Goal: Task Accomplishment & Management: Manage account settings

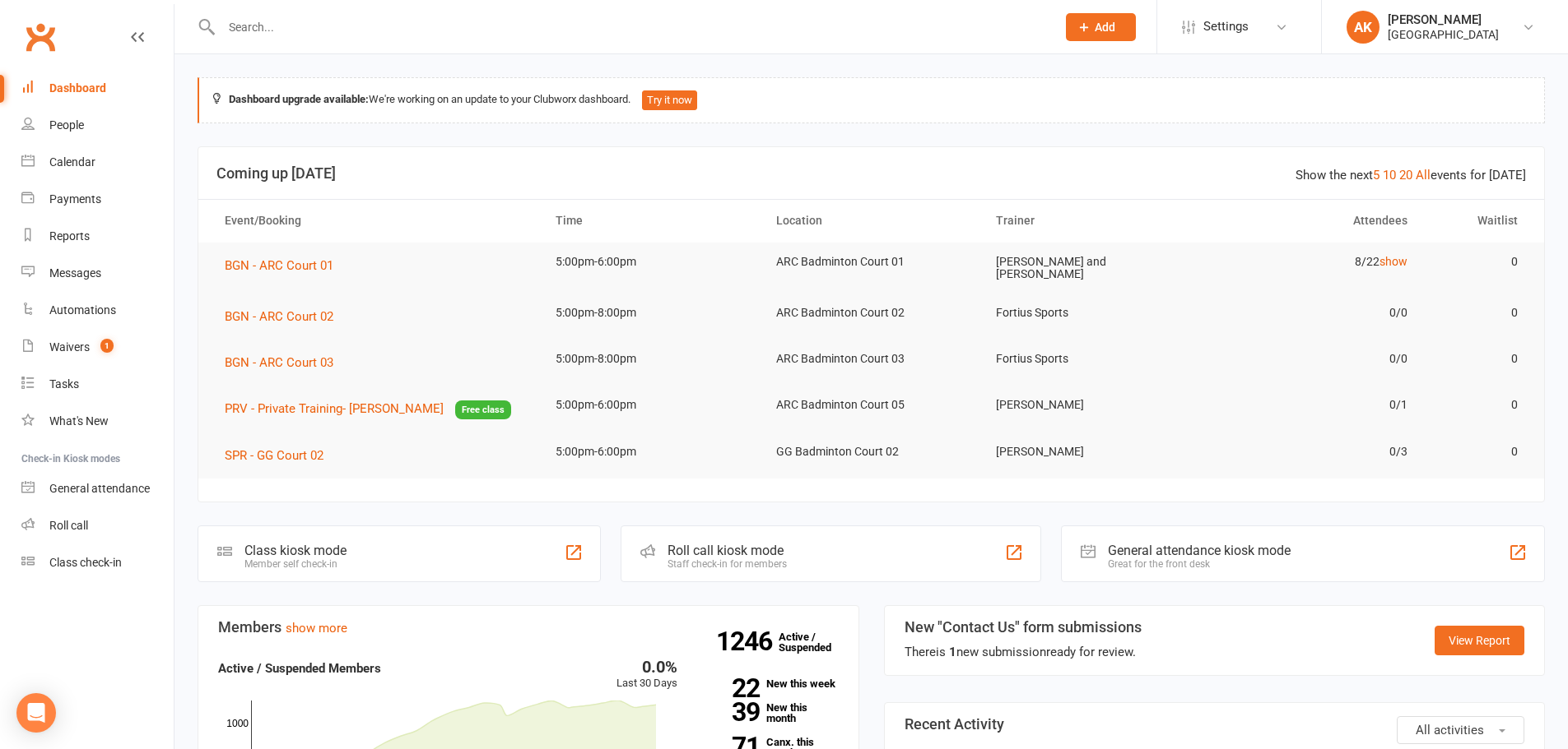
click at [376, 27] on input "text" at bounding box center [629, 27] width 828 height 23
type input "SUJAYU"
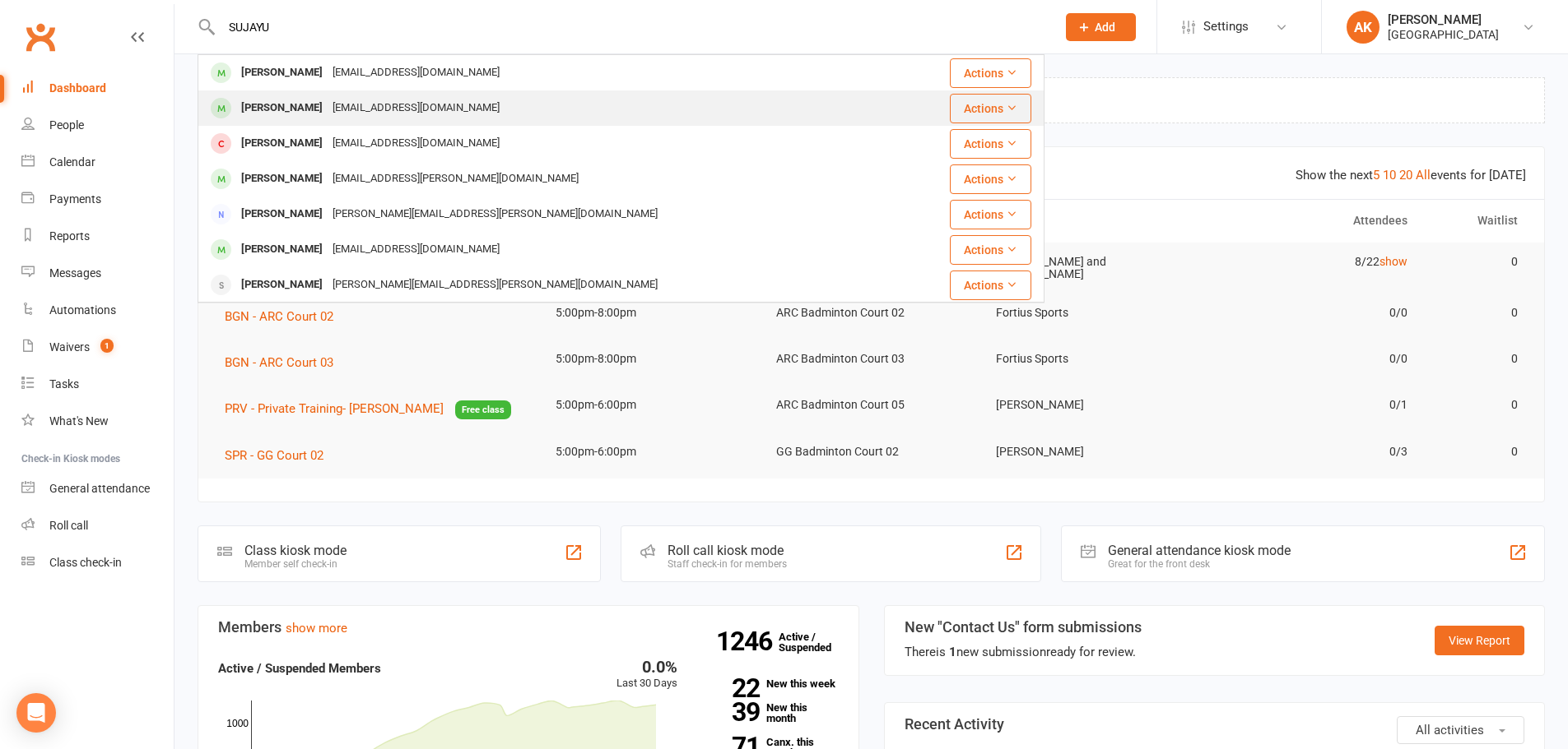
click at [373, 115] on div "[EMAIL_ADDRESS][DOMAIN_NAME]" at bounding box center [416, 108] width 177 height 24
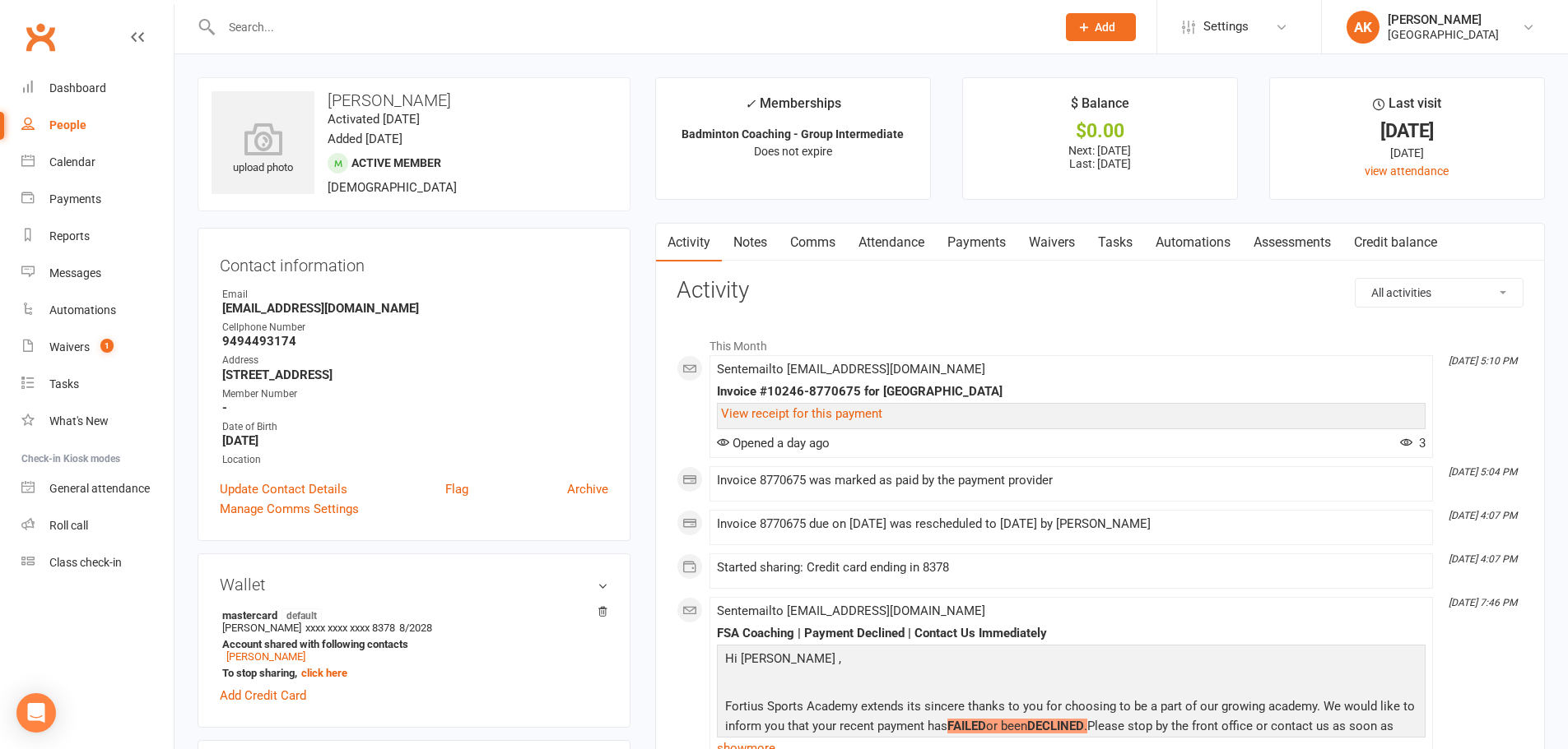
click at [893, 251] on link "Attendance" at bounding box center [891, 242] width 89 height 38
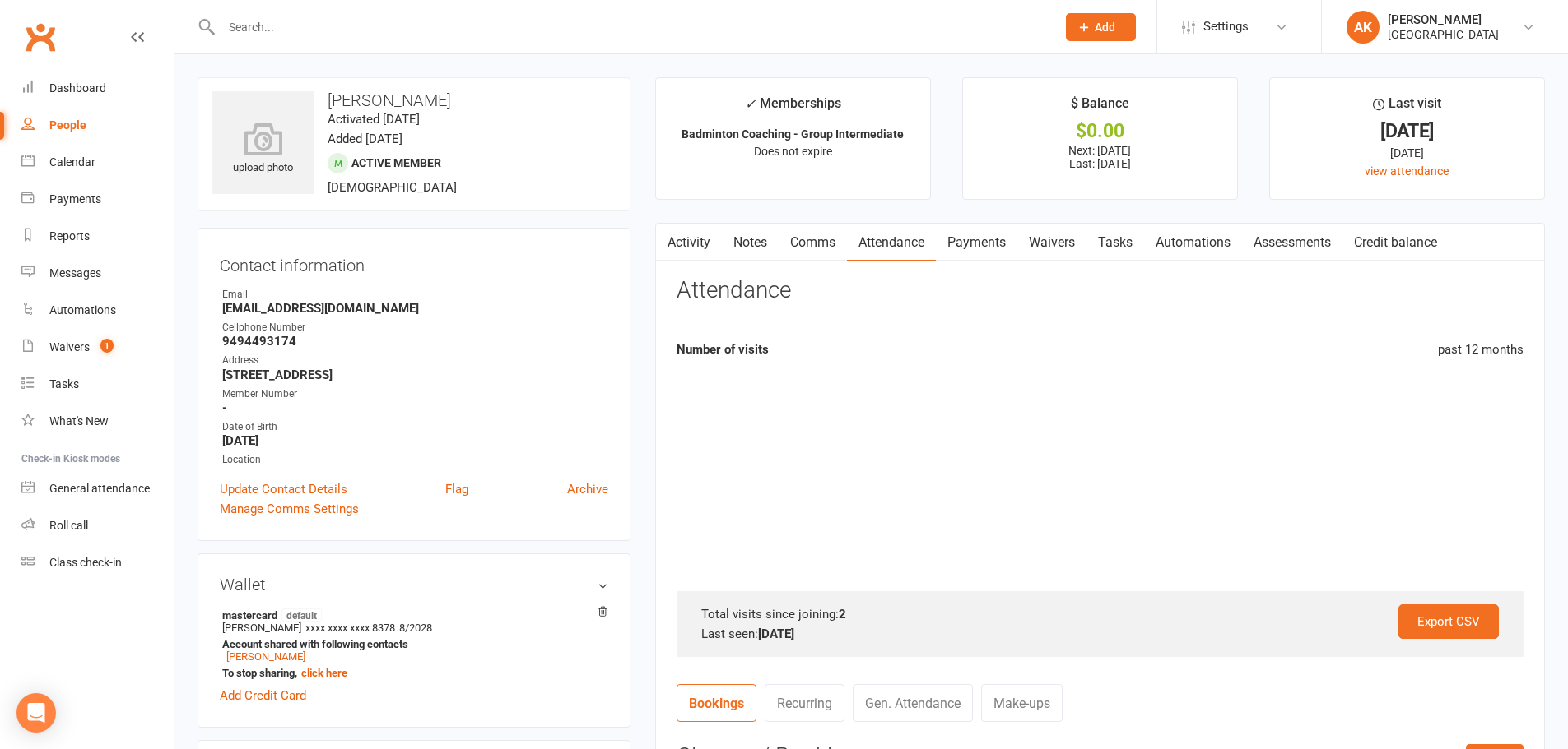
click at [982, 235] on link "Payments" at bounding box center [976, 242] width 81 height 38
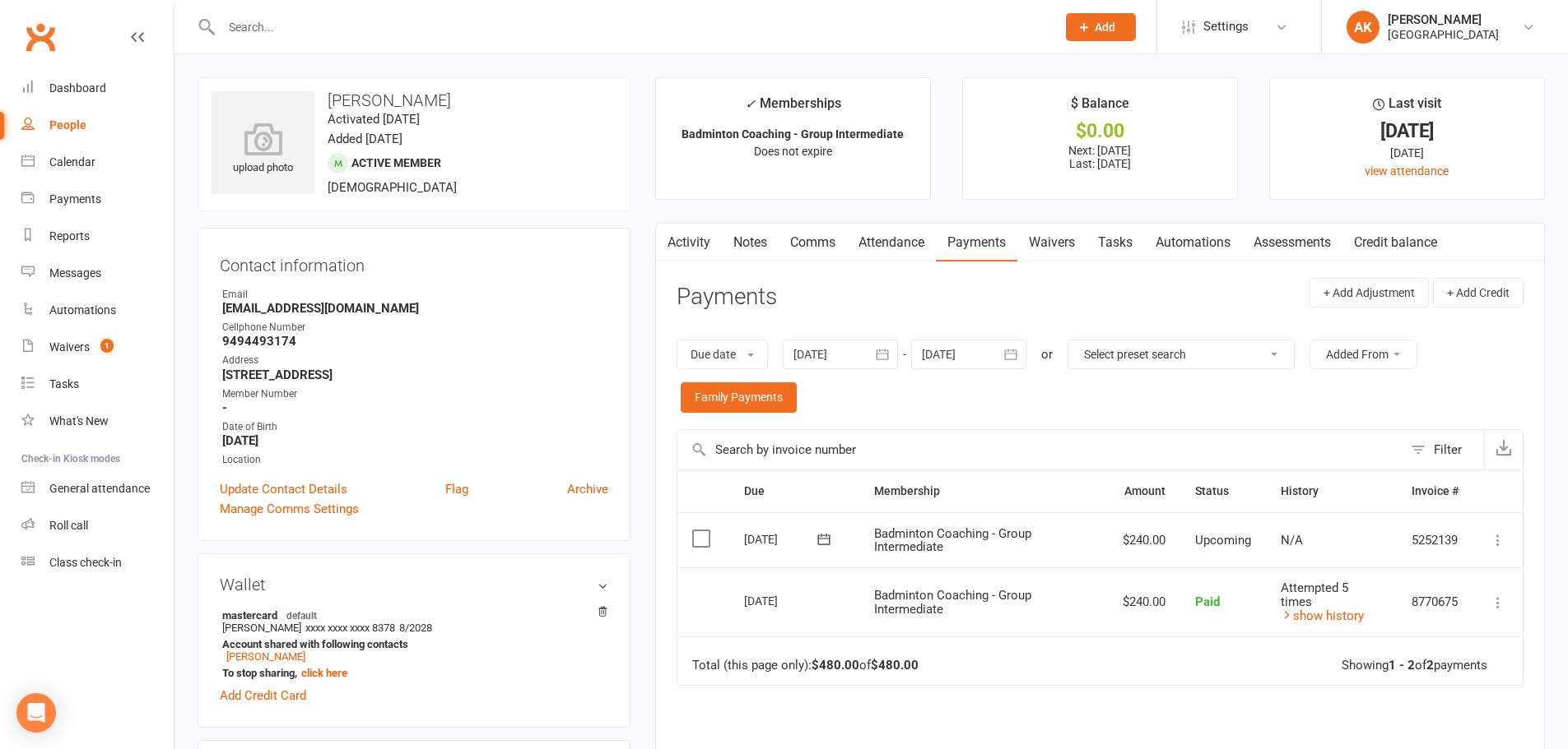
click at [683, 237] on link "Activity" at bounding box center [688, 242] width 66 height 38
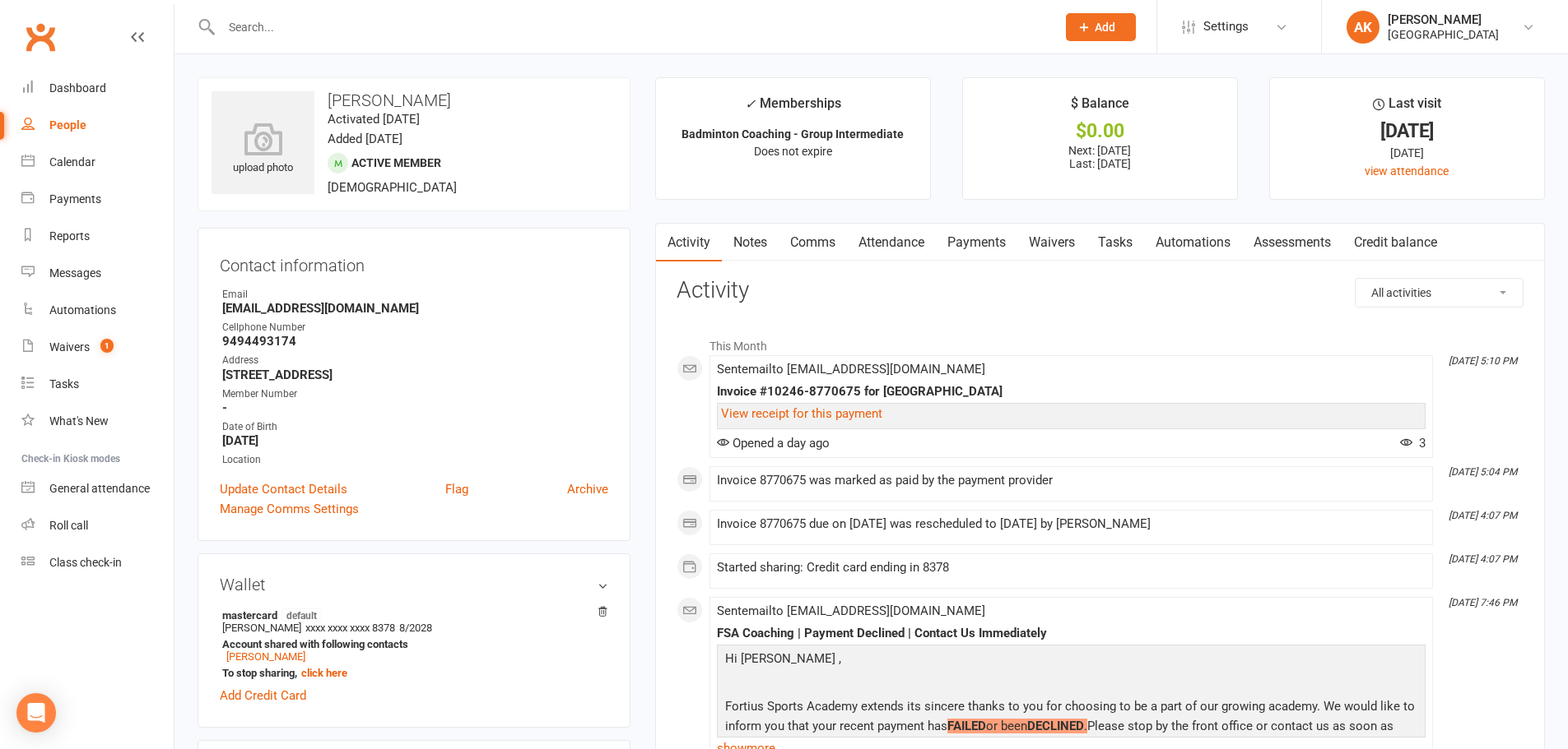
click at [952, 238] on link "Payments" at bounding box center [976, 242] width 81 height 38
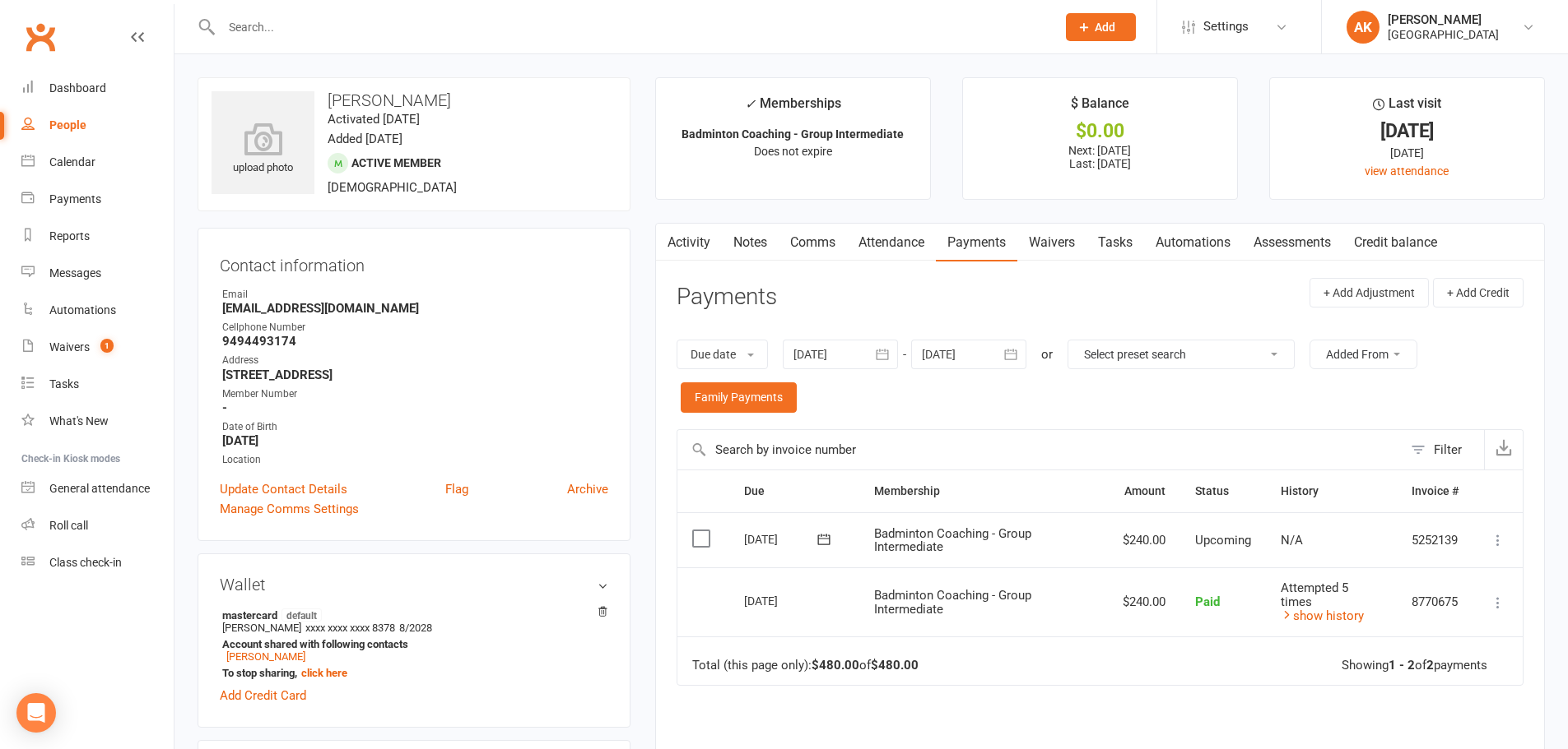
click at [680, 226] on link "Activity" at bounding box center [688, 242] width 66 height 38
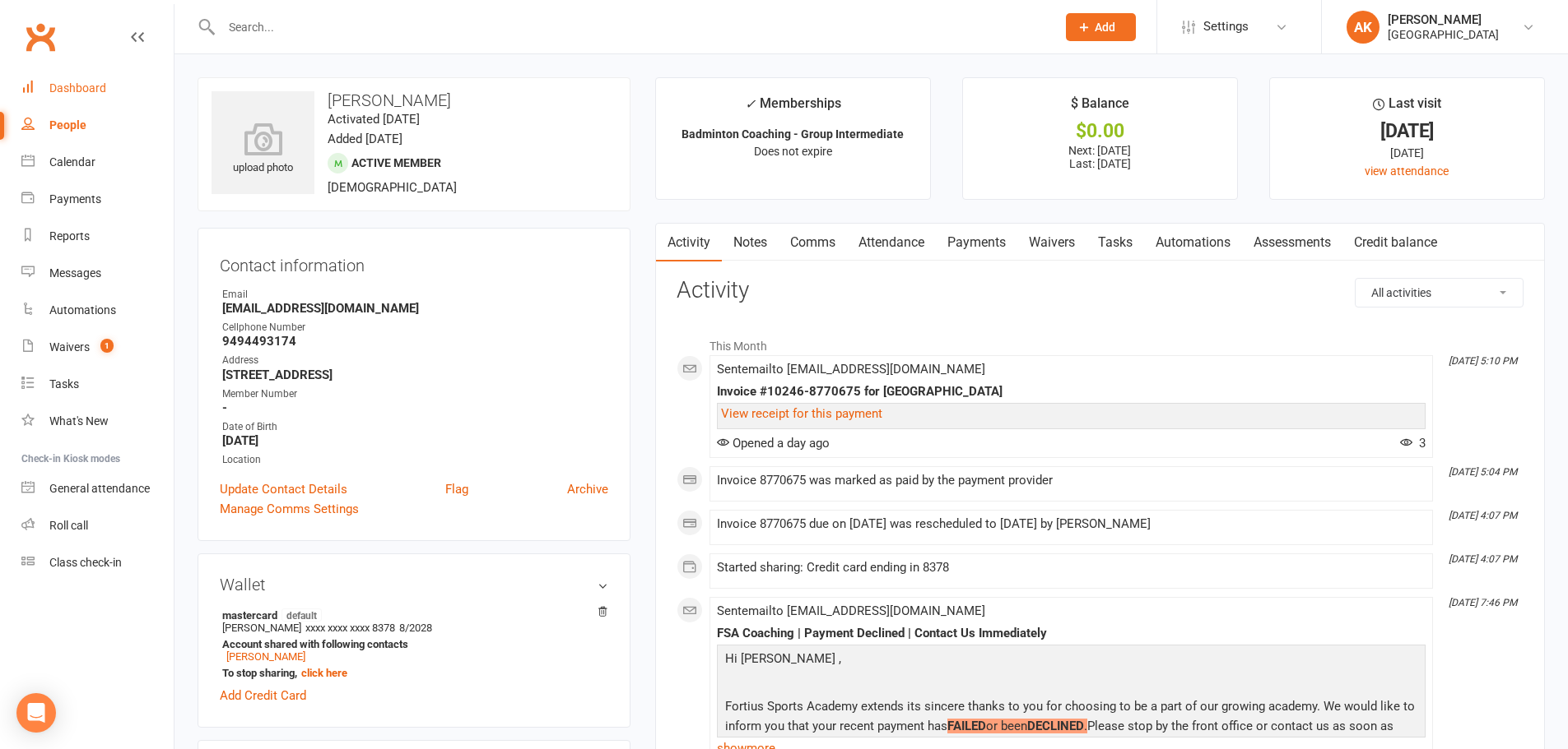
click at [85, 80] on link "Dashboard" at bounding box center [97, 88] width 152 height 37
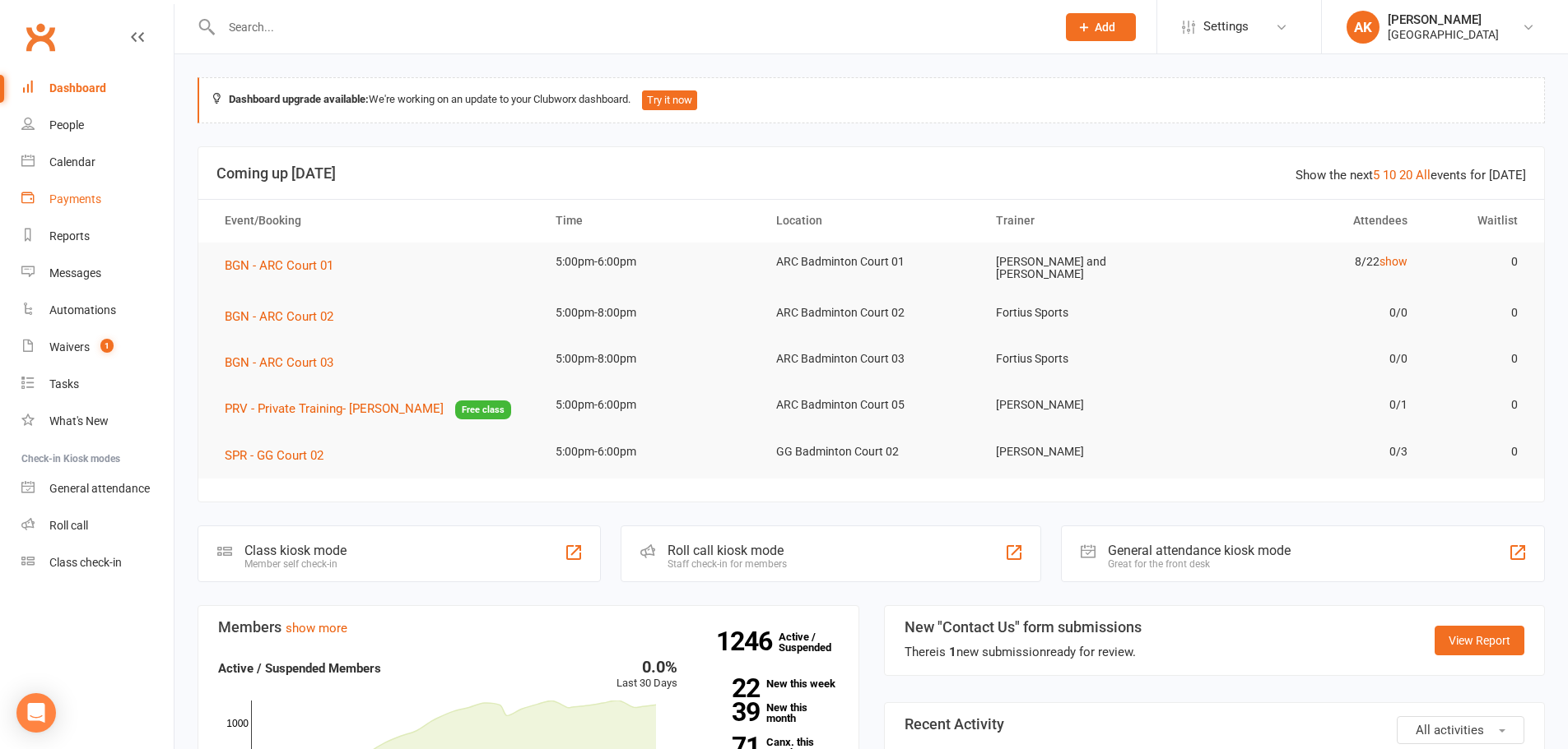
click at [74, 192] on div "Payments" at bounding box center [75, 198] width 52 height 13
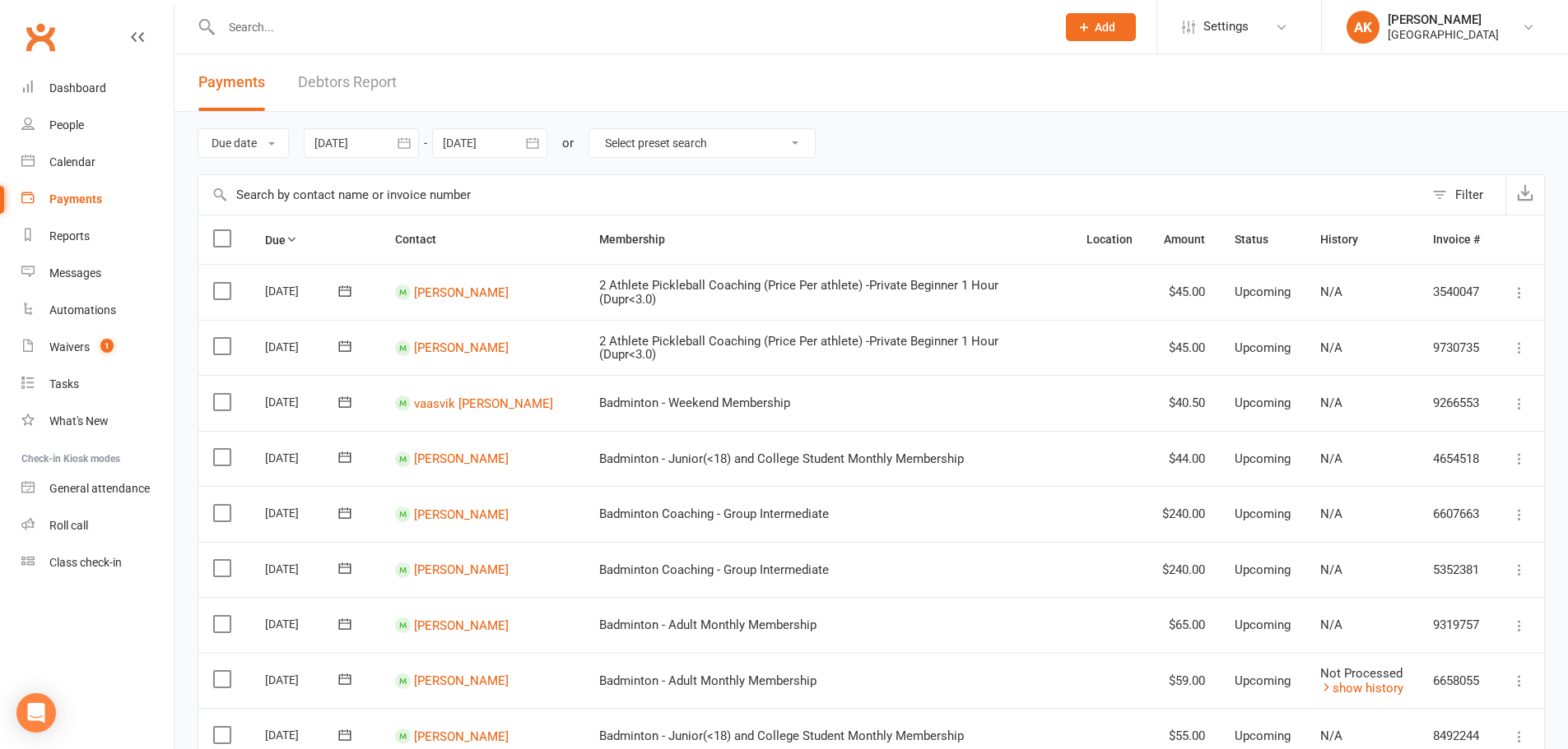
click at [331, 80] on link "Debtors Report" at bounding box center [347, 82] width 99 height 57
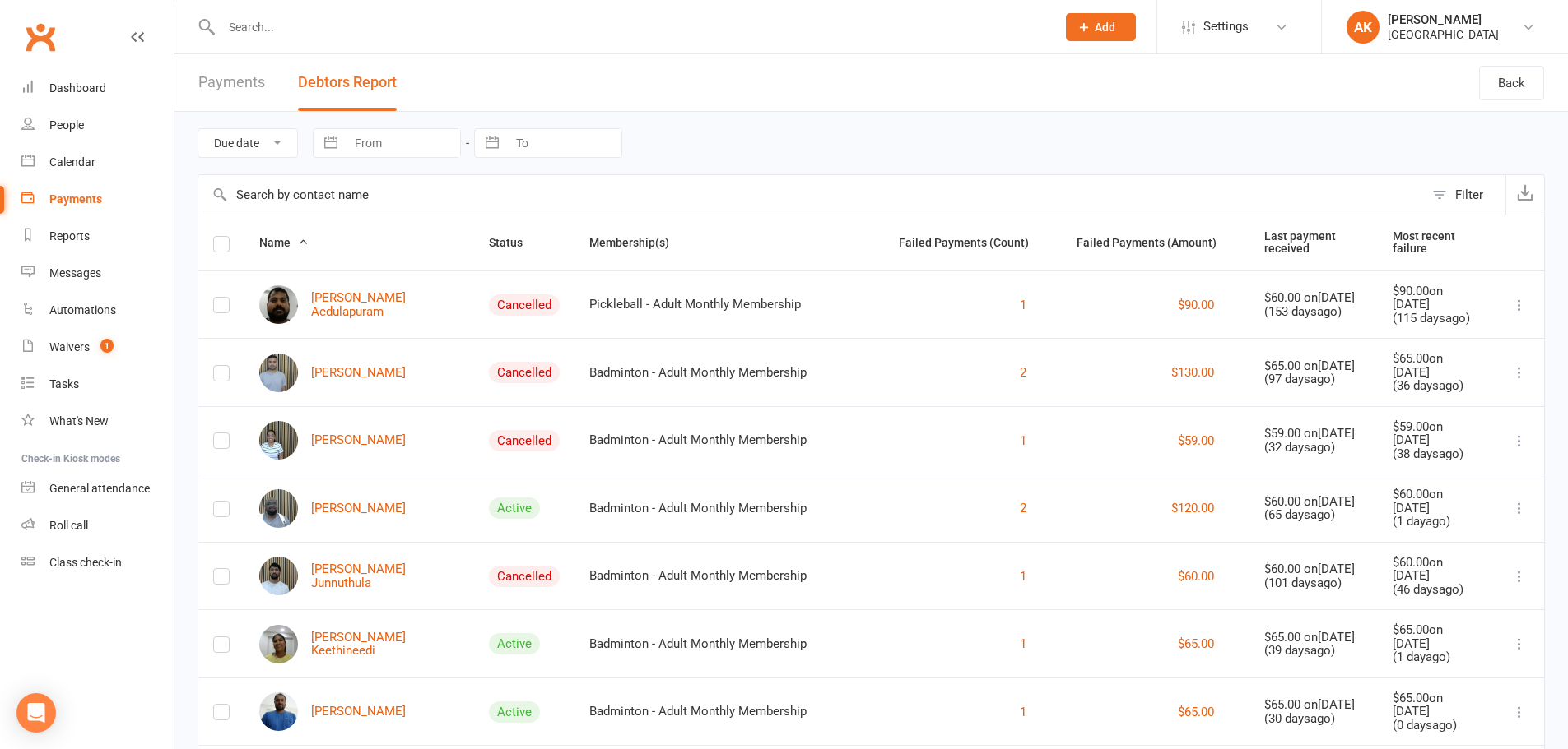
click at [231, 89] on link "Payments" at bounding box center [232, 82] width 67 height 57
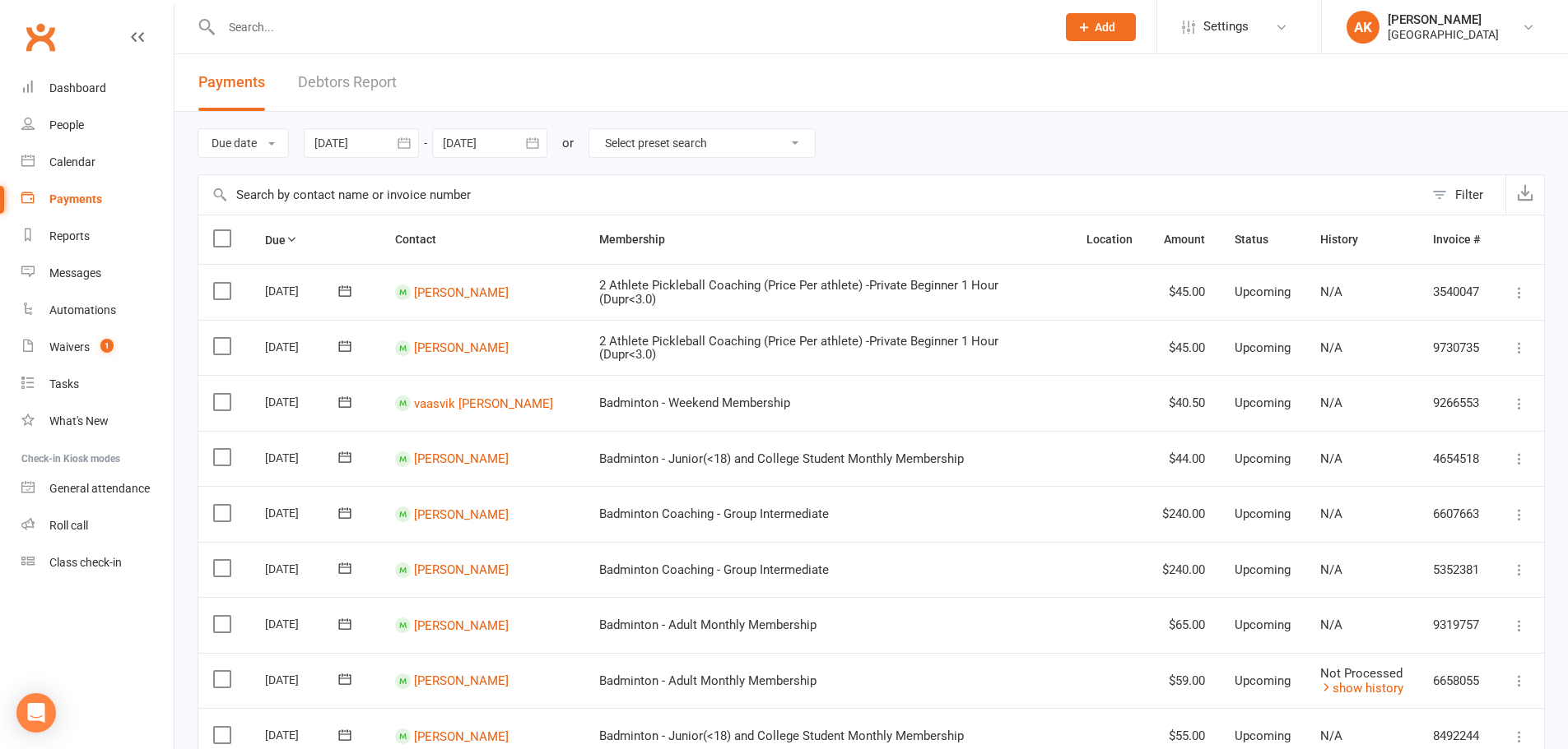
click at [343, 79] on link "Debtors Report" at bounding box center [347, 82] width 99 height 57
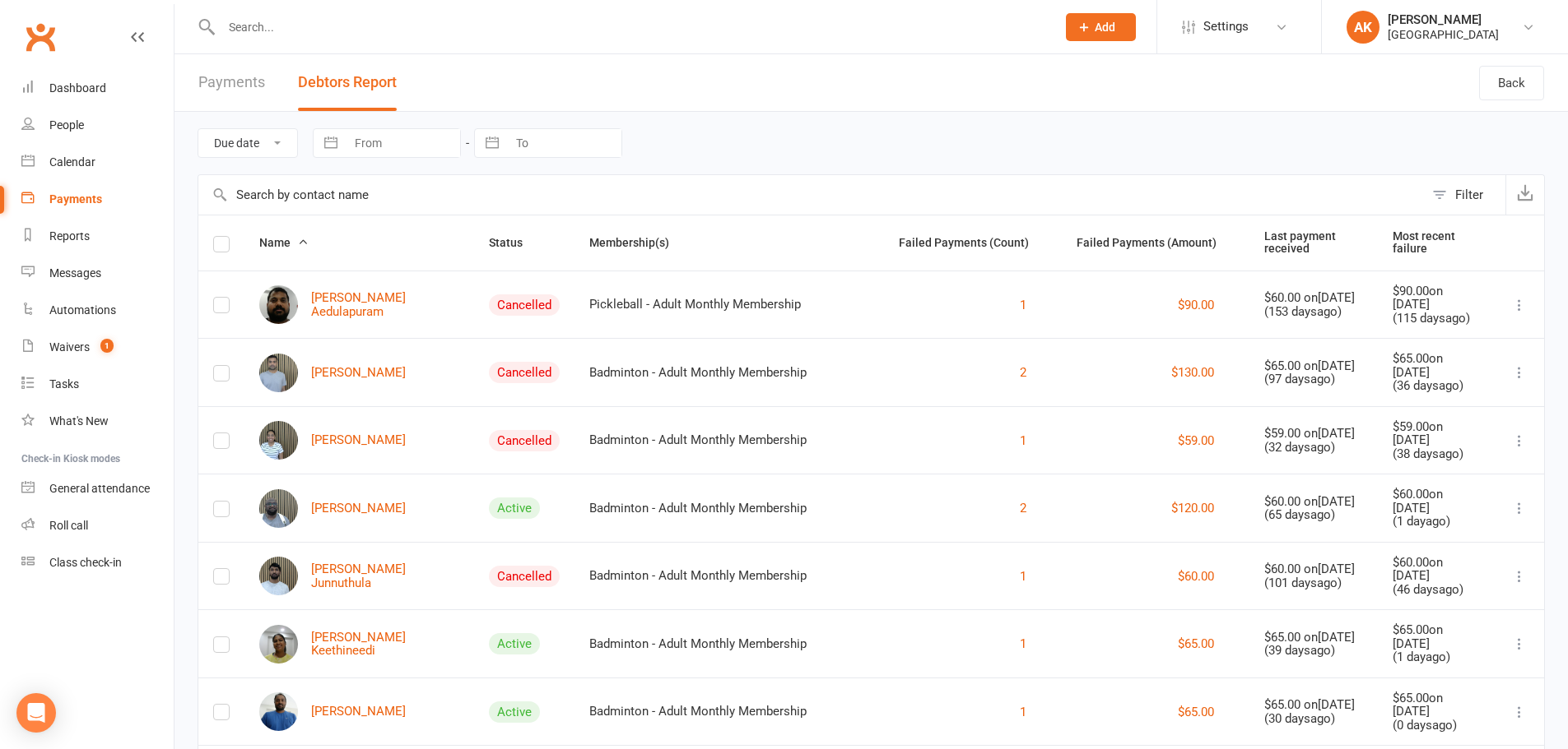
click at [241, 88] on link "Payments" at bounding box center [232, 82] width 67 height 57
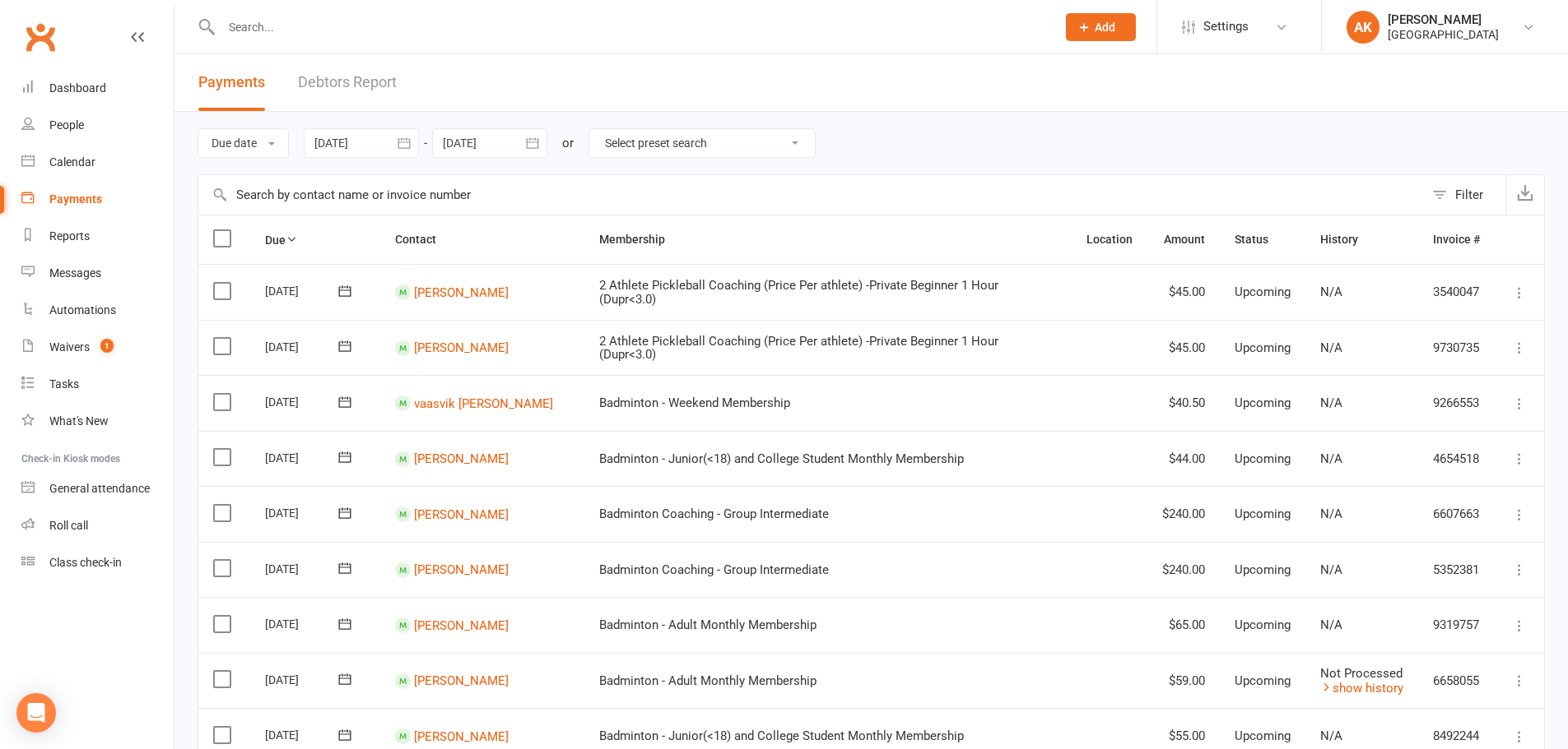
click at [327, 83] on link "Debtors Report" at bounding box center [347, 82] width 99 height 57
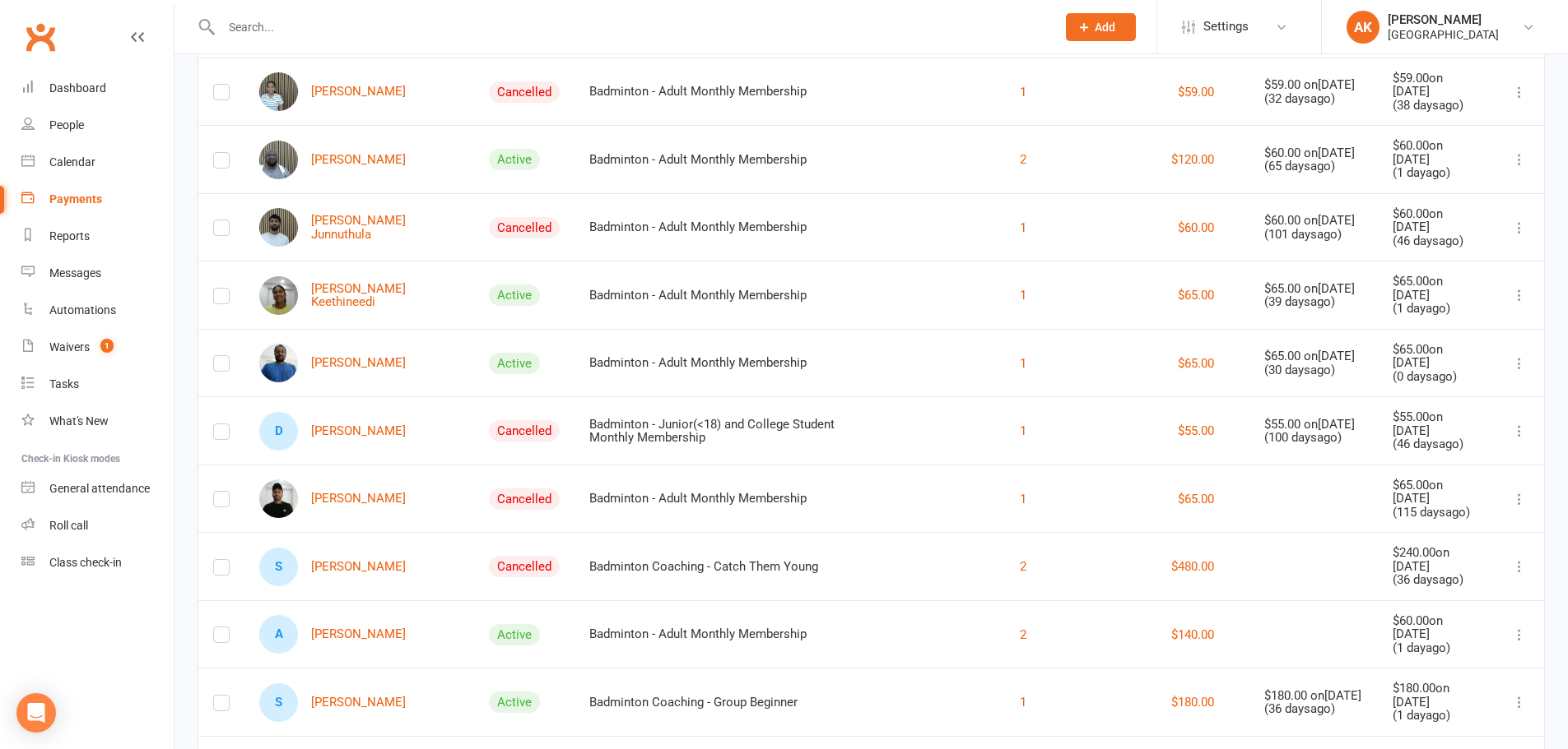
scroll to position [451, 0]
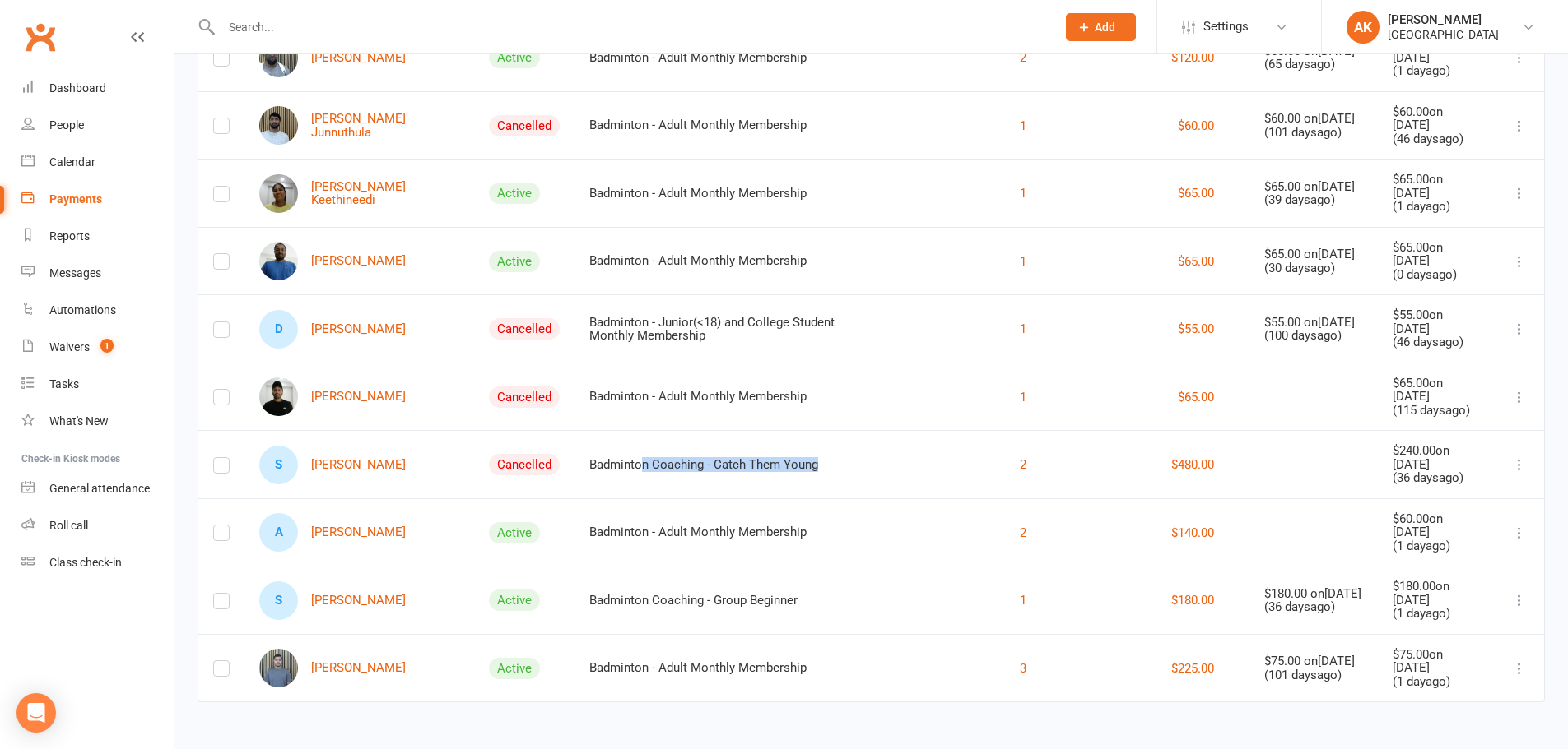
drag, startPoint x: 615, startPoint y: 468, endPoint x: 775, endPoint y: 469, distance: 160.0
click at [809, 460] on div "Badminton Coaching - Catch Them Young" at bounding box center [729, 465] width 280 height 14
drag, startPoint x: 607, startPoint y: 603, endPoint x: 782, endPoint y: 597, distance: 175.1
click at [782, 597] on div "Badminton Coaching - Group Beginner" at bounding box center [729, 601] width 280 height 14
click at [664, 599] on div "Badminton Coaching - Group Beginner" at bounding box center [729, 601] width 280 height 14
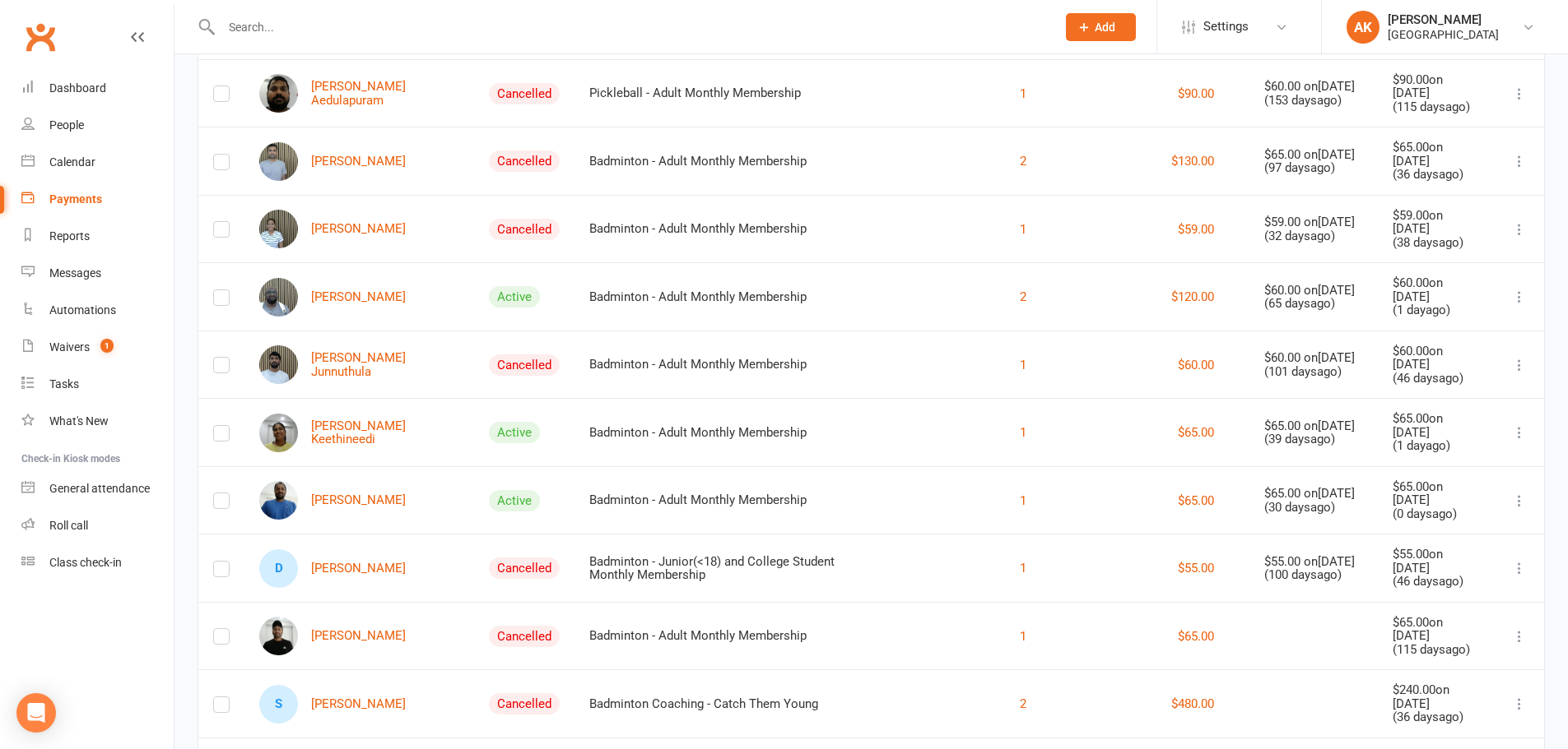
scroll to position [0, 0]
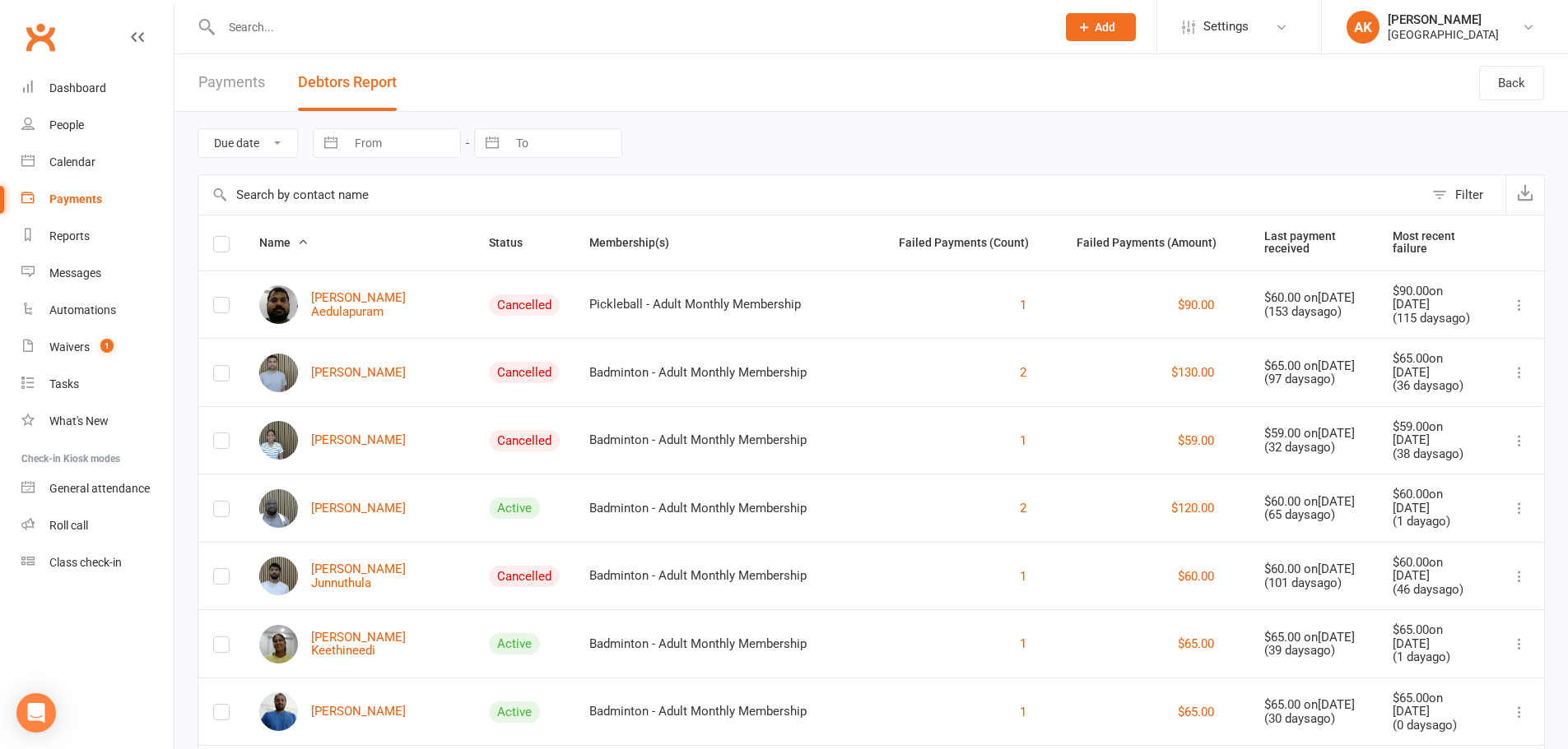
click at [371, 34] on input "text" at bounding box center [629, 27] width 828 height 23
paste input "ndira chowdary"
type input "ndira chowdary"
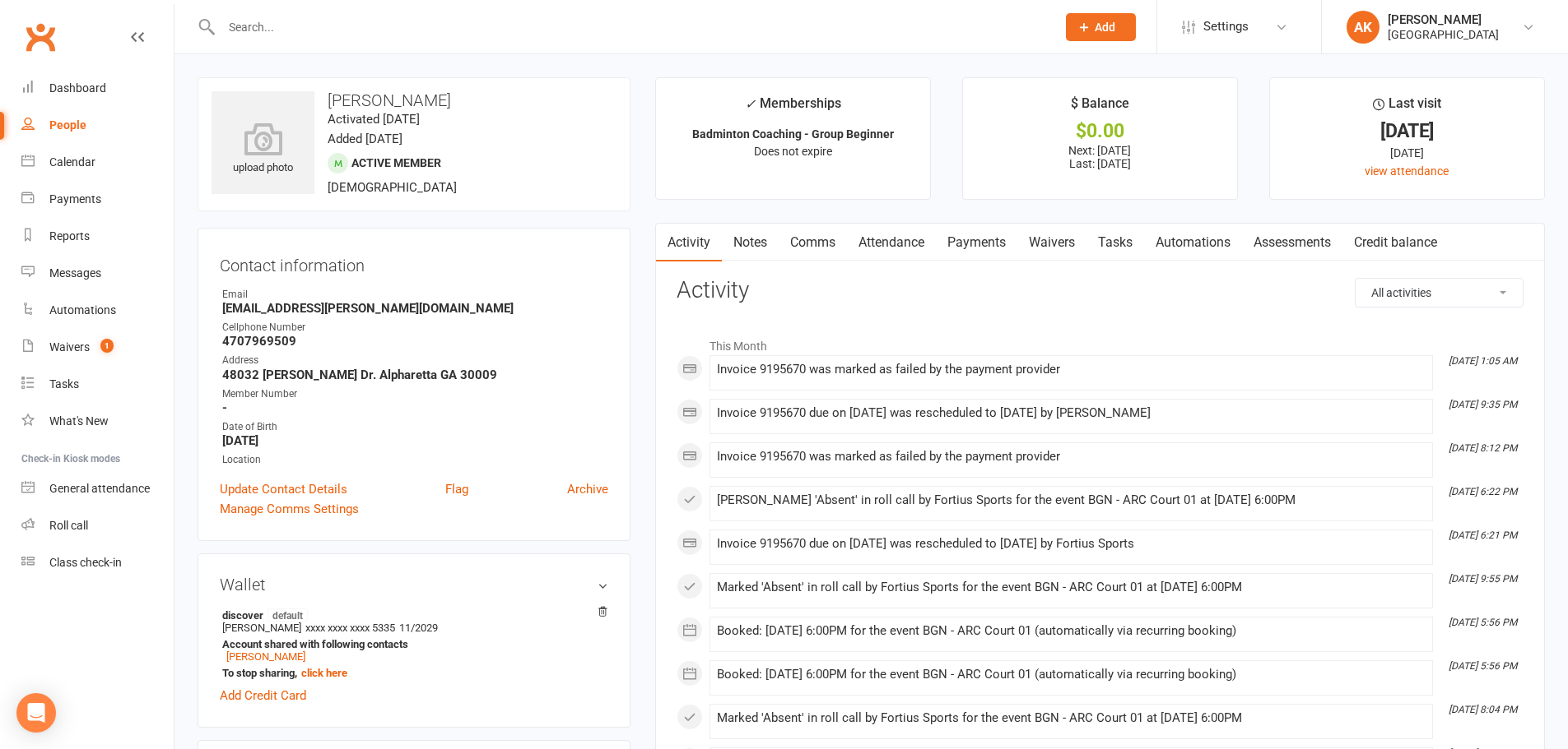
click at [873, 239] on link "Attendance" at bounding box center [891, 242] width 89 height 38
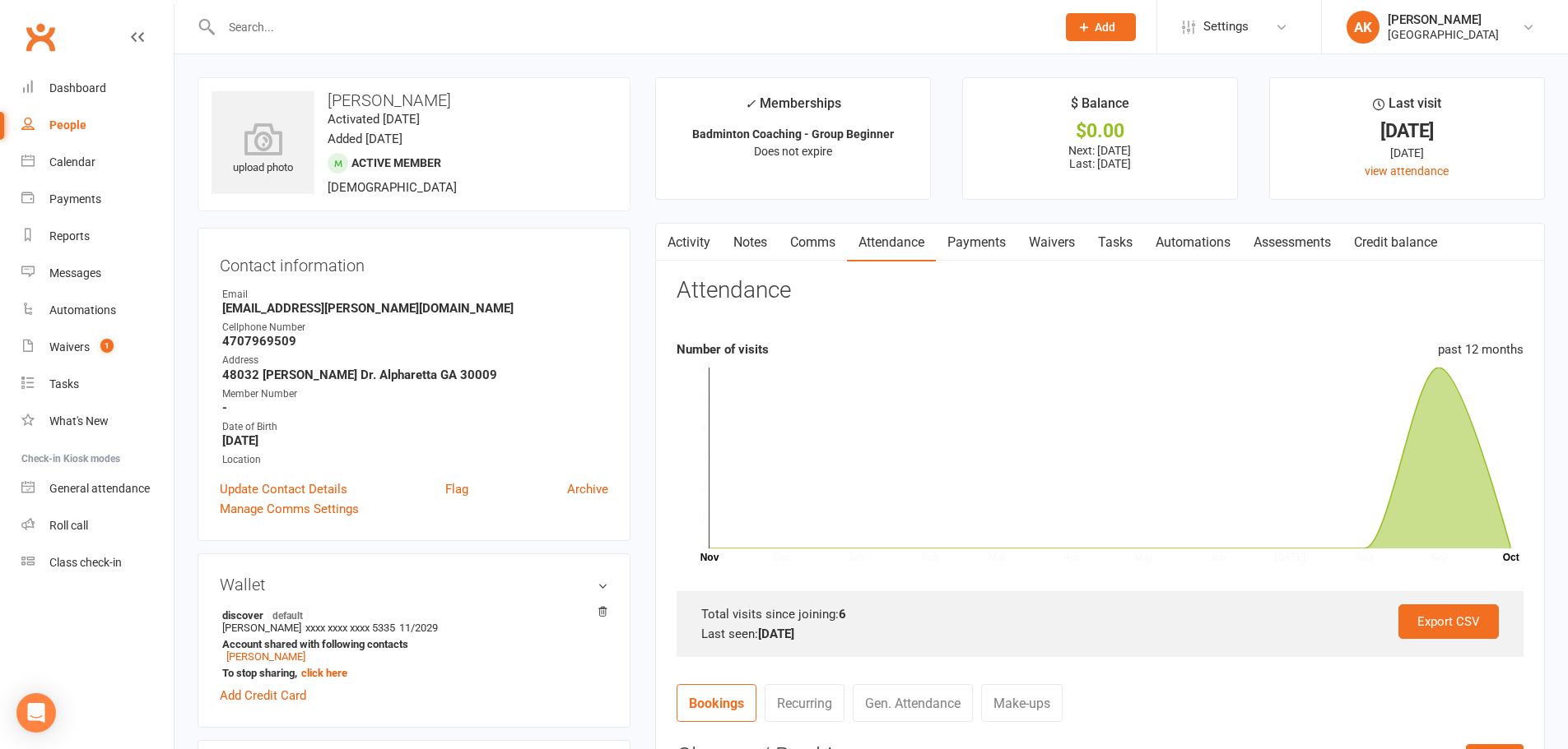
click at [999, 241] on link "Payments" at bounding box center [976, 242] width 81 height 38
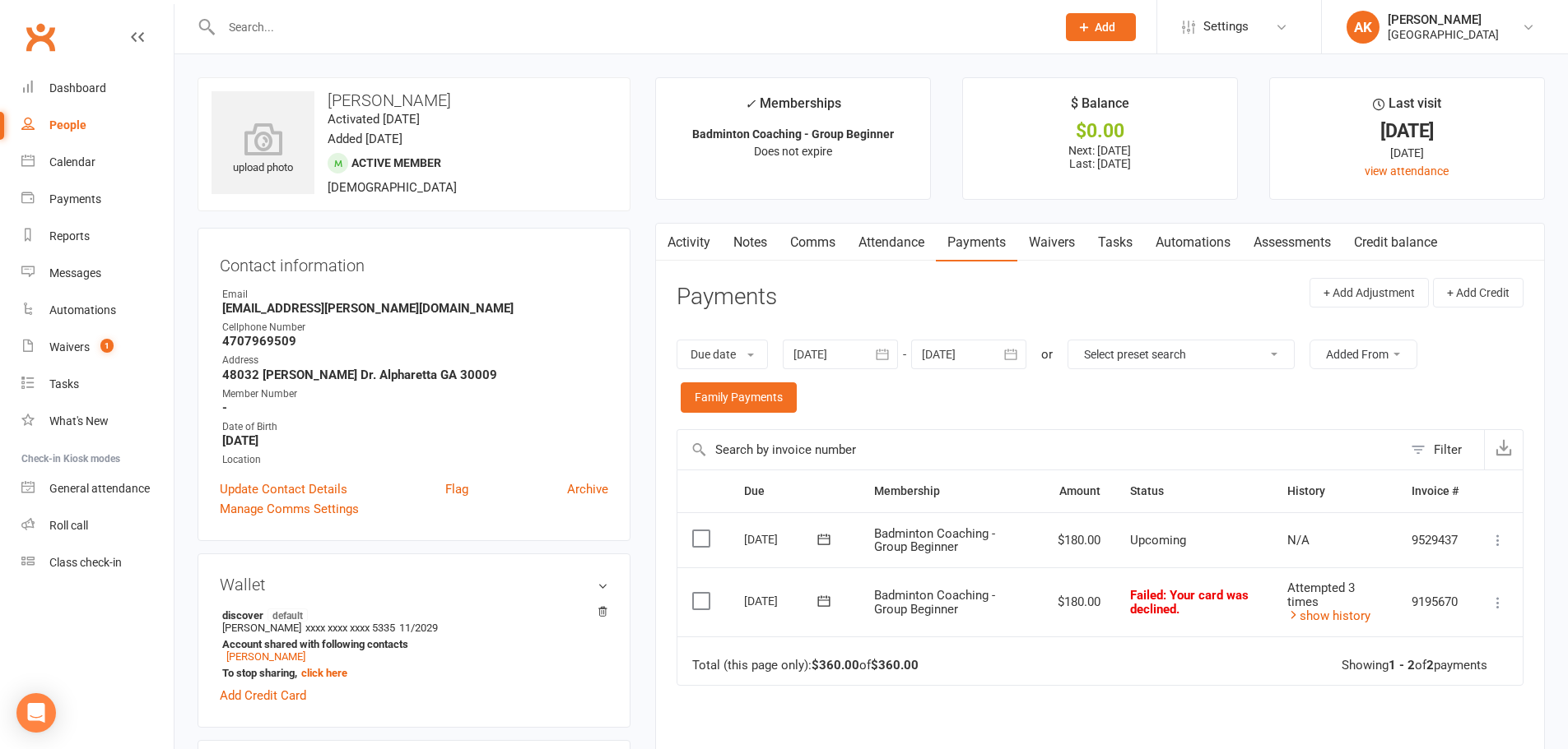
click at [678, 242] on link "Activity" at bounding box center [688, 242] width 66 height 38
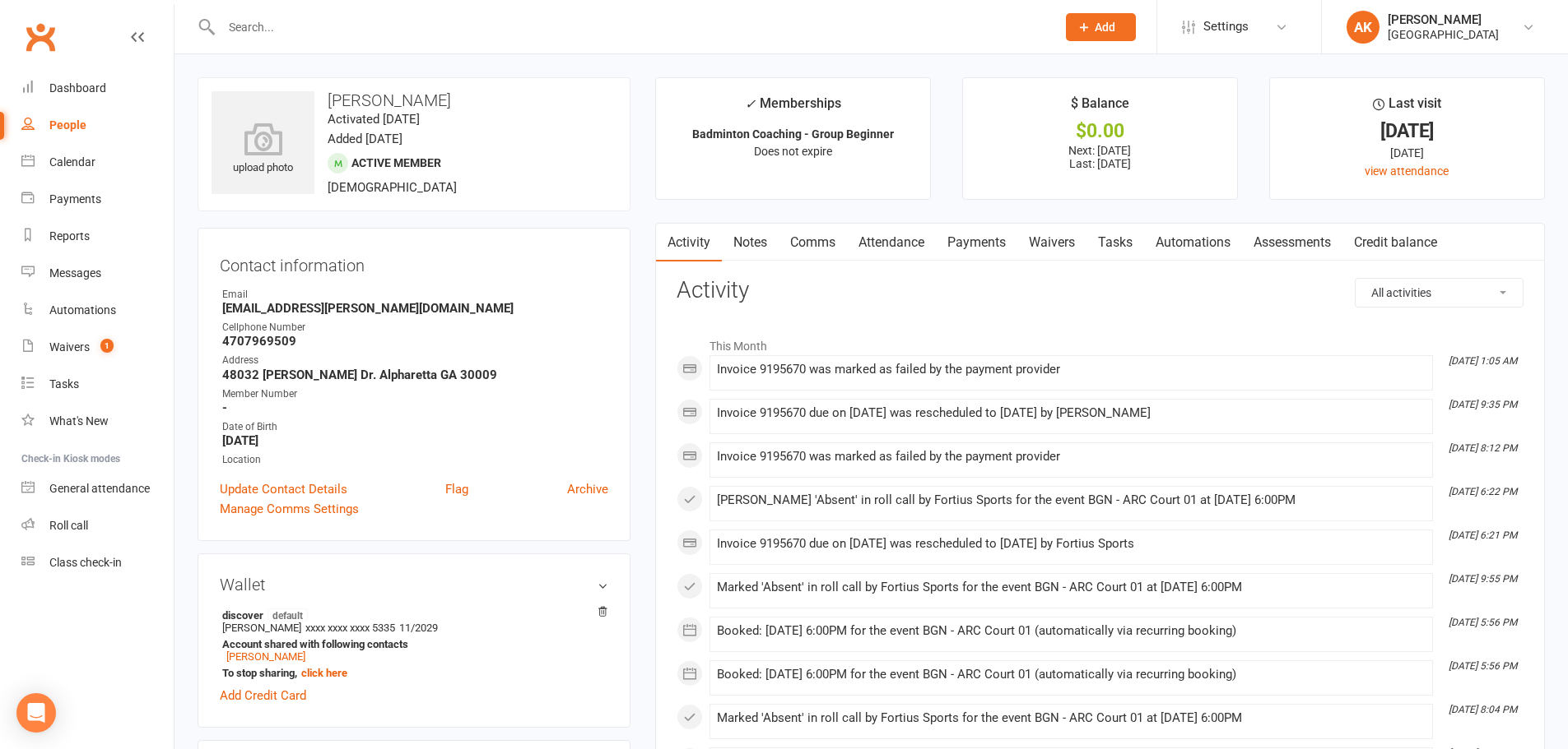
click at [819, 245] on link "Comms" at bounding box center [813, 242] width 69 height 38
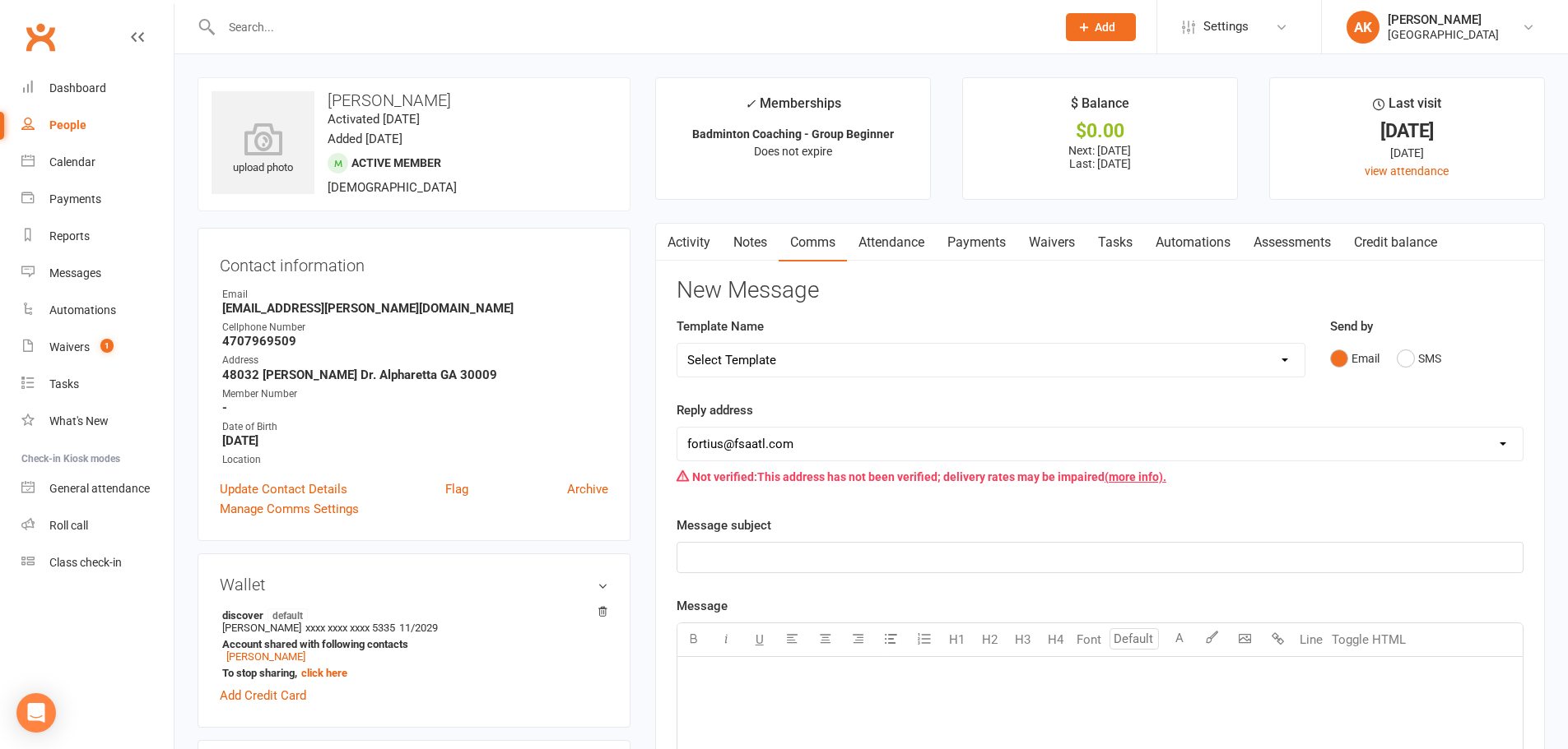
click at [693, 245] on link "Activity" at bounding box center [688, 242] width 66 height 38
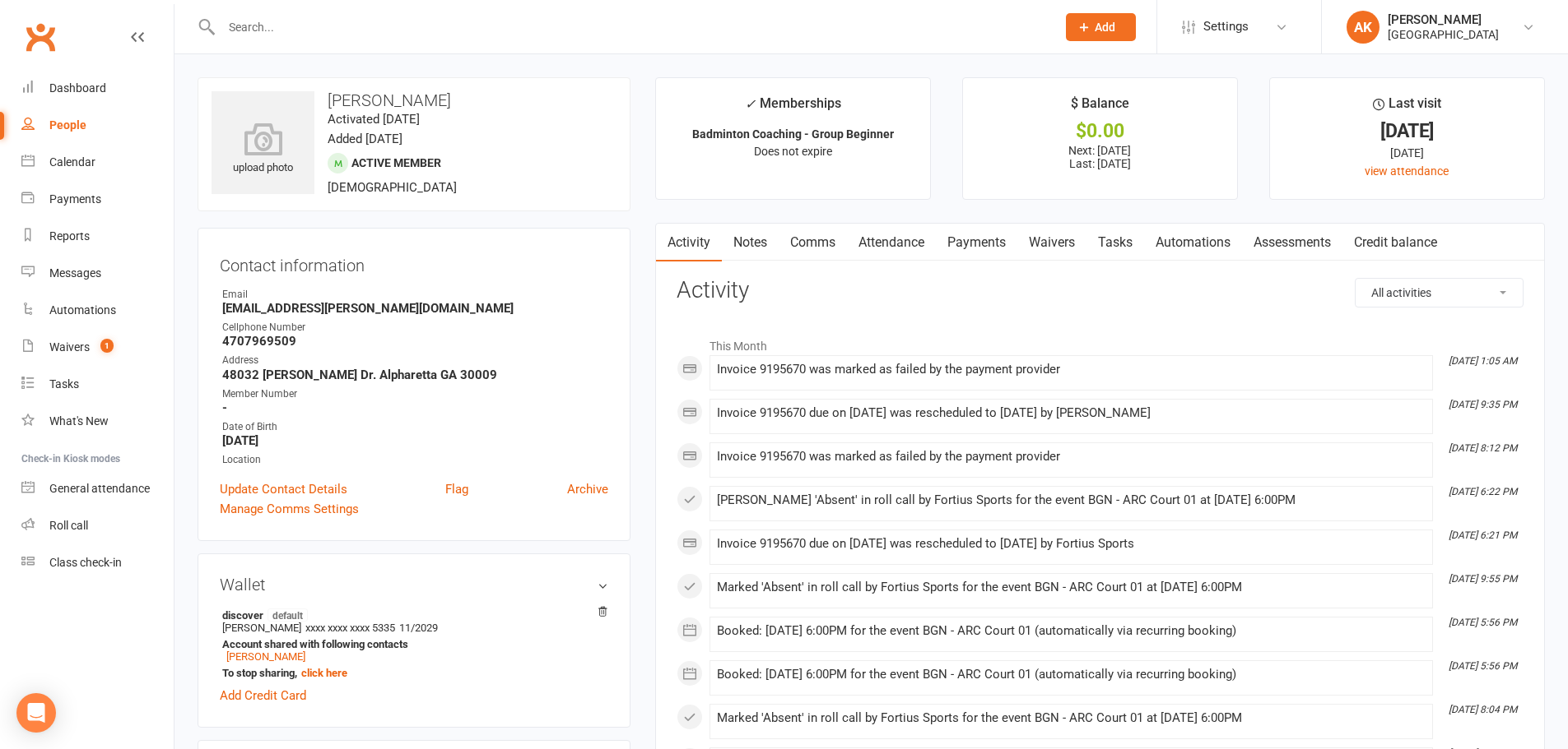
click at [896, 248] on link "Attendance" at bounding box center [891, 242] width 89 height 38
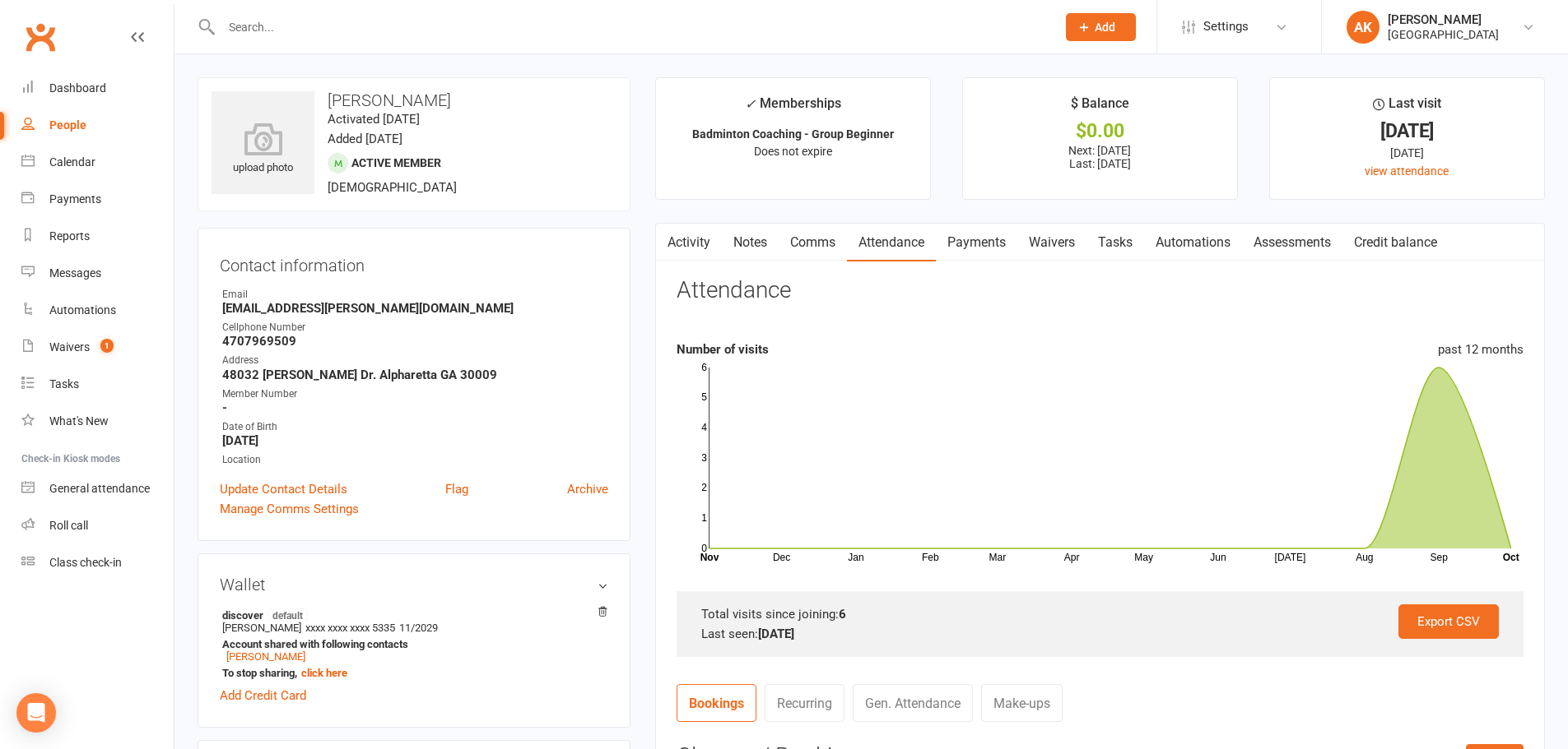
click at [941, 236] on link "Payments" at bounding box center [976, 242] width 81 height 38
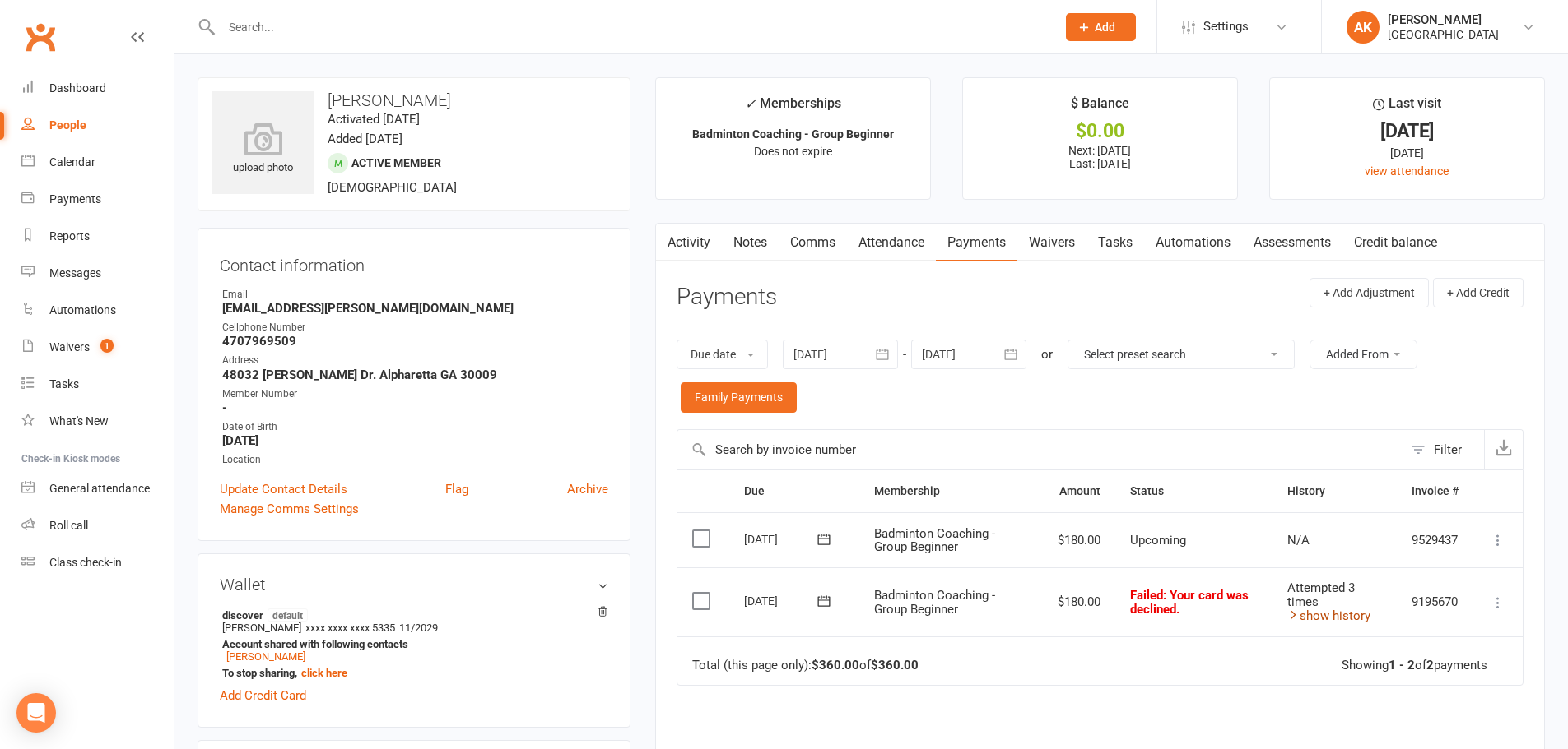
click at [1344, 617] on link "show history" at bounding box center [1328, 615] width 83 height 15
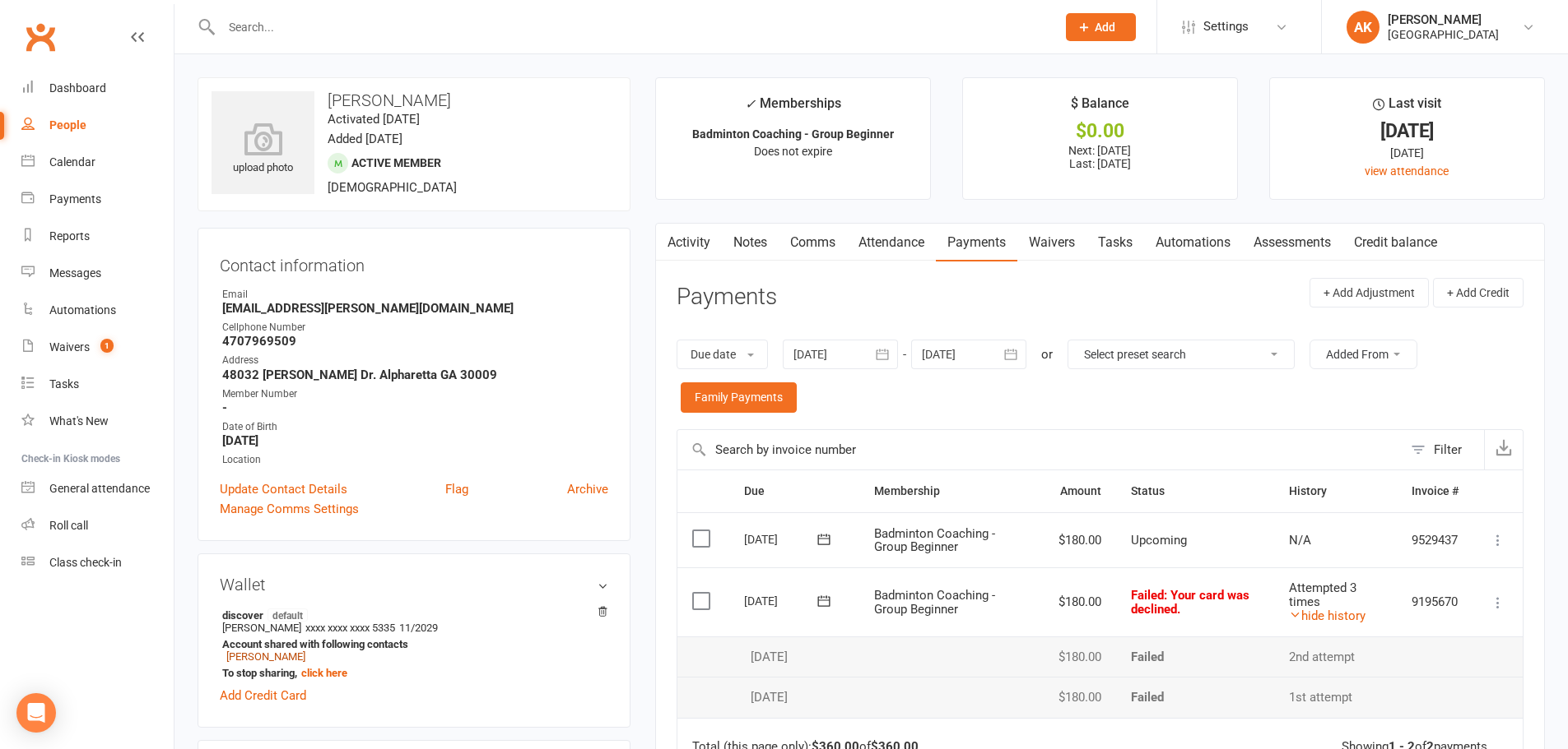
click at [688, 235] on link "Activity" at bounding box center [688, 242] width 66 height 38
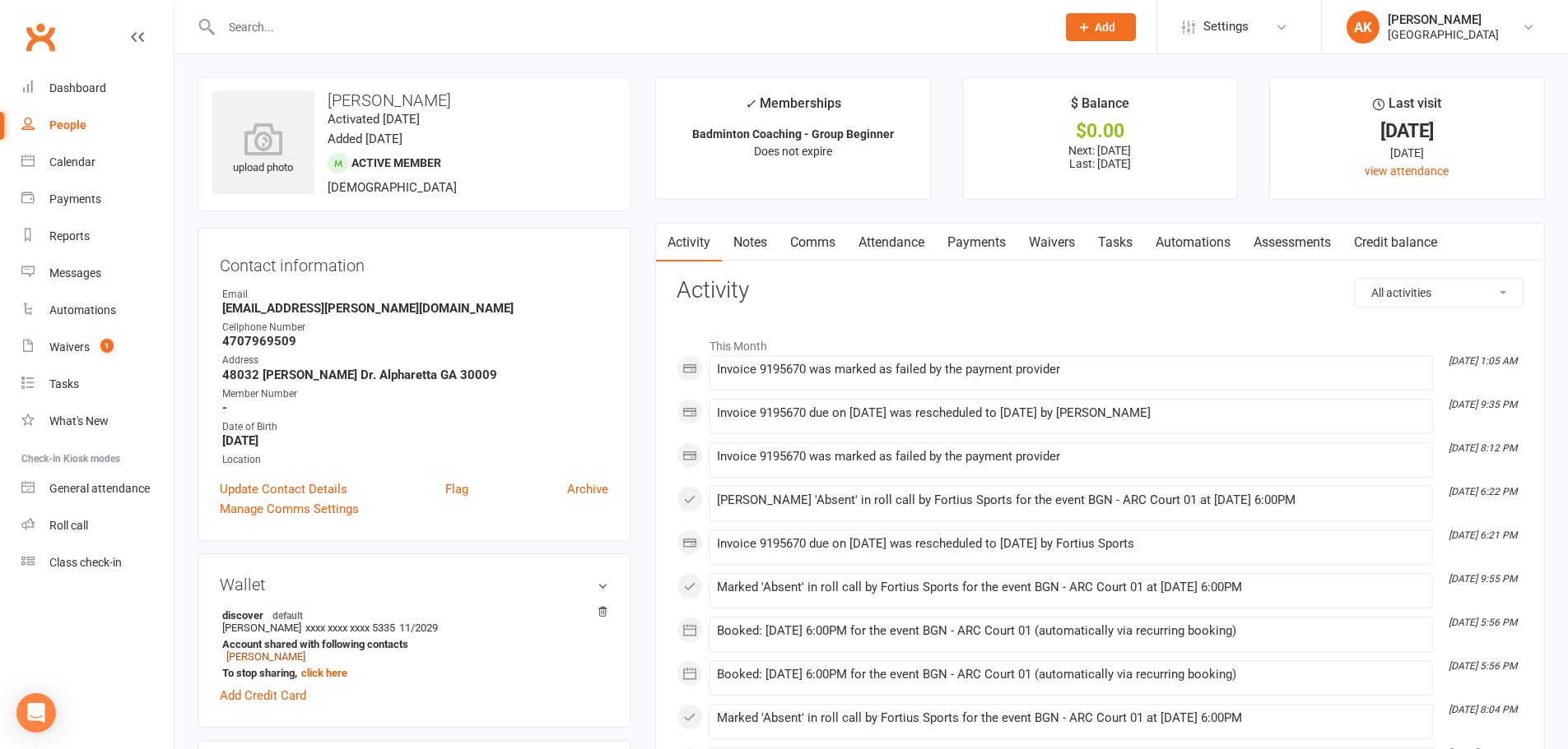
click at [766, 243] on link "Notes" at bounding box center [750, 242] width 57 height 38
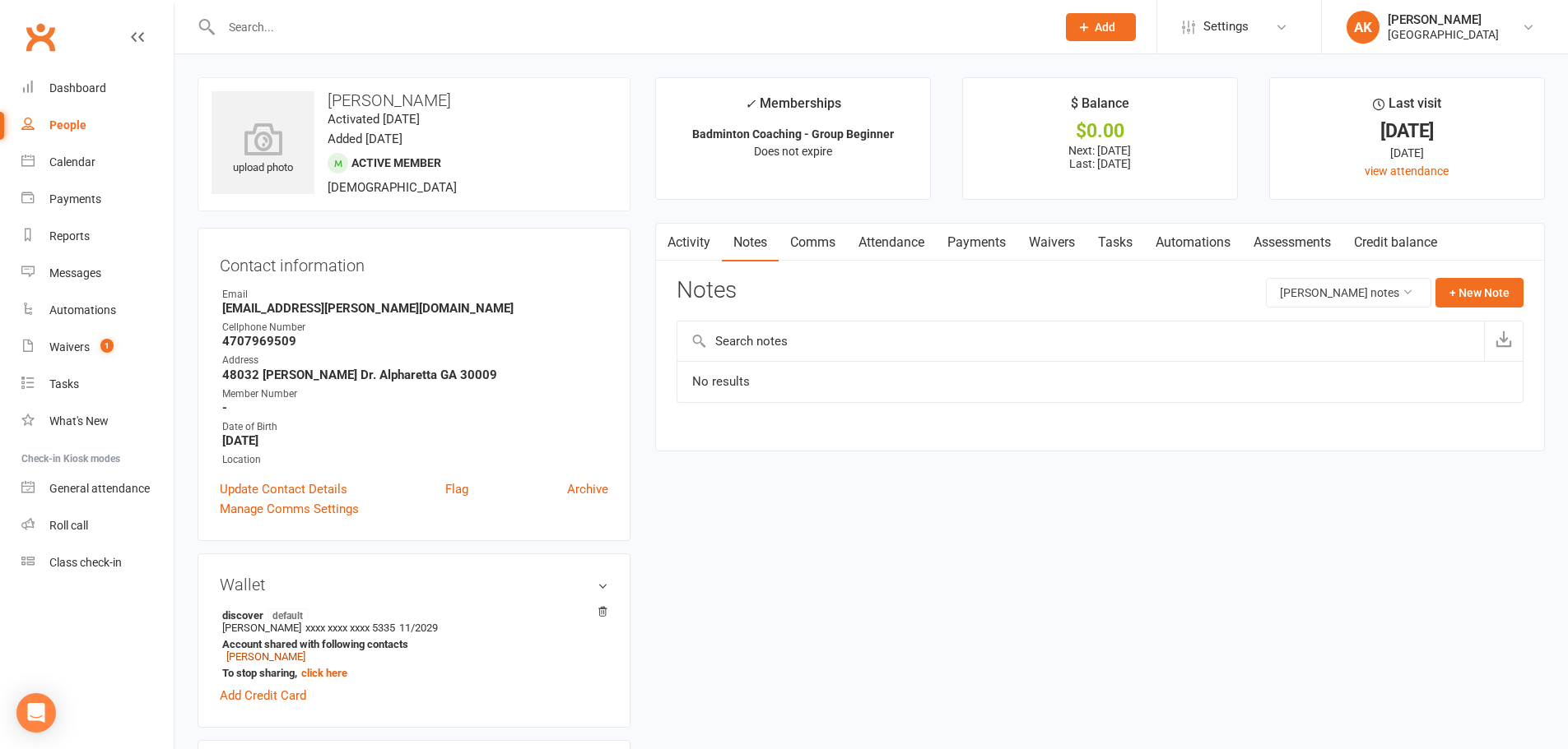
click at [895, 234] on link "Attendance" at bounding box center [891, 242] width 89 height 38
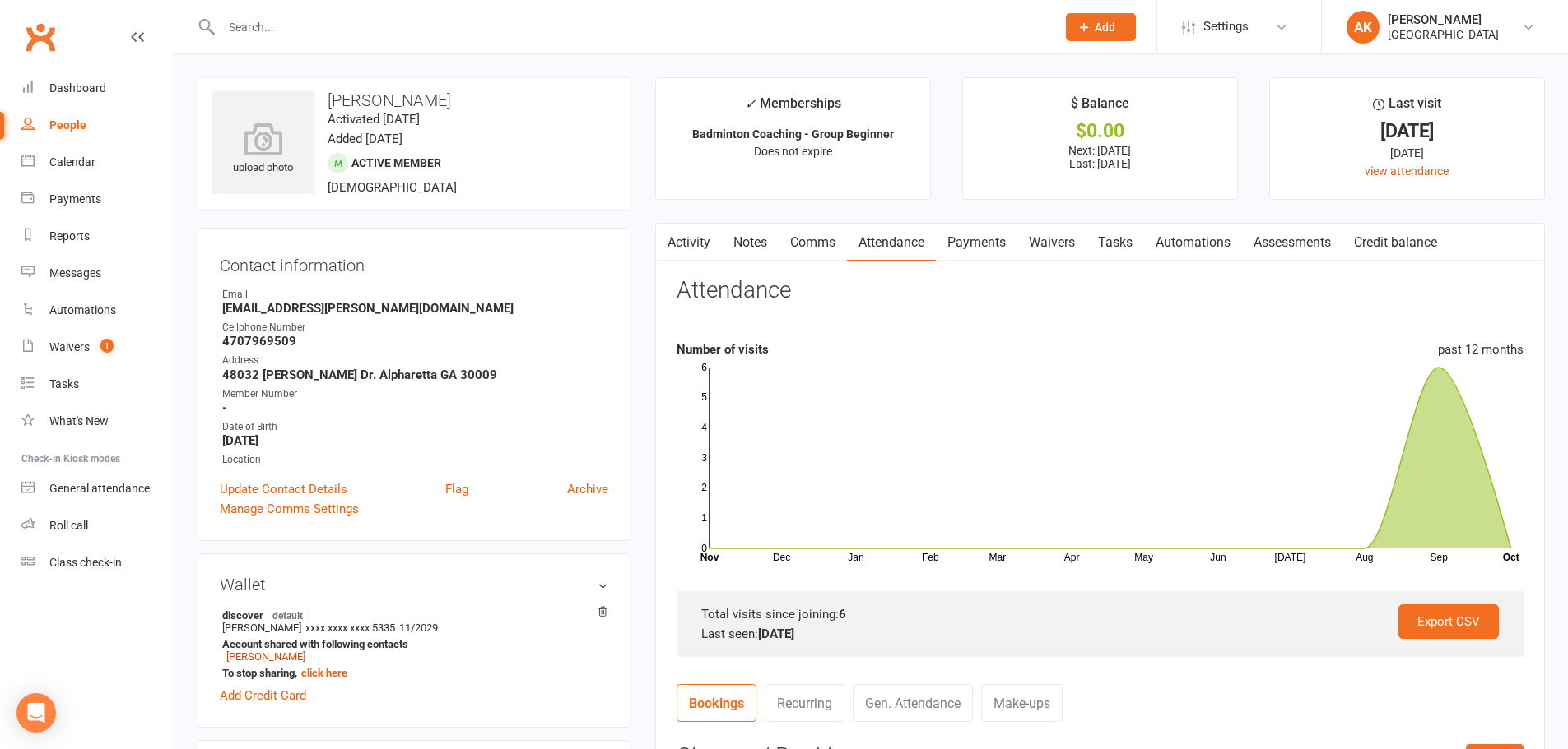
click at [985, 237] on link "Payments" at bounding box center [976, 242] width 81 height 38
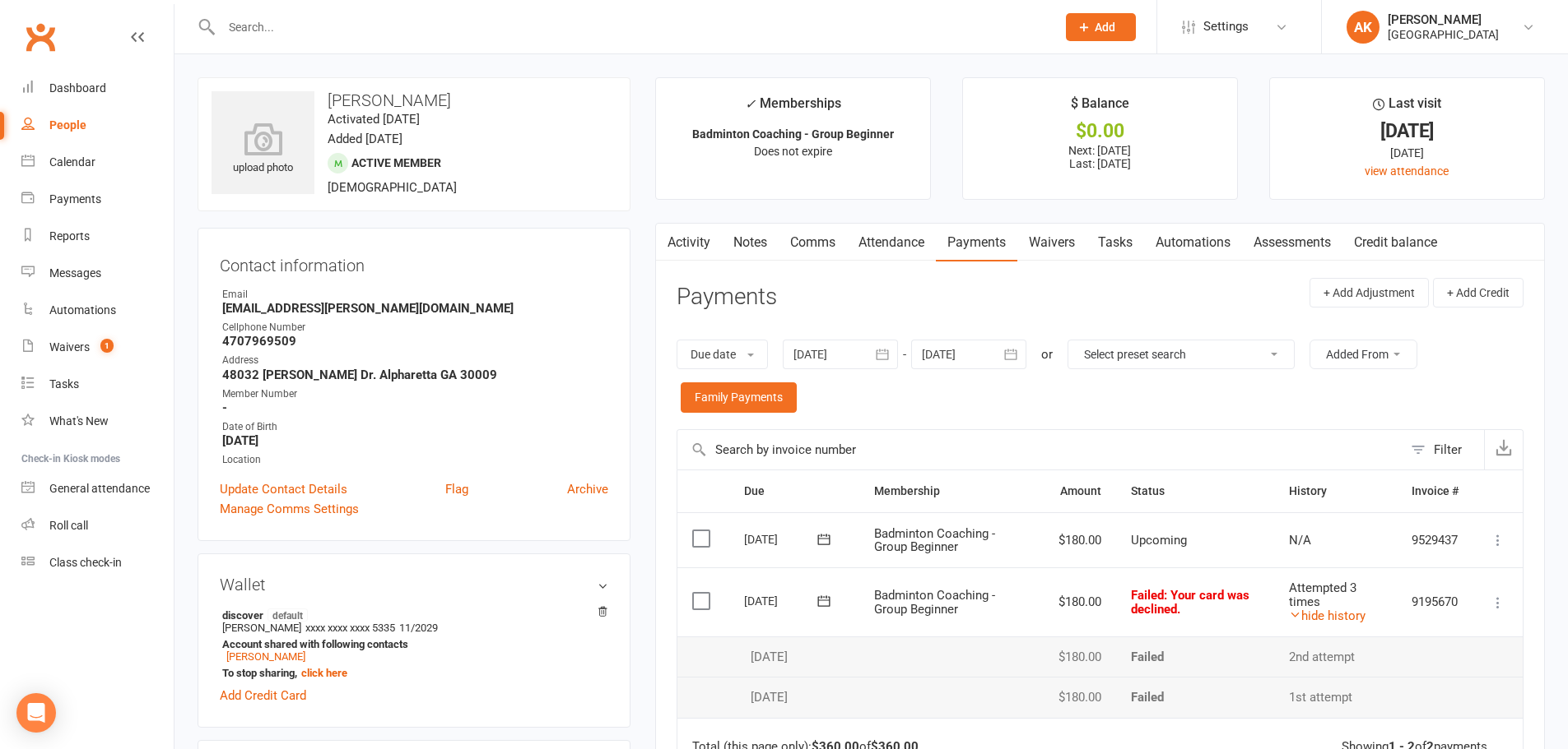
click at [673, 242] on button "button" at bounding box center [666, 242] width 21 height 37
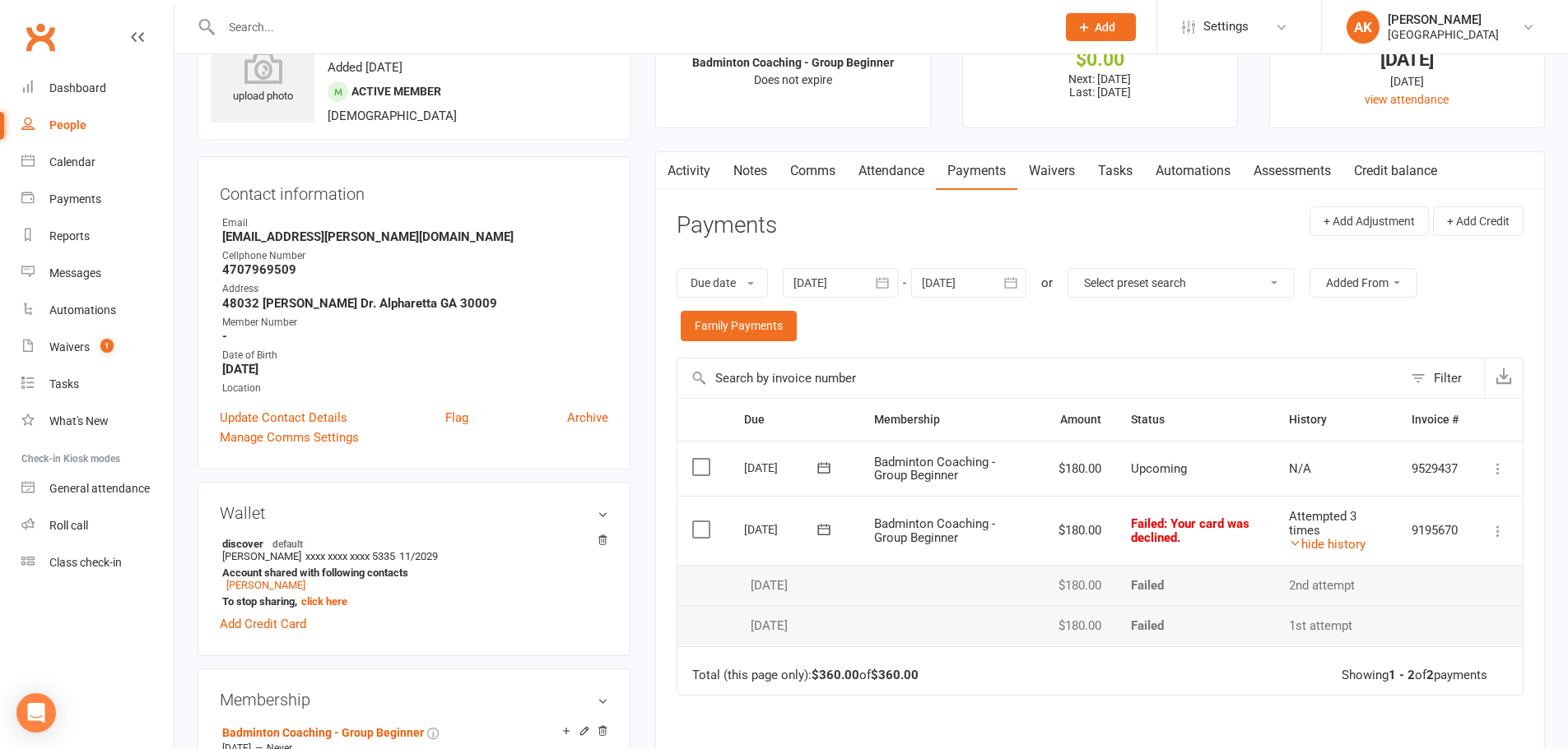
scroll to position [165, 0]
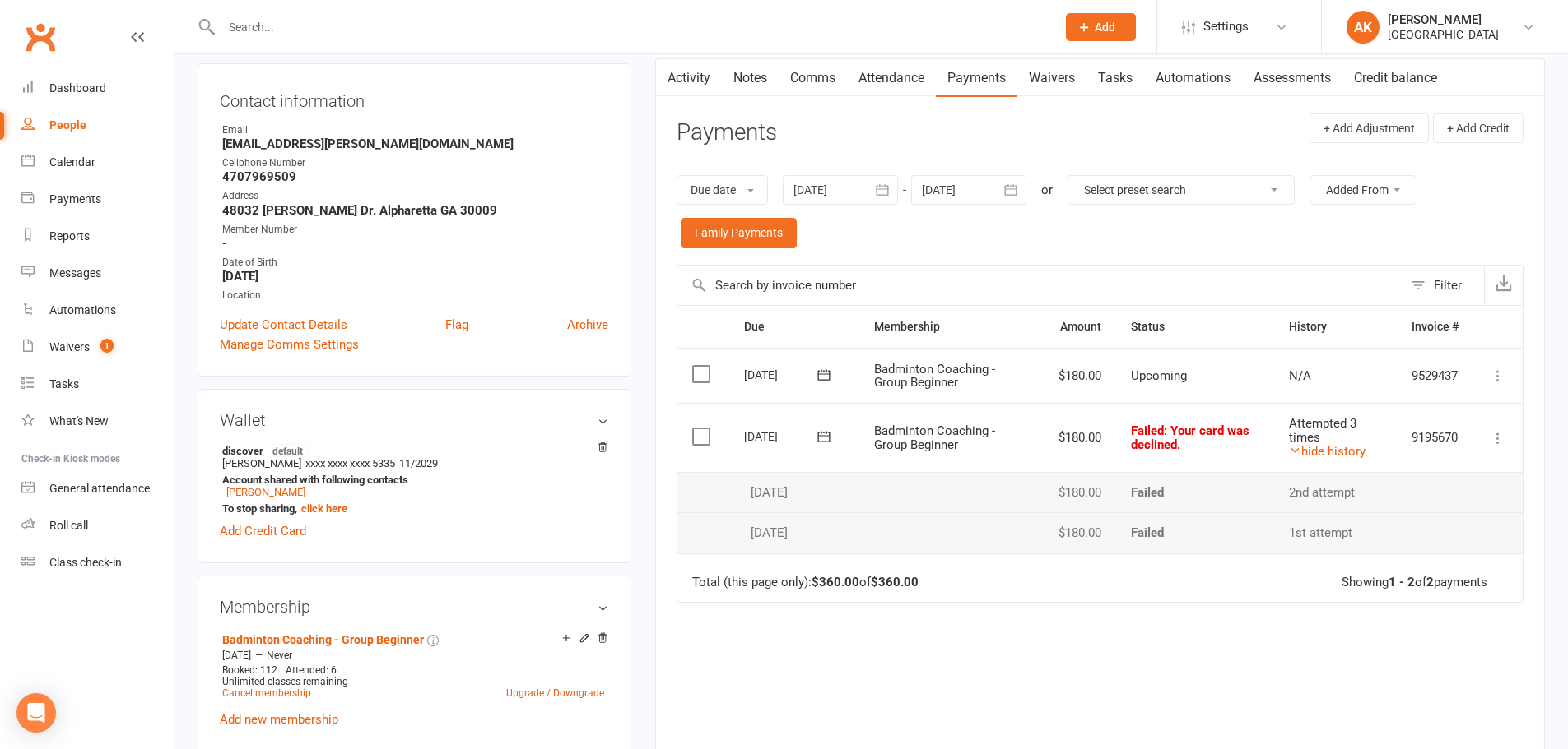
click at [685, 83] on link "Activity" at bounding box center [688, 78] width 66 height 38
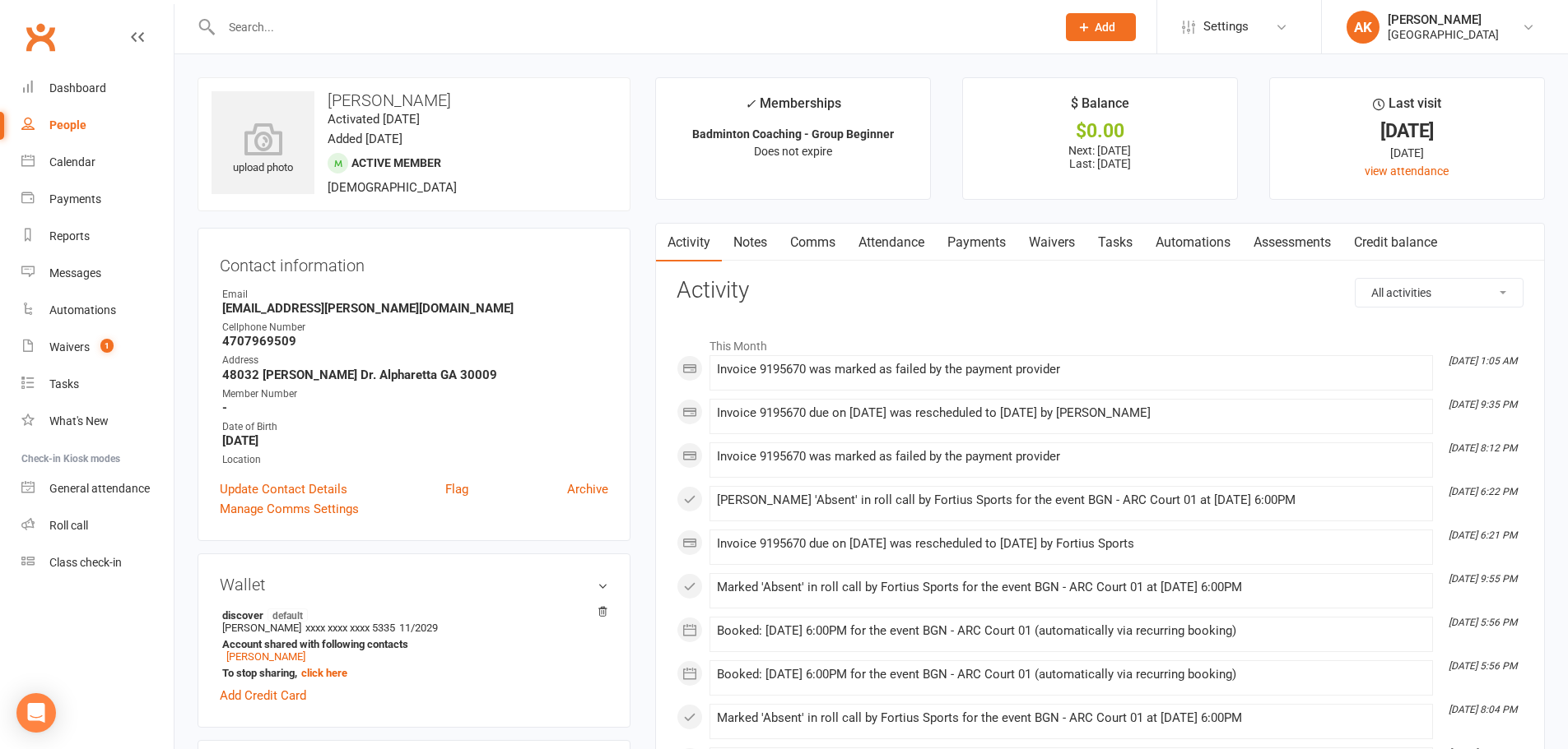
click at [743, 231] on link "Notes" at bounding box center [750, 242] width 57 height 38
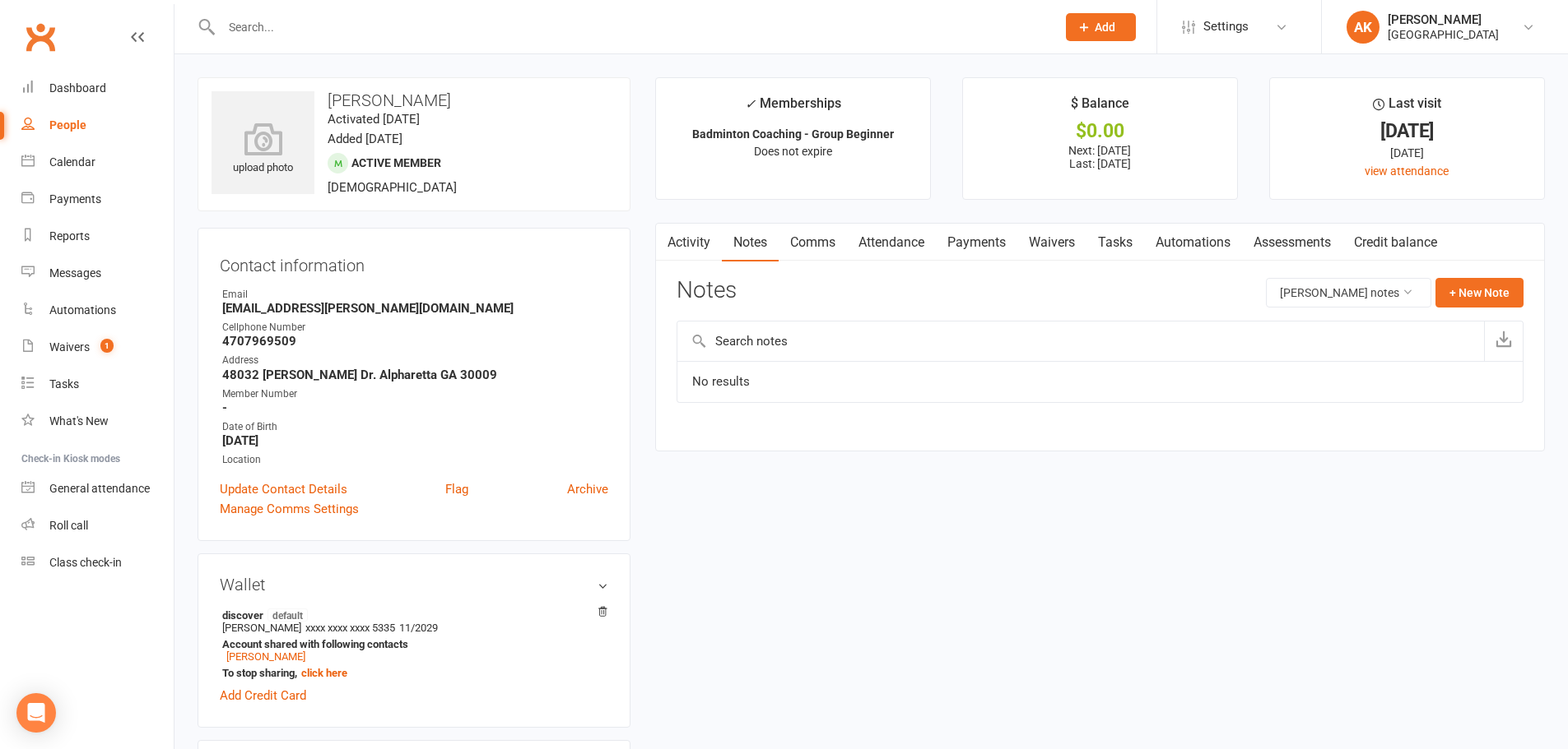
click at [816, 239] on link "Comms" at bounding box center [813, 242] width 69 height 38
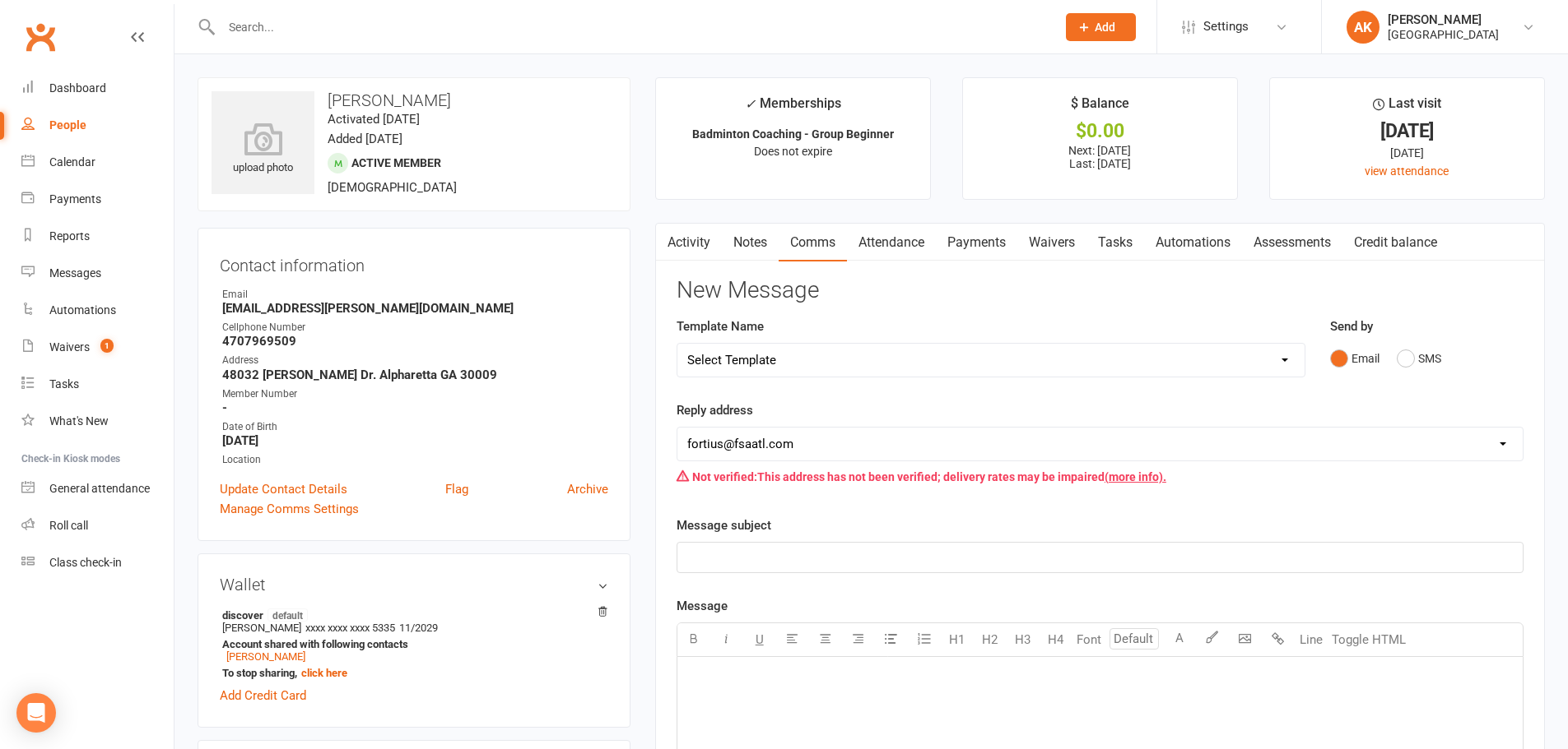
click at [880, 241] on link "Attendance" at bounding box center [891, 242] width 89 height 38
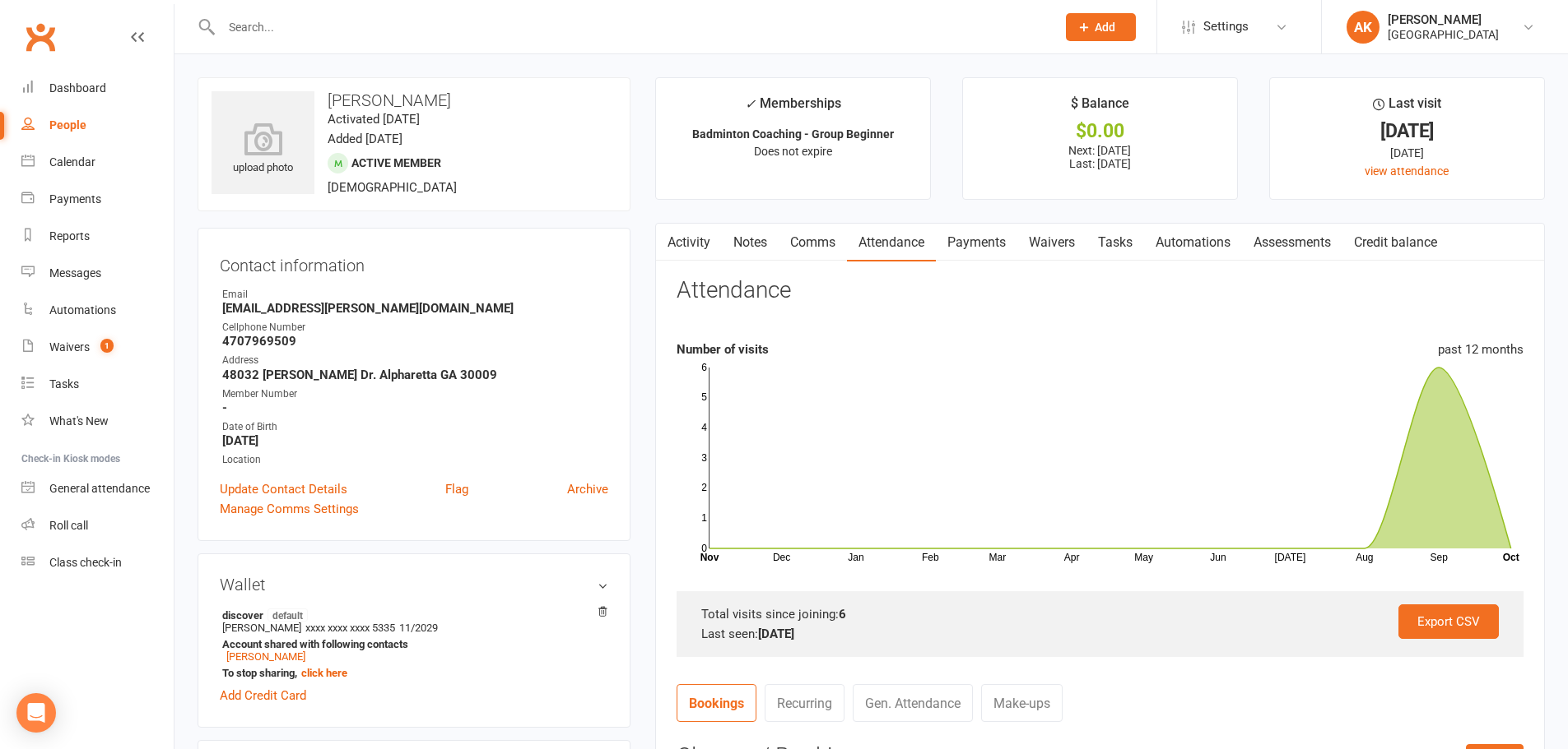
click at [976, 238] on link "Payments" at bounding box center [976, 242] width 81 height 38
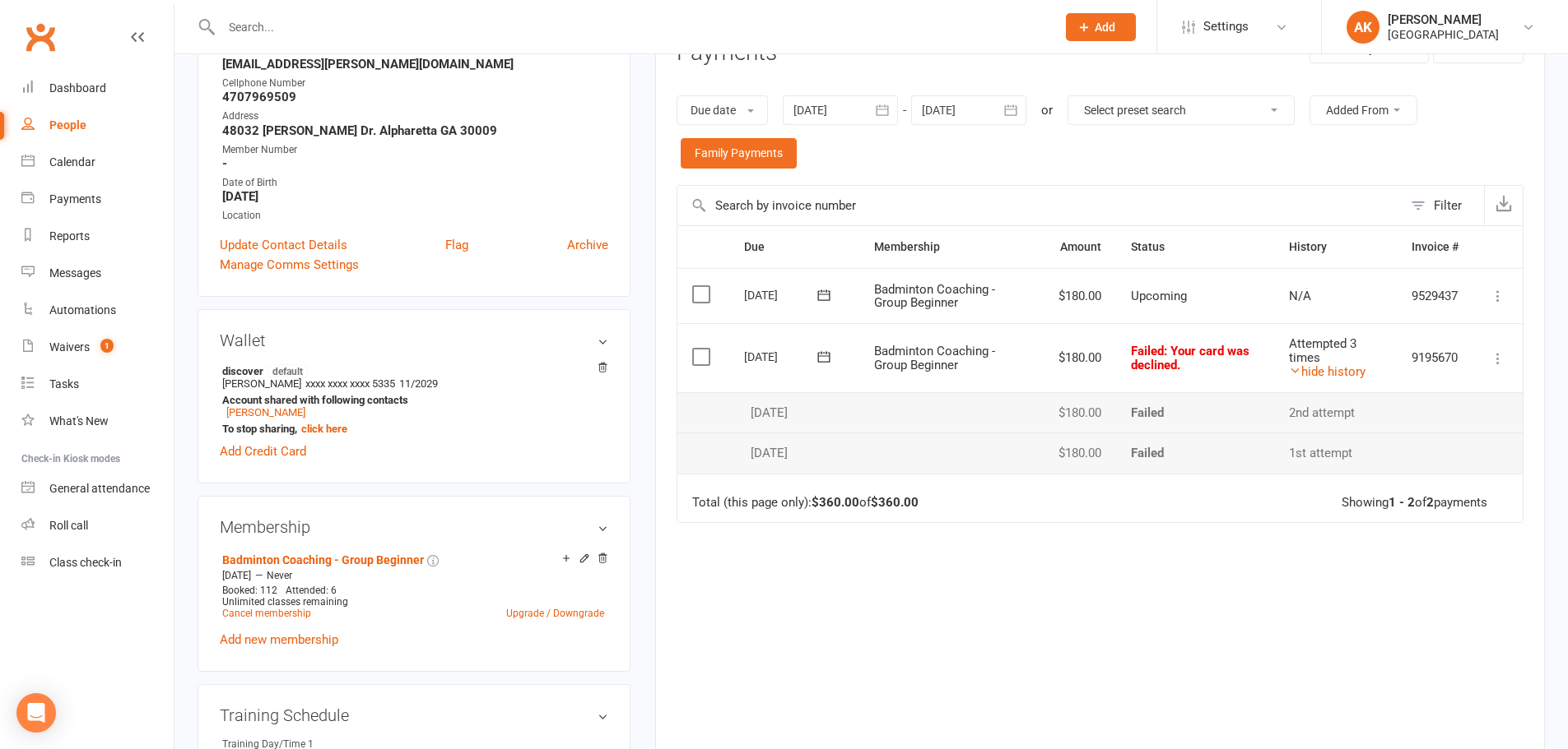
scroll to position [246, 0]
click at [886, 108] on icon "button" at bounding box center [882, 107] width 17 height 17
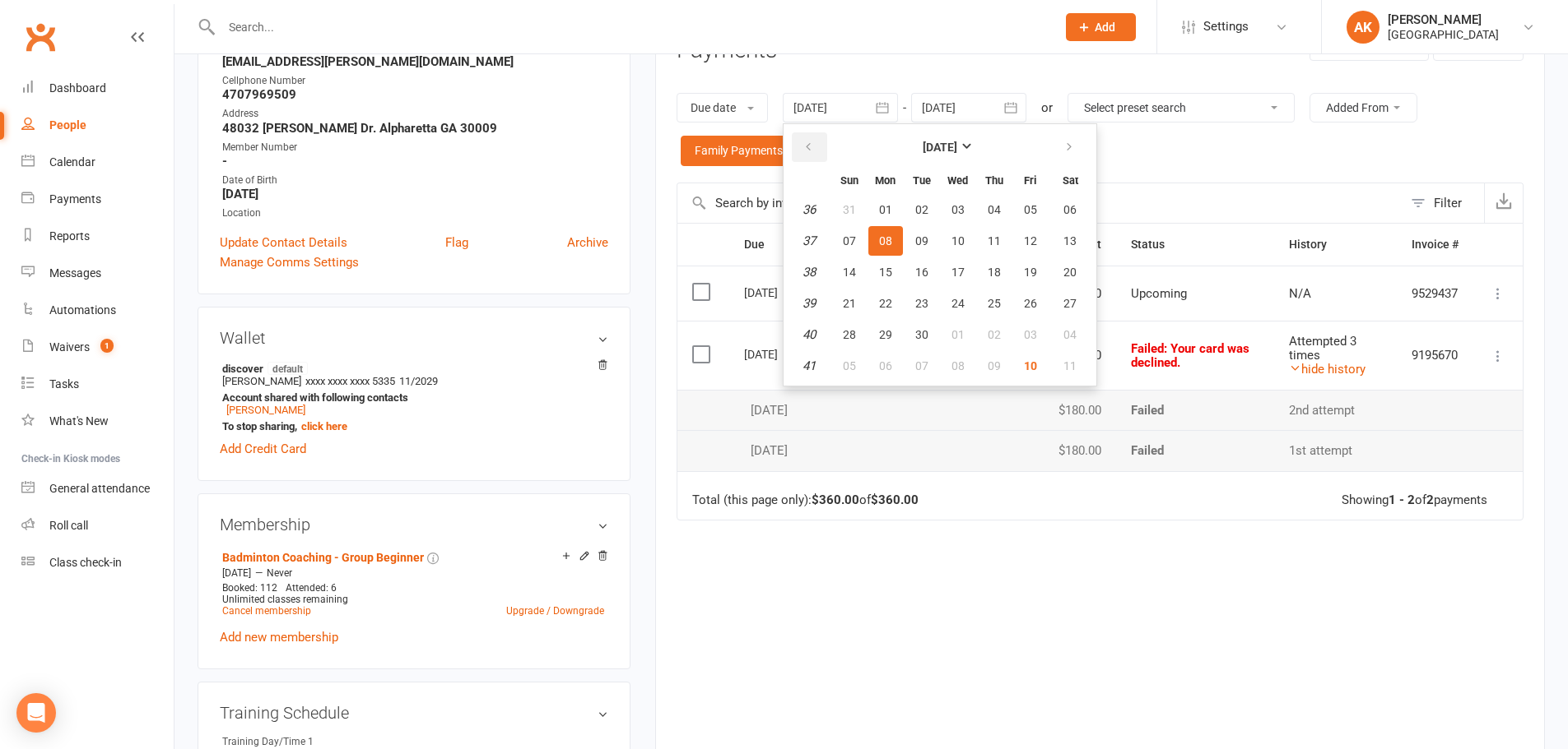
click at [809, 159] on button "button" at bounding box center [809, 147] width 35 height 29
click at [922, 211] on span "01" at bounding box center [921, 209] width 13 height 13
type input "01 Jul 2025"
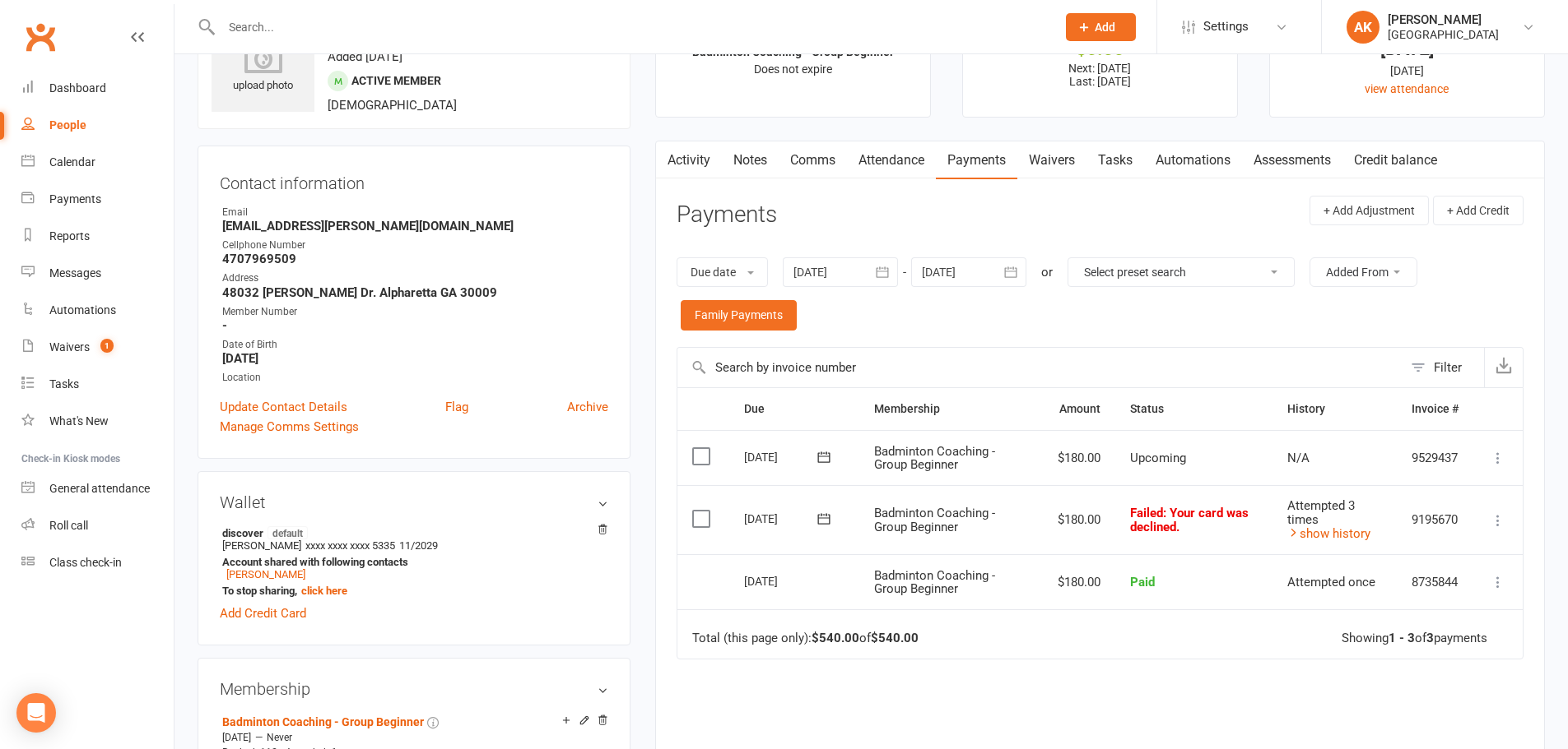
scroll to position [0, 0]
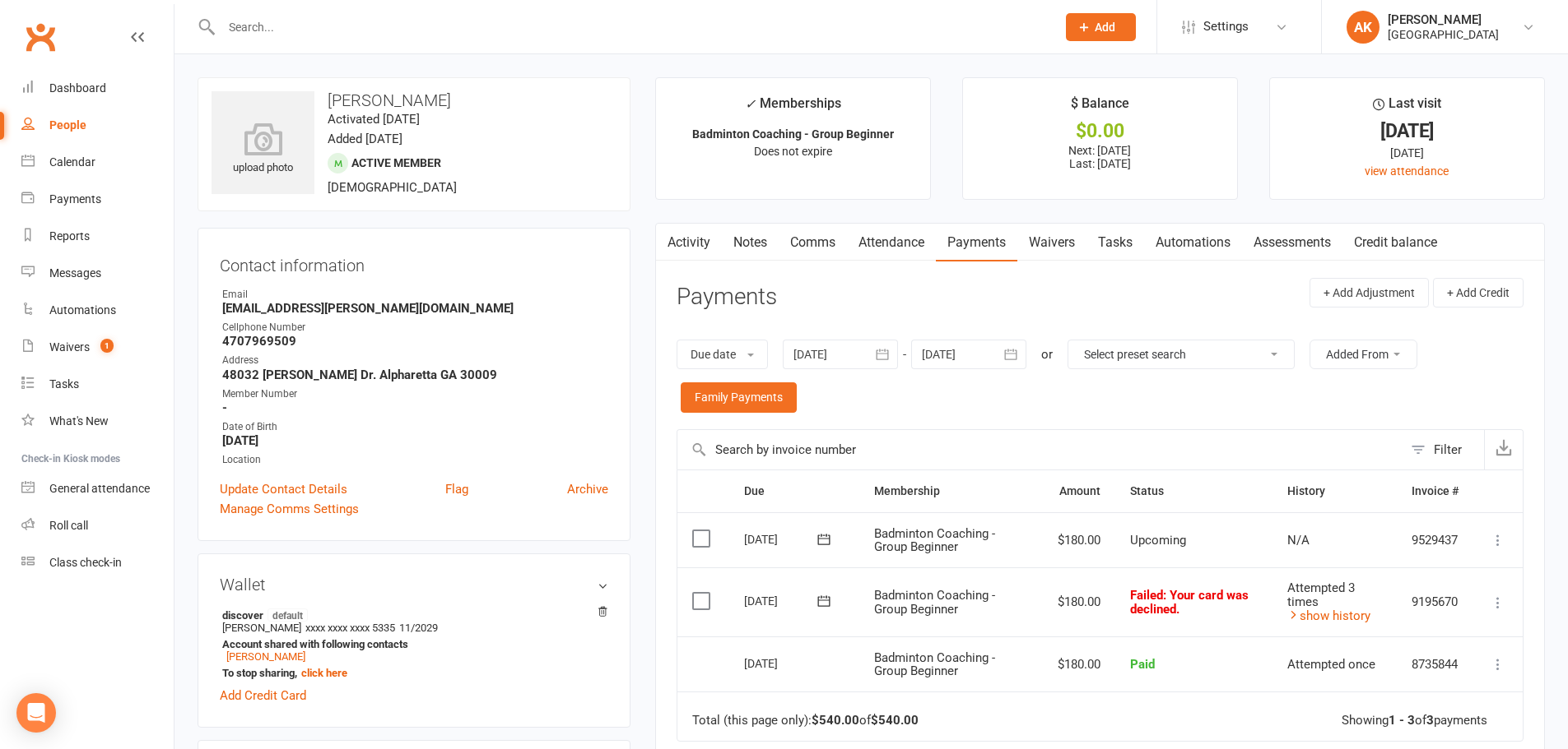
click at [1343, 627] on td "Attempted 3 times show history" at bounding box center [1334, 602] width 125 height 69
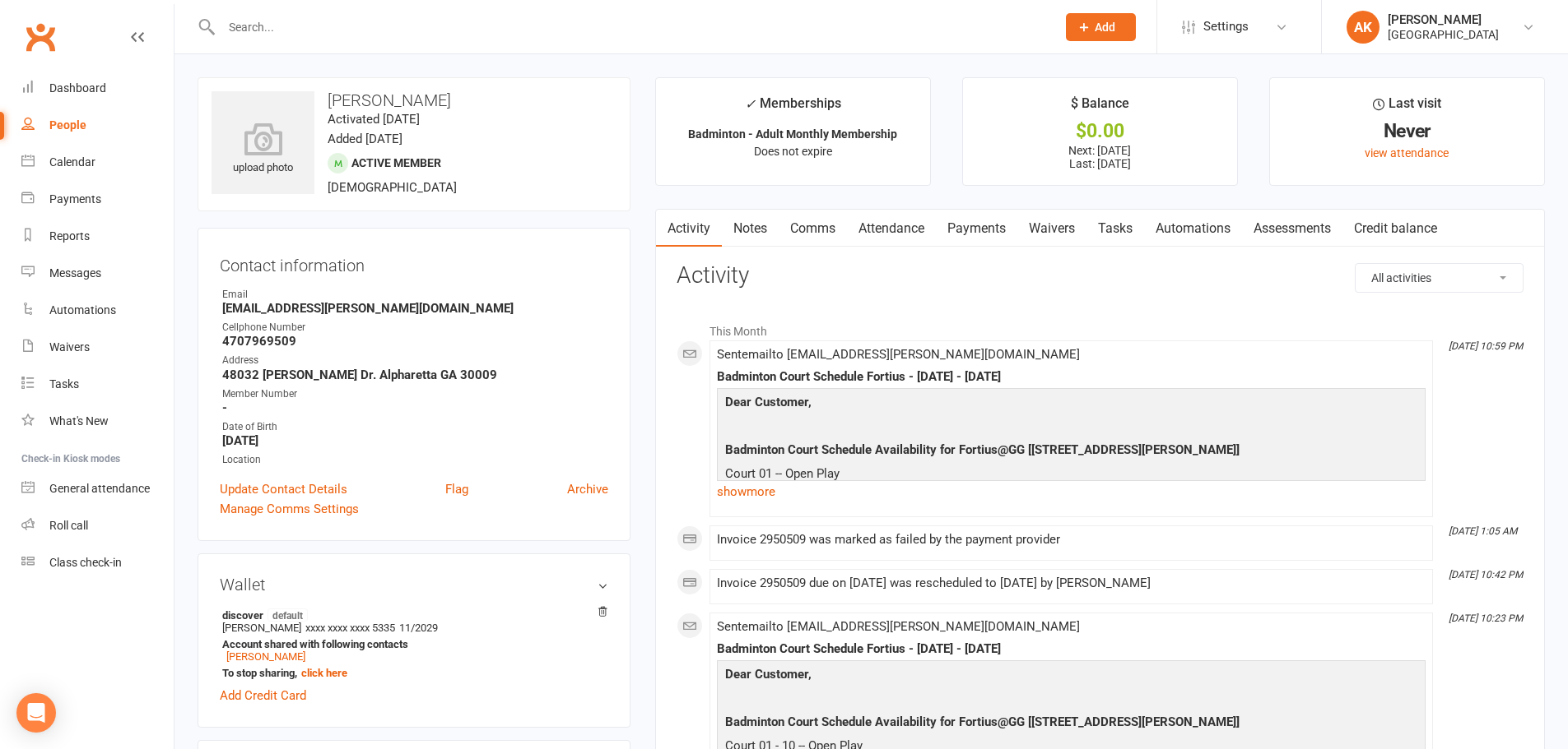
click at [967, 224] on link "Payments" at bounding box center [976, 229] width 81 height 38
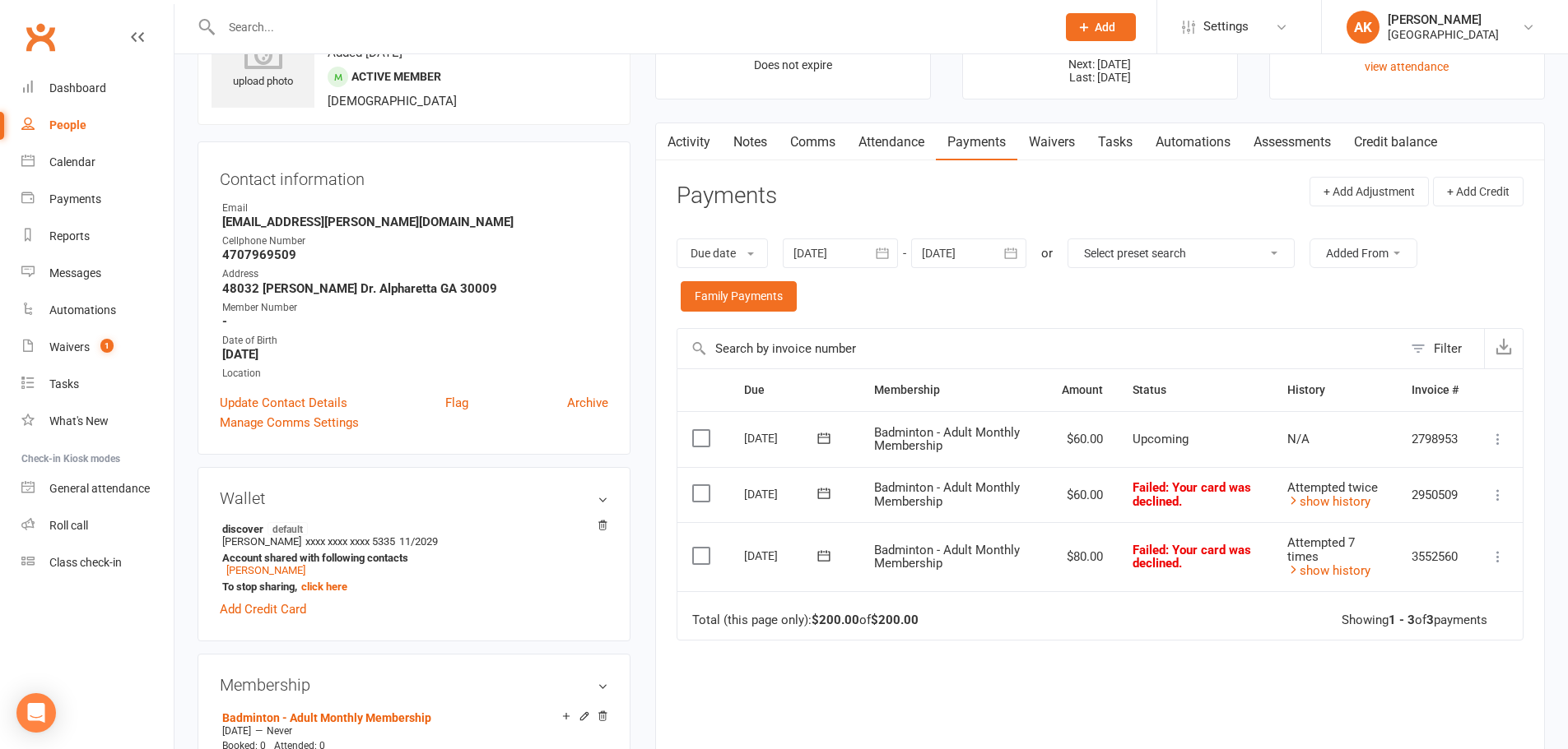
scroll to position [165, 0]
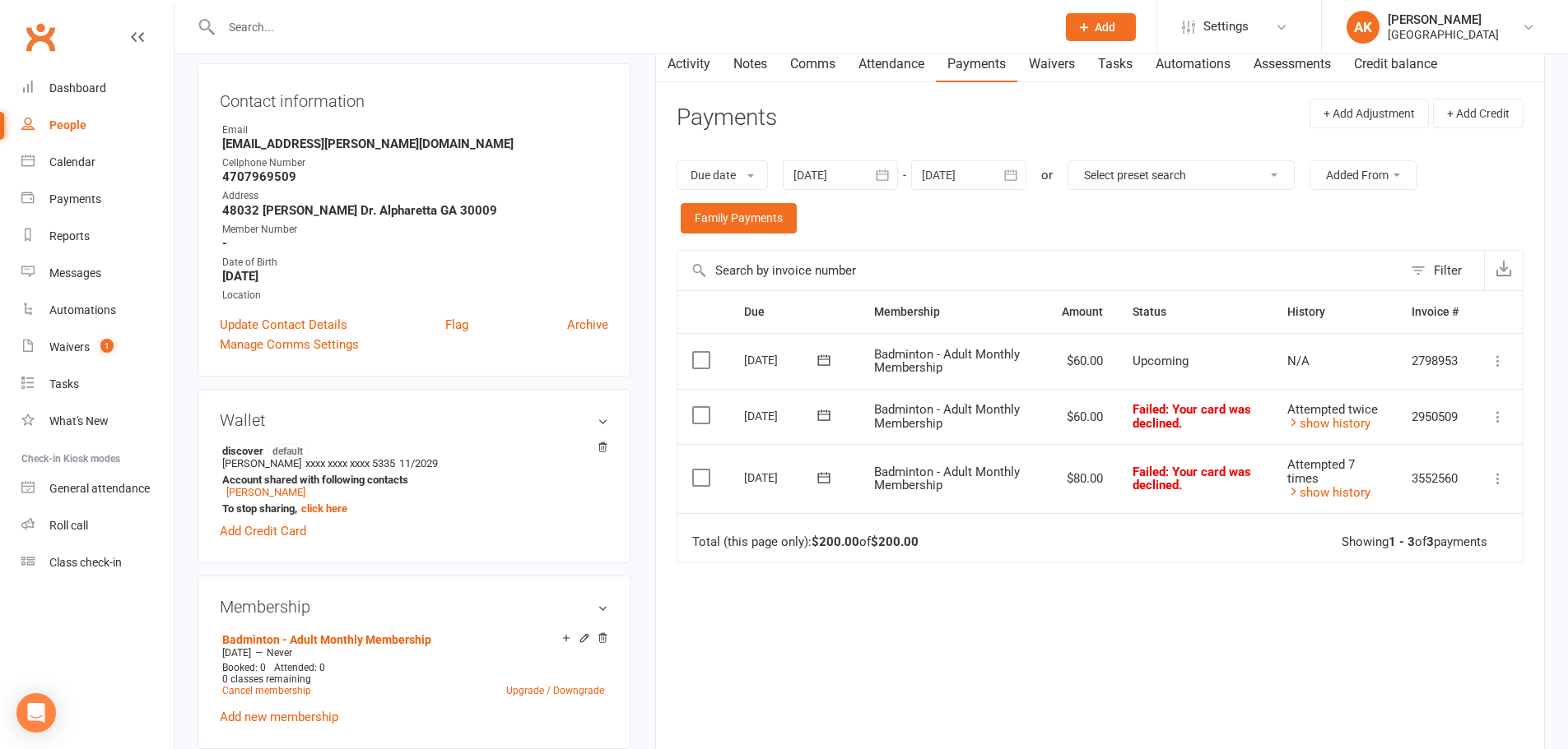
drag, startPoint x: 891, startPoint y: 175, endPoint x: 821, endPoint y: 207, distance: 77.0
click at [888, 180] on icon "button" at bounding box center [882, 175] width 17 height 17
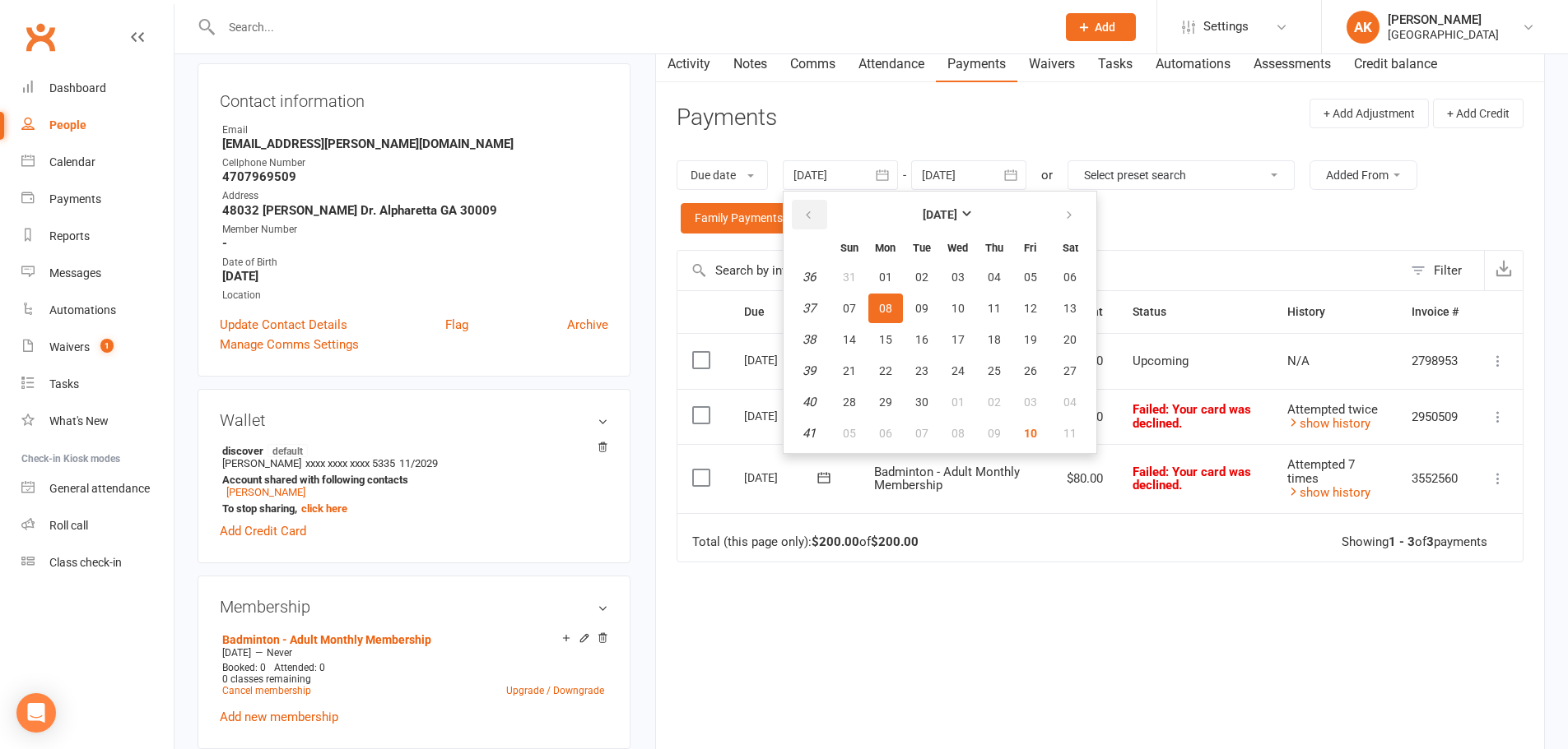
click at [808, 216] on icon "button" at bounding box center [808, 215] width 12 height 13
click at [928, 279] on span "01" at bounding box center [921, 277] width 13 height 13
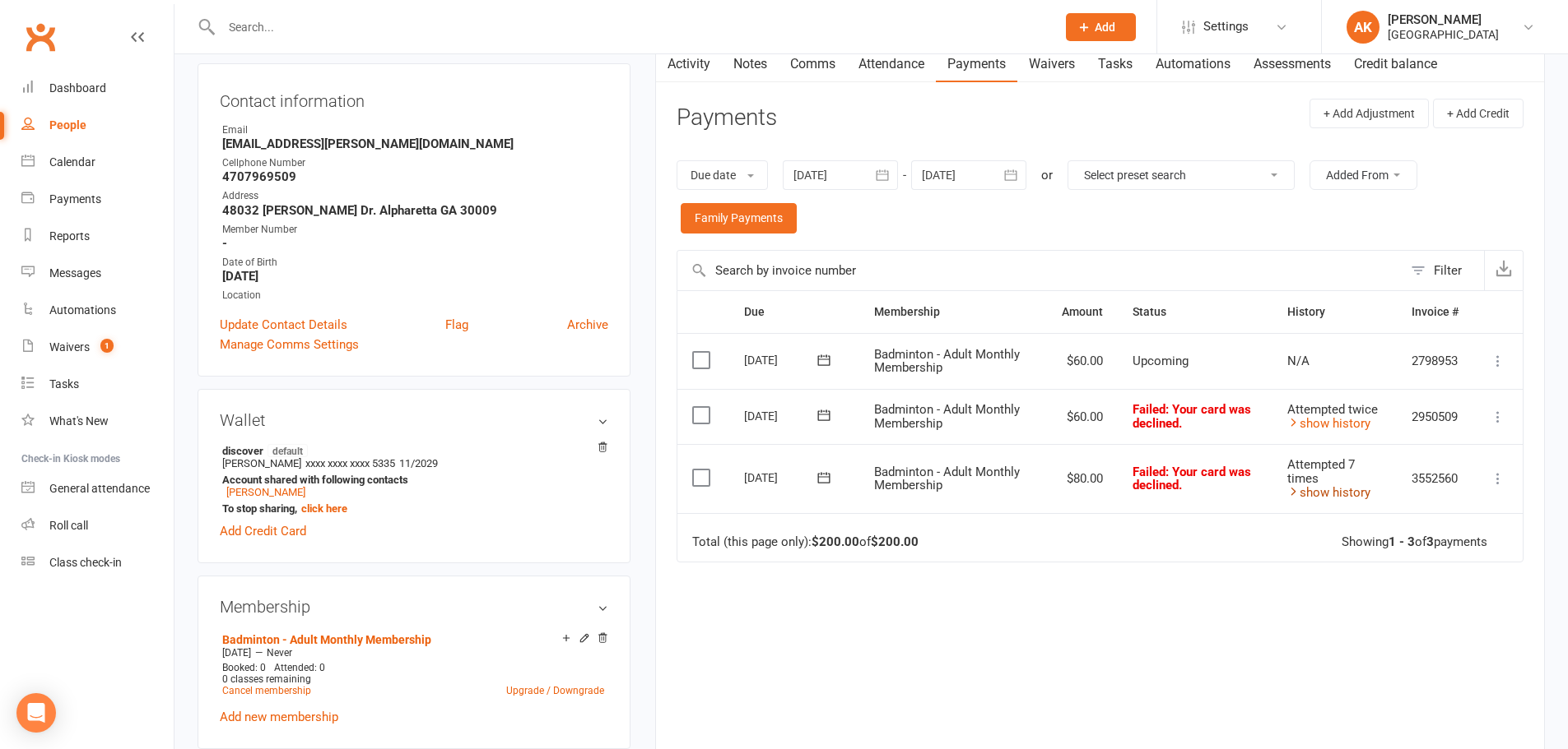
click at [1344, 495] on link "show history" at bounding box center [1328, 492] width 83 height 15
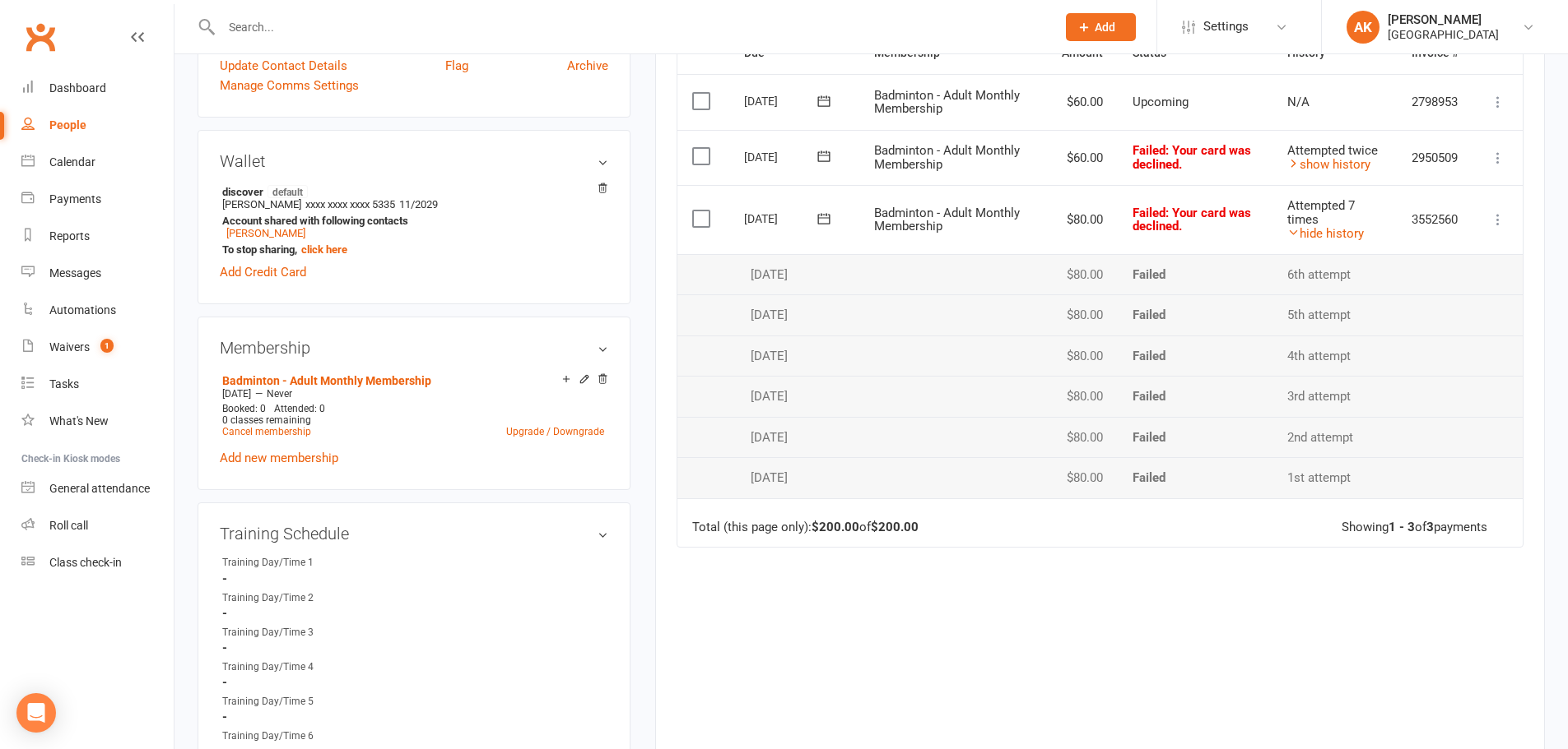
scroll to position [329, 0]
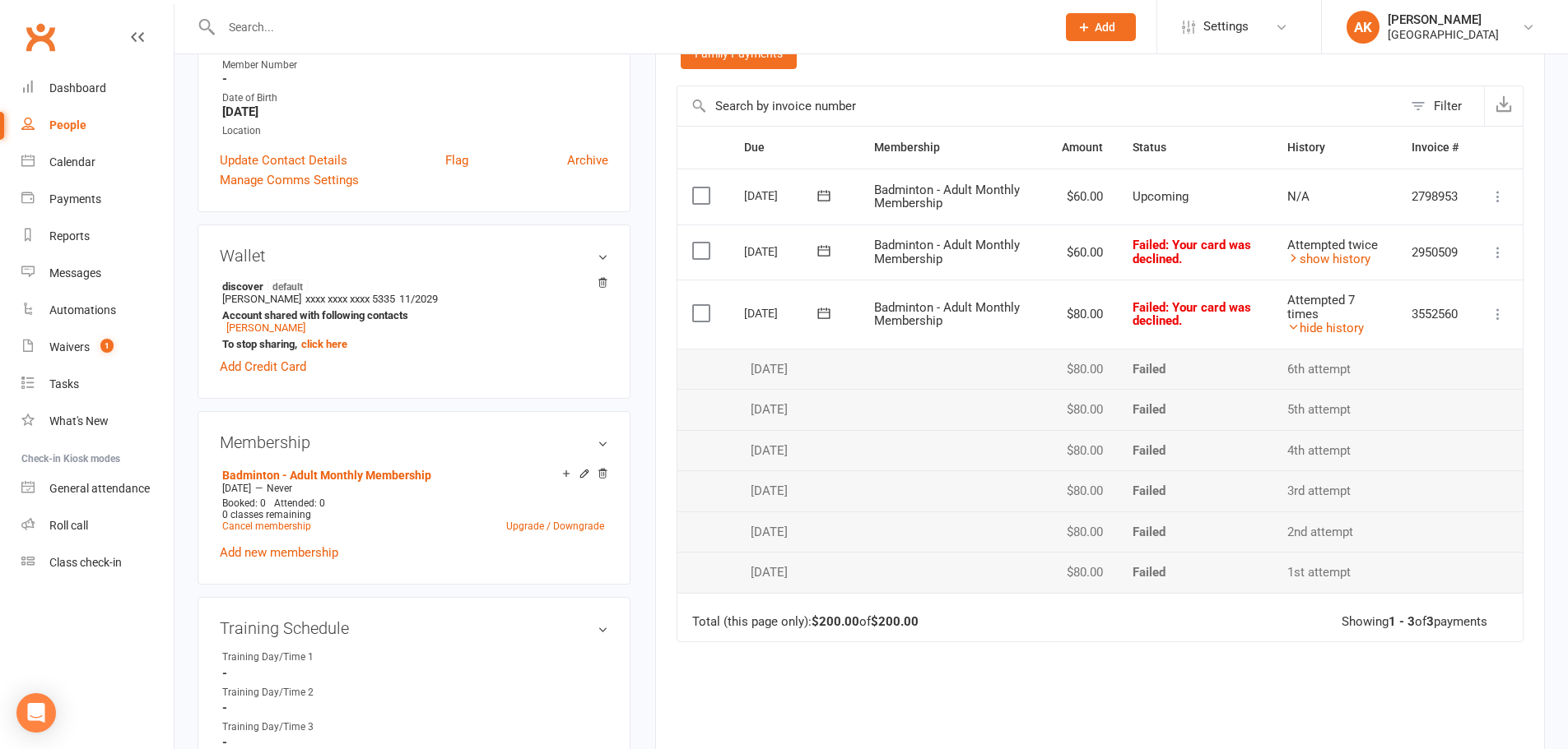
click at [1333, 337] on td "Attempted 7 times hide history" at bounding box center [1334, 314] width 125 height 69
click at [1334, 333] on link "hide history" at bounding box center [1325, 328] width 77 height 15
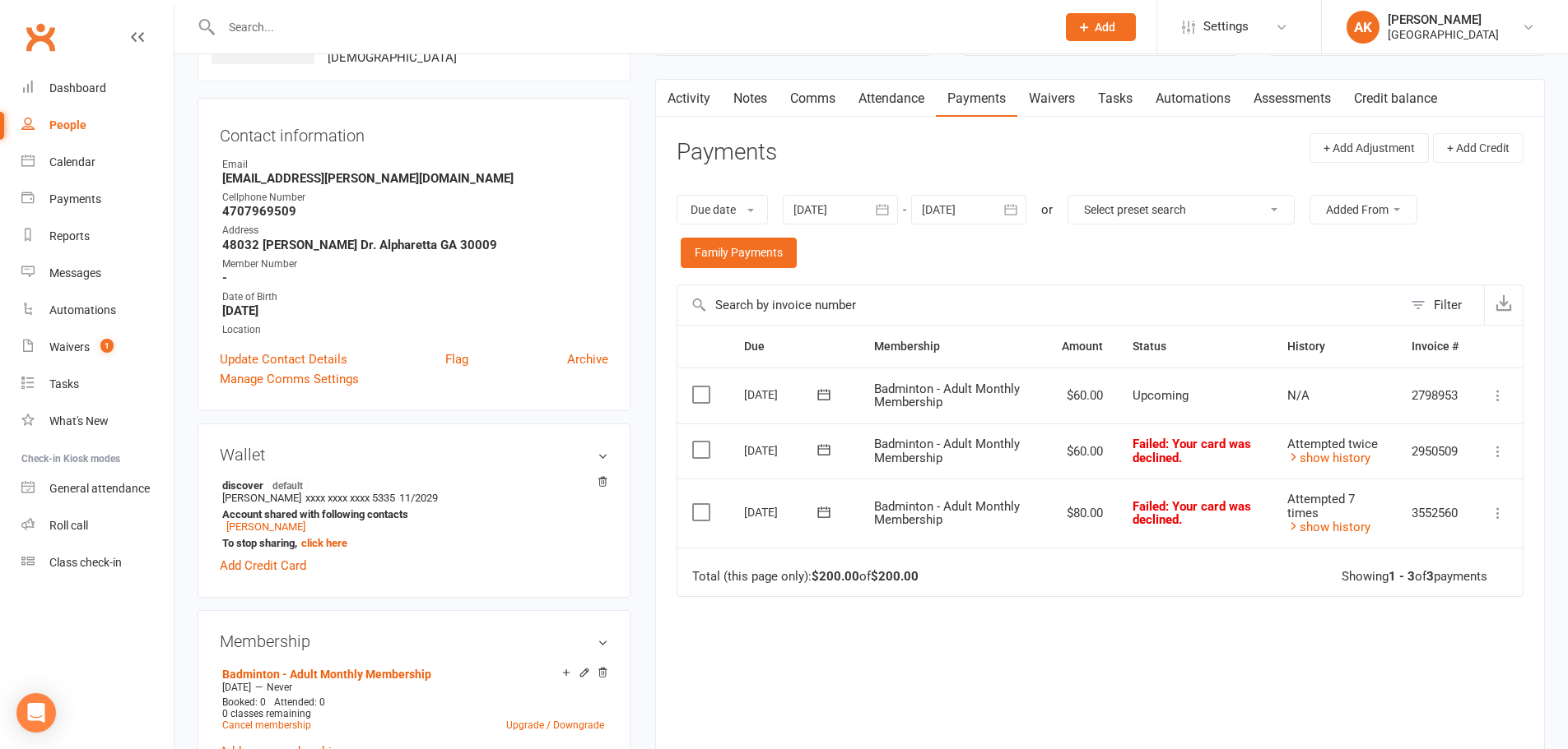
scroll to position [165, 0]
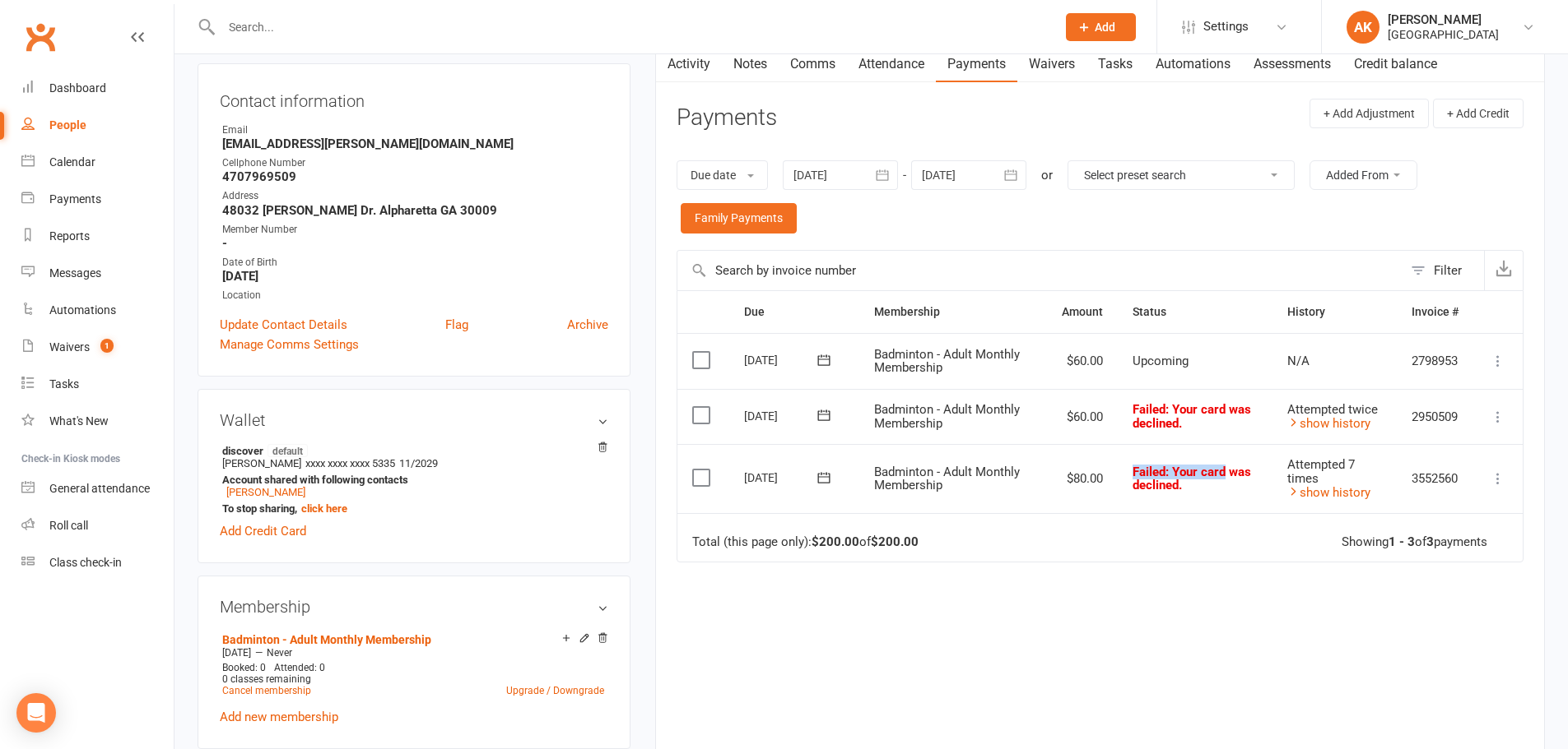
drag, startPoint x: 1115, startPoint y: 470, endPoint x: 1221, endPoint y: 475, distance: 106.1
click at [1221, 475] on tr "Select this 28 Sep 2025 Anant Upreti Badminton - Adult Monthly Membership $80.0…" at bounding box center [1100, 479] width 845 height 69
click at [1166, 499] on td "Failed : Your card was declined." at bounding box center [1195, 479] width 155 height 69
click at [870, 176] on div at bounding box center [839, 175] width 115 height 29
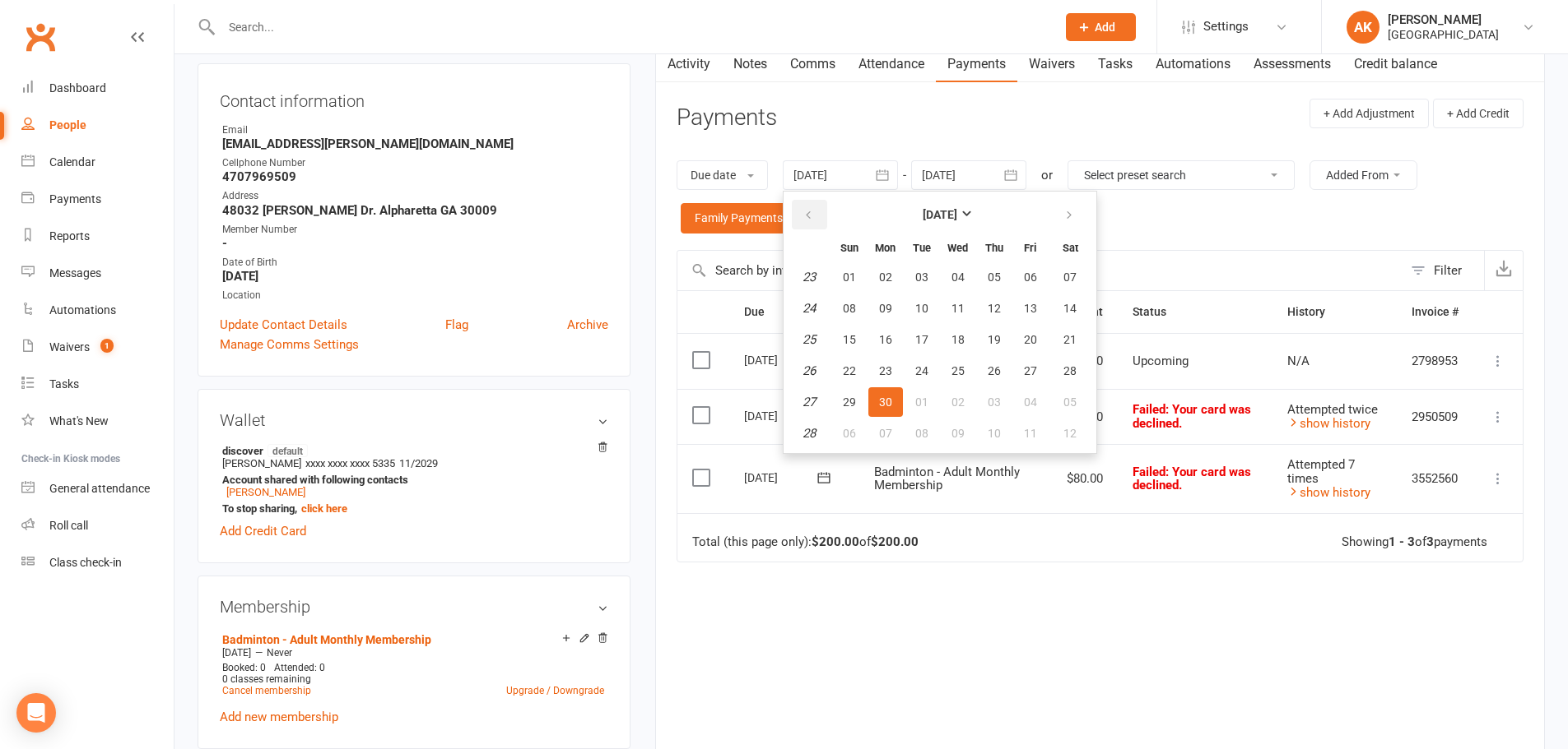
click at [814, 204] on button "button" at bounding box center [809, 215] width 35 height 29
click at [913, 279] on button "01" at bounding box center [921, 277] width 34 height 29
type input "01 Apr 2025"
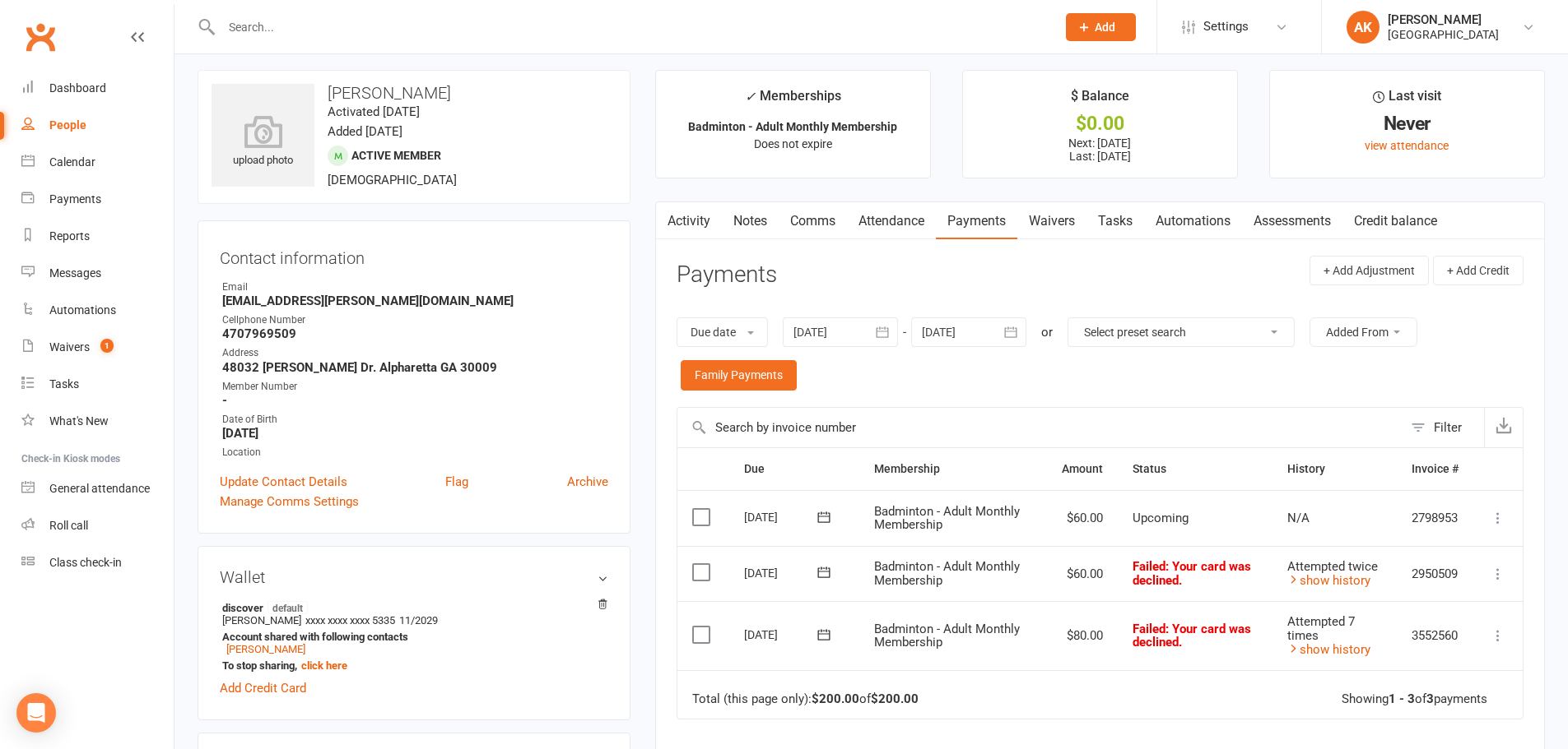
scroll to position [0, 0]
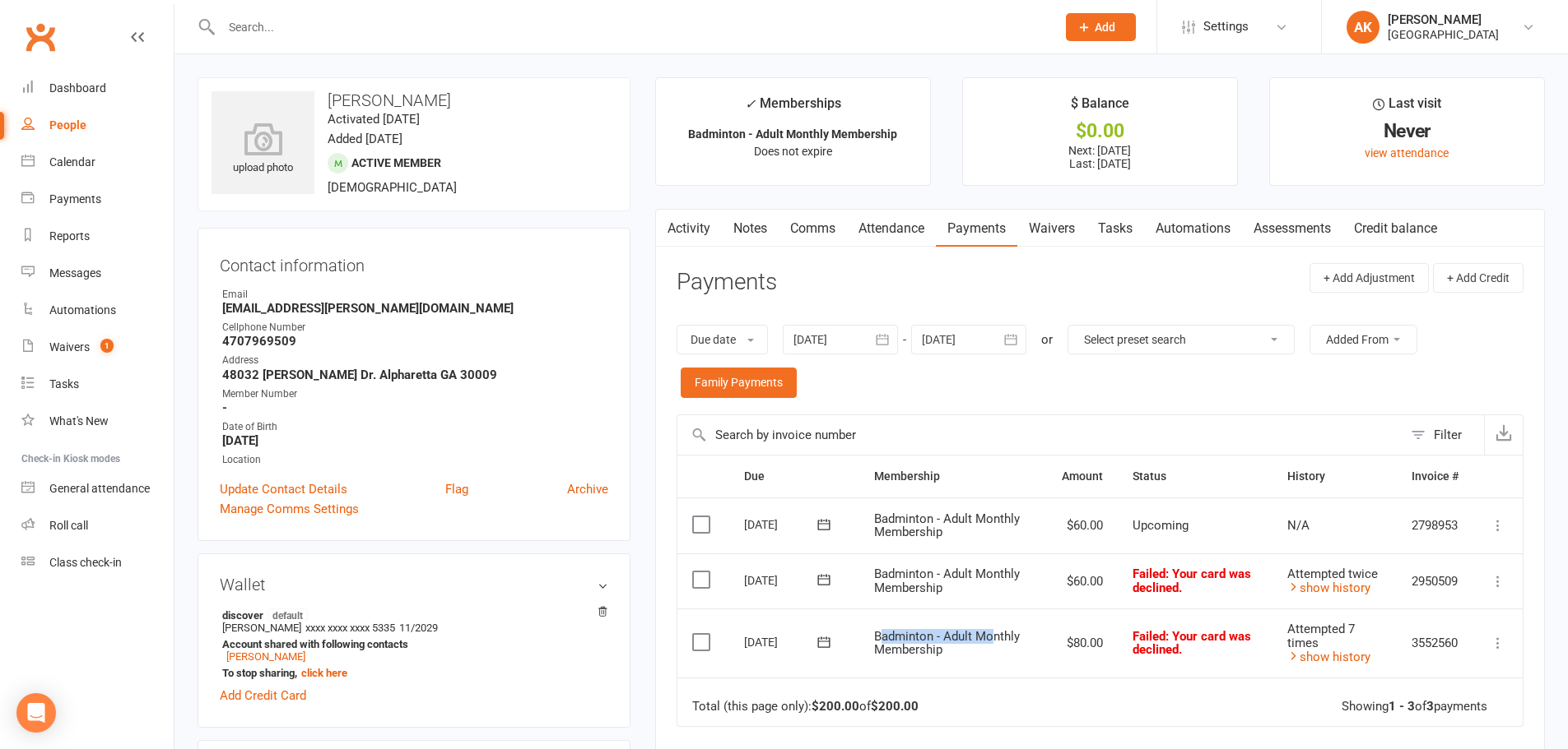
drag, startPoint x: 881, startPoint y: 639, endPoint x: 996, endPoint y: 643, distance: 115.1
click at [996, 643] on span "Badminton - Adult Monthly Membership" at bounding box center [946, 643] width 145 height 28
click at [931, 648] on span "Badminton - Adult Monthly Membership" at bounding box center [946, 643] width 145 height 28
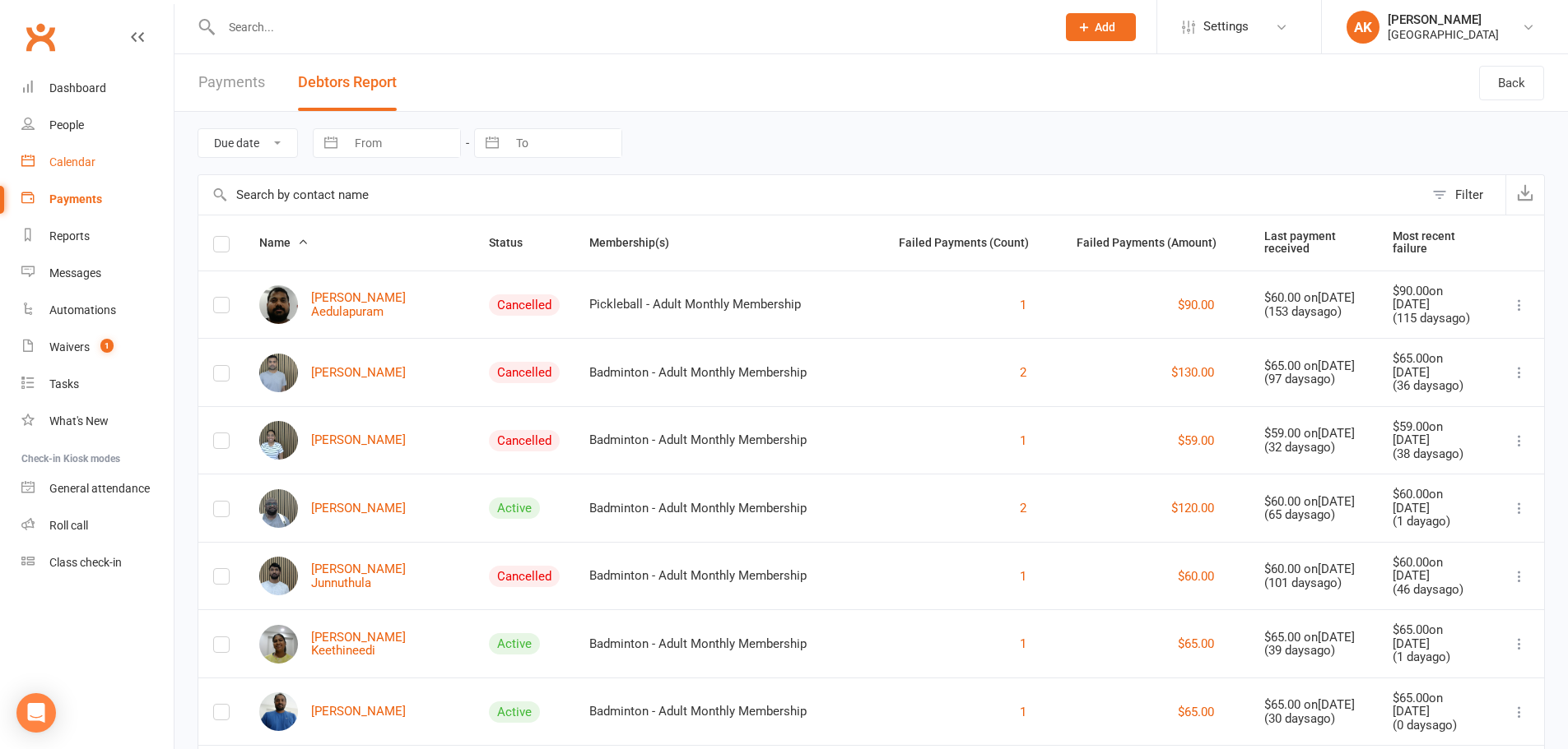
click at [57, 166] on div "Calendar" at bounding box center [72, 161] width 46 height 13
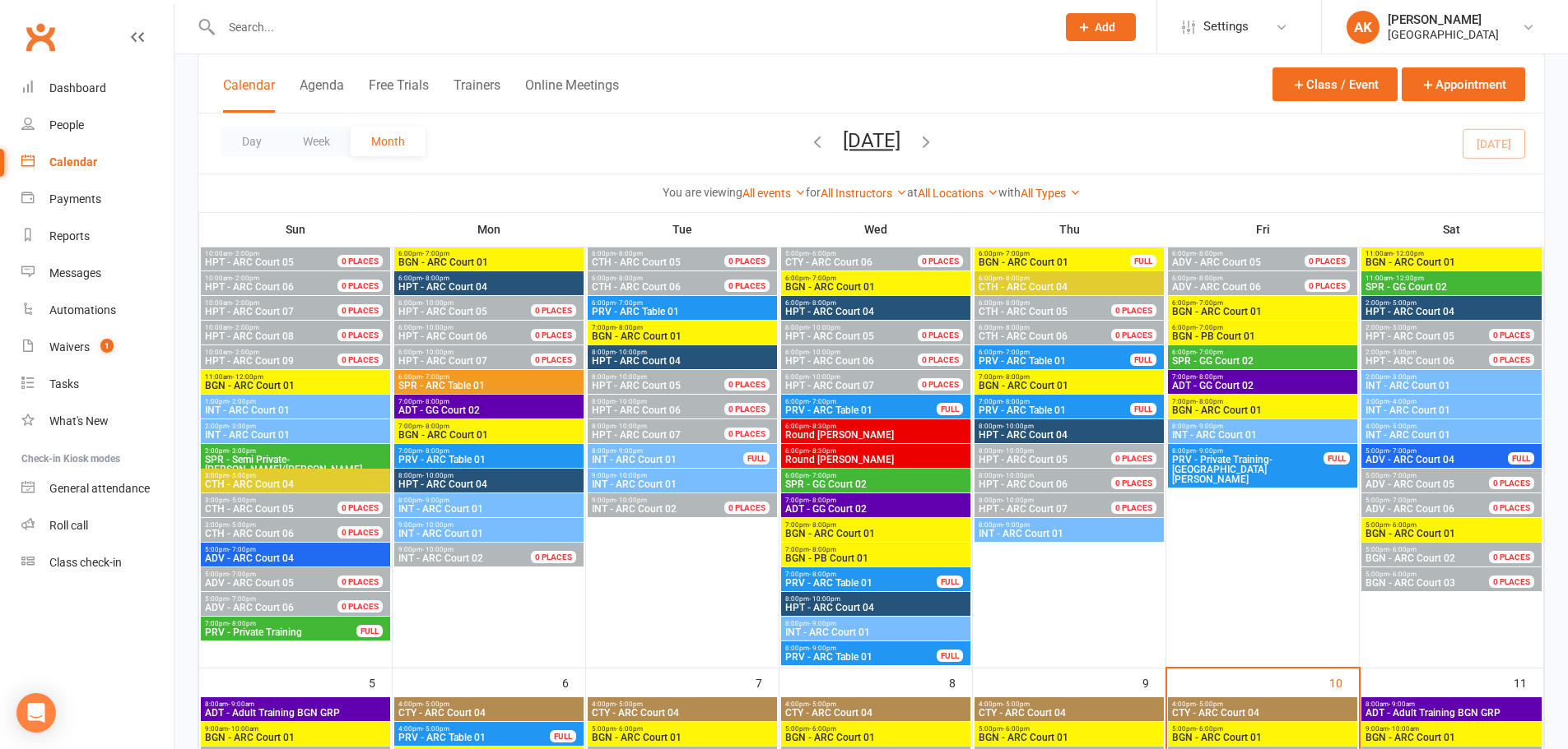
scroll to position [576, 0]
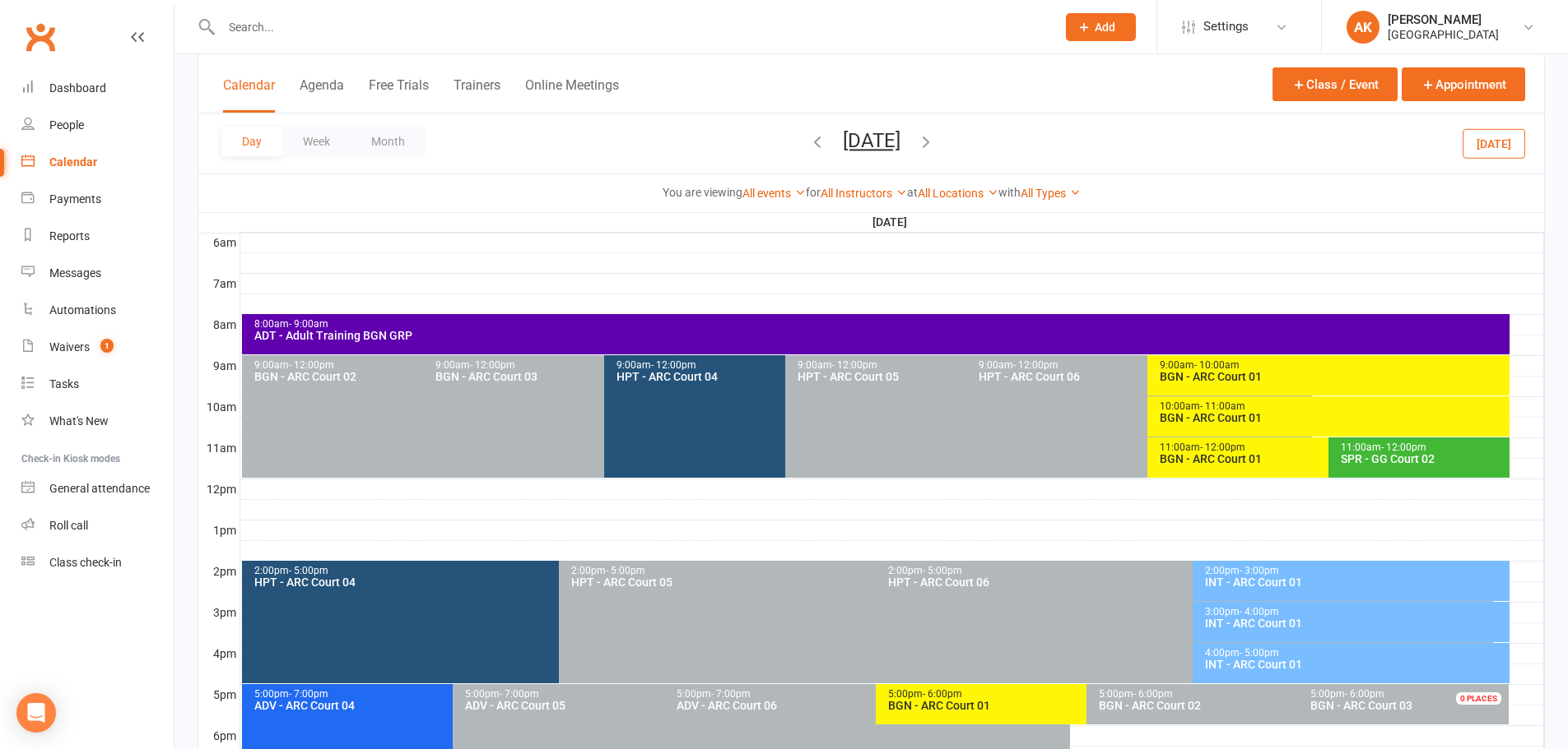
scroll to position [373, 0]
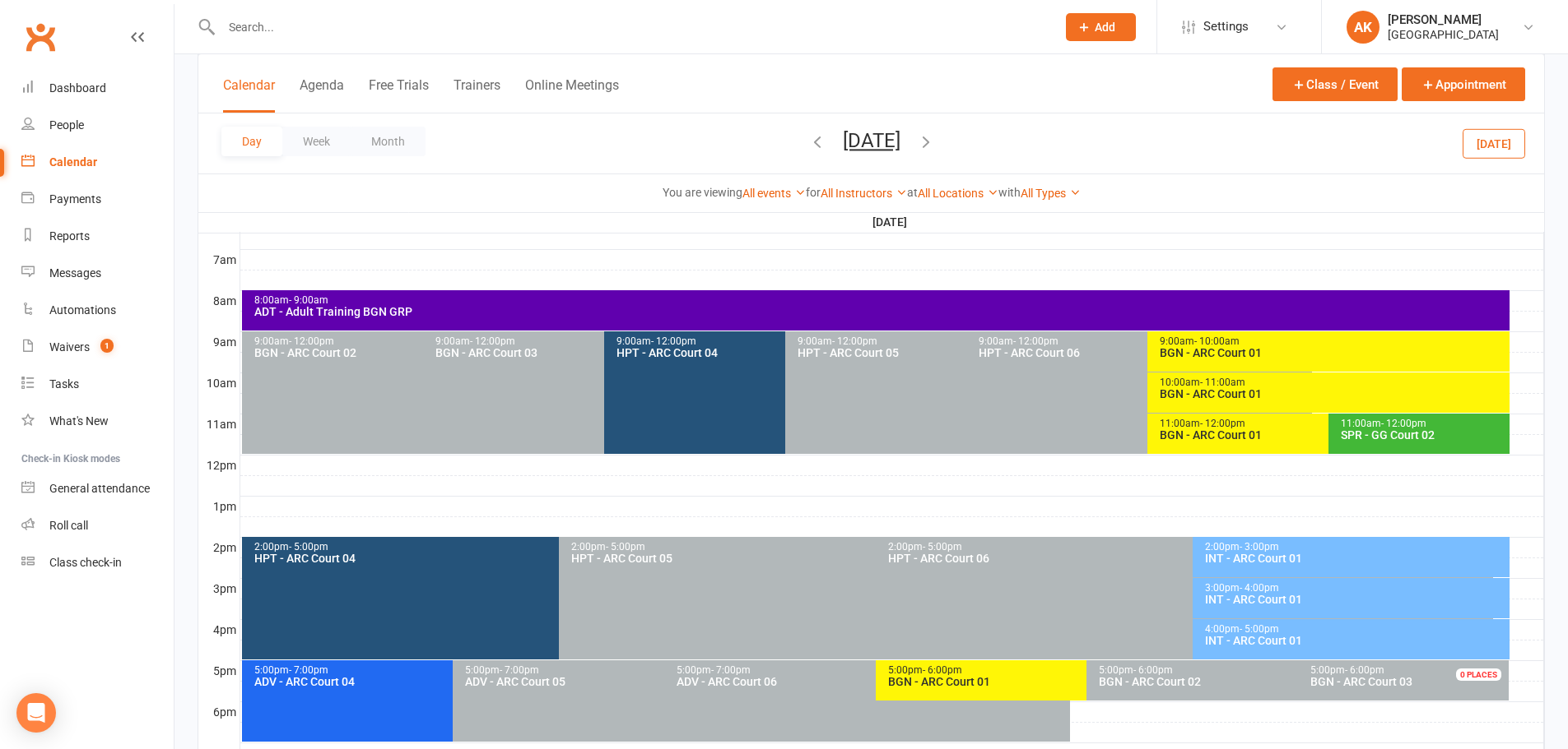
click at [935, 146] on icon "button" at bounding box center [926, 141] width 18 height 18
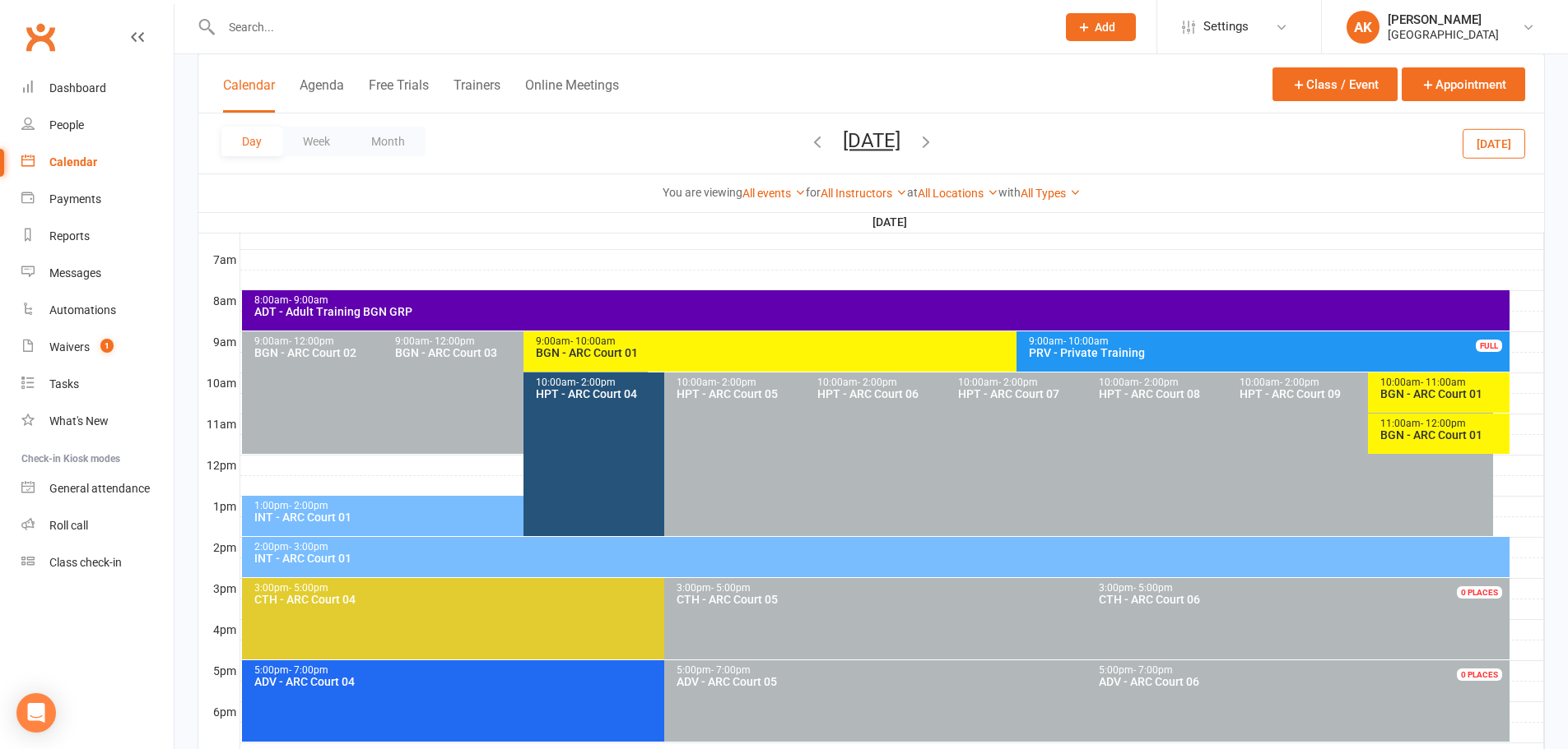
click at [935, 146] on icon "button" at bounding box center [926, 141] width 18 height 18
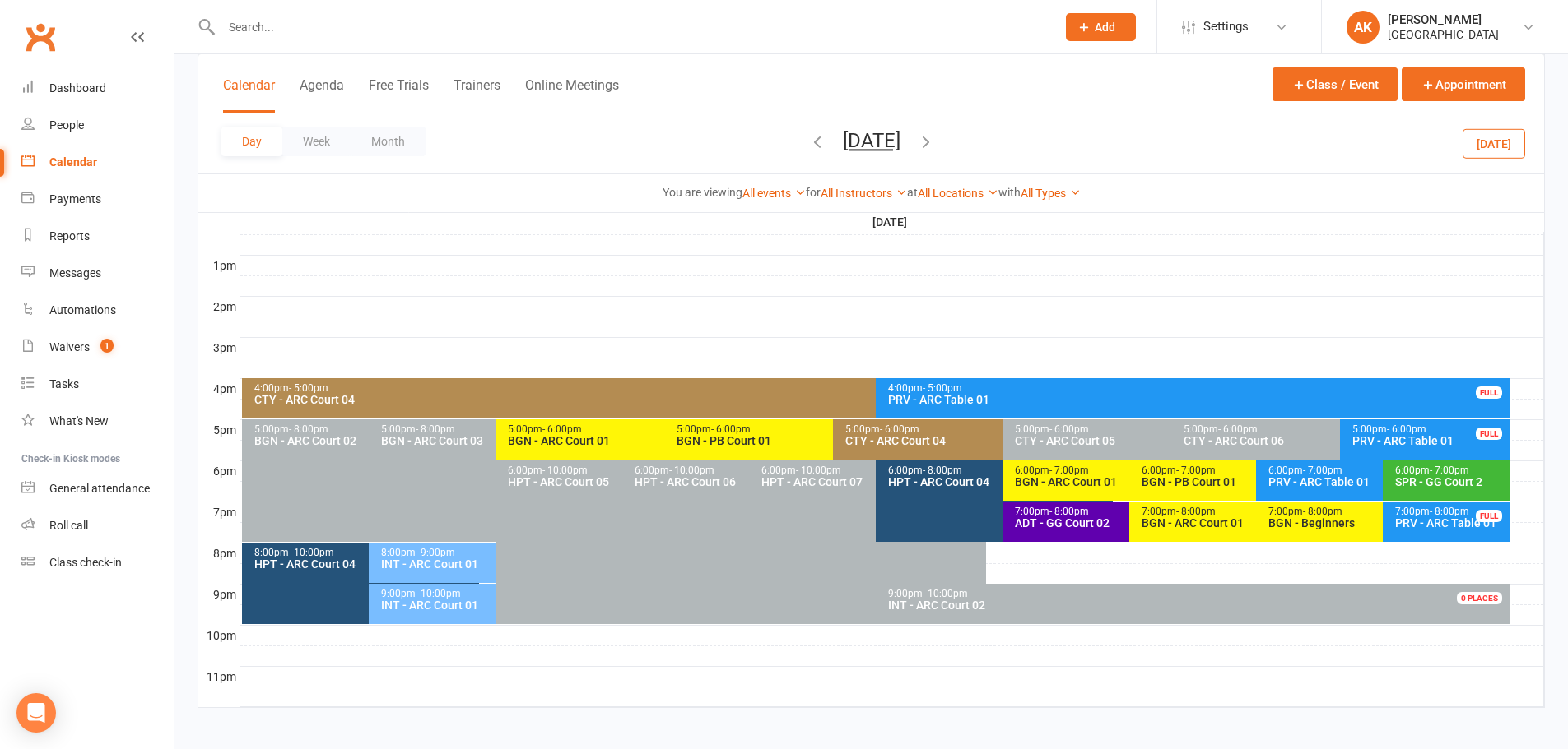
scroll to position [619, 0]
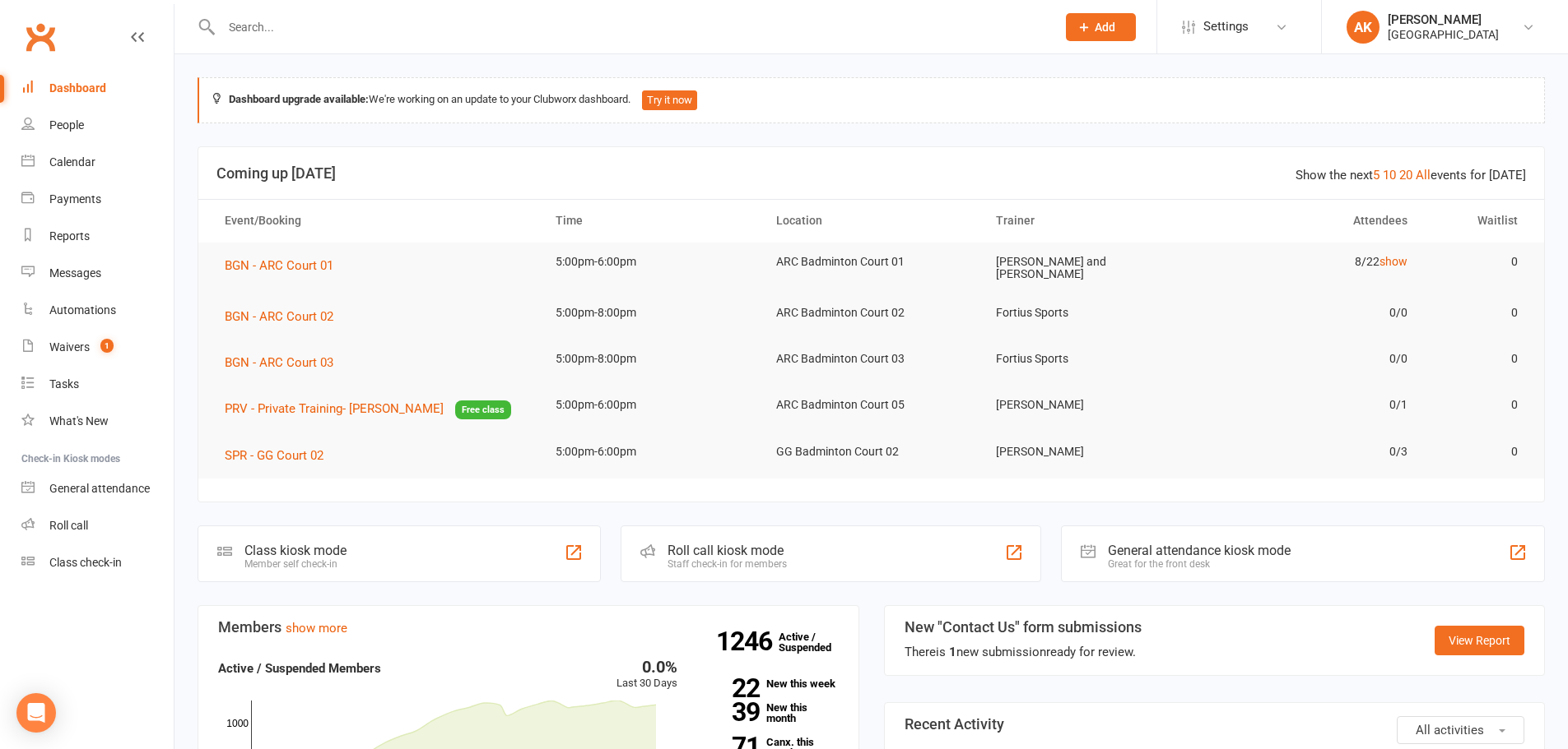
click at [64, 74] on link "Dashboard" at bounding box center [97, 88] width 152 height 37
click at [524, 28] on input "text" at bounding box center [629, 27] width 828 height 23
paste input "indira chowdary"
type input "indira chowdary"
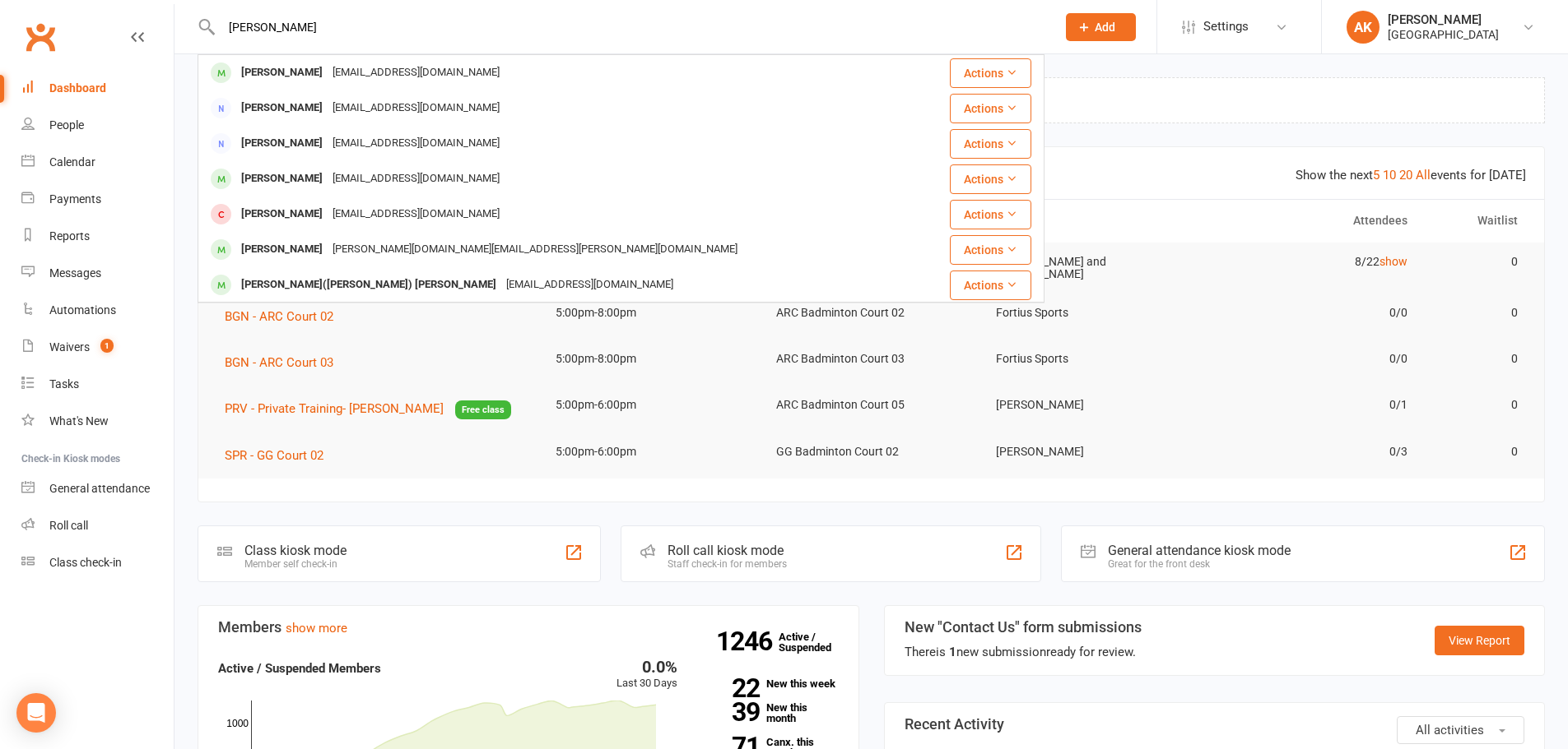
click at [352, 23] on input "indira chowdary" at bounding box center [629, 27] width 828 height 23
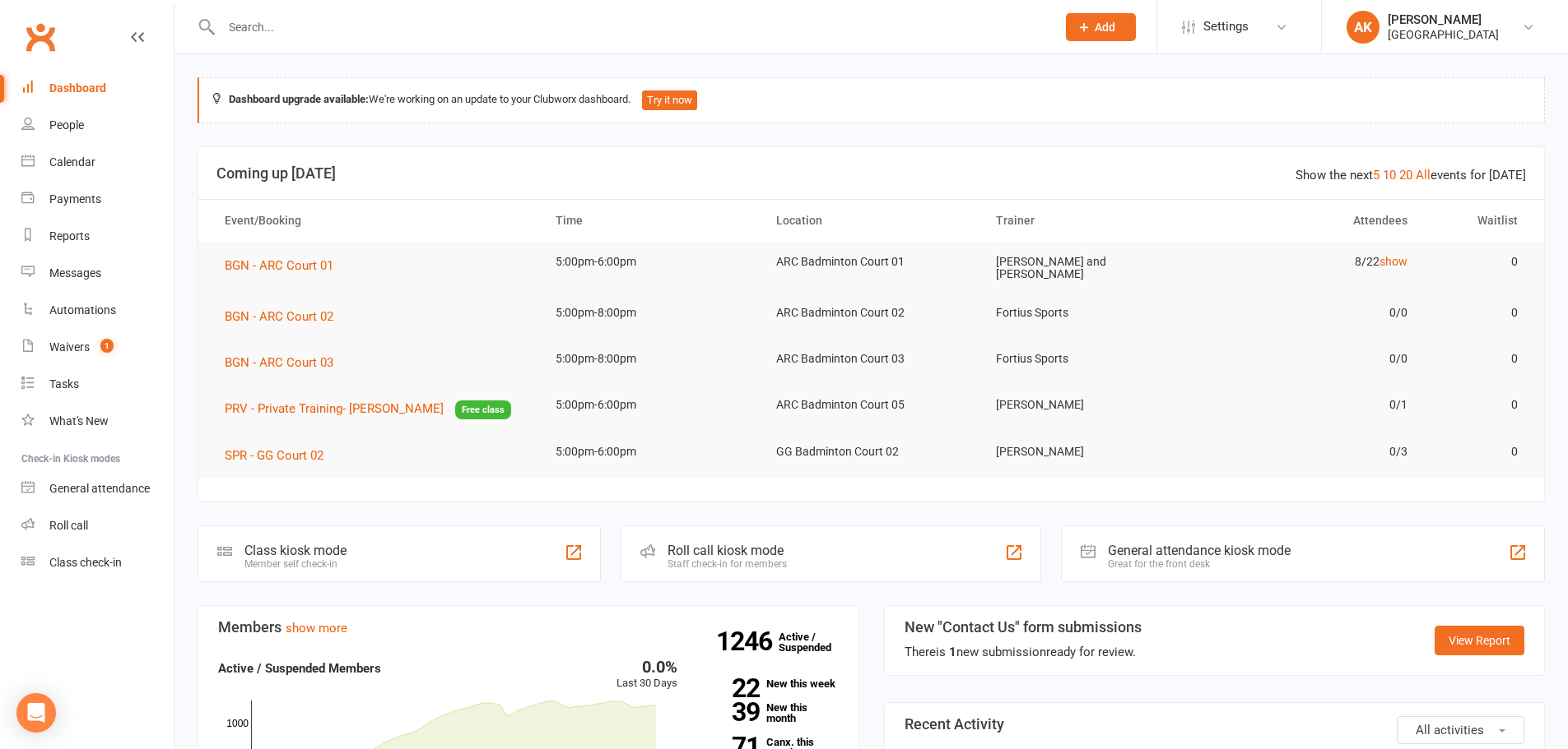
click at [494, 30] on input "text" at bounding box center [629, 27] width 828 height 23
type input "hiyaa"
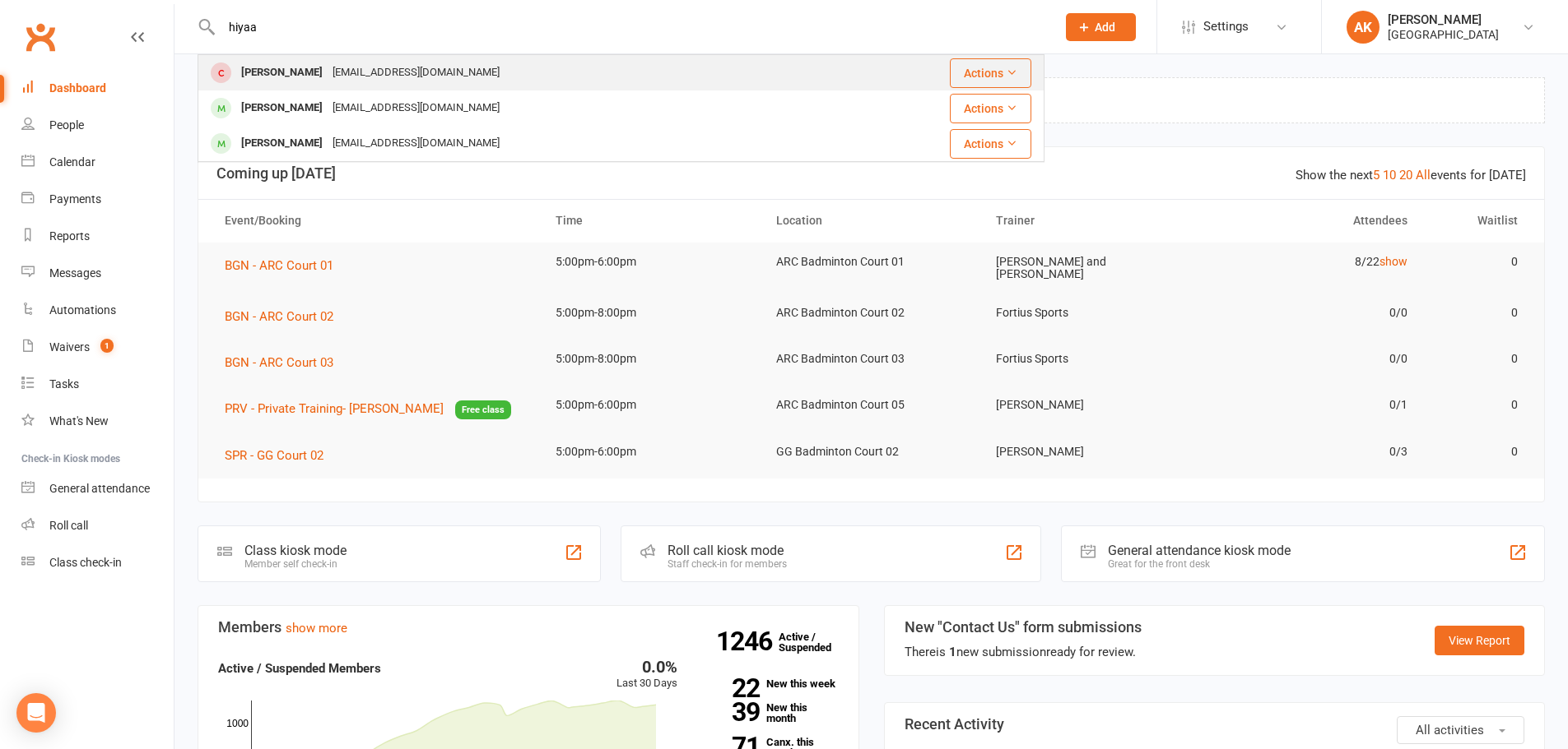
click at [441, 88] on div "Hiyaa Jain Jaichottu@gmail.com" at bounding box center [523, 73] width 648 height 33
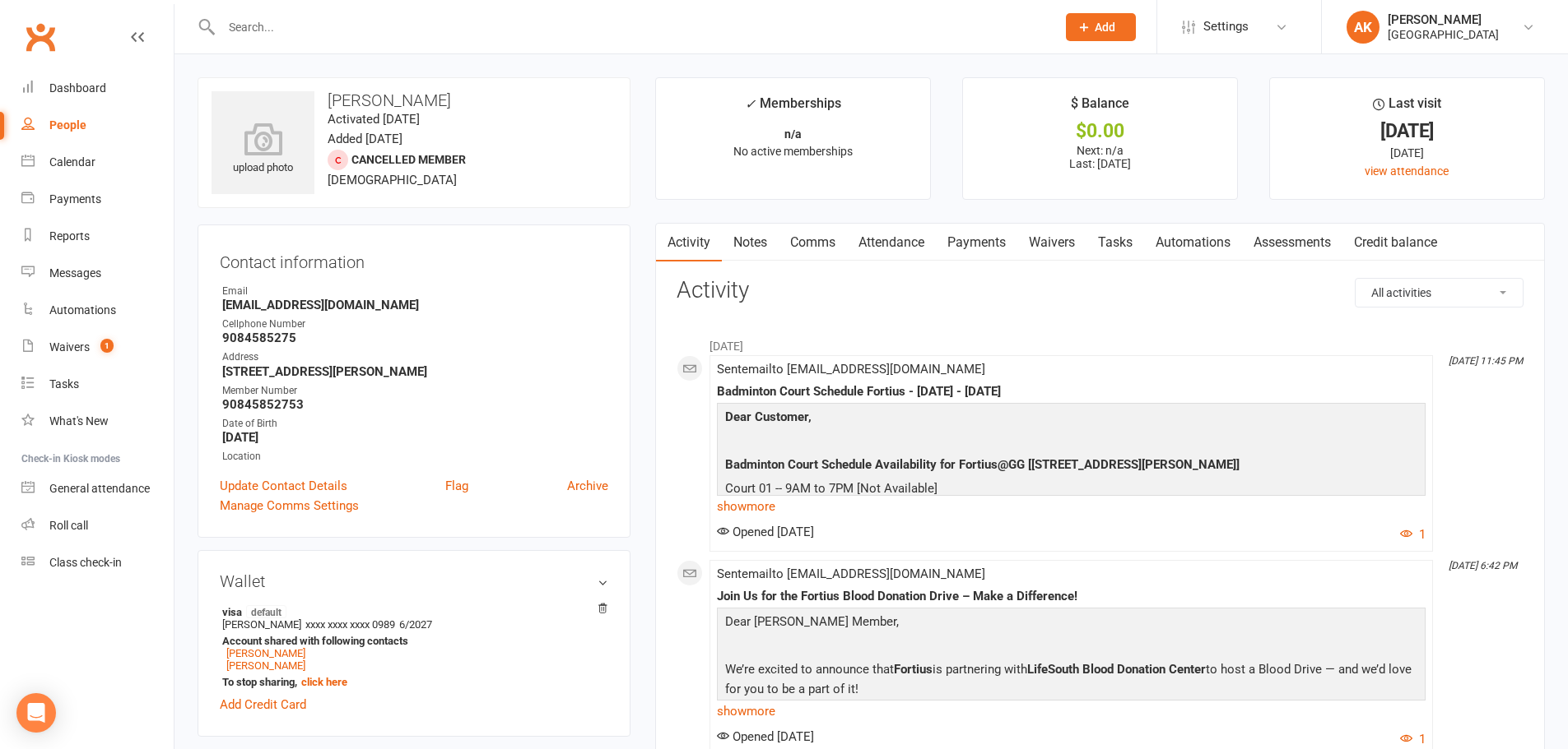
click at [379, 18] on input "text" at bounding box center [629, 27] width 828 height 23
type input "hiyaa"
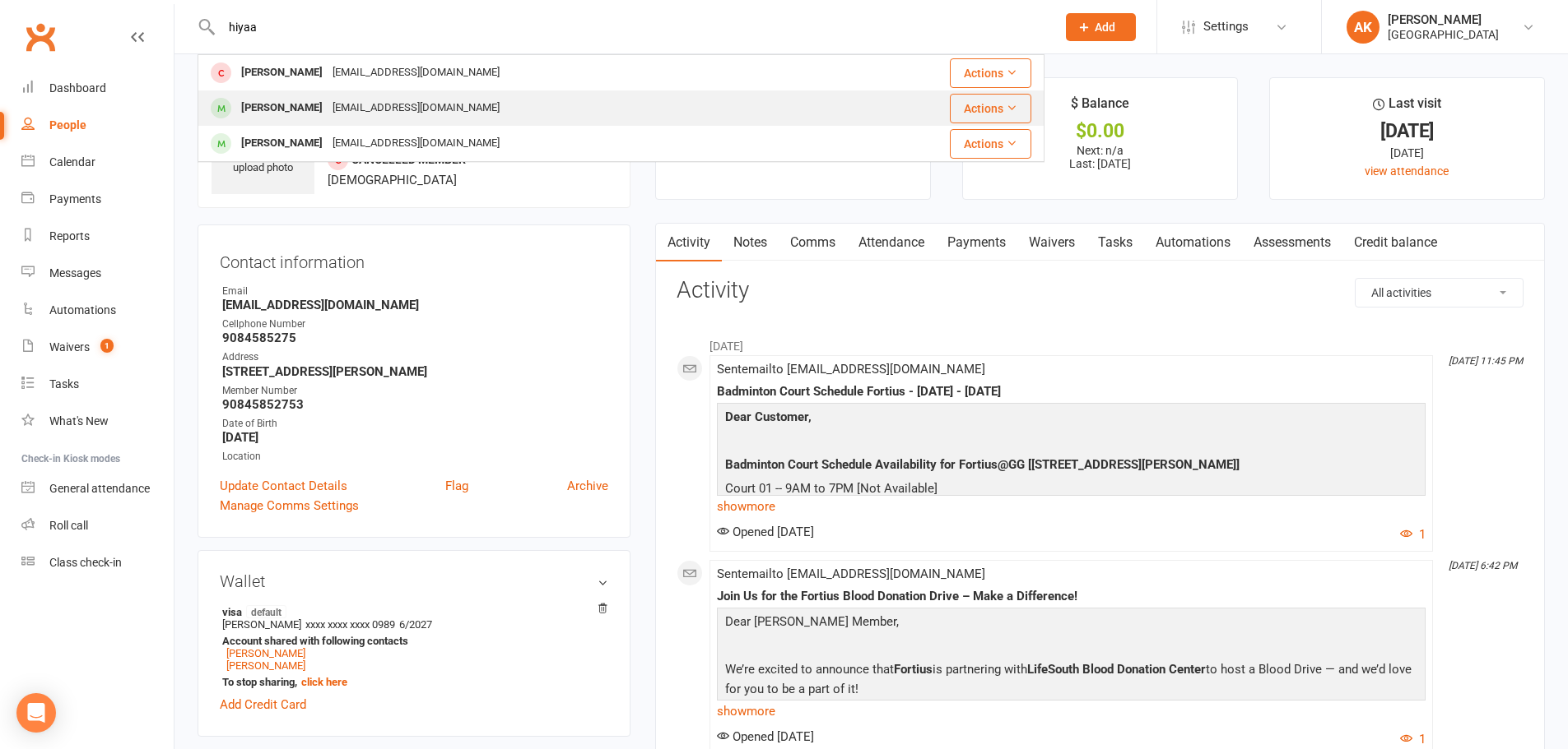
click at [341, 112] on div "Choreokratika@gmail.com" at bounding box center [416, 108] width 177 height 24
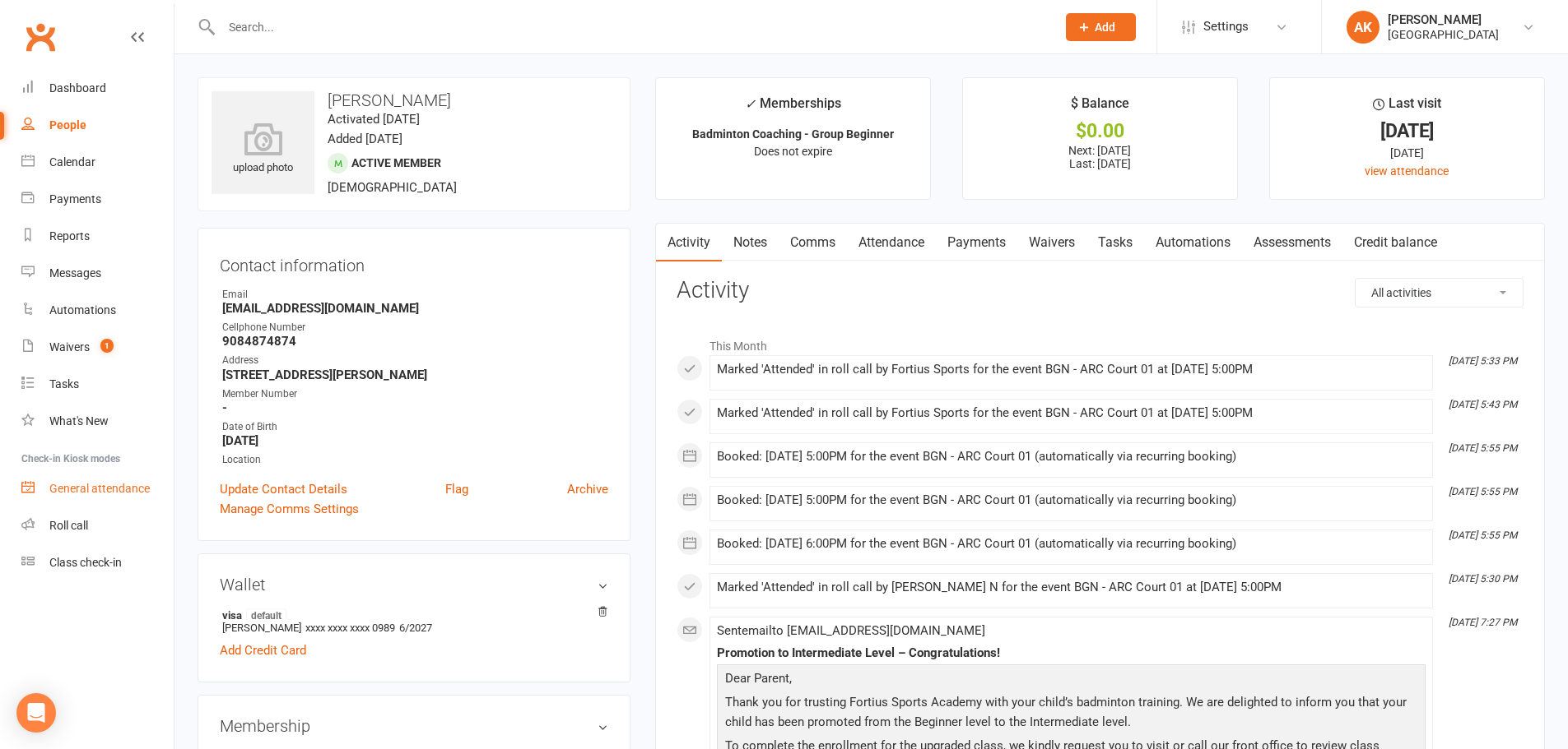
click at [109, 489] on div "General attendance" at bounding box center [99, 488] width 100 height 13
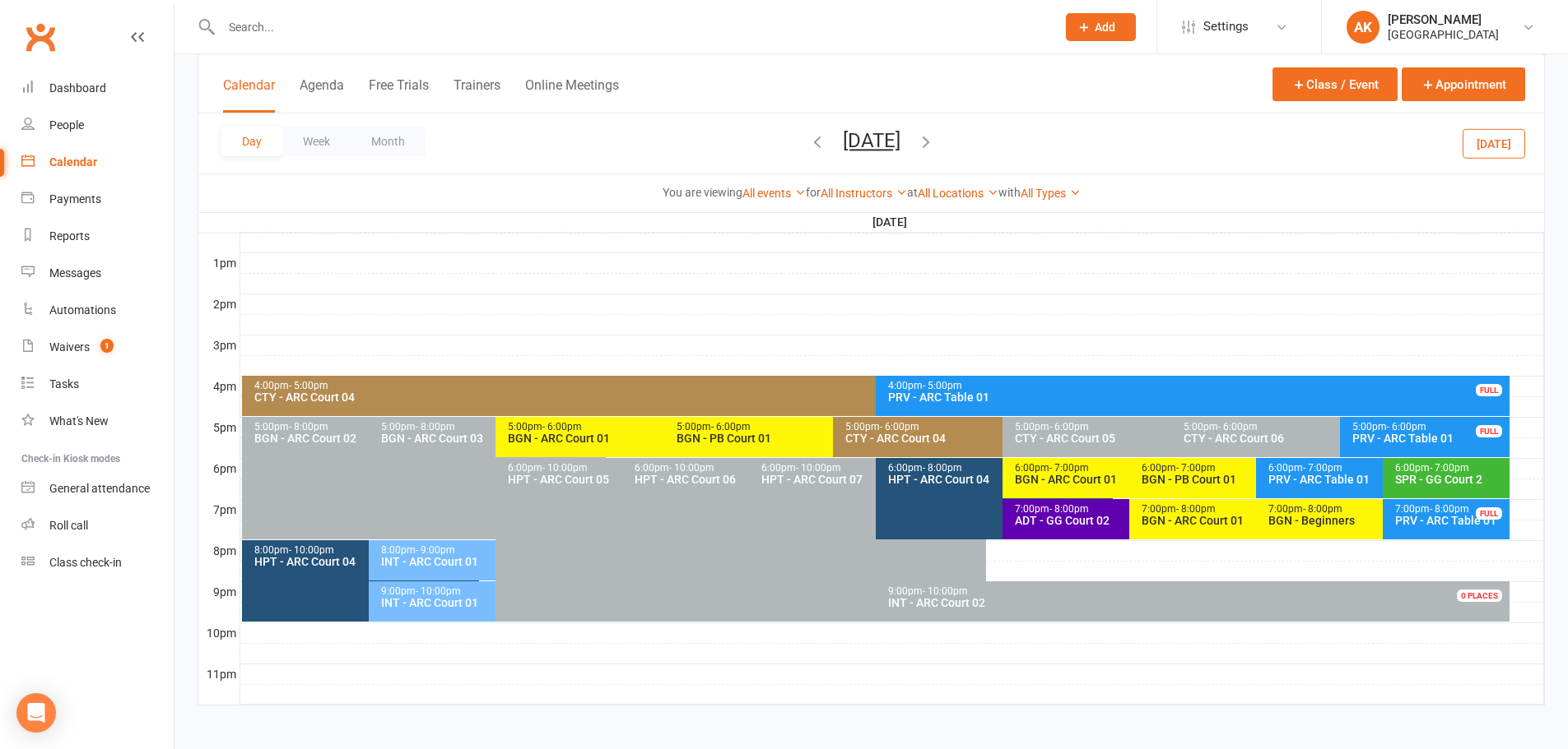
scroll to position [619, 0]
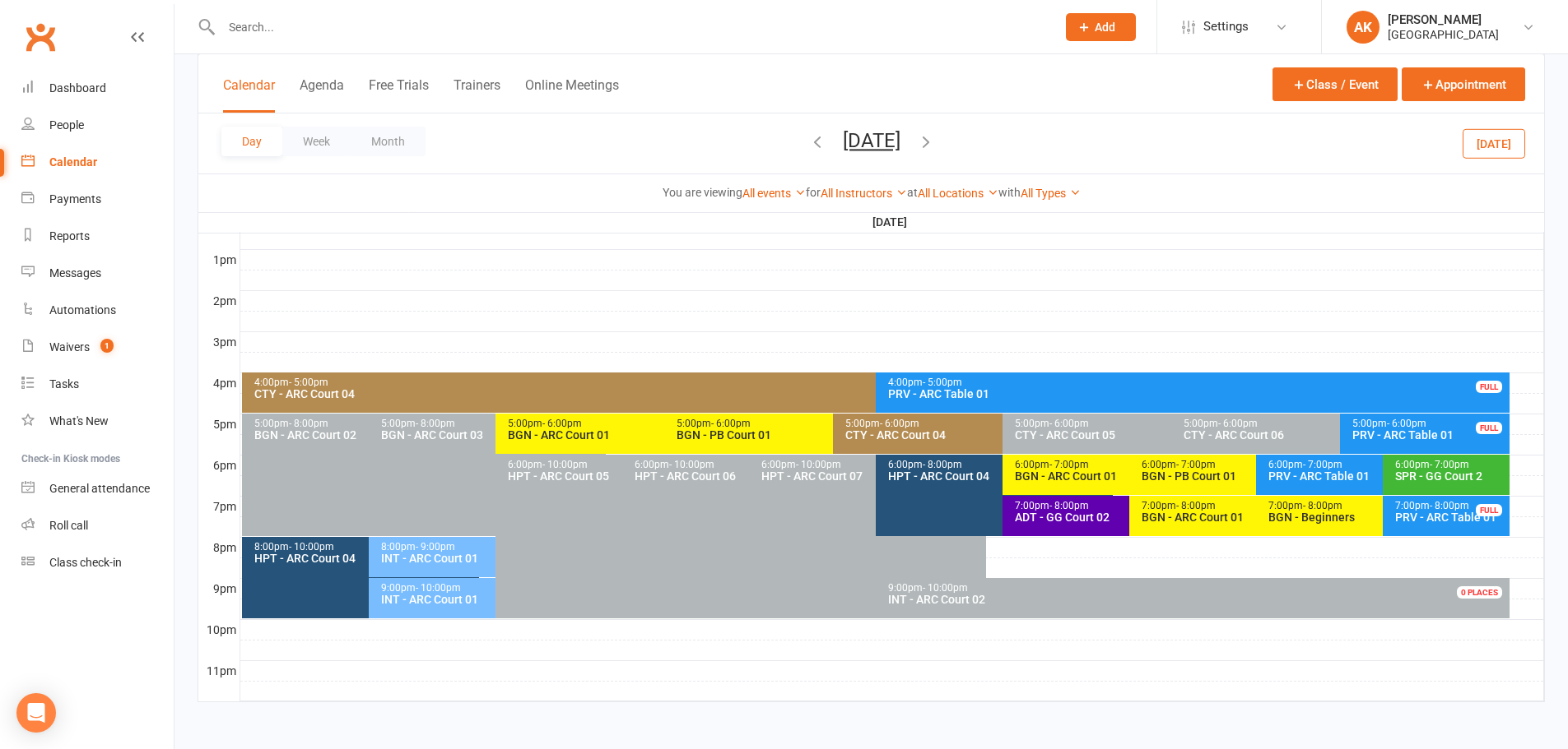
click at [1003, 142] on div "Day Week Month [DATE] [DATE] Sun Mon Tue Wed Thu Fri Sat 28 29 30 01 02 03 04 0…" at bounding box center [871, 143] width 1345 height 60
click at [935, 144] on icon "button" at bounding box center [926, 141] width 18 height 18
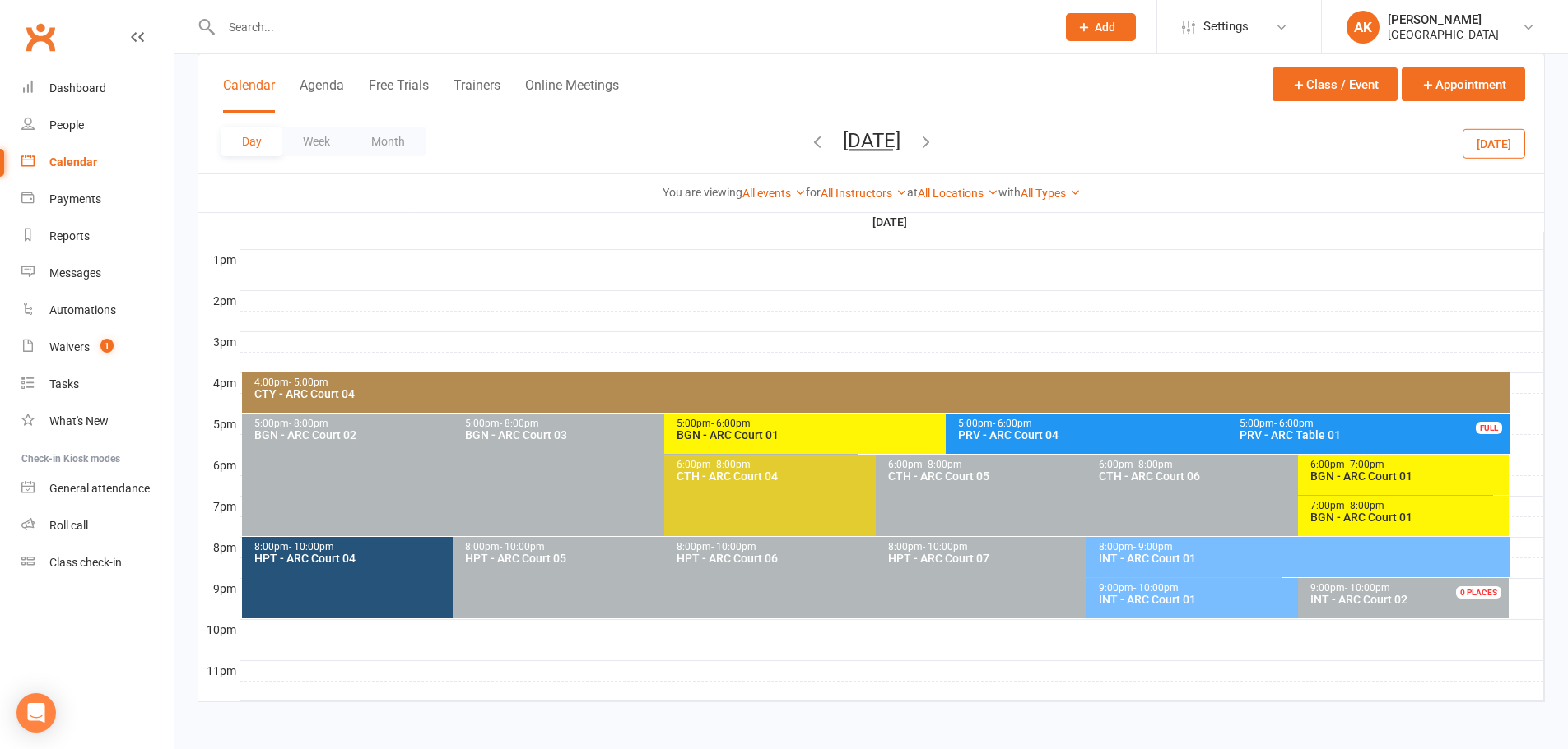
click at [1195, 551] on div "8:00pm - 9:00pm" at bounding box center [1301, 547] width 407 height 11
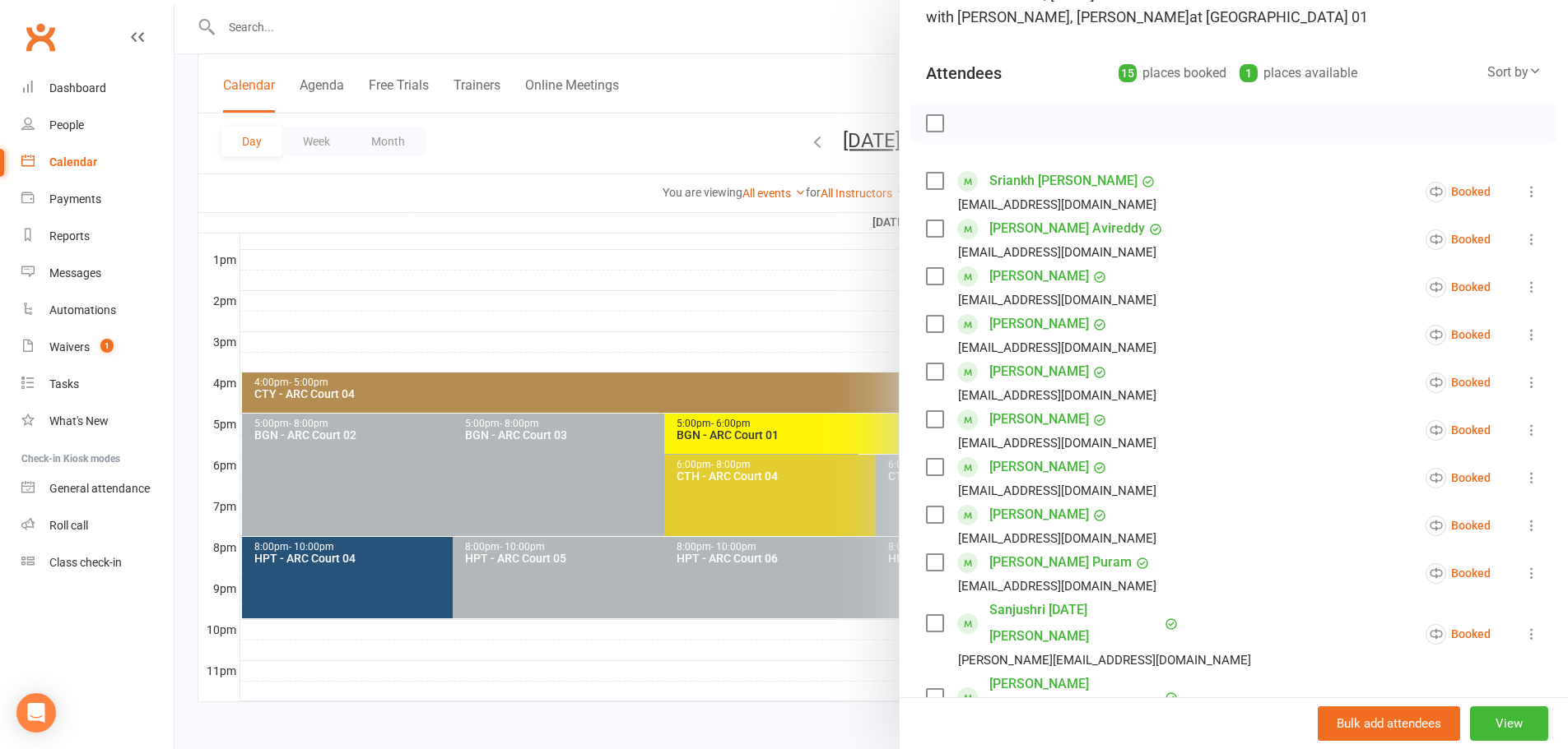
scroll to position [0, 0]
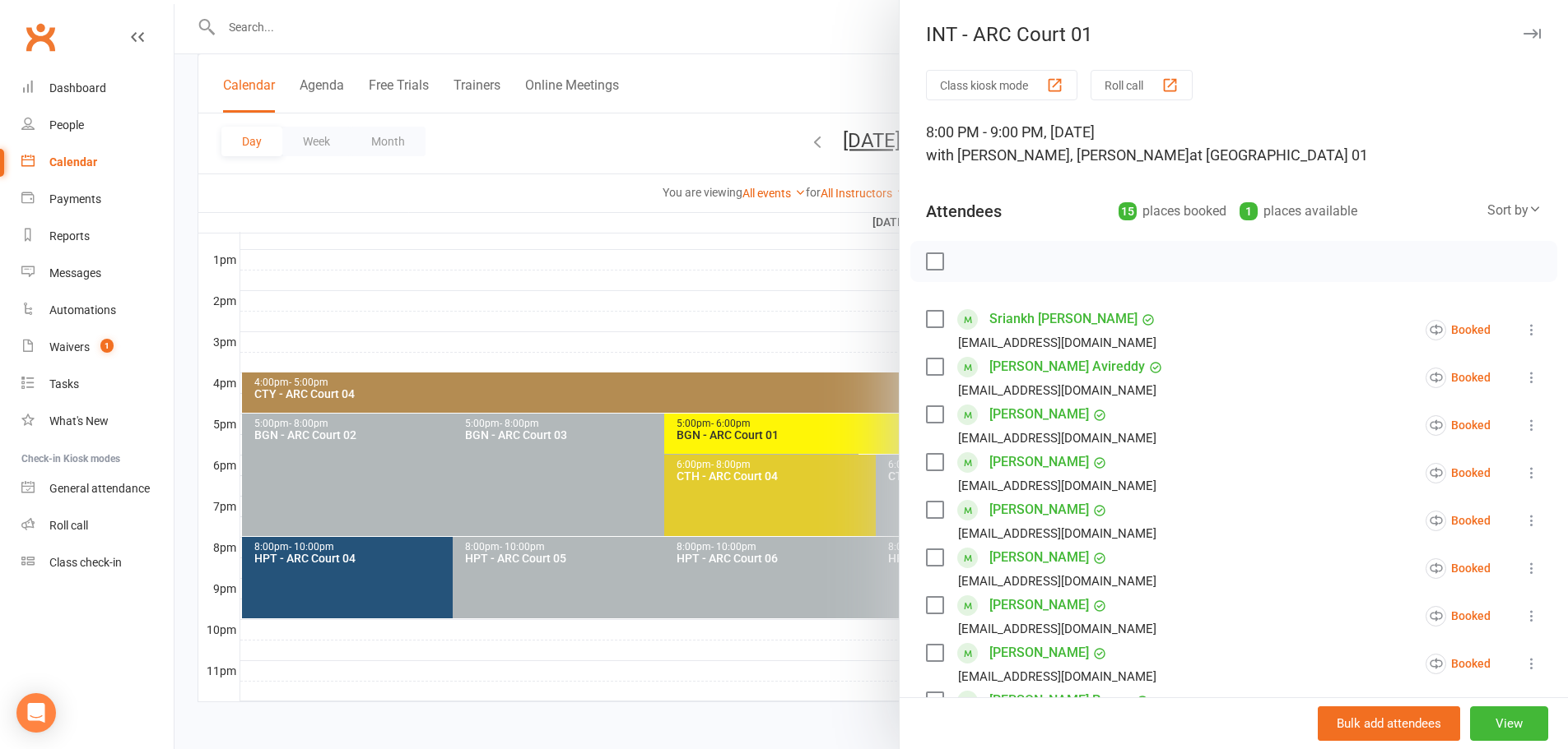
click at [804, 64] on div at bounding box center [871, 374] width 1393 height 749
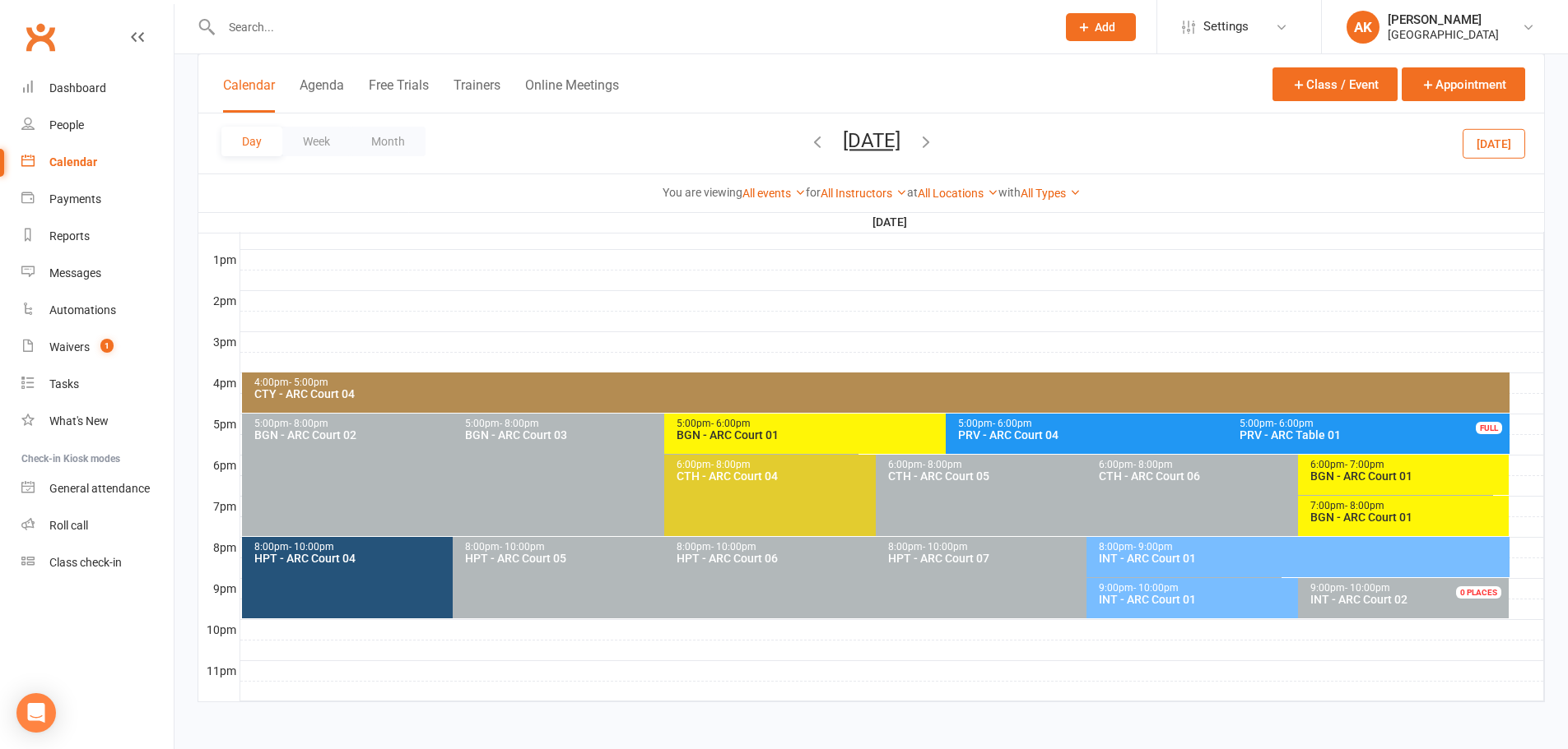
click at [900, 137] on button "[DATE]" at bounding box center [871, 140] width 58 height 23
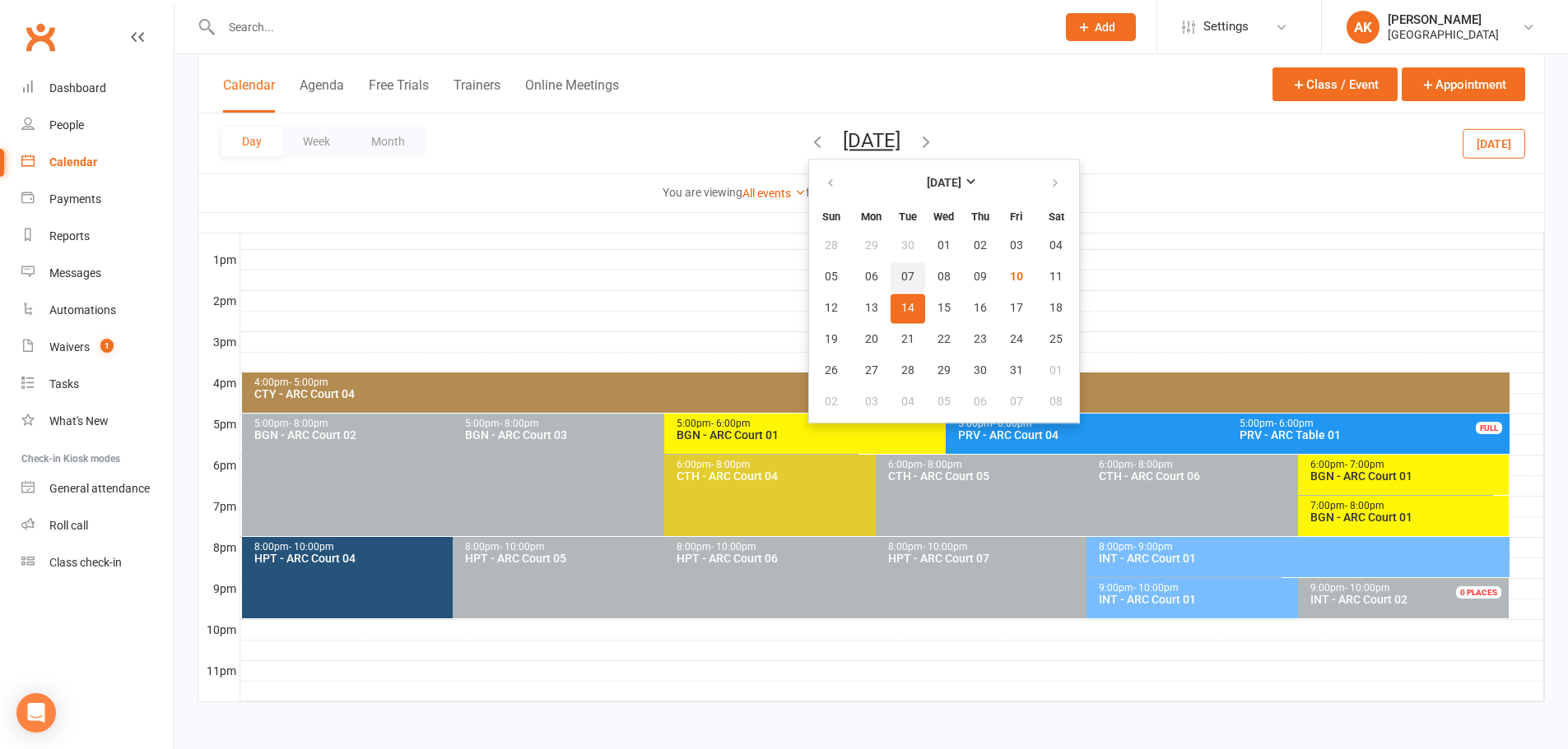
click at [901, 282] on span "07" at bounding box center [907, 277] width 13 height 13
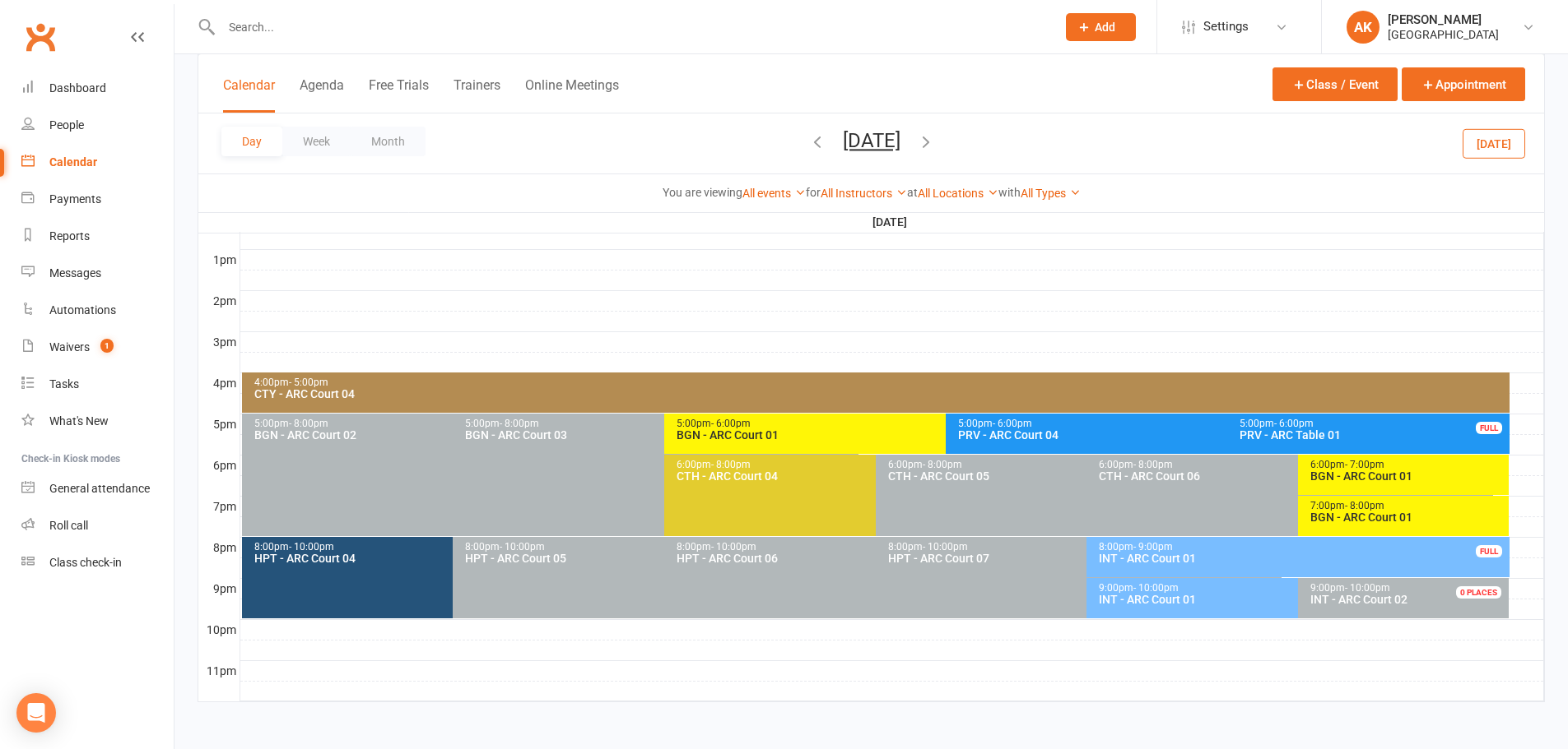
click at [859, 83] on div "Calendar Agenda Free Trials Trainers Online Meetings Class / Event Appointment" at bounding box center [871, 83] width 1345 height 59
click at [1179, 553] on div "INT - ARC Court 01" at bounding box center [1301, 559] width 407 height 12
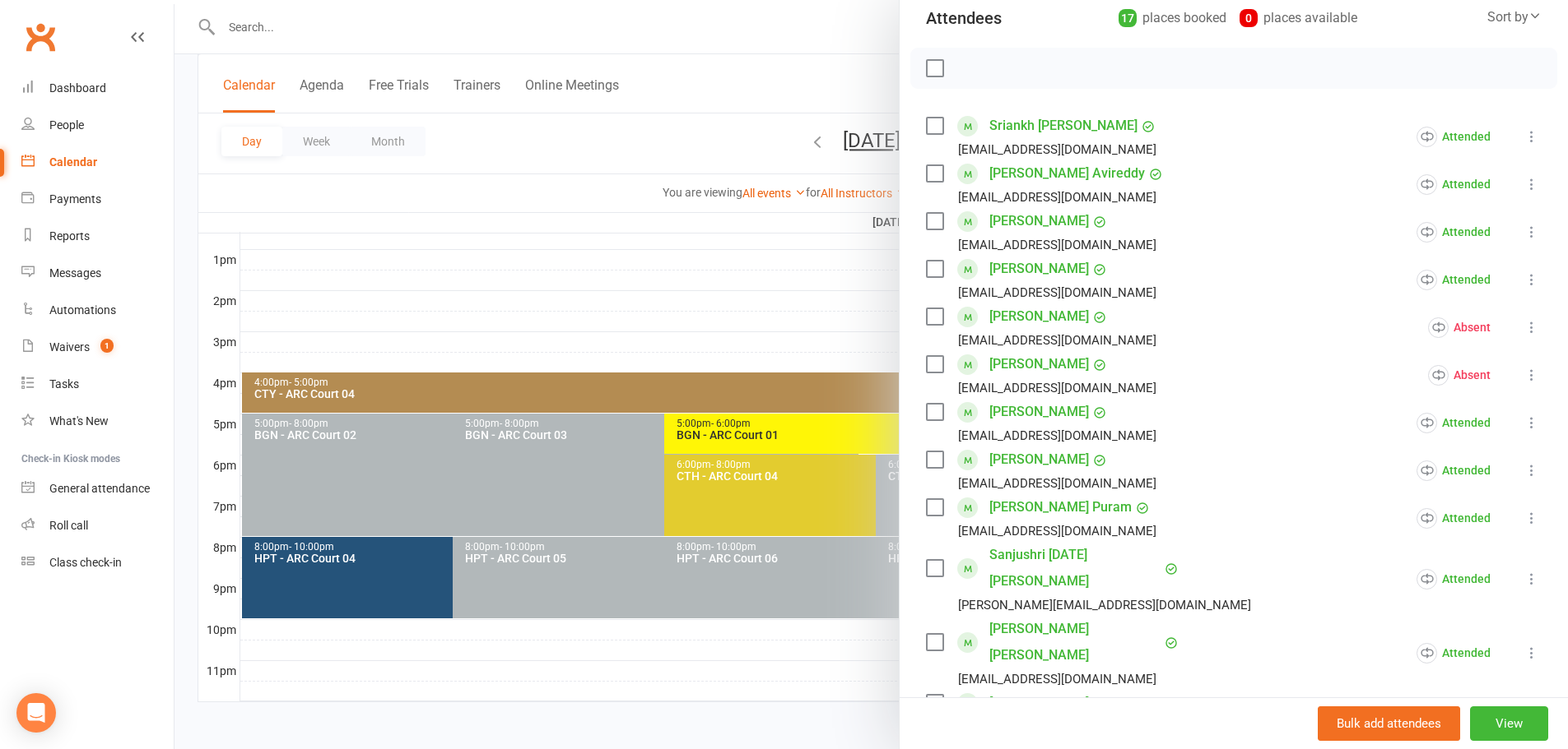
scroll to position [165, 0]
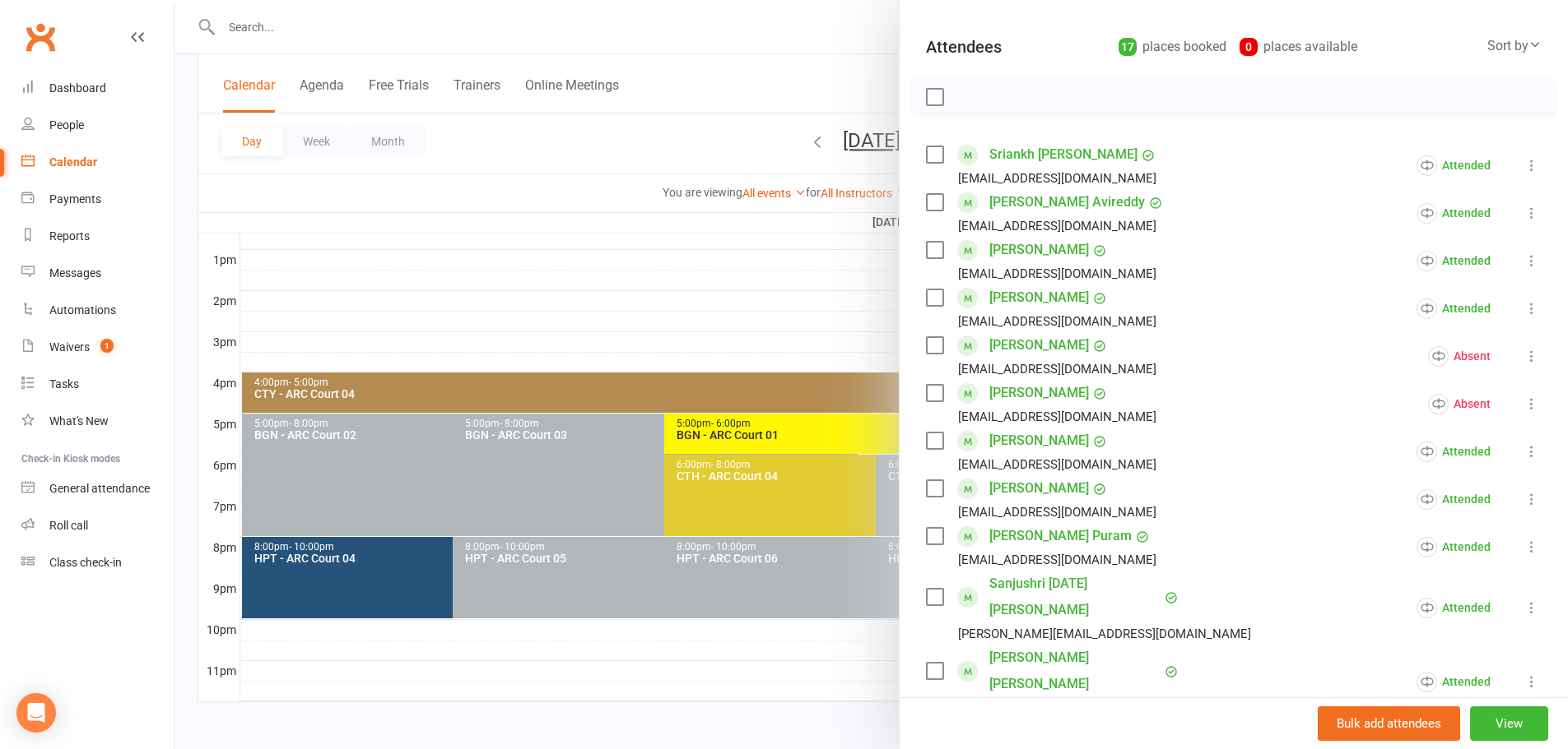
click at [812, 51] on div at bounding box center [871, 374] width 1393 height 749
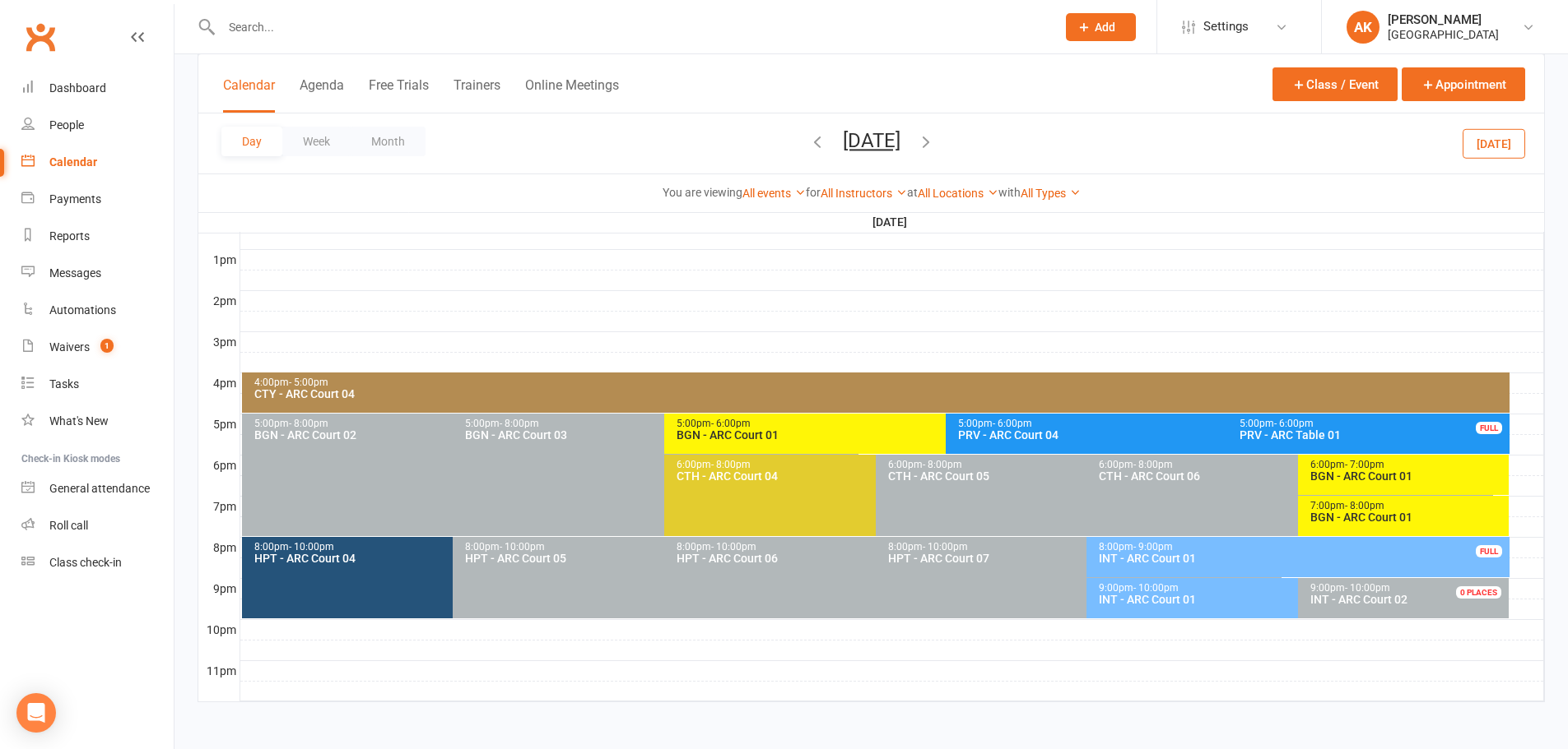
click at [882, 132] on button "Tuesday, Oct 7, 2025" at bounding box center [871, 140] width 58 height 23
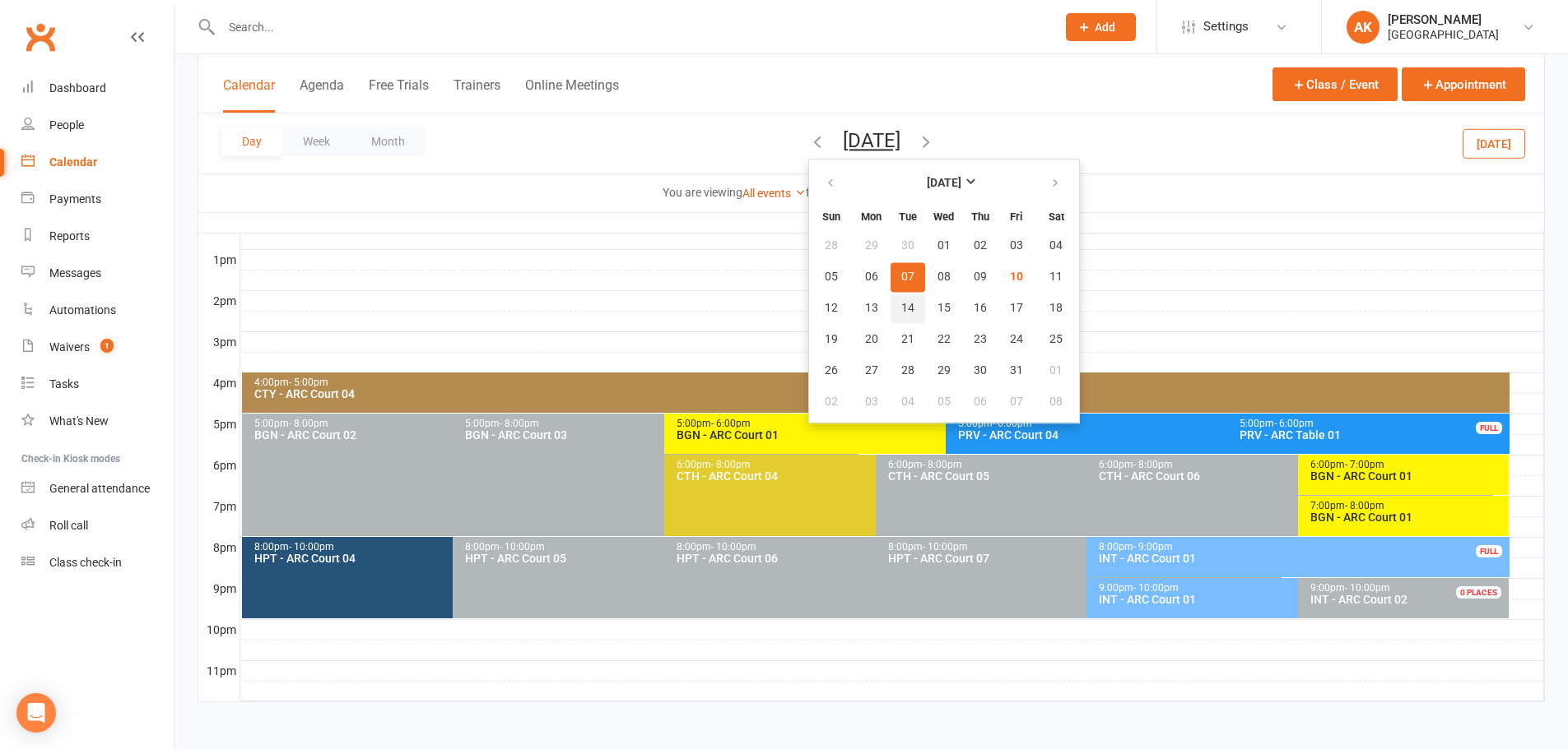
click at [891, 308] on button "14" at bounding box center [907, 308] width 34 height 29
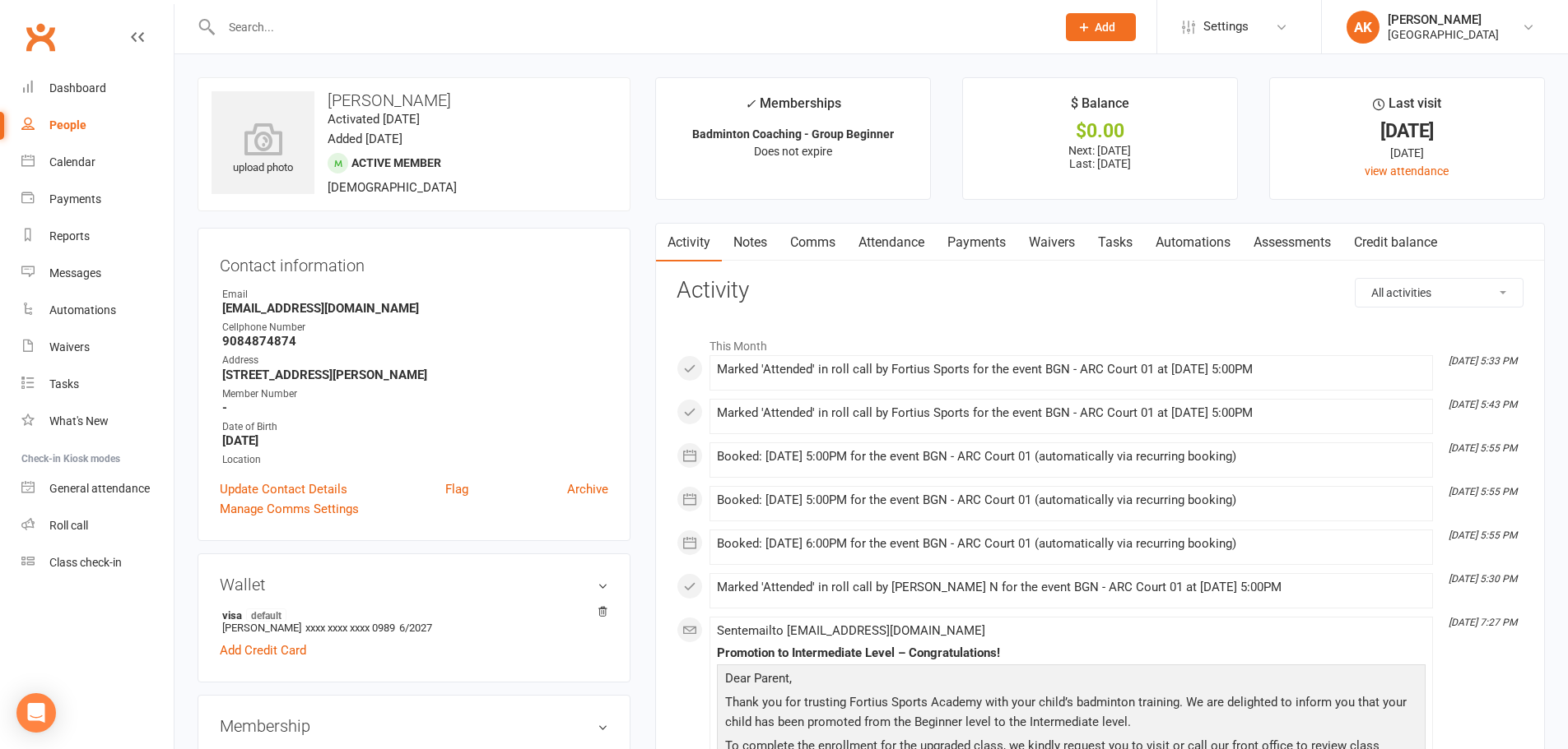
click at [813, 238] on link "Comms" at bounding box center [813, 242] width 69 height 38
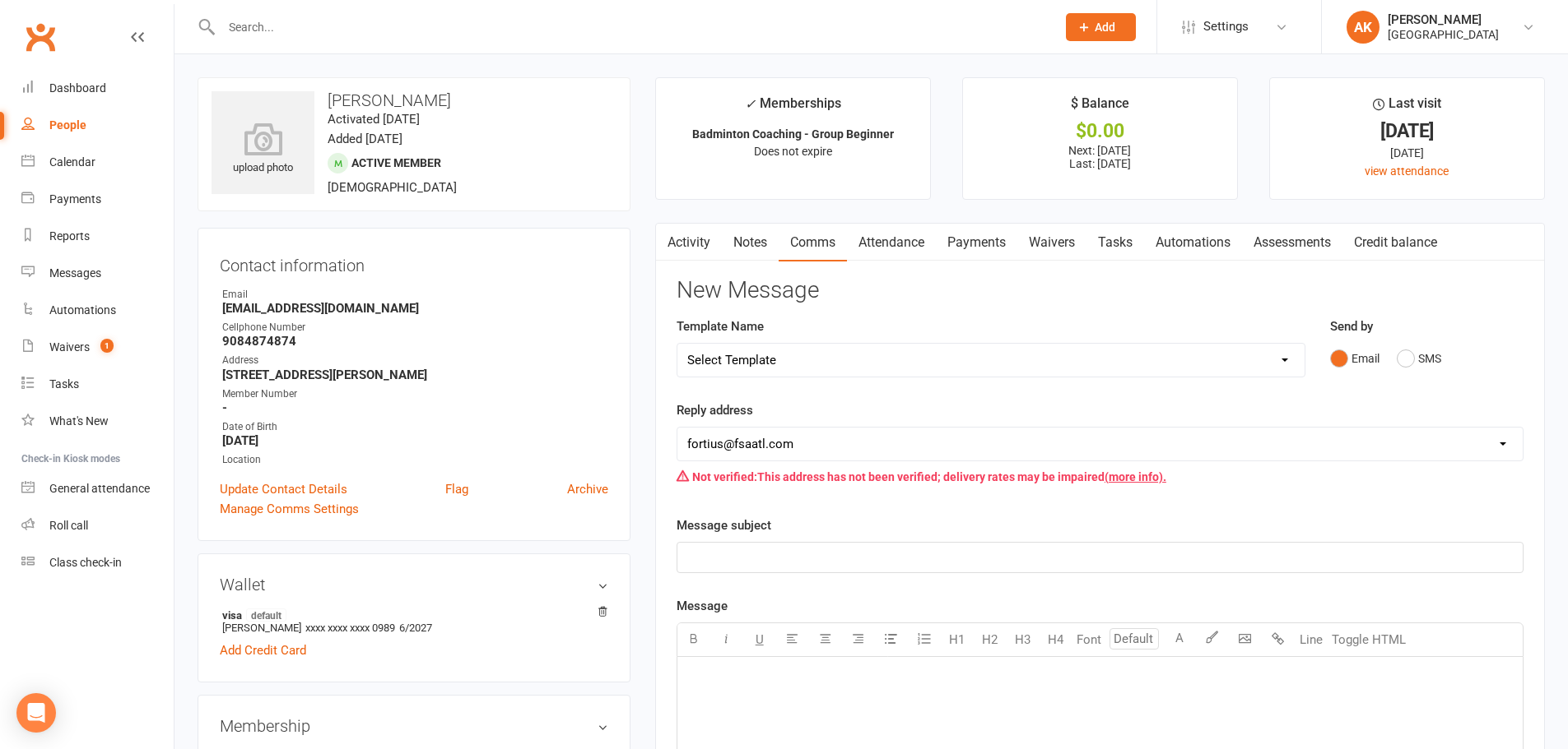
click at [914, 360] on select "Select Template [Email] Badminton Court Schedule [SMS] [Default template - revi…" at bounding box center [991, 360] width 627 height 33
click at [592, 33] on input "text" at bounding box center [629, 27] width 828 height 23
type input "[PERSON_NAME]"
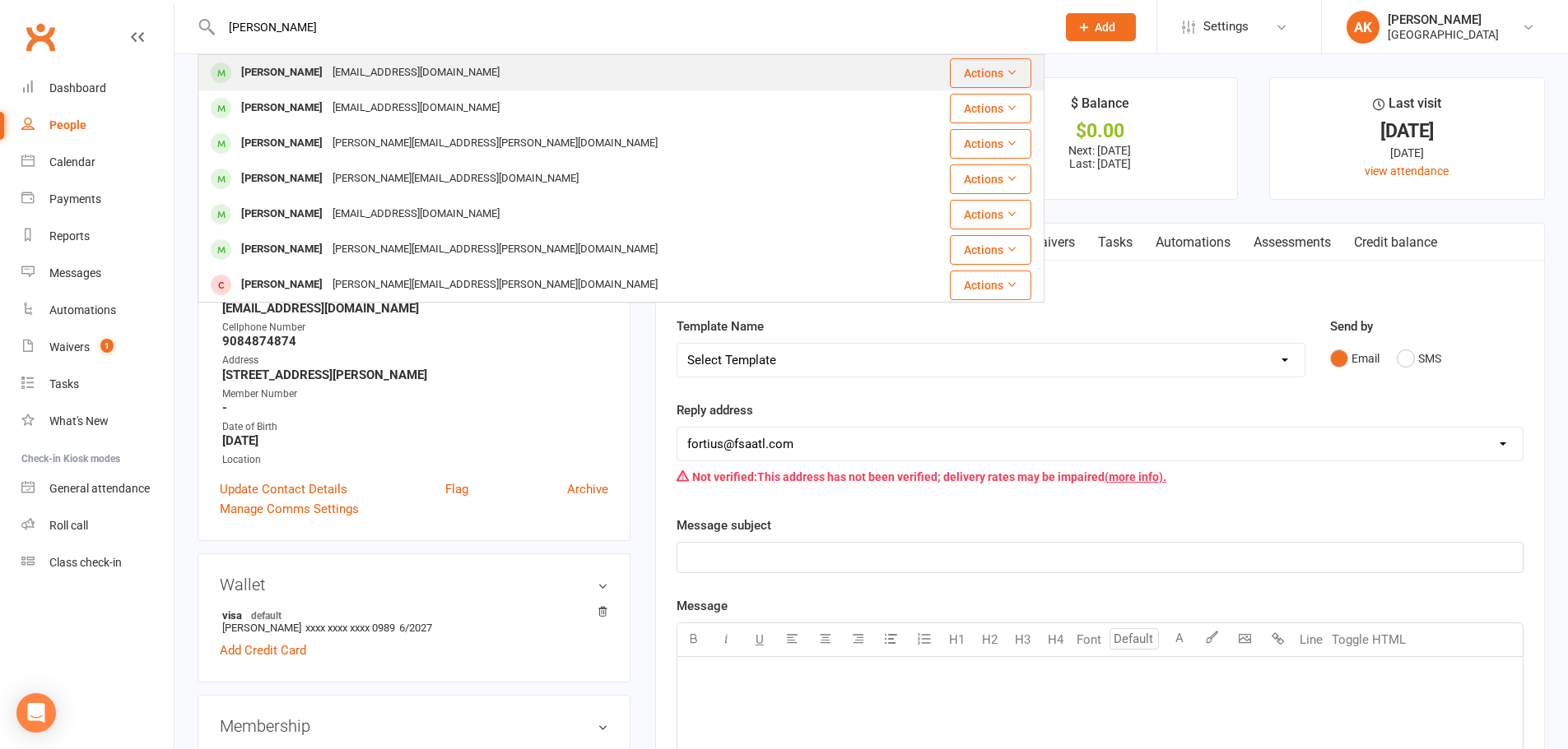
click at [389, 64] on div "[EMAIL_ADDRESS][DOMAIN_NAME]" at bounding box center [416, 73] width 177 height 24
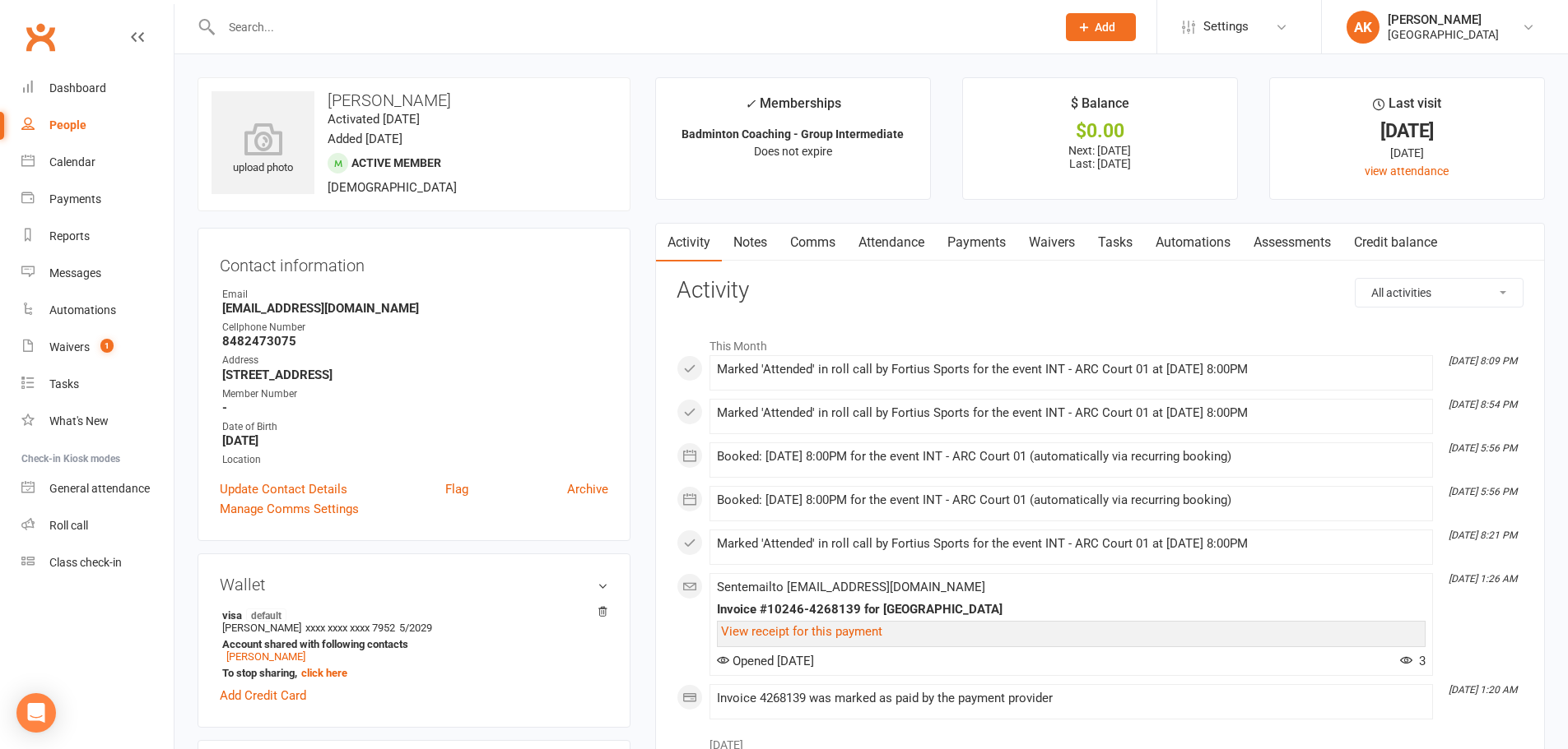
click at [821, 245] on link "Comms" at bounding box center [813, 242] width 69 height 38
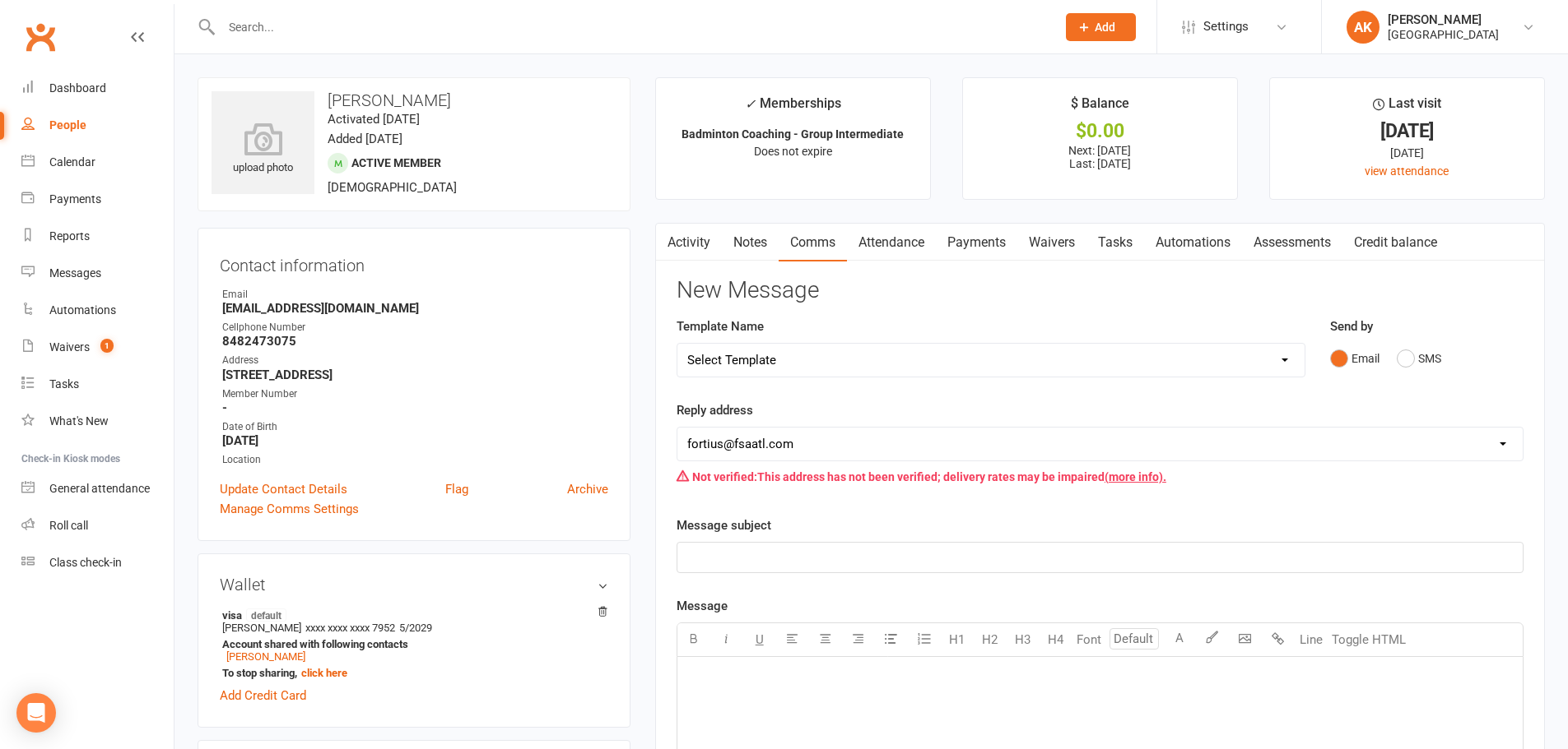
click at [822, 354] on select "Select Template [Email] Badminton Court Schedule [SMS] [Default template - revi…" at bounding box center [991, 360] width 627 height 33
click at [980, 396] on div "Template Name Select Template [Email] Badminton Court Schedule [SMS] [Default t…" at bounding box center [990, 358] width 653 height 83
click at [839, 358] on select "Select Template [Email] Badminton Court Schedule [SMS] [Default template - revi…" at bounding box center [991, 360] width 627 height 33
click at [879, 412] on div "Reply address hello@clubworx.com fortius@fsaatl.com satish@gameandgrillatl.com …" at bounding box center [1100, 447] width 846 height 92
click at [873, 363] on select "Select Template [Email] Badminton Court Schedule [SMS] [Default template - revi…" at bounding box center [991, 360] width 627 height 33
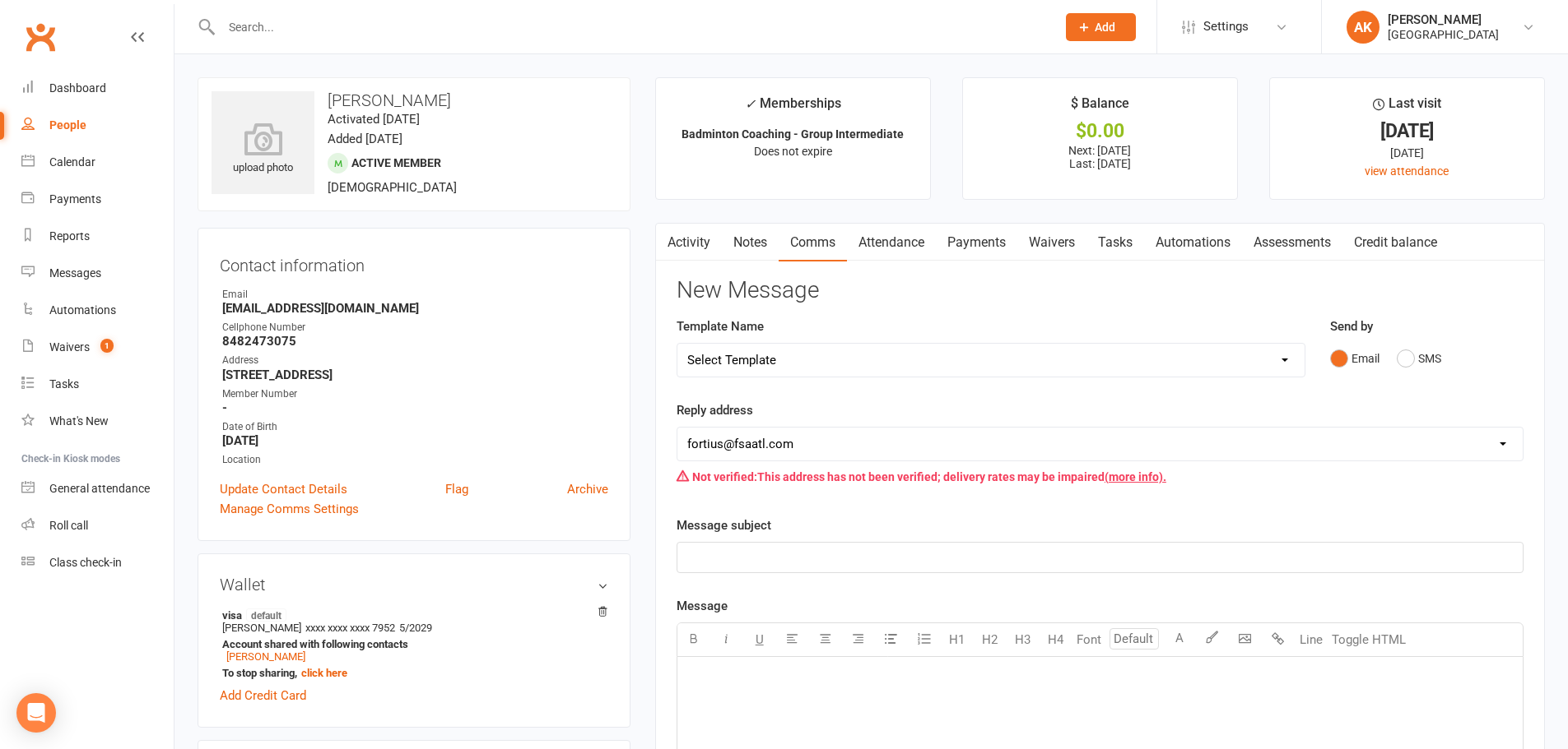
click at [908, 387] on div "Template Name Select Template [Email] Badminton Court Schedule [SMS] [Default t…" at bounding box center [990, 358] width 653 height 83
click at [405, 35] on input "text" at bounding box center [629, 27] width 828 height 23
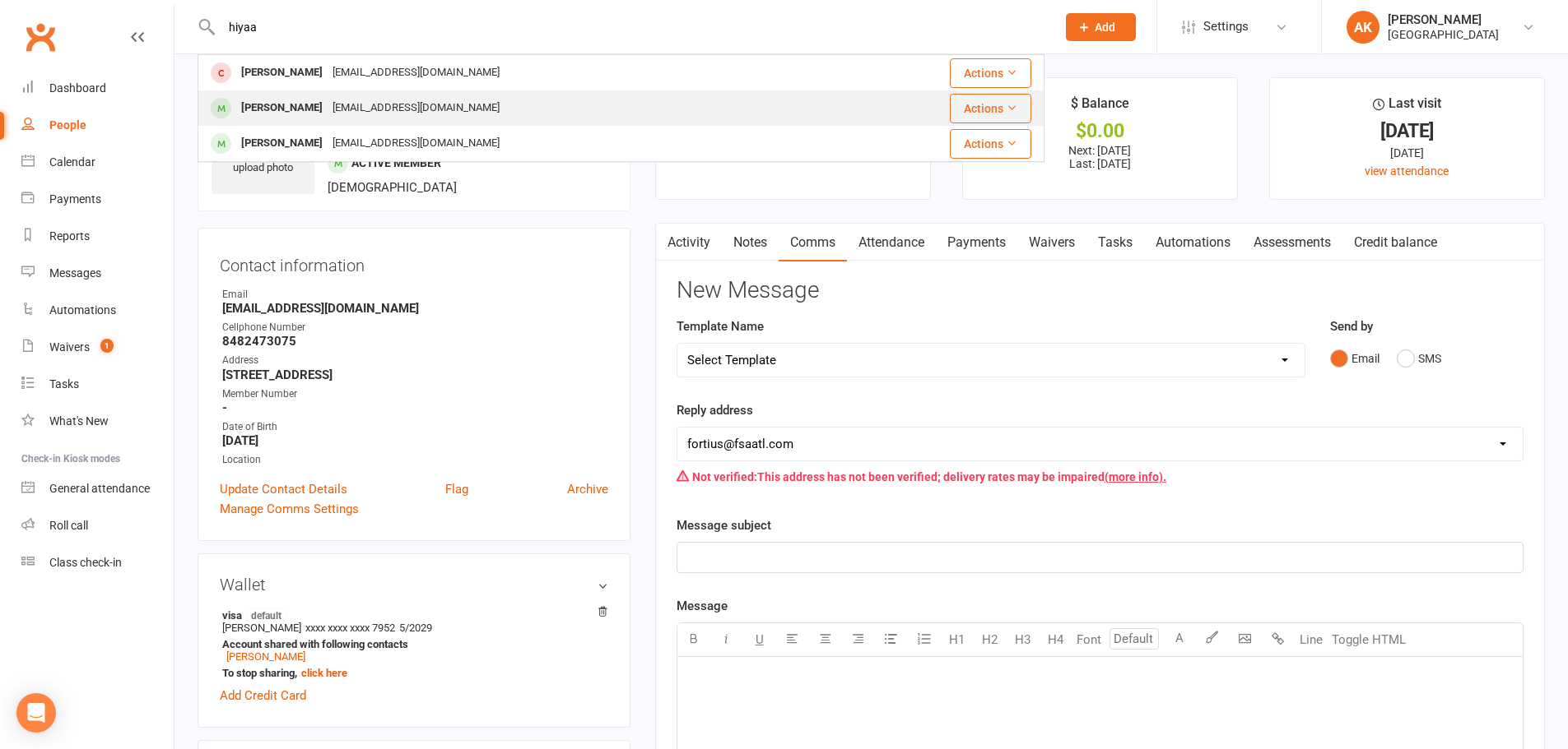
type input "hiyaa"
click at [294, 118] on div "Hiyaa Jain" at bounding box center [282, 108] width 91 height 24
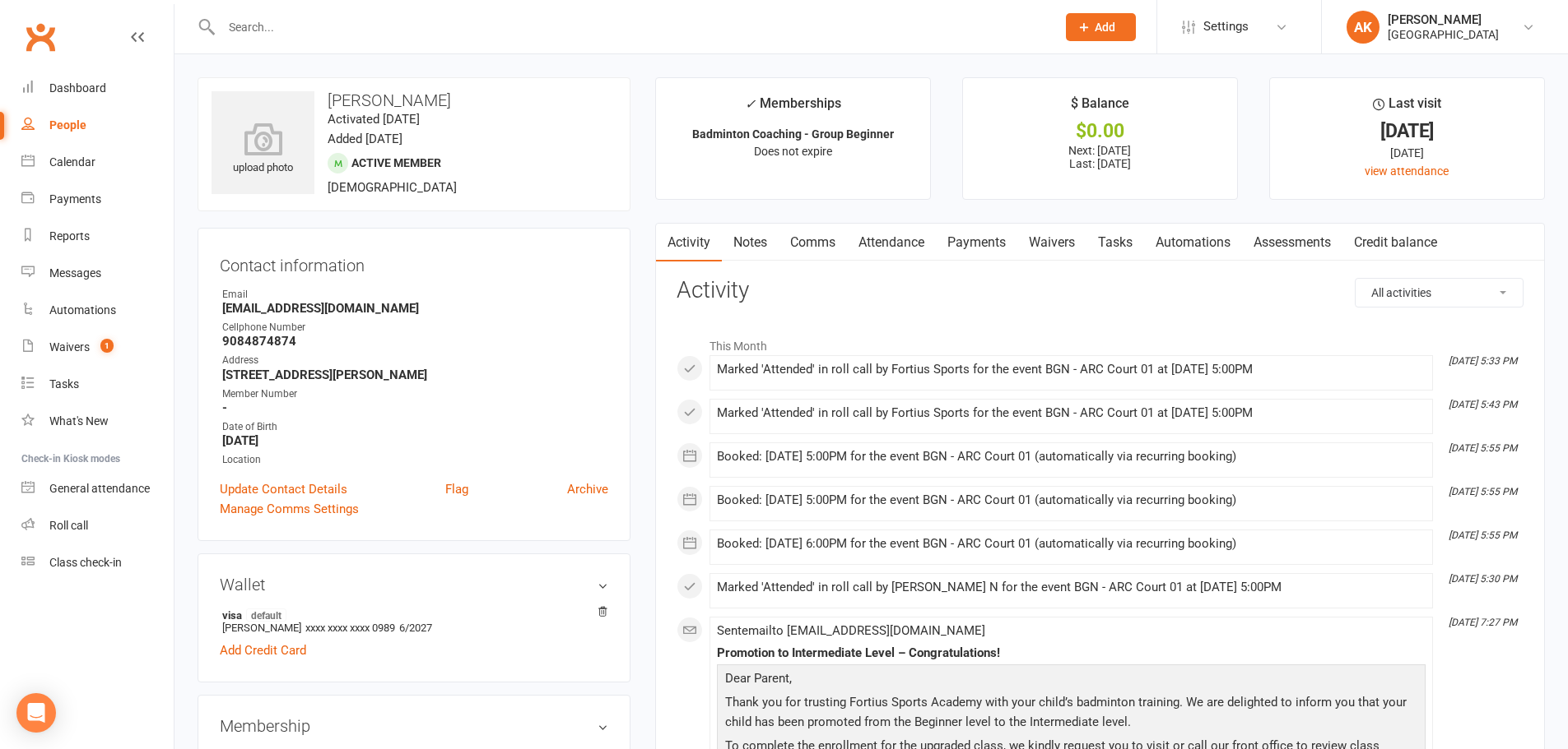
click at [531, 32] on input "text" at bounding box center [629, 27] width 828 height 23
type input "advik"
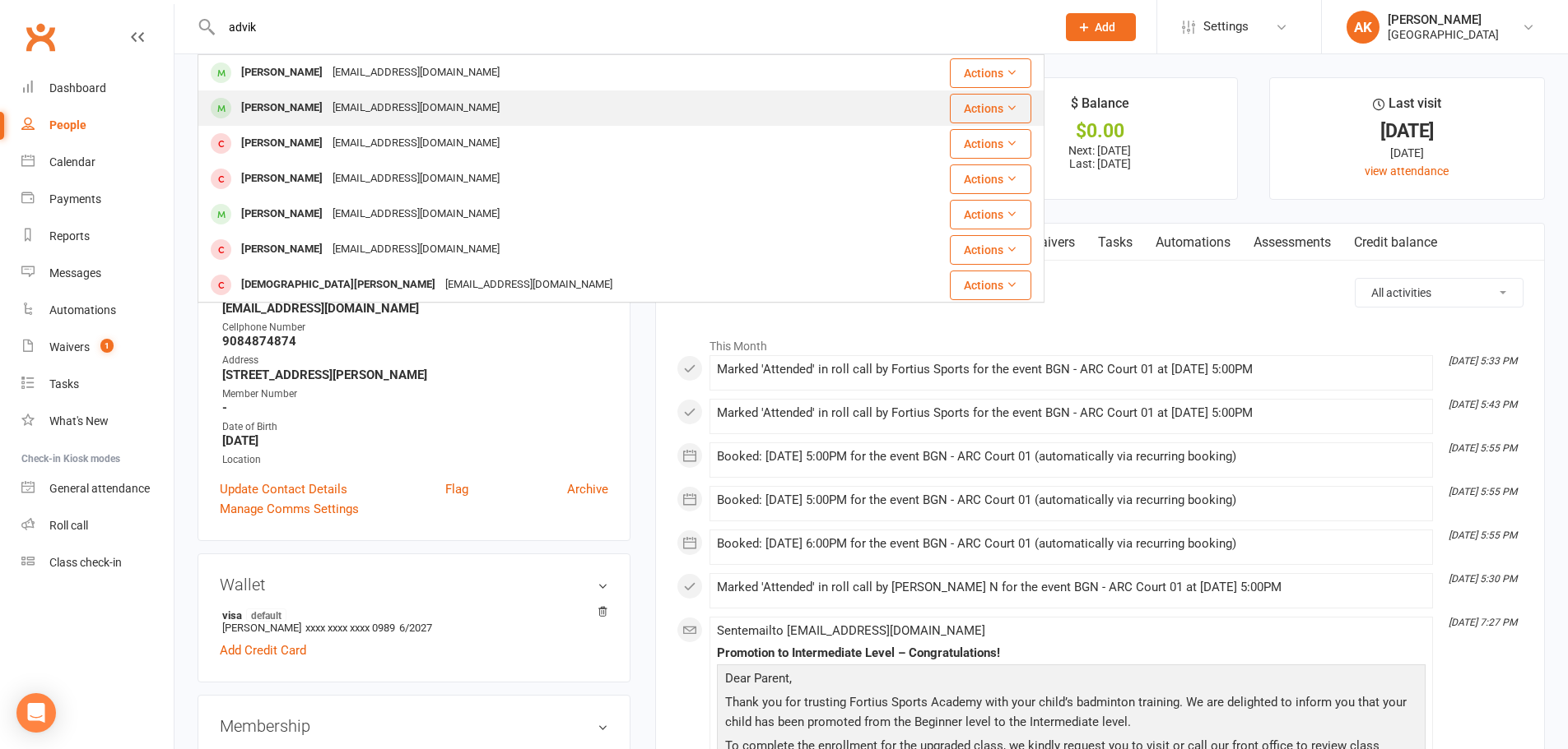
click at [420, 107] on div "sujeshke2003@gmail.com" at bounding box center [416, 108] width 177 height 24
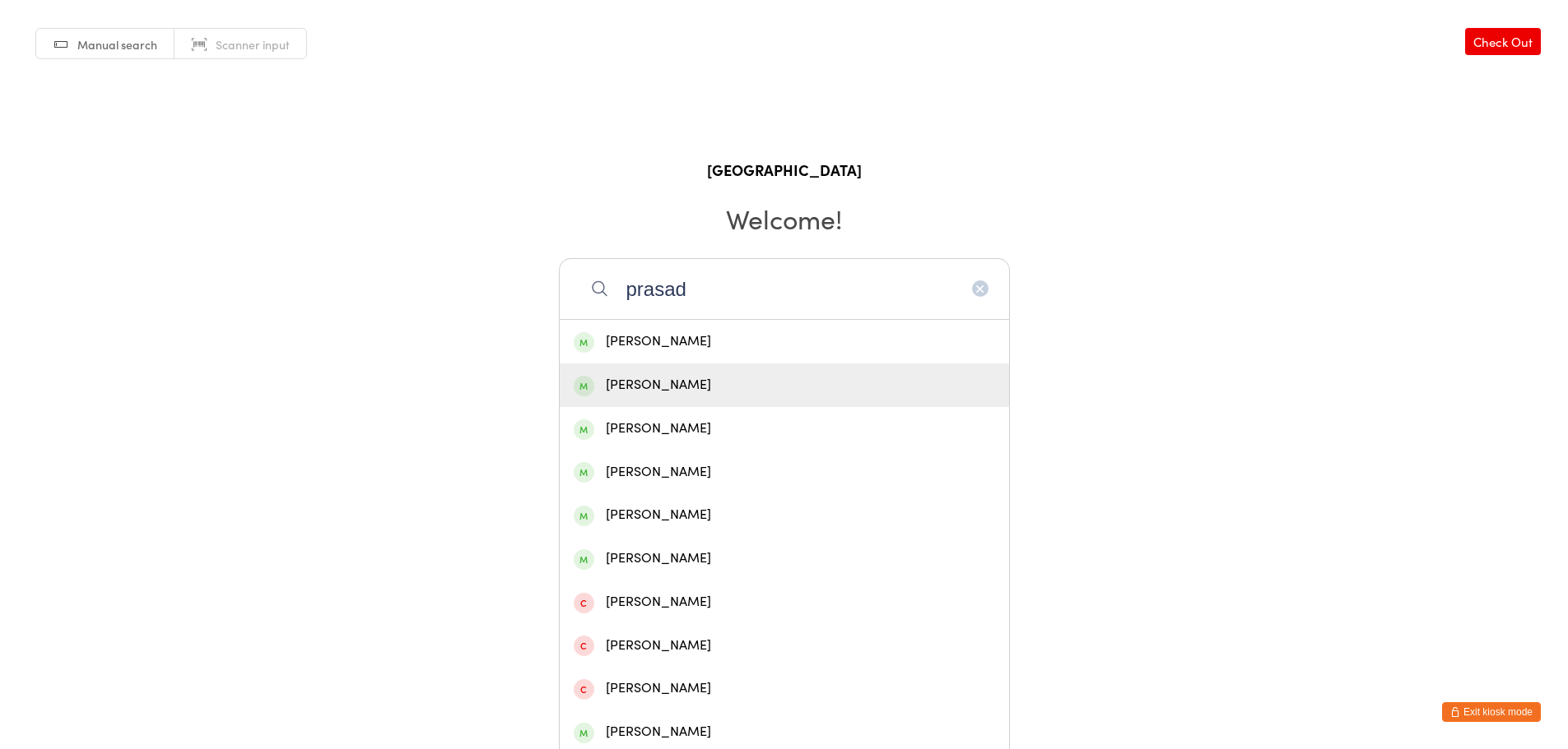
type input "prasad"
click at [696, 386] on div "[PERSON_NAME]" at bounding box center [784, 385] width 421 height 23
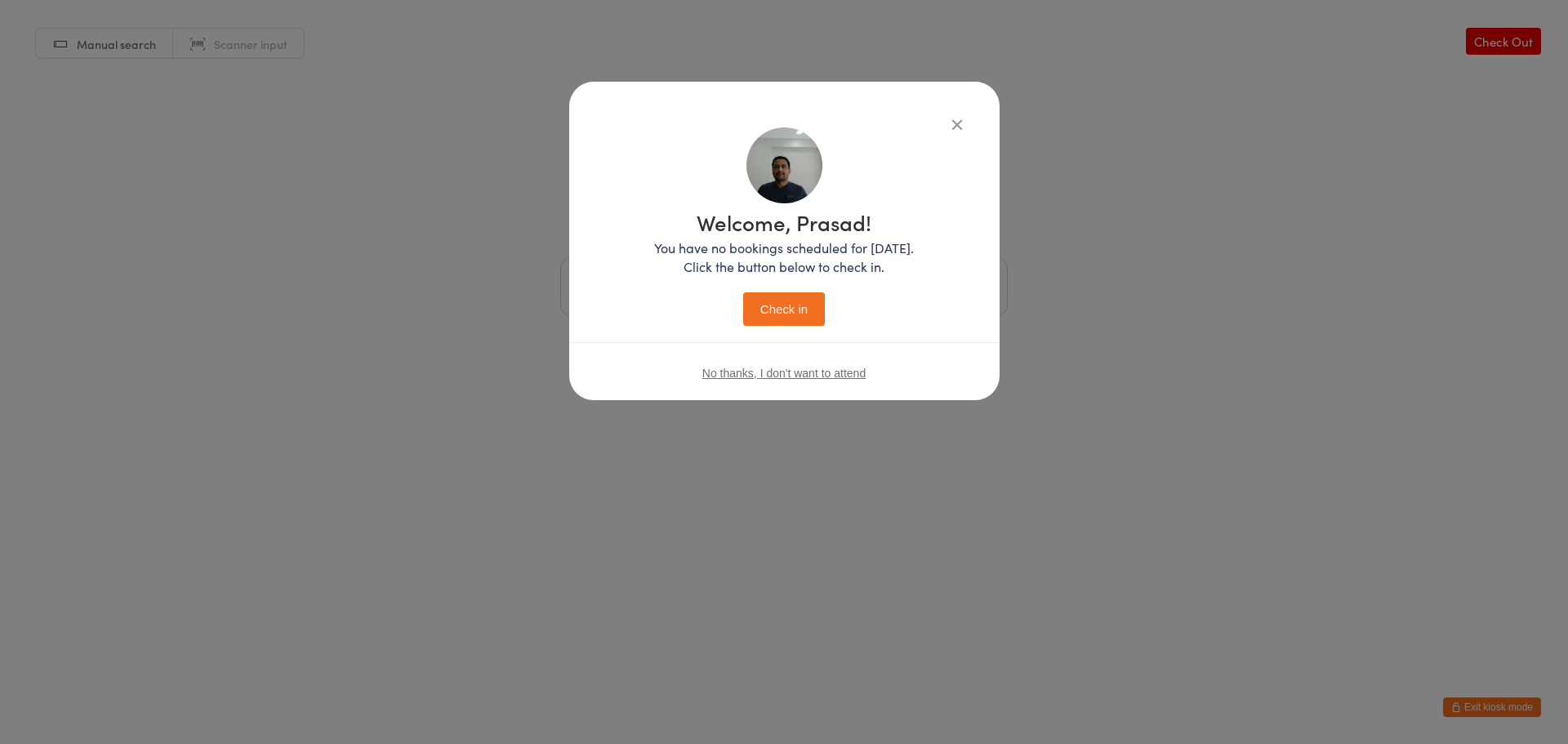
click at [786, 312] on button "Check in" at bounding box center [784, 309] width 82 height 33
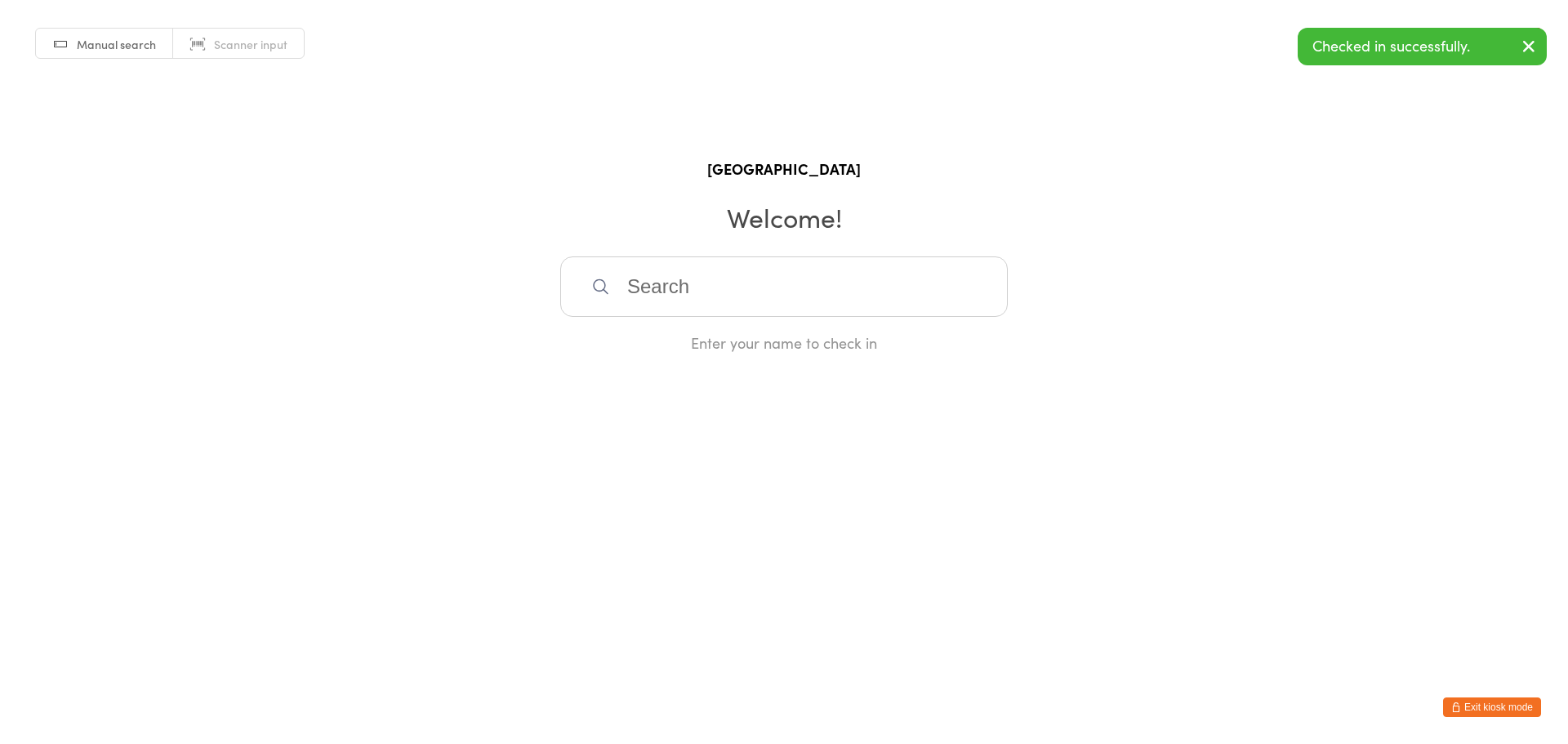
click at [1500, 710] on button "Exit kiosk mode" at bounding box center [1492, 708] width 98 height 20
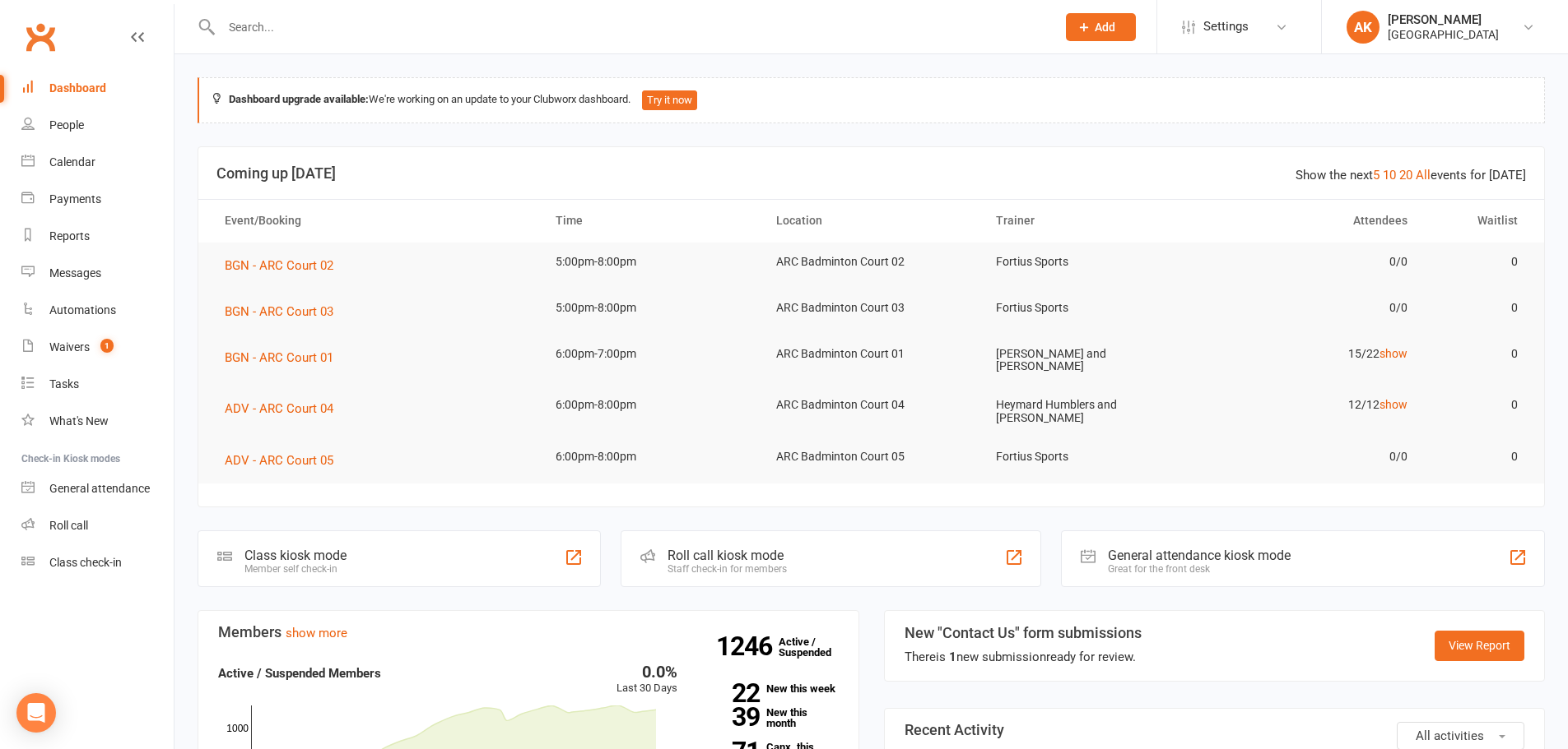
click at [450, 23] on input "text" at bounding box center [629, 27] width 828 height 23
click at [58, 483] on div "General attendance" at bounding box center [99, 488] width 100 height 13
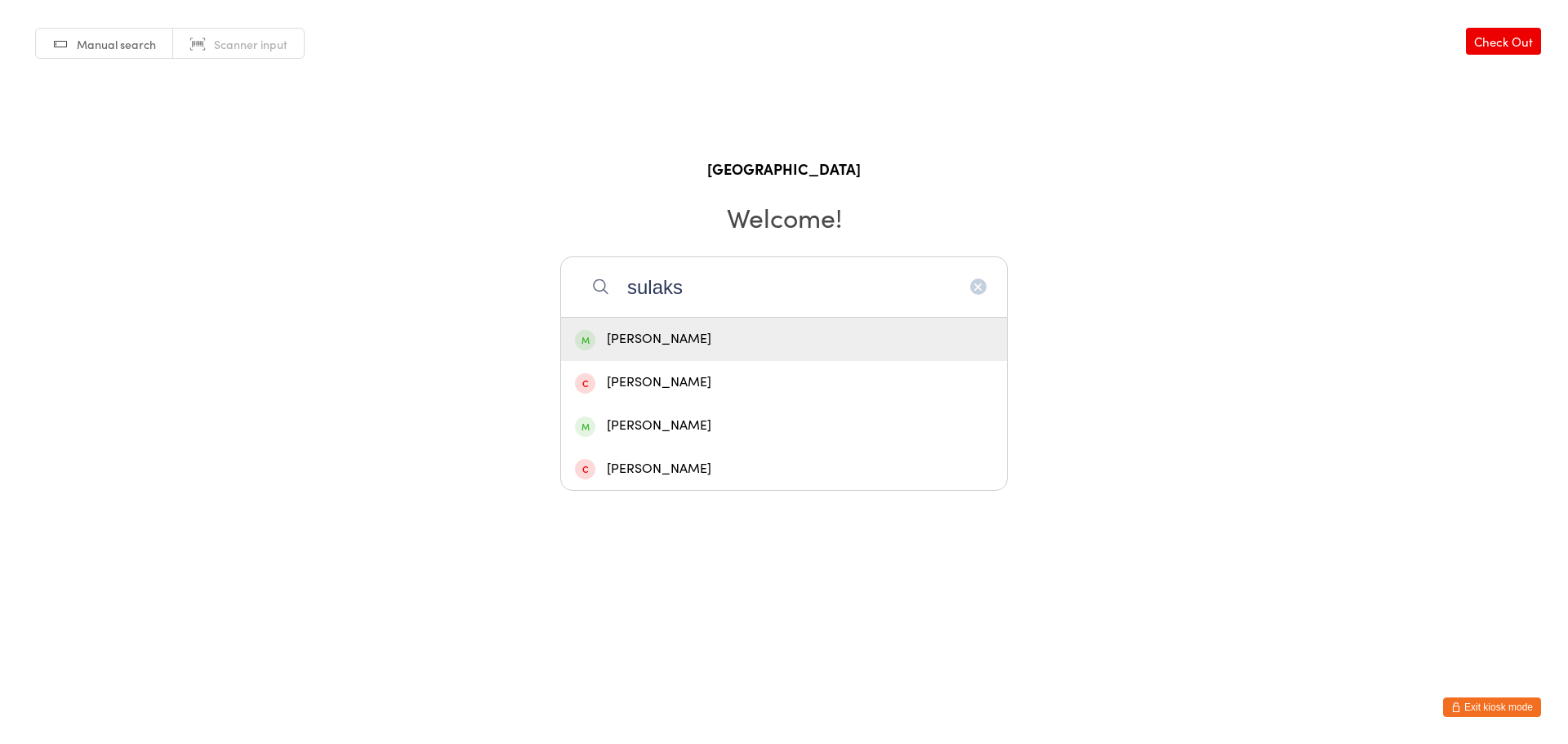
type input "sulaks"
click at [753, 354] on div "Sulakshan Vajipayajula" at bounding box center [784, 339] width 446 height 43
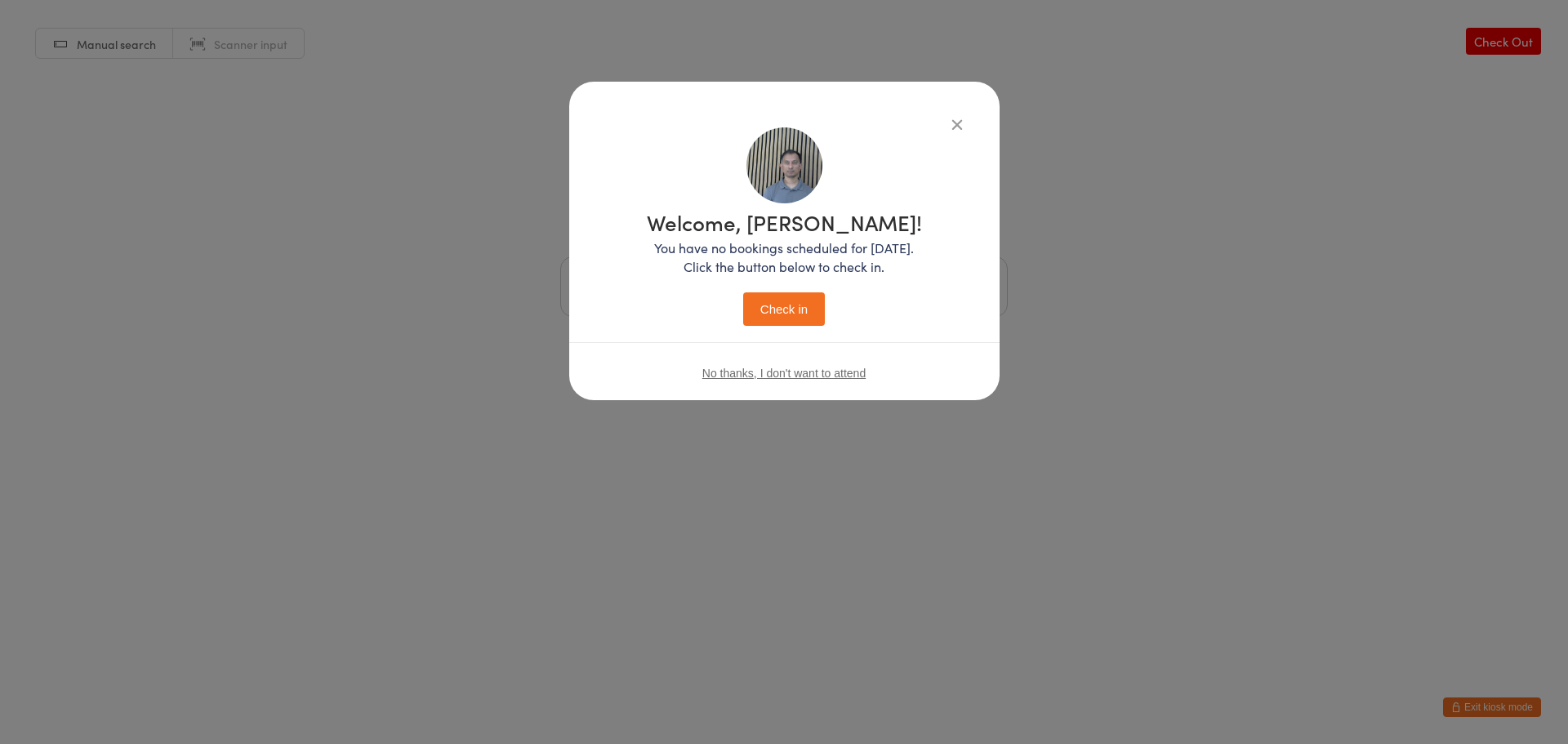
drag, startPoint x: 799, startPoint y: 285, endPoint x: 808, endPoint y: 303, distance: 20.1
click at [799, 288] on div "Welcome, Sulakshan! You have no bookings scheduled for today. Click the button …" at bounding box center [784, 268] width 275 height 114
click at [808, 305] on button "Check in" at bounding box center [784, 309] width 82 height 33
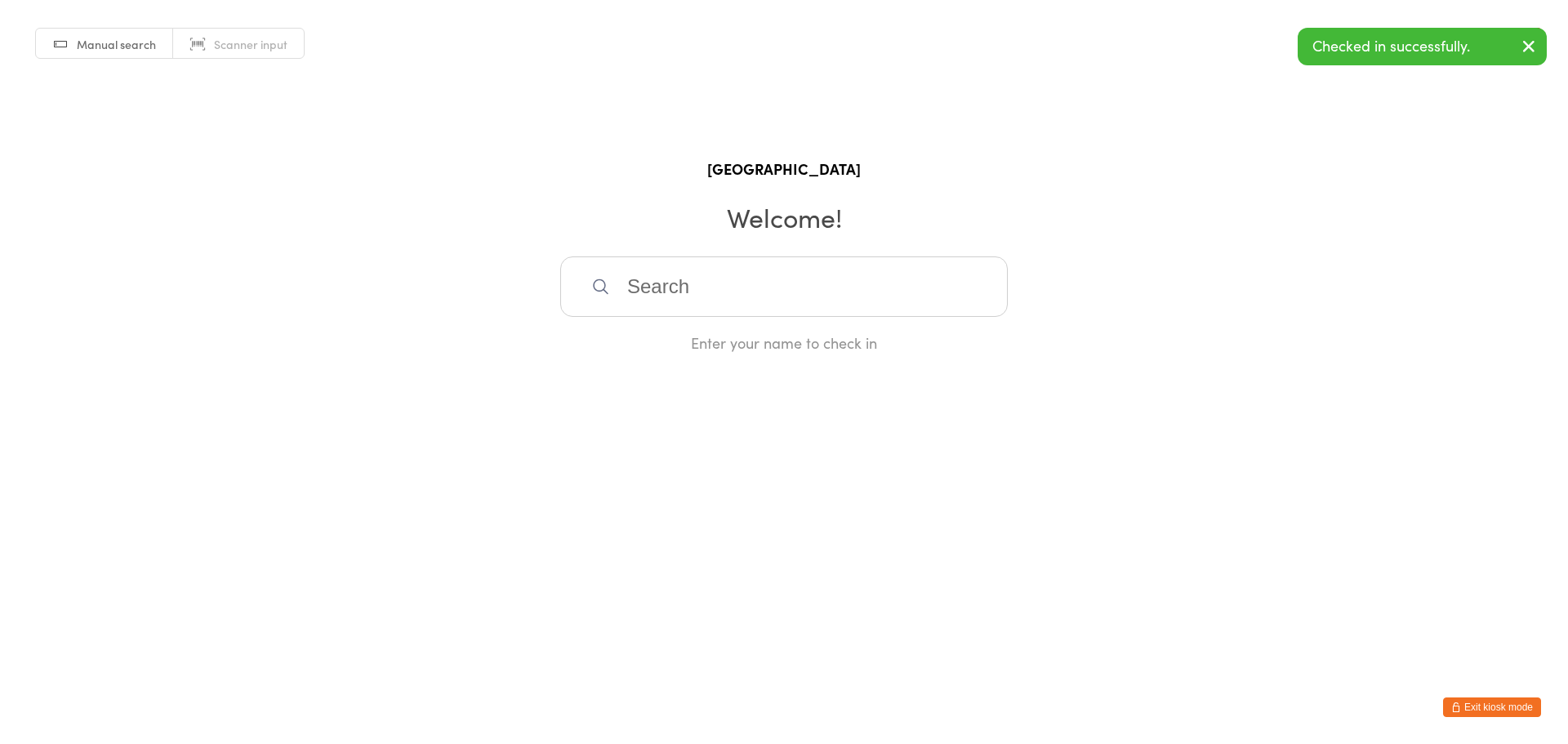
click at [1498, 705] on button "Exit kiosk mode" at bounding box center [1492, 708] width 98 height 20
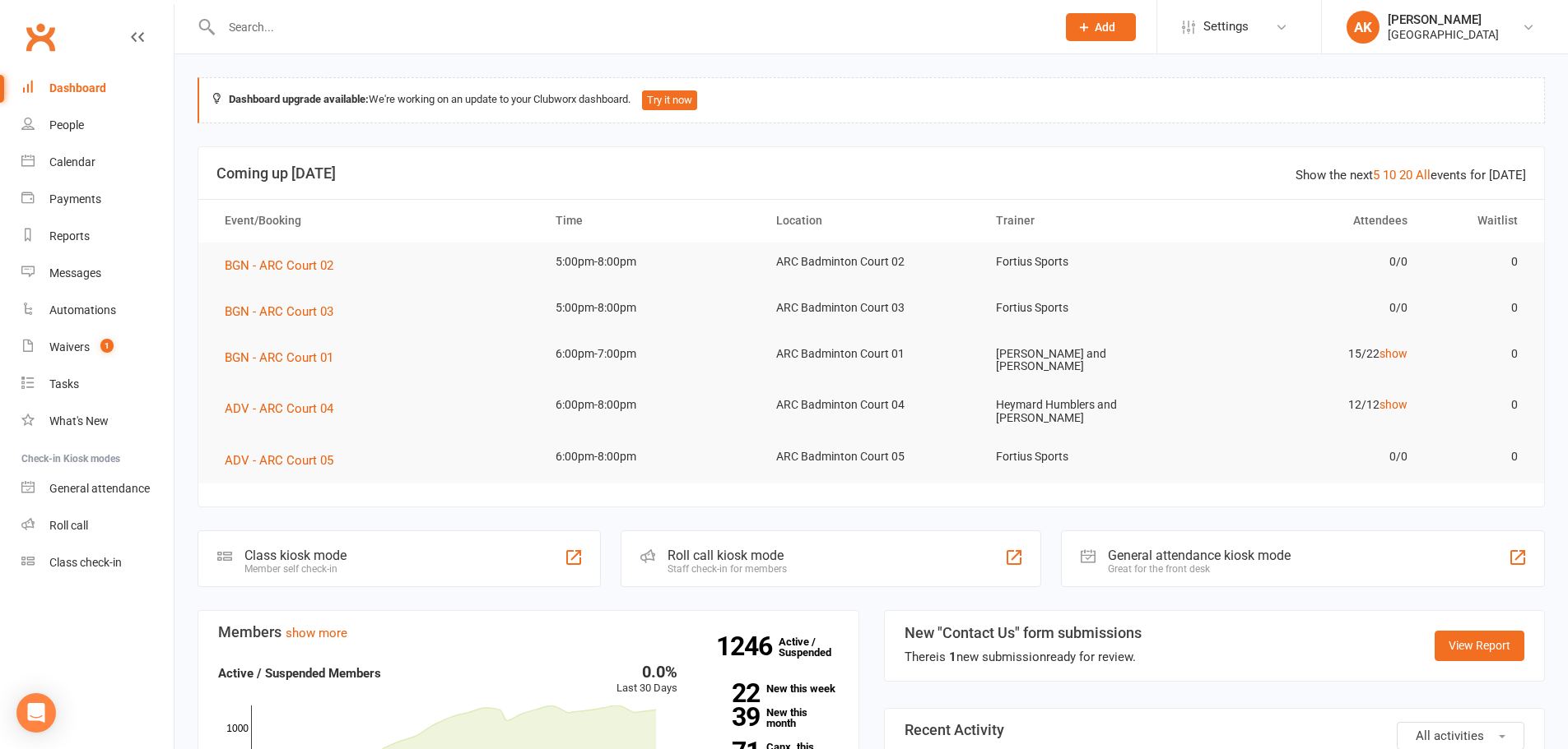
click at [364, 27] on input "text" at bounding box center [629, 27] width 828 height 23
type input "hiyaa"
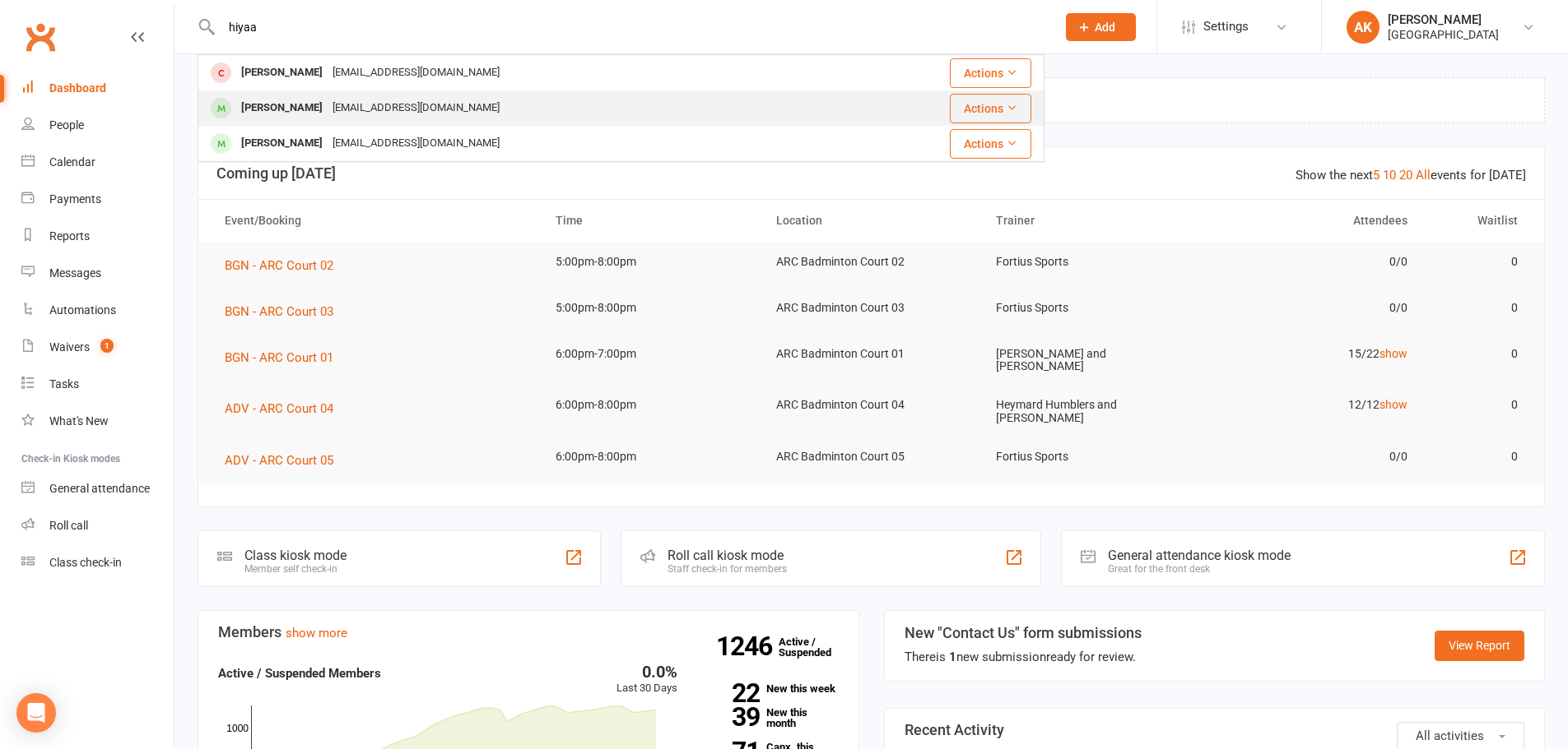
click at [370, 113] on div "Choreokratika@gmail.com" at bounding box center [416, 108] width 177 height 24
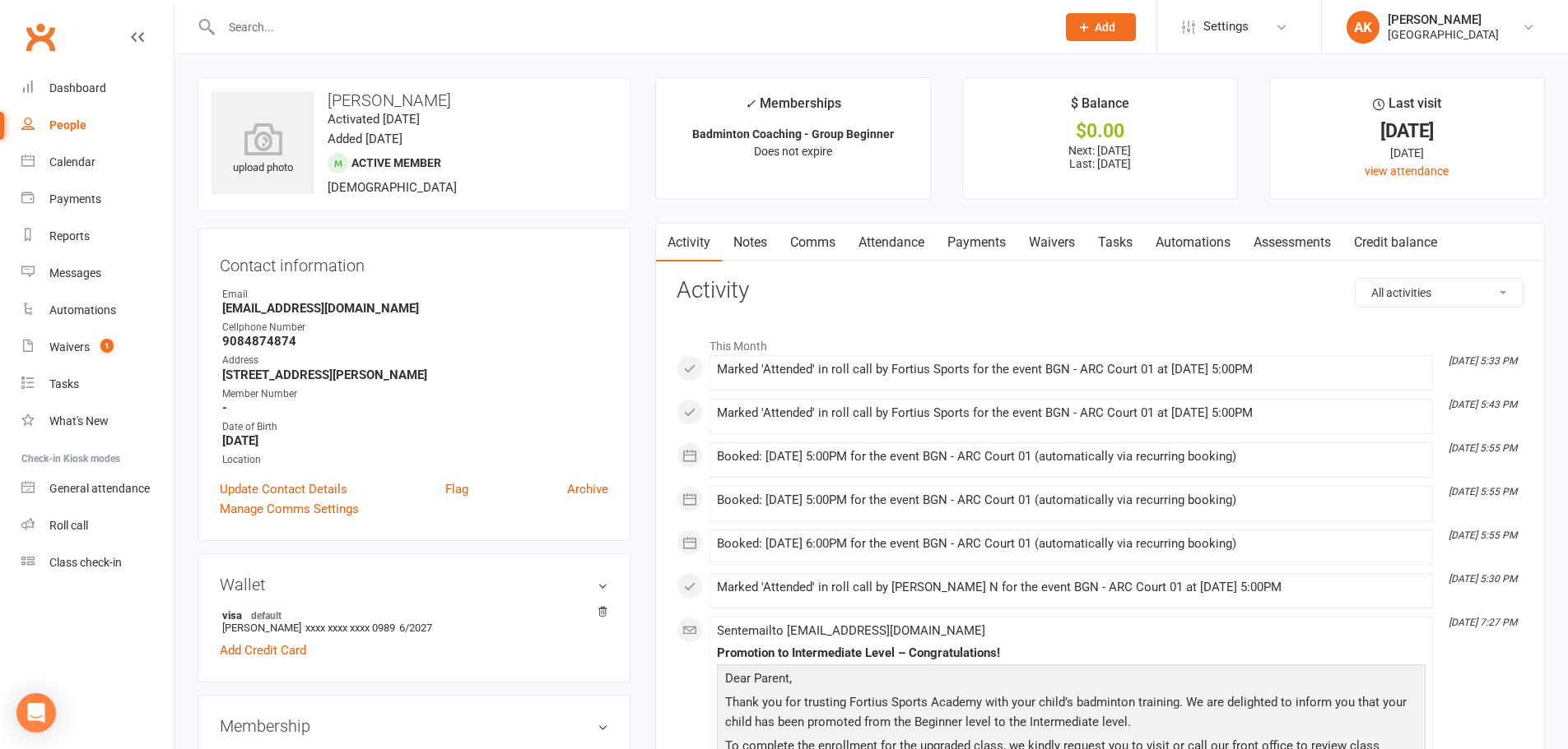
click at [441, 25] on input "text" at bounding box center [629, 27] width 828 height 23
type input "v"
type input "divya"
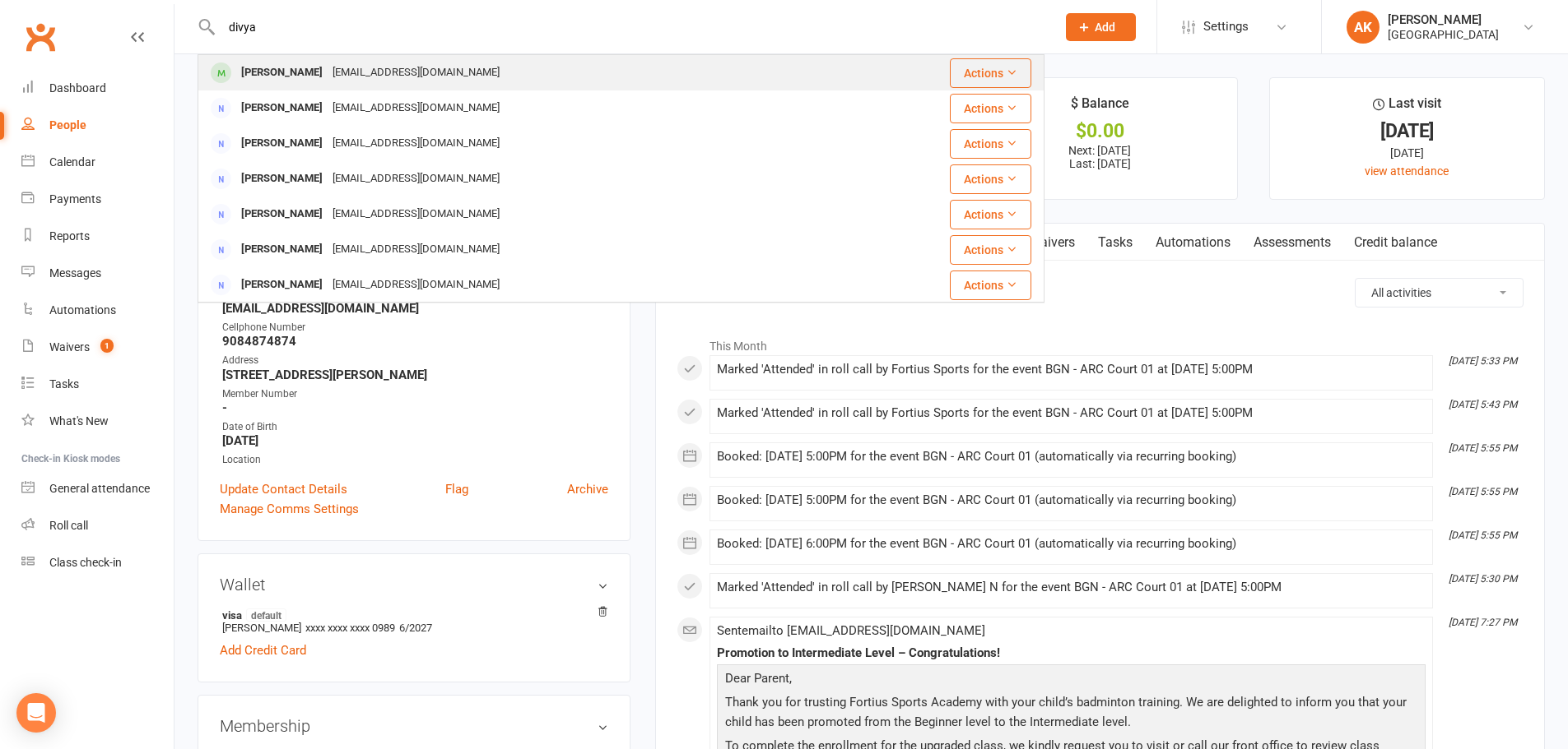
click at [435, 69] on div "divyanettem@gmail.com" at bounding box center [416, 73] width 177 height 24
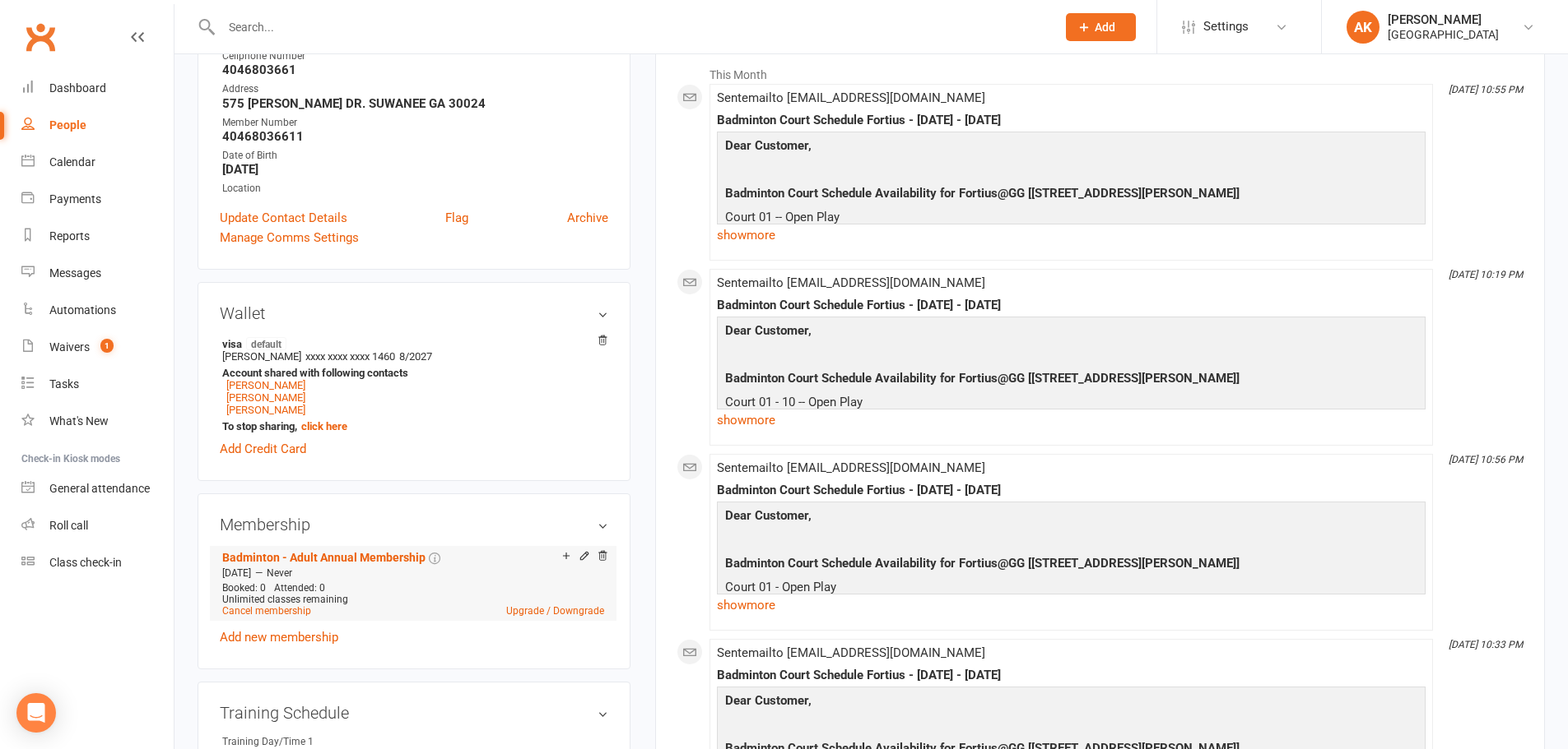
scroll to position [411, 0]
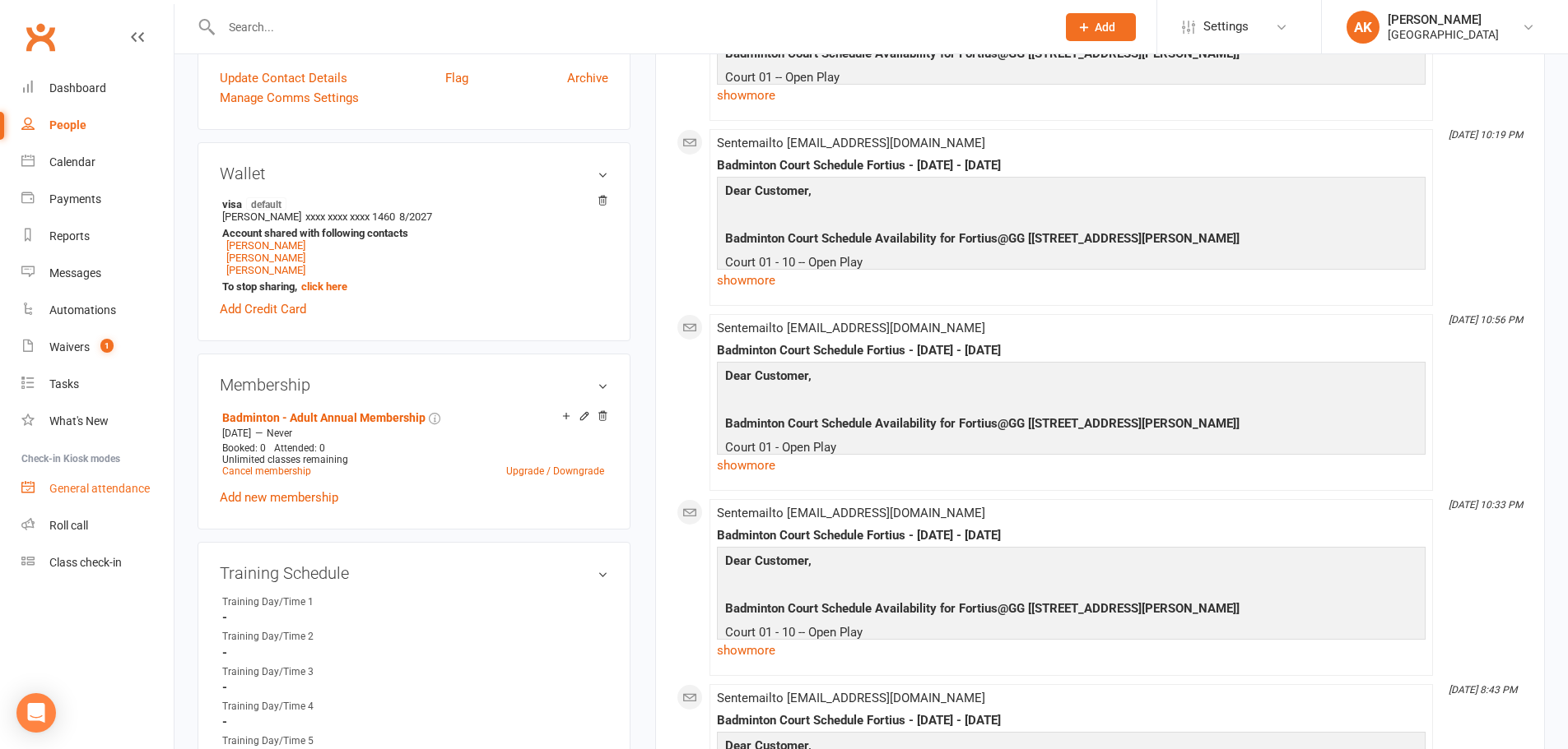
click at [86, 480] on link "General attendance" at bounding box center [97, 489] width 152 height 37
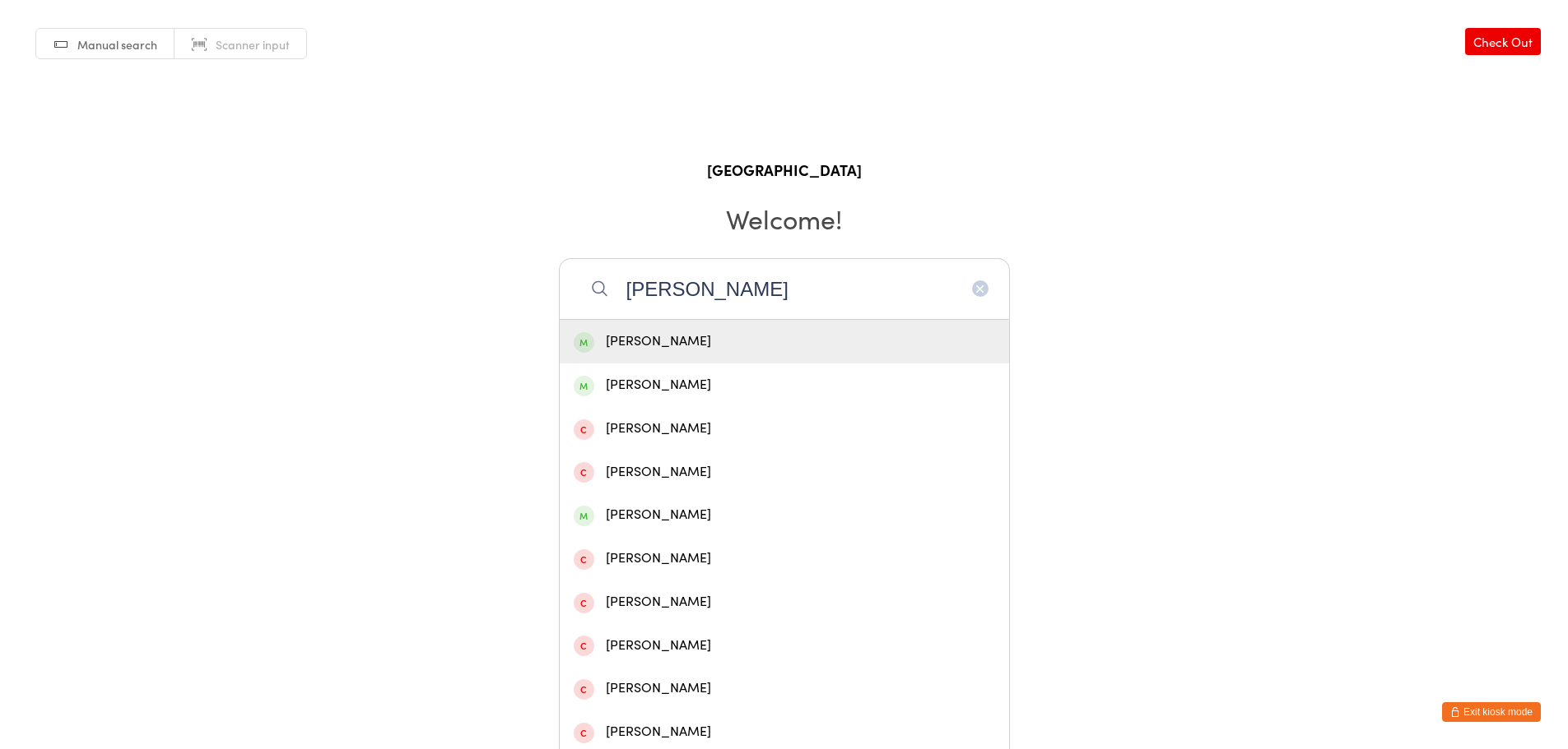
type input "[PERSON_NAME]"
click at [713, 348] on div "[PERSON_NAME]" at bounding box center [784, 342] width 421 height 23
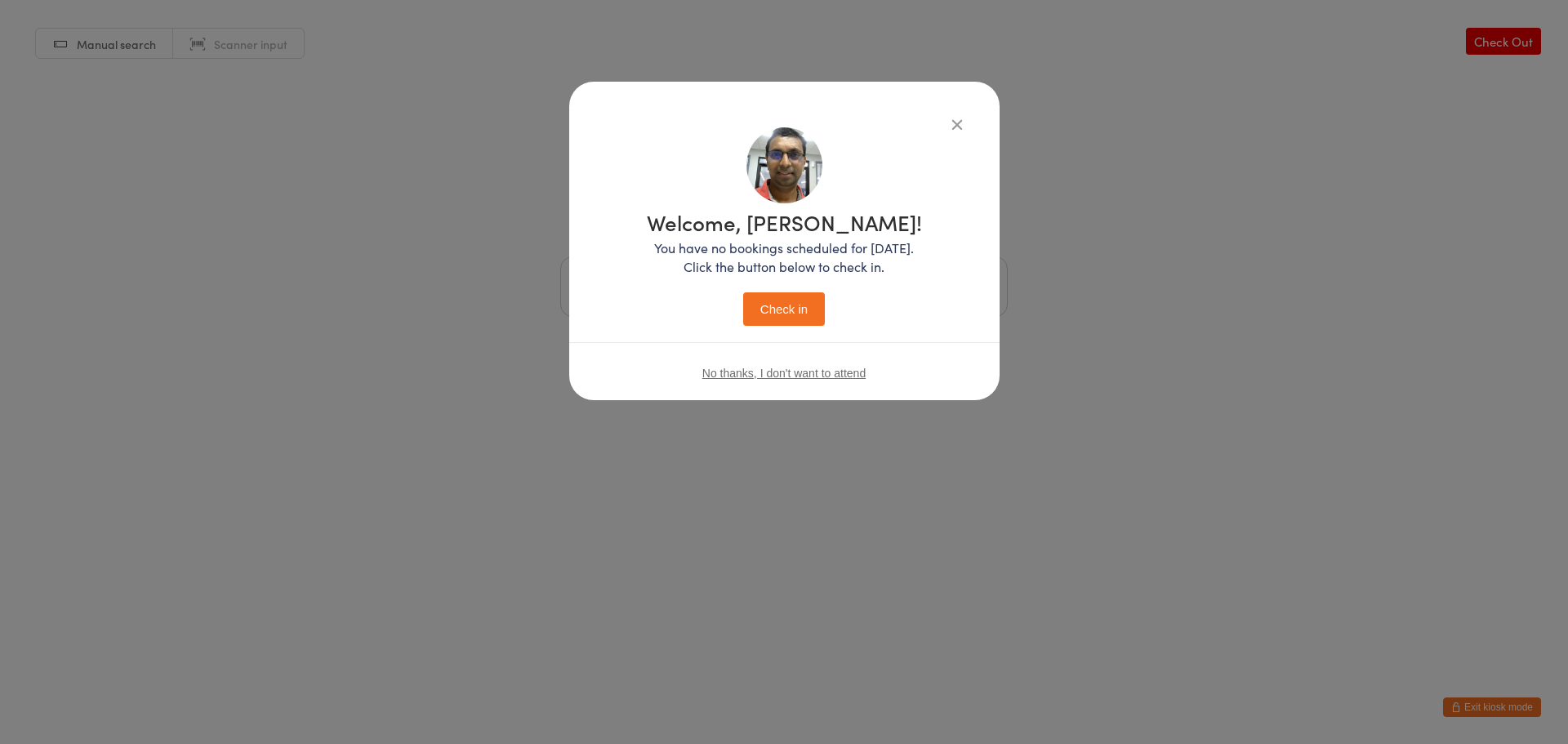
click at [755, 324] on button "Check in" at bounding box center [784, 309] width 82 height 33
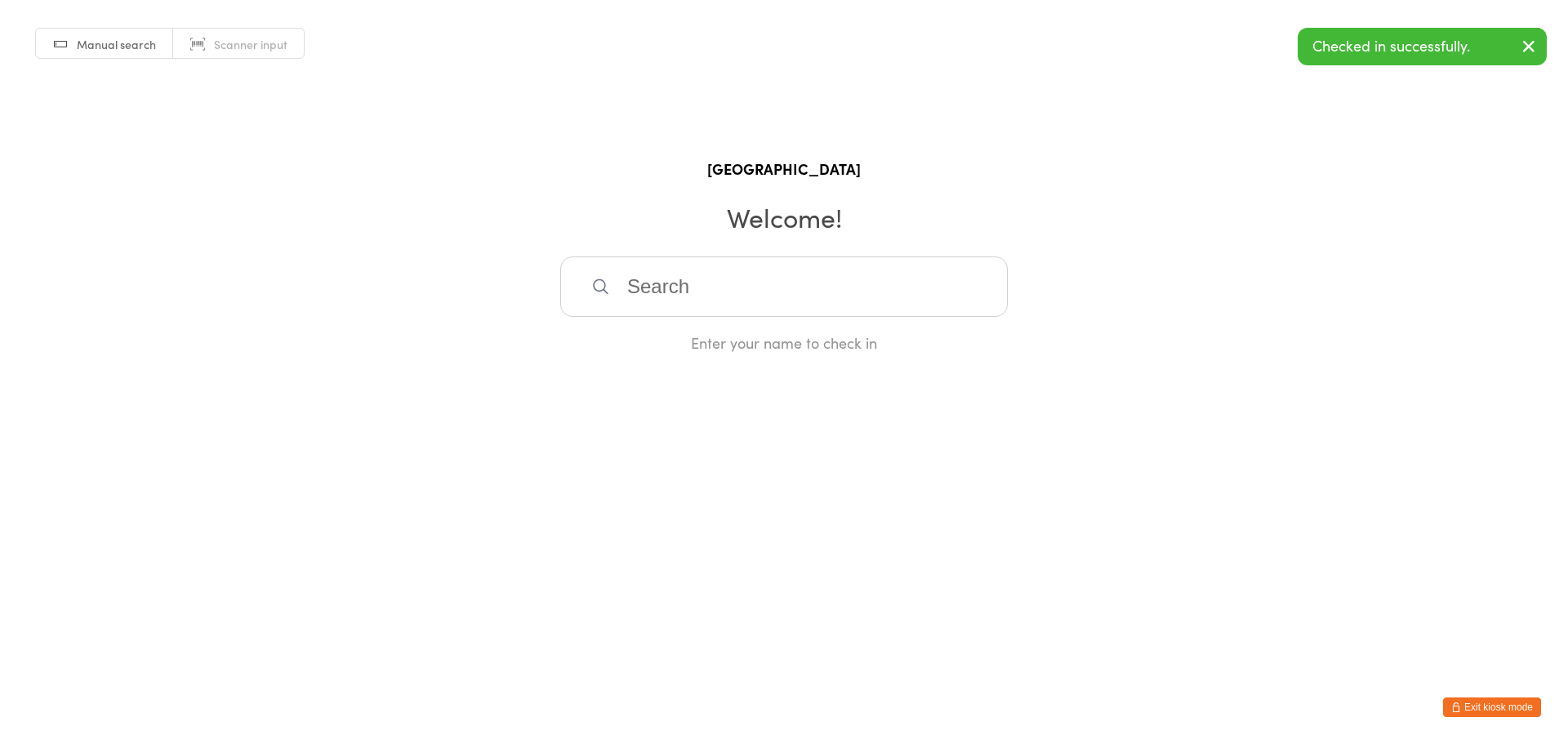
click at [1511, 706] on button "Exit kiosk mode" at bounding box center [1492, 708] width 98 height 20
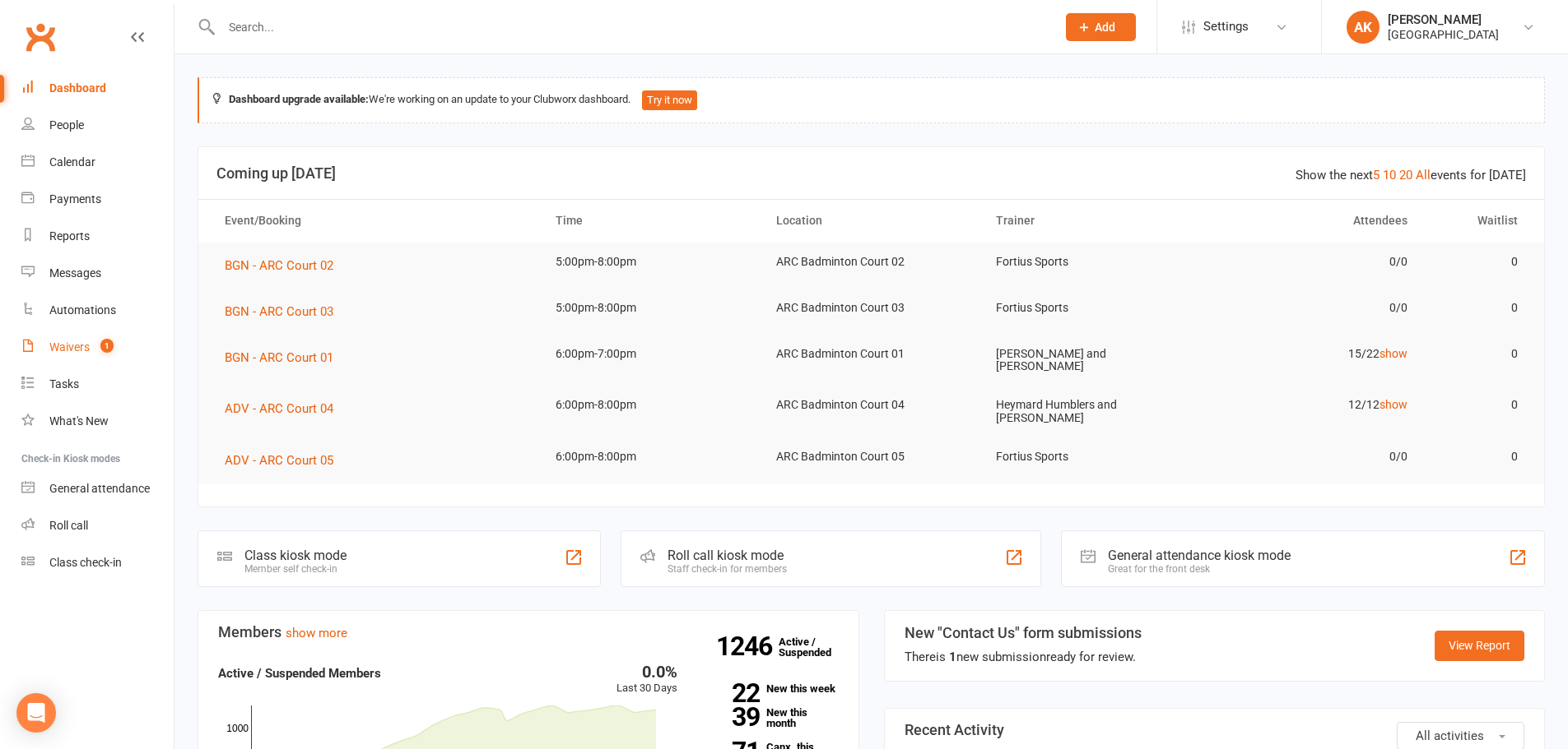
click at [77, 343] on div "Waivers" at bounding box center [69, 347] width 40 height 13
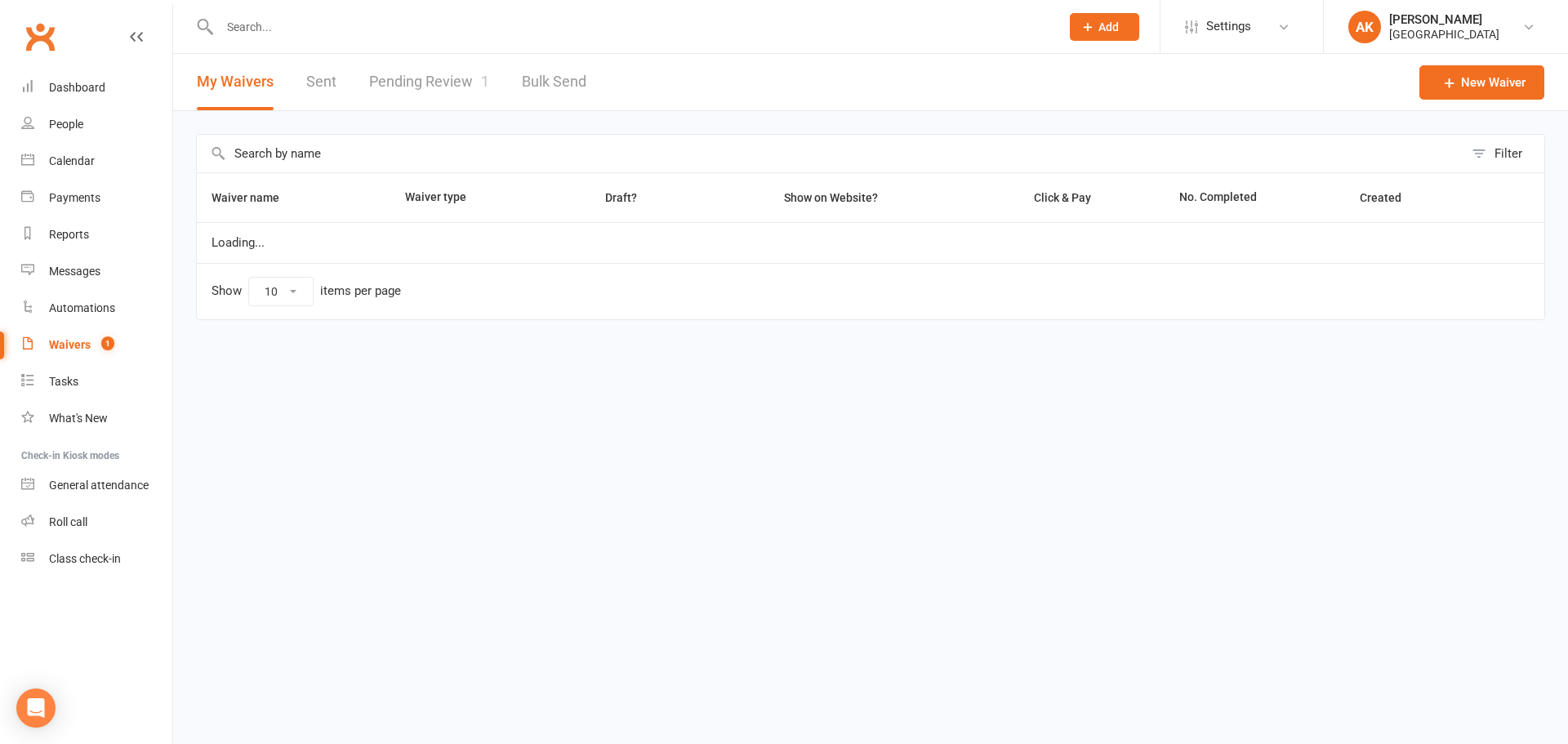
click at [381, 75] on link "Pending Review 1" at bounding box center [429, 82] width 120 height 57
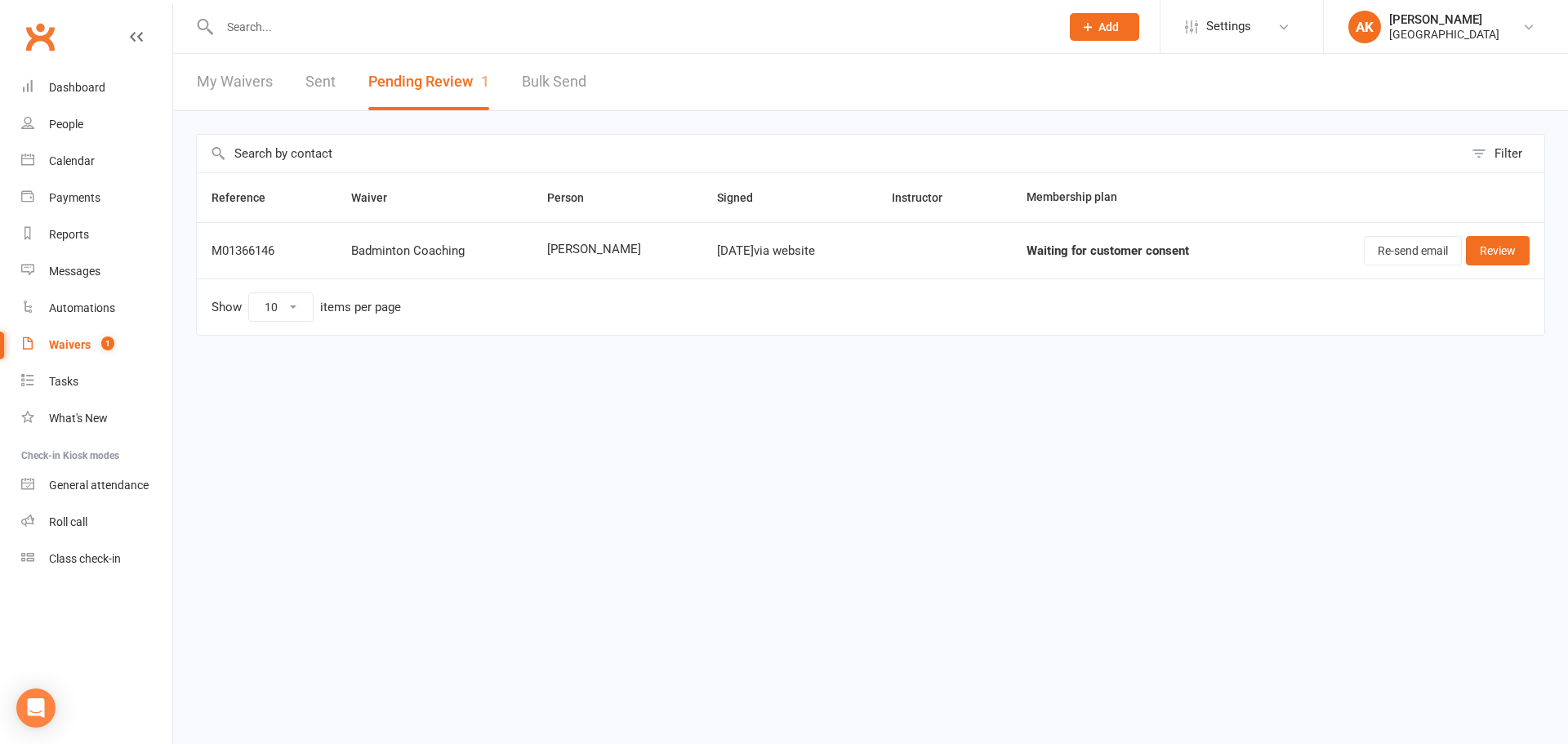
click at [208, 81] on link "My Waivers" at bounding box center [235, 82] width 76 height 57
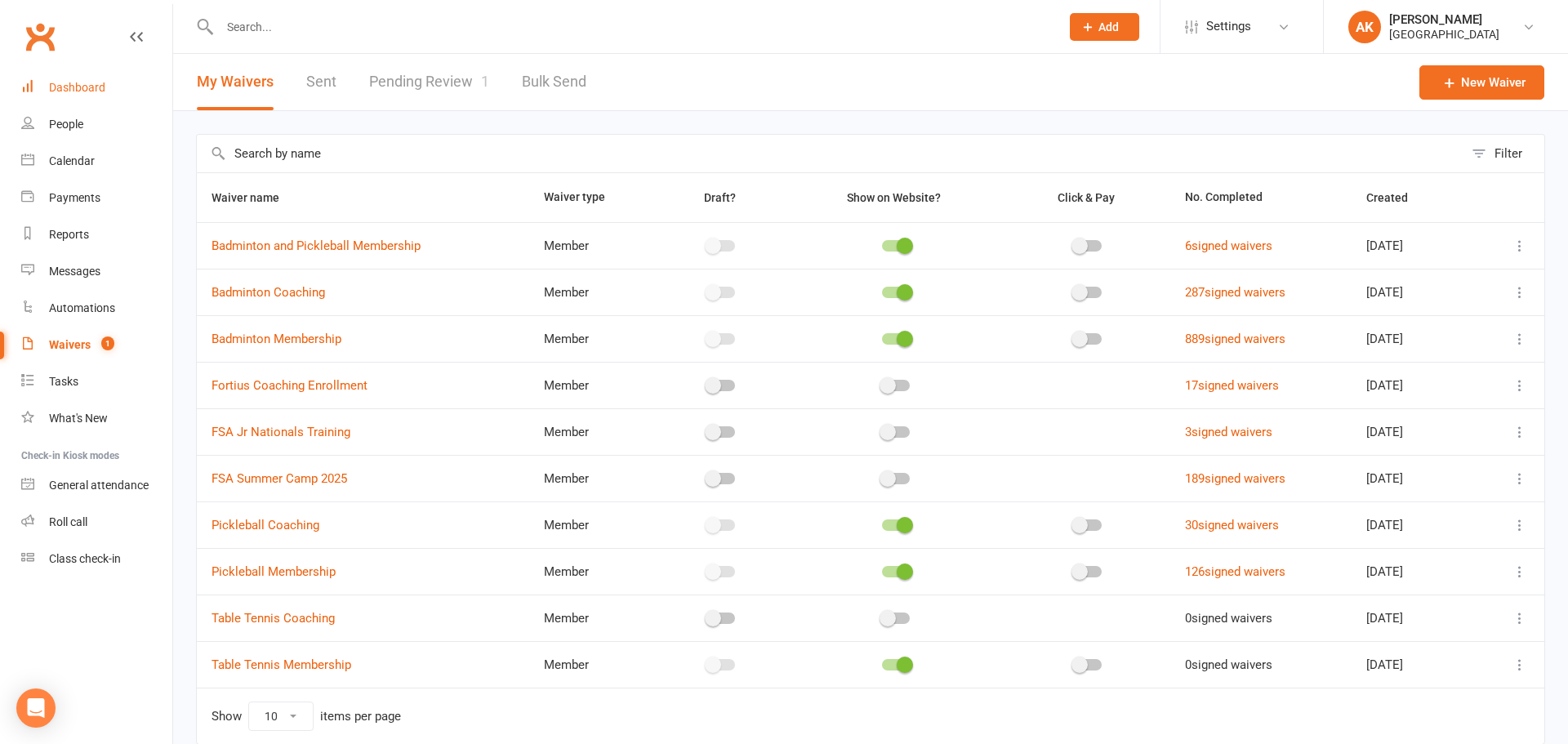
click at [94, 80] on link "Dashboard" at bounding box center [96, 88] width 151 height 37
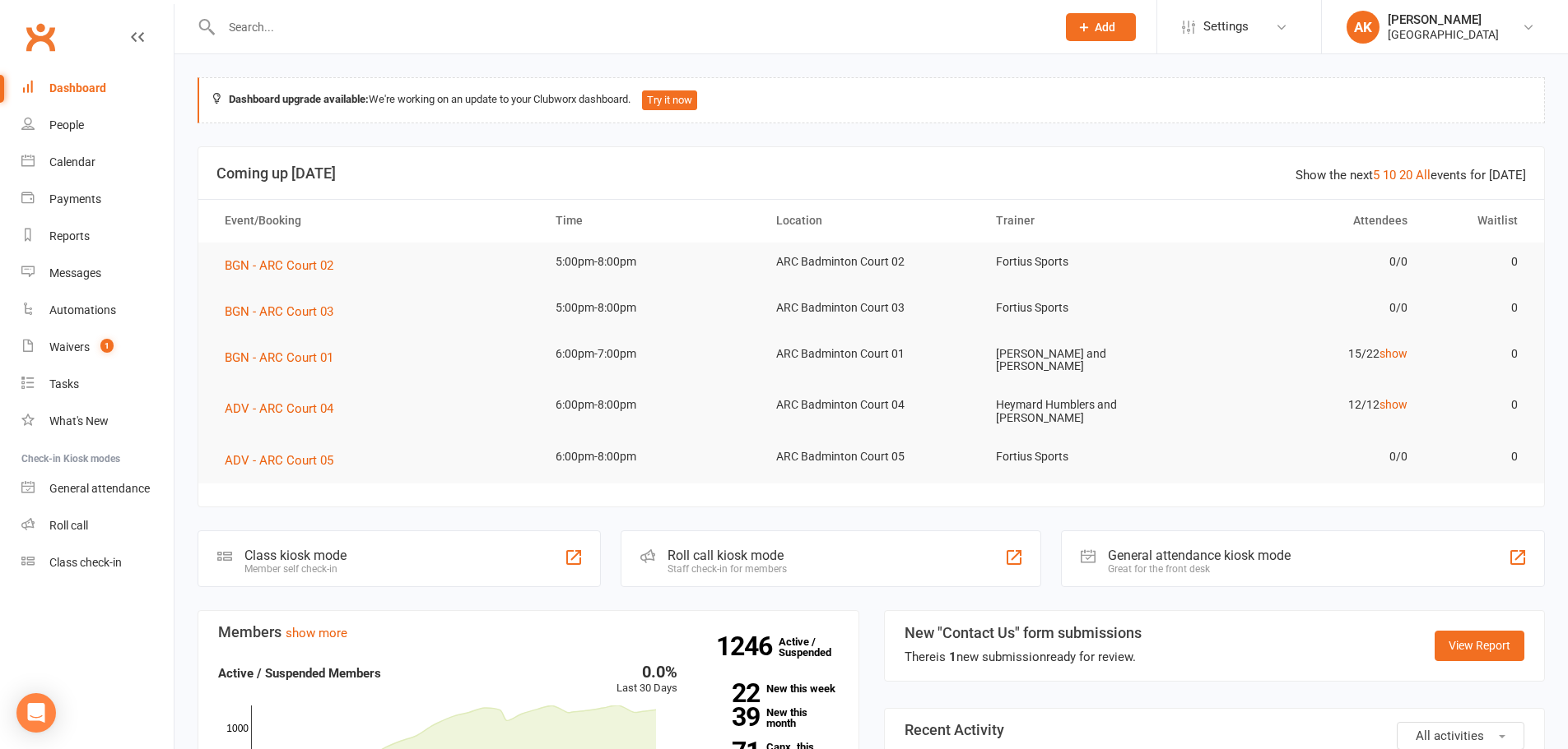
click at [93, 85] on div "Dashboard" at bounding box center [78, 87] width 57 height 13
click at [69, 348] on div "Waivers" at bounding box center [69, 347] width 40 height 13
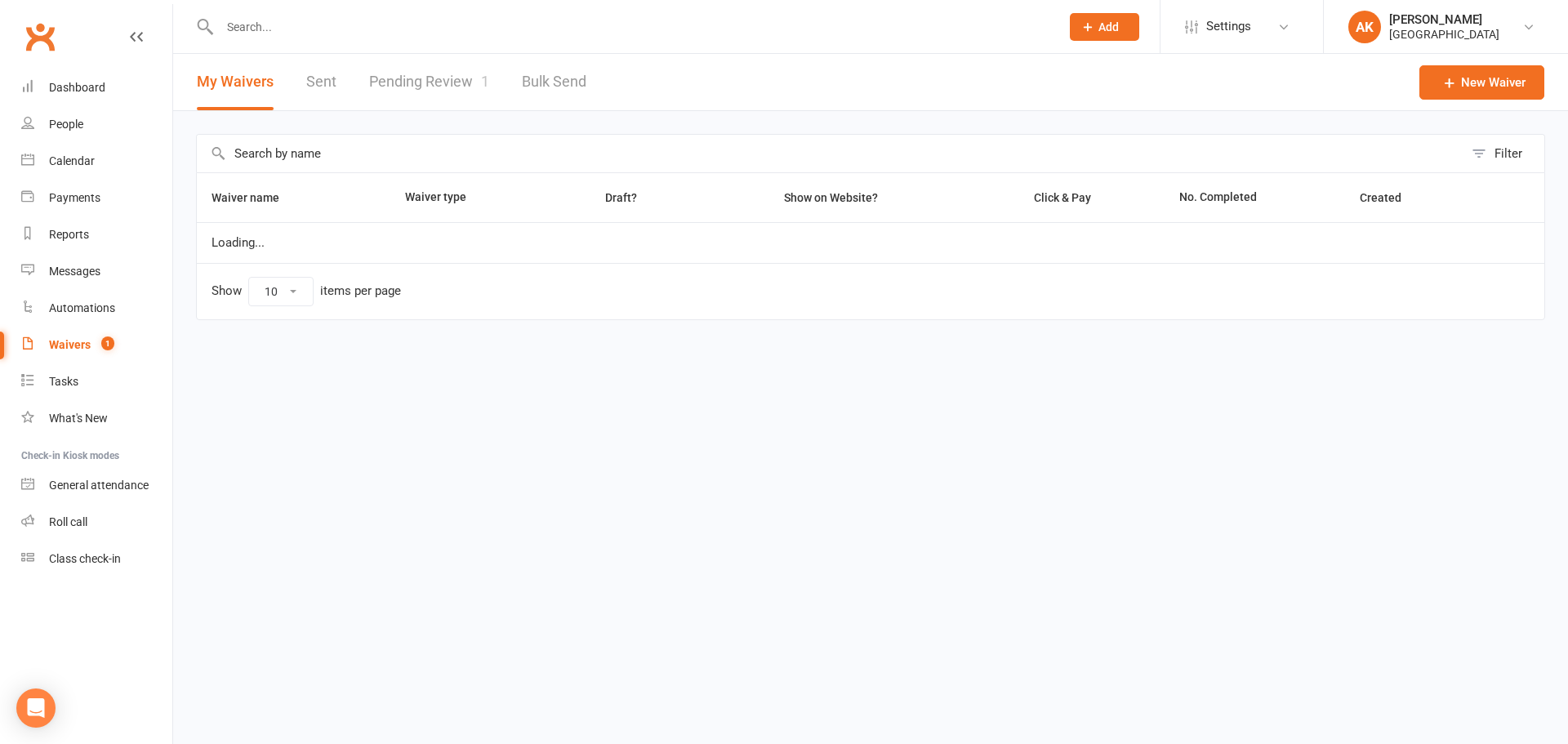
click at [379, 83] on link "Pending Review 1" at bounding box center [429, 82] width 120 height 57
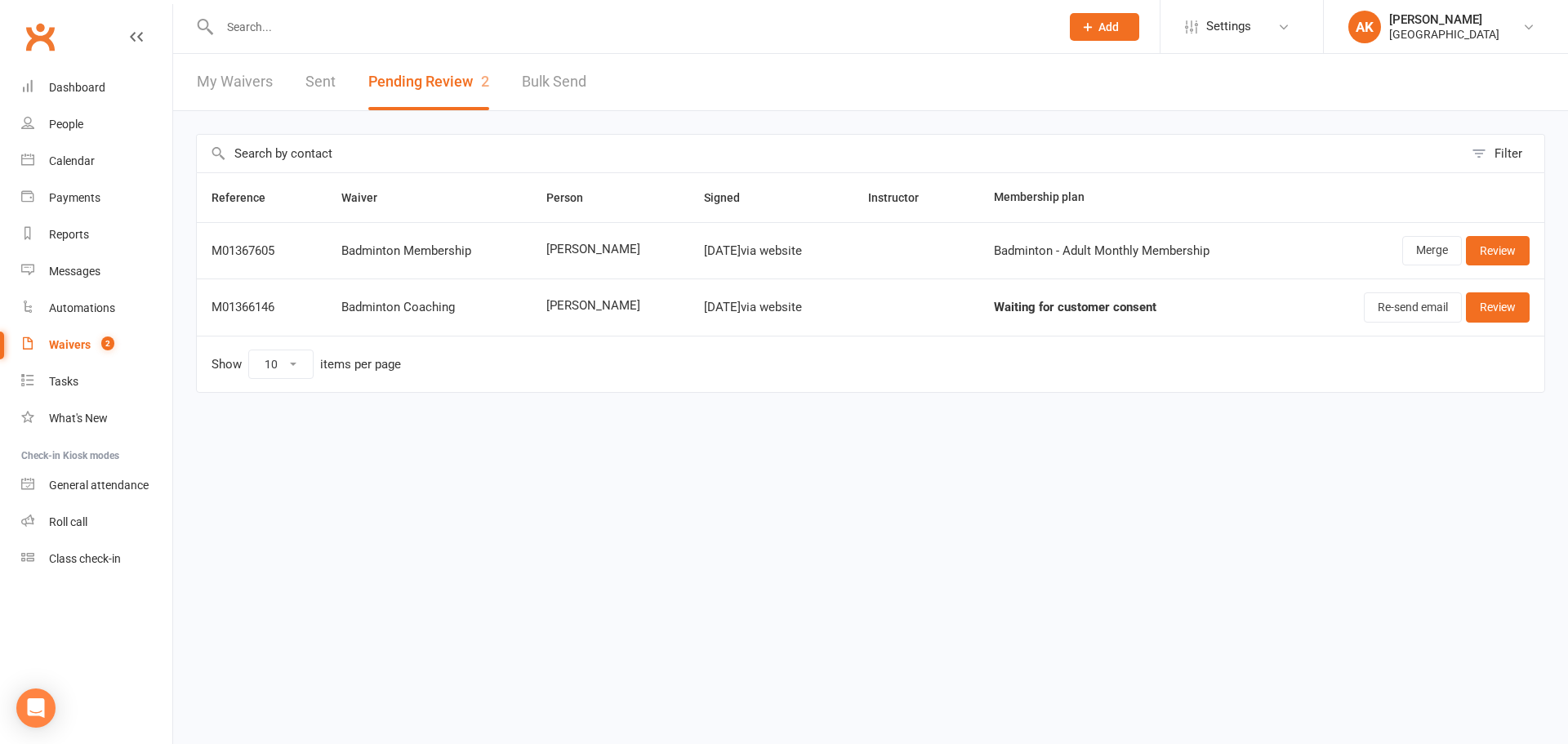
click at [247, 85] on link "My Waivers" at bounding box center [235, 82] width 76 height 57
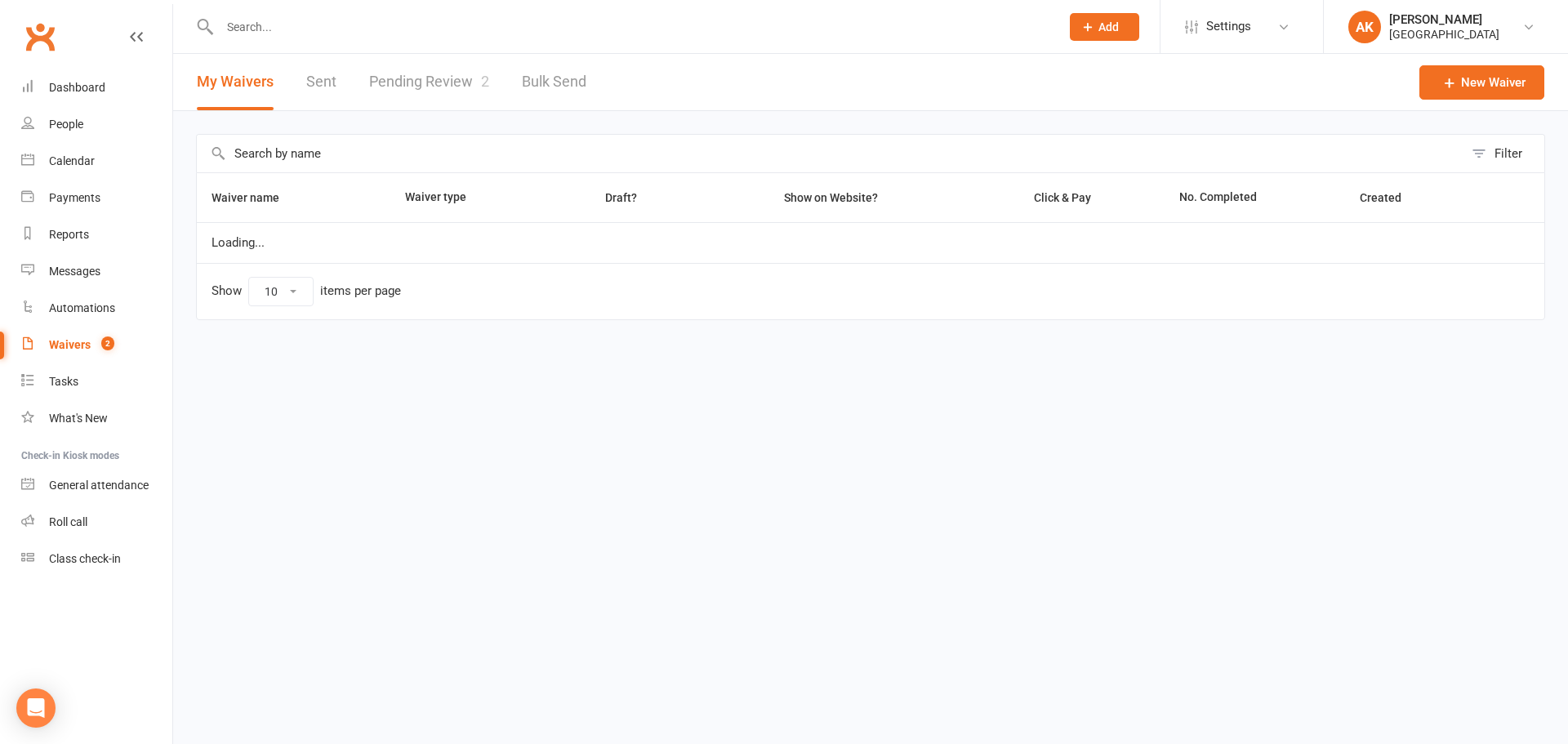
click at [437, 83] on link "Pending Review 2" at bounding box center [429, 82] width 120 height 57
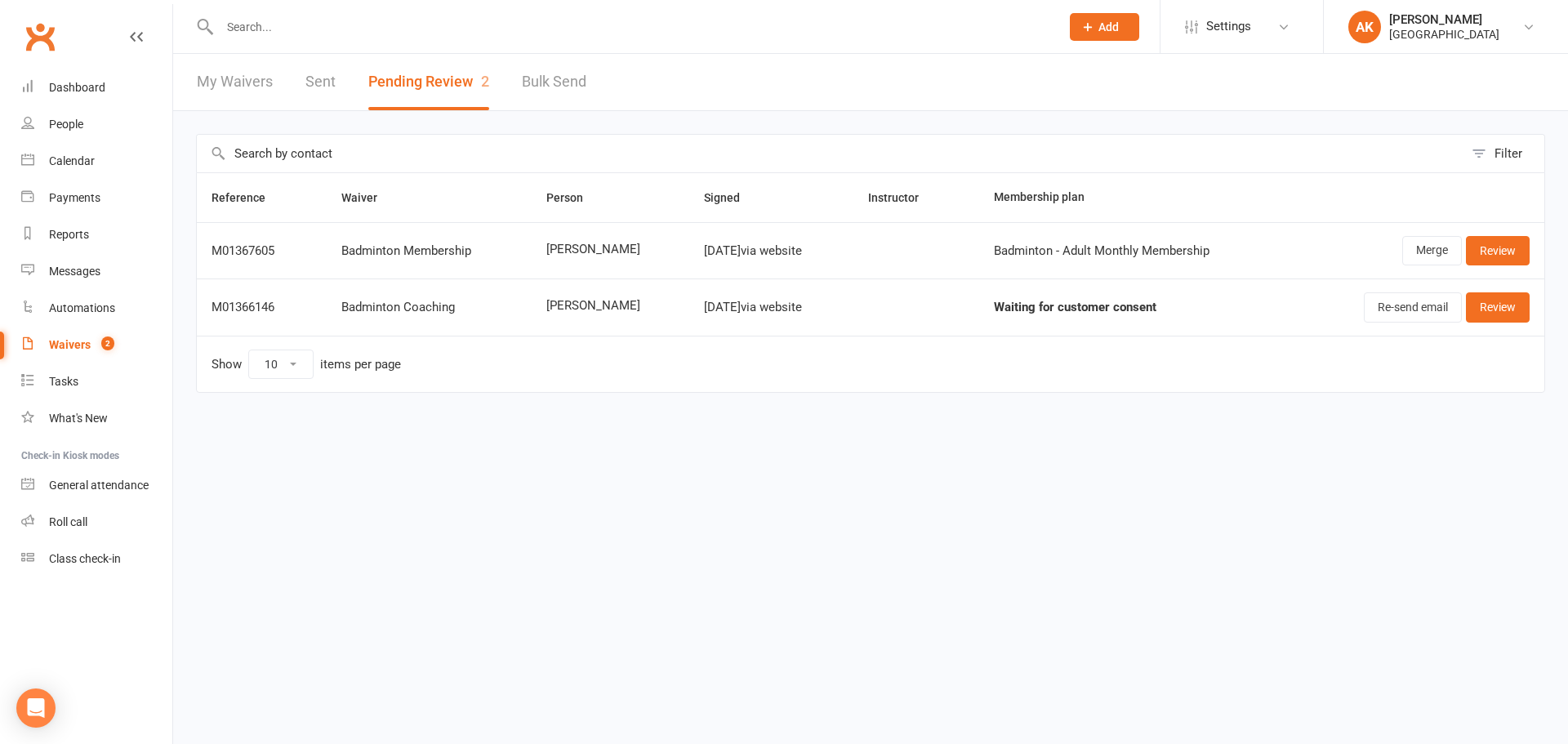
click at [532, 248] on td "Indira Choudhary" at bounding box center [611, 251] width 159 height 57
click at [1497, 250] on link "Review" at bounding box center [1497, 251] width 63 height 29
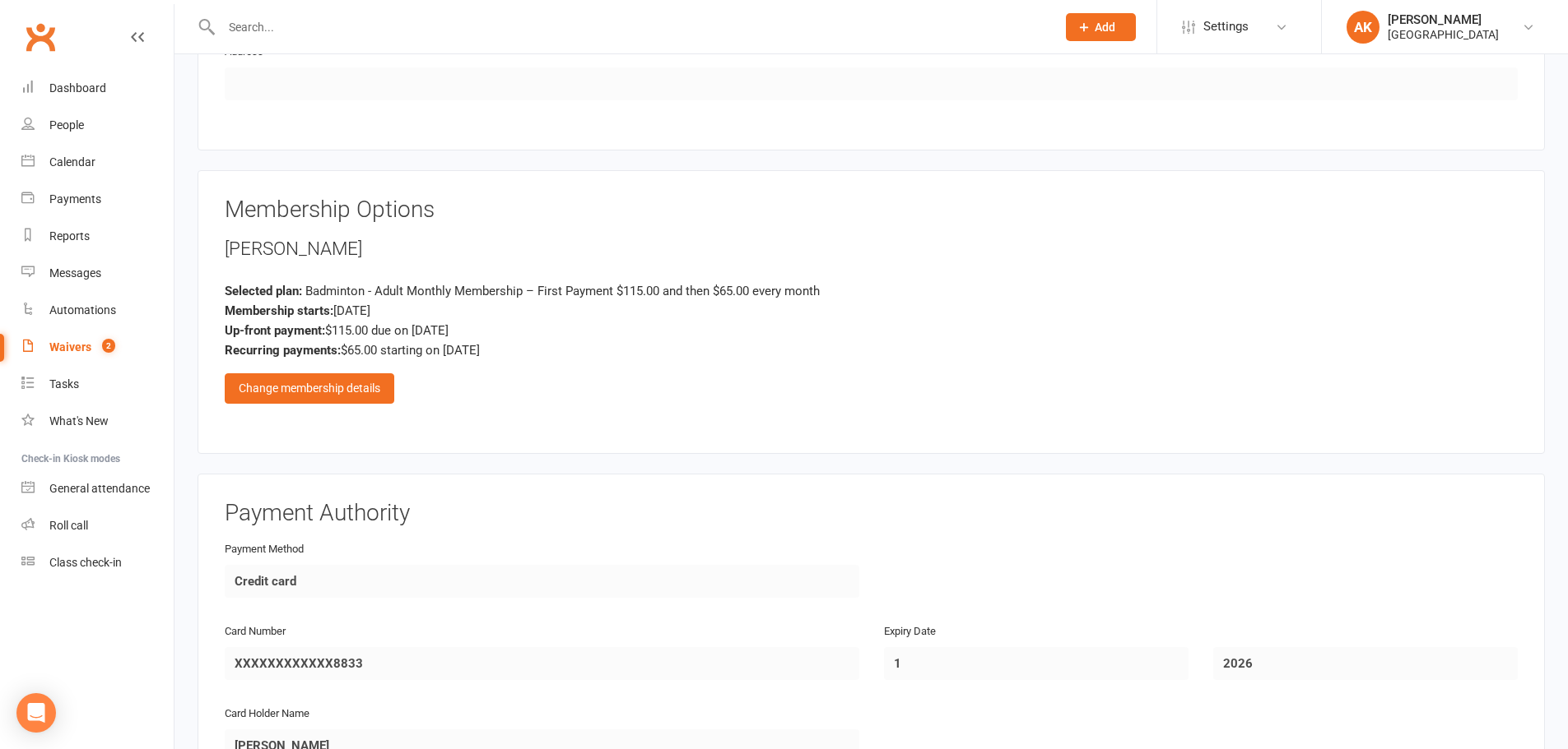
scroll to position [988, 0]
click at [380, 377] on div "Change membership details" at bounding box center [309, 388] width 170 height 29
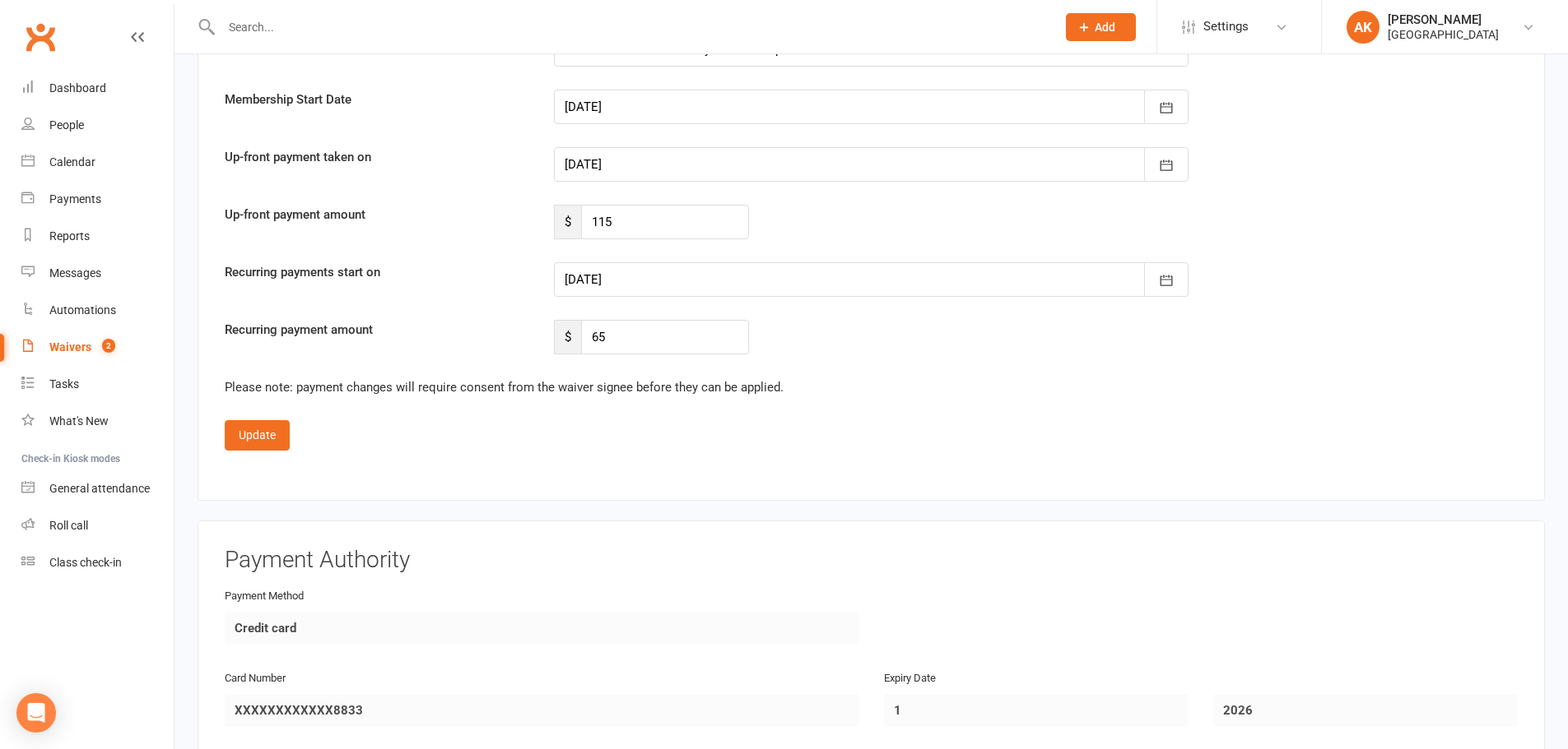
scroll to position [2962, 0]
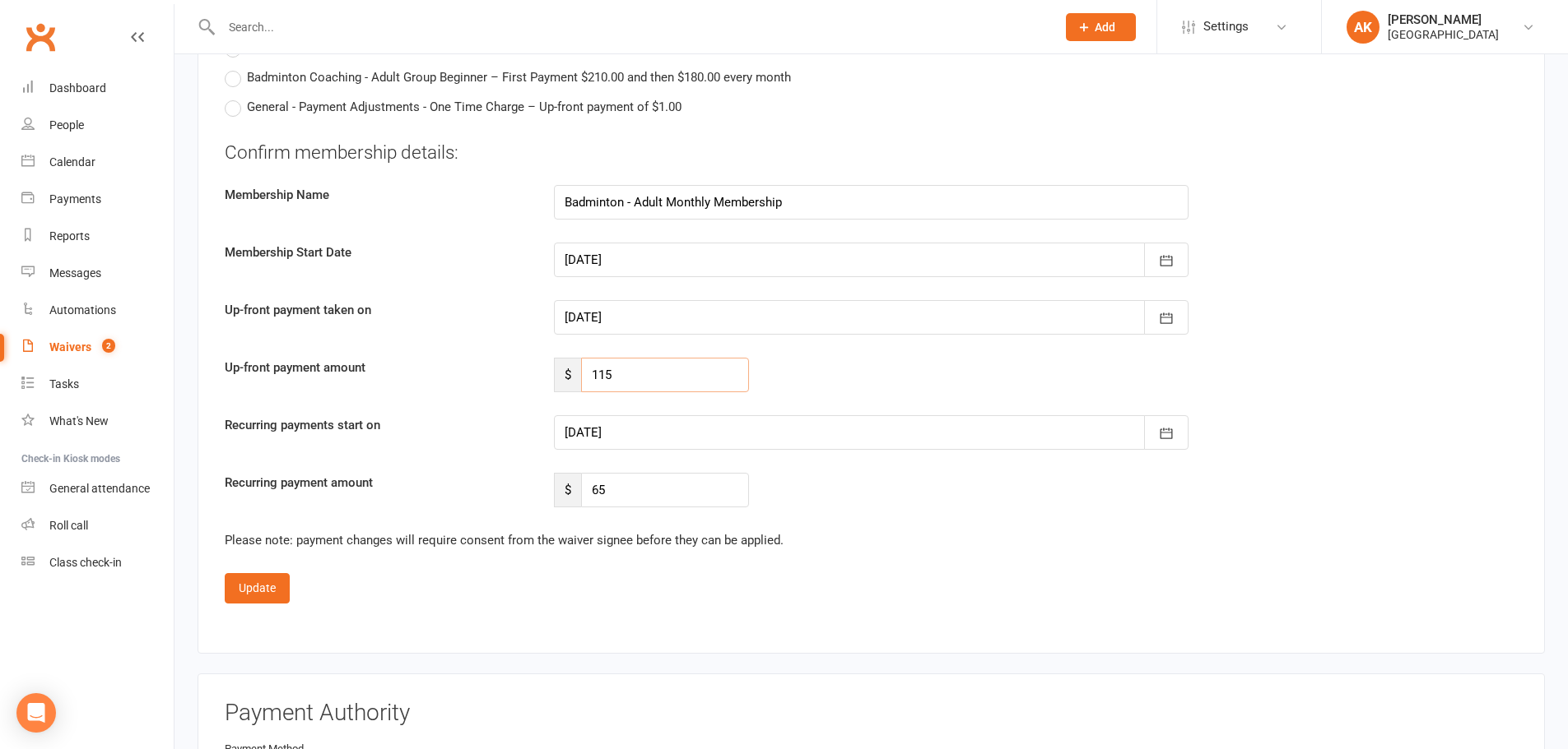
drag, startPoint x: 669, startPoint y: 376, endPoint x: 584, endPoint y: 363, distance: 86.0
click at [584, 363] on input "115" at bounding box center [665, 375] width 168 height 34
click at [669, 417] on div at bounding box center [871, 432] width 634 height 34
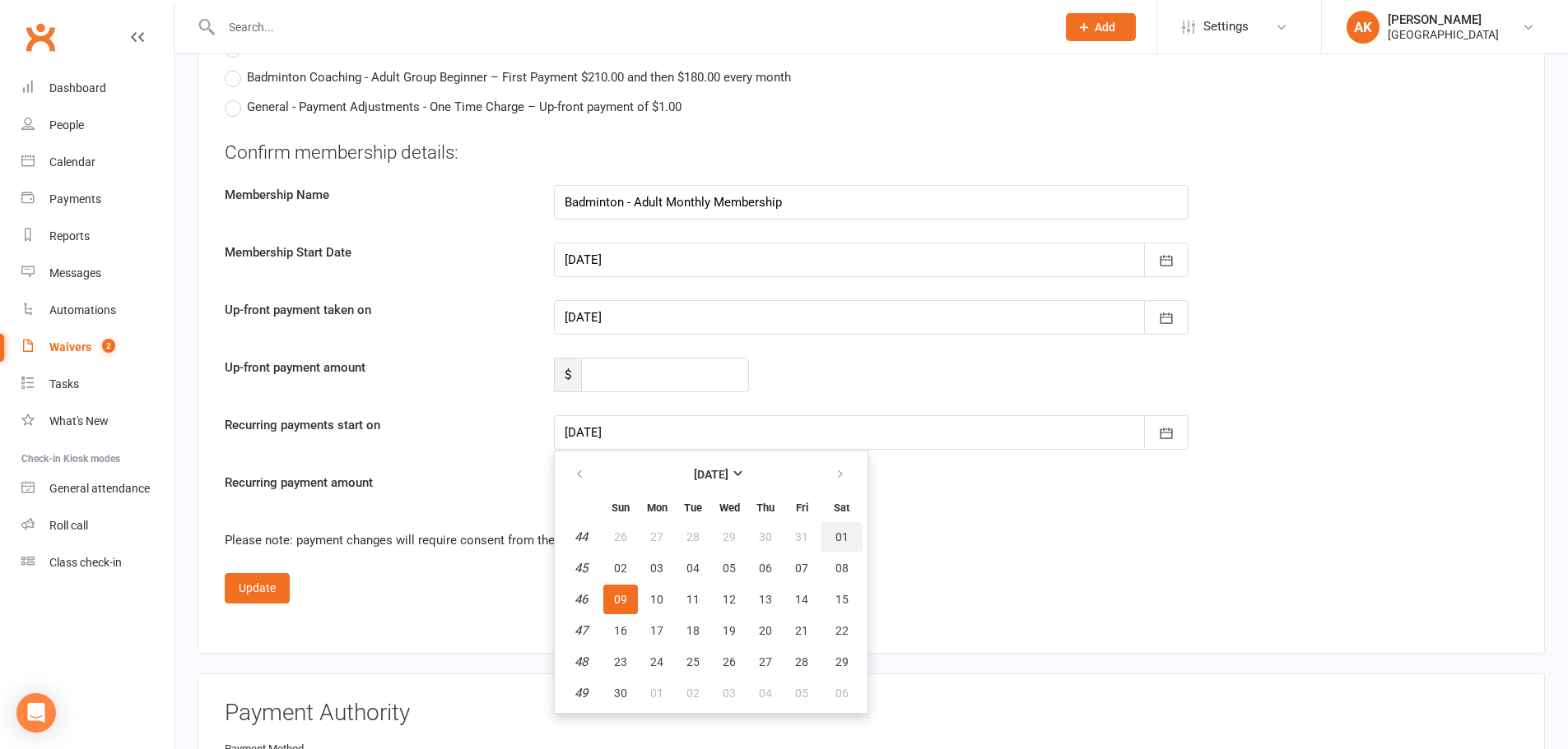
click at [836, 540] on span "01" at bounding box center [841, 537] width 13 height 13
type input "01 Nov 2025"
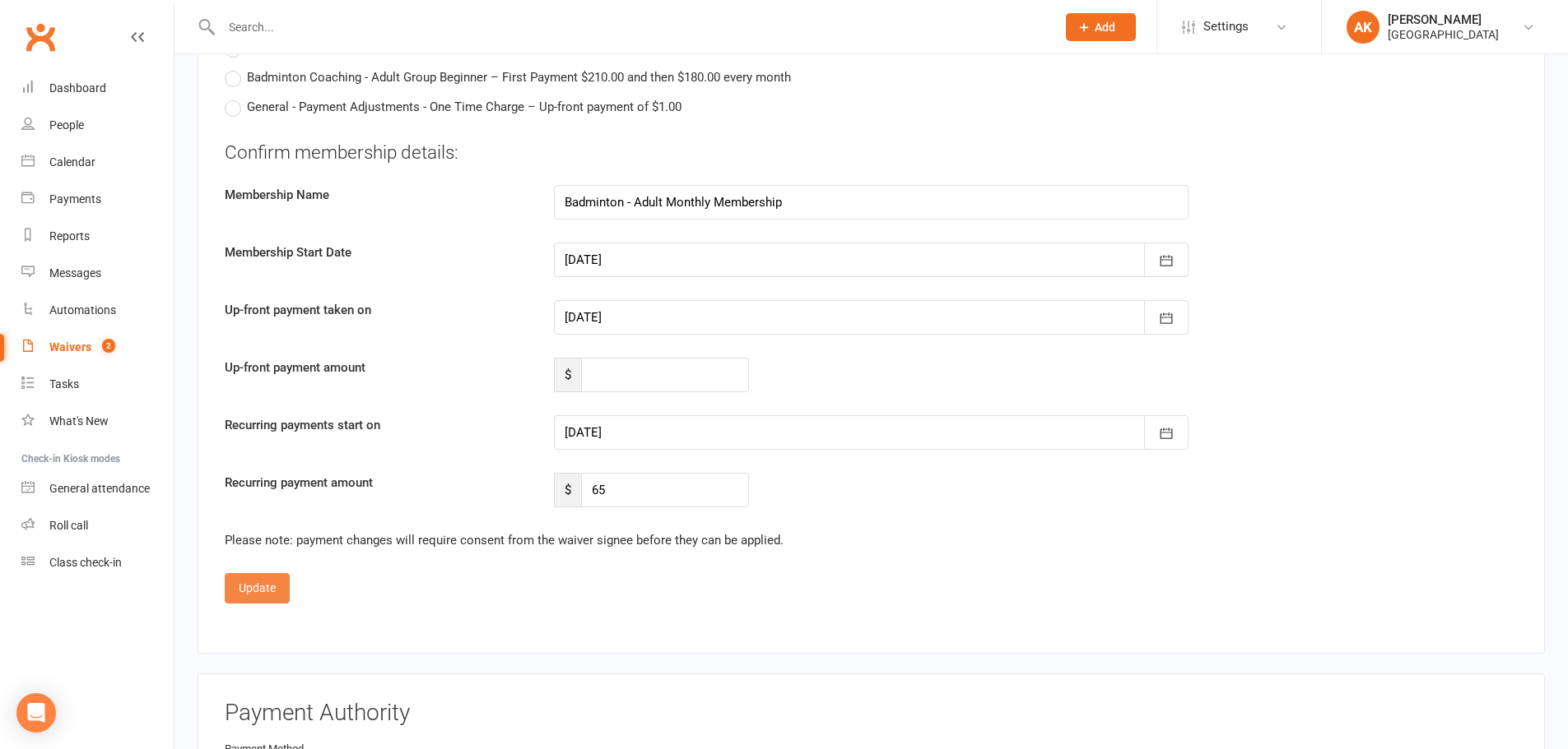
click at [239, 589] on button "Update" at bounding box center [257, 588] width 65 height 29
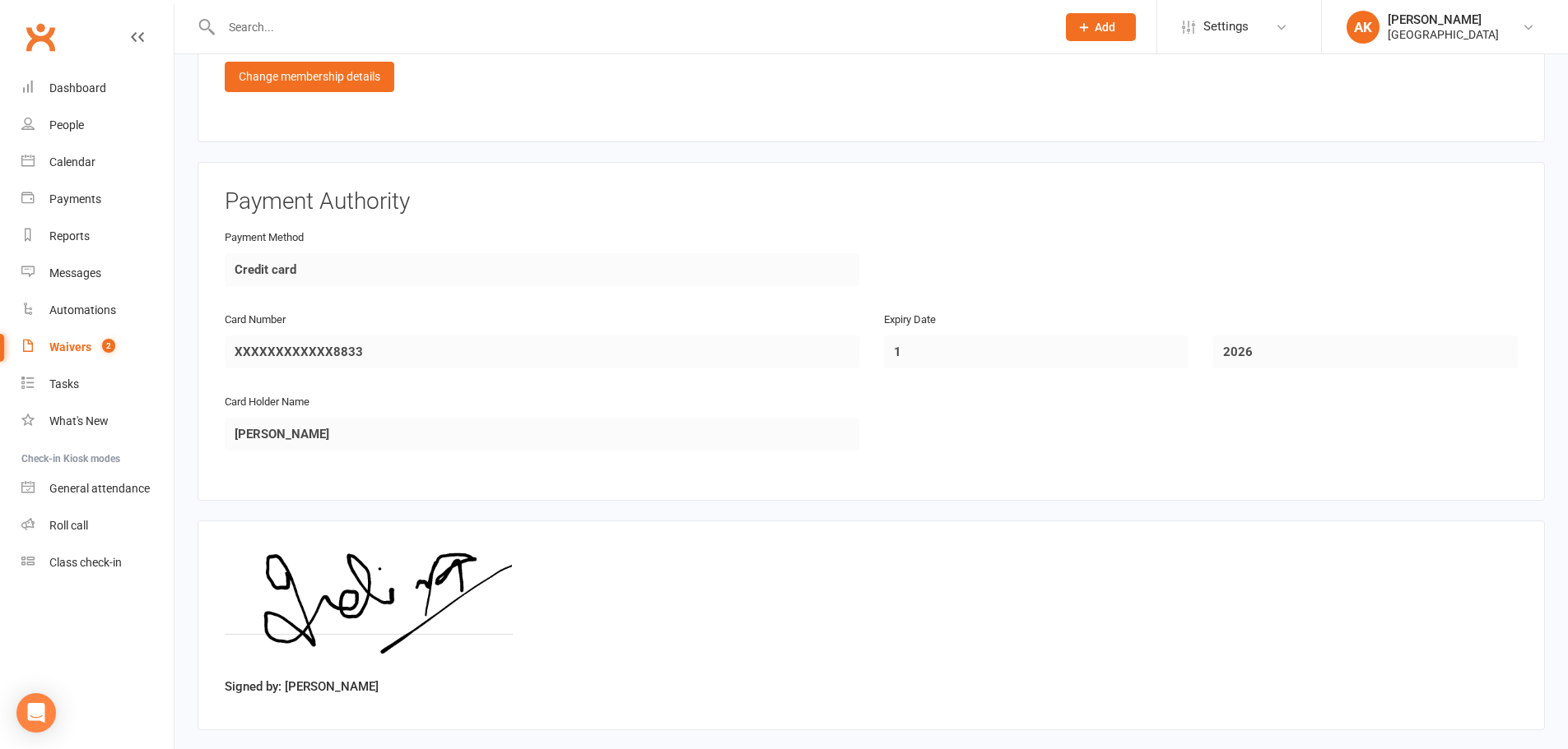
scroll to position [1380, 0]
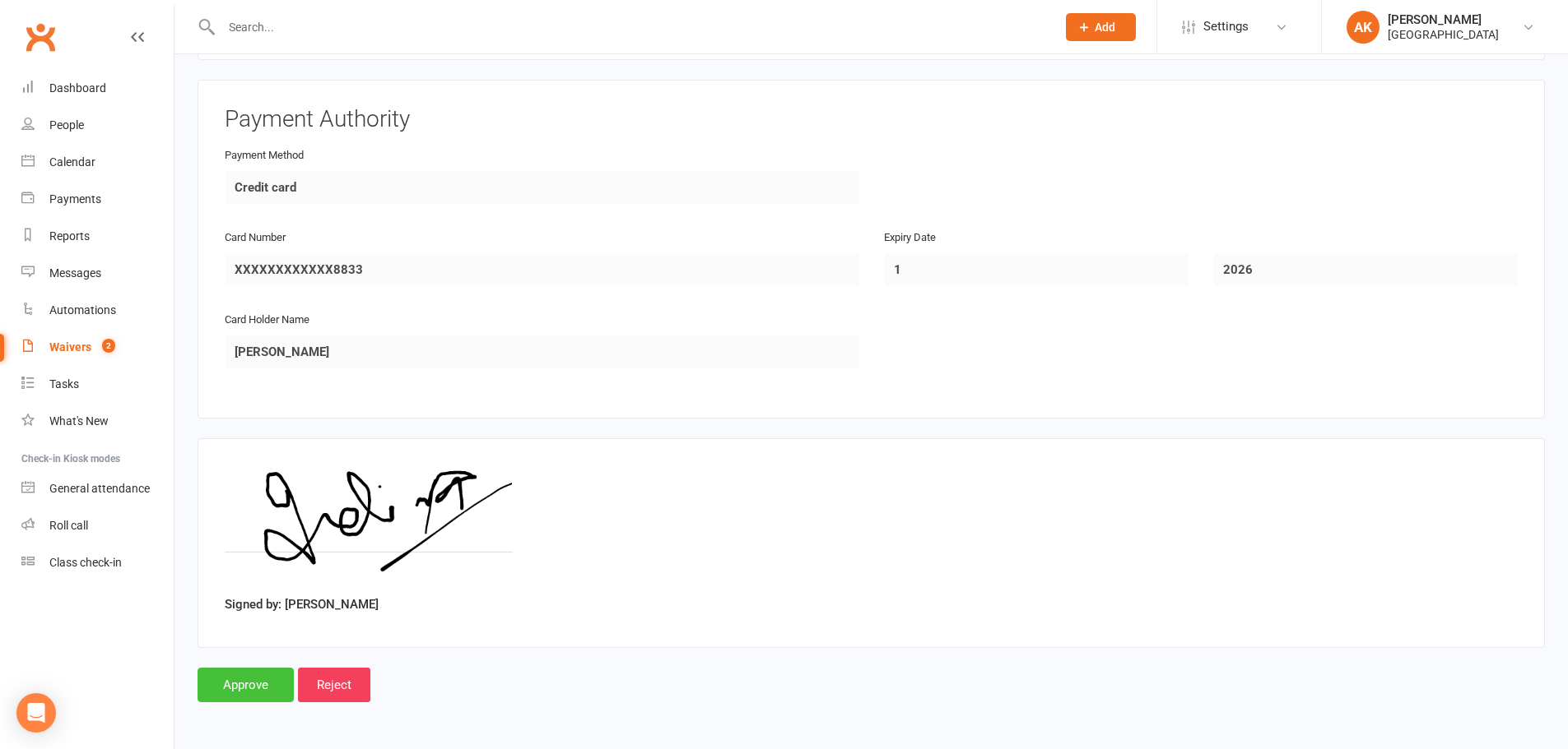
click at [230, 699] on input "Approve" at bounding box center [245, 685] width 96 height 34
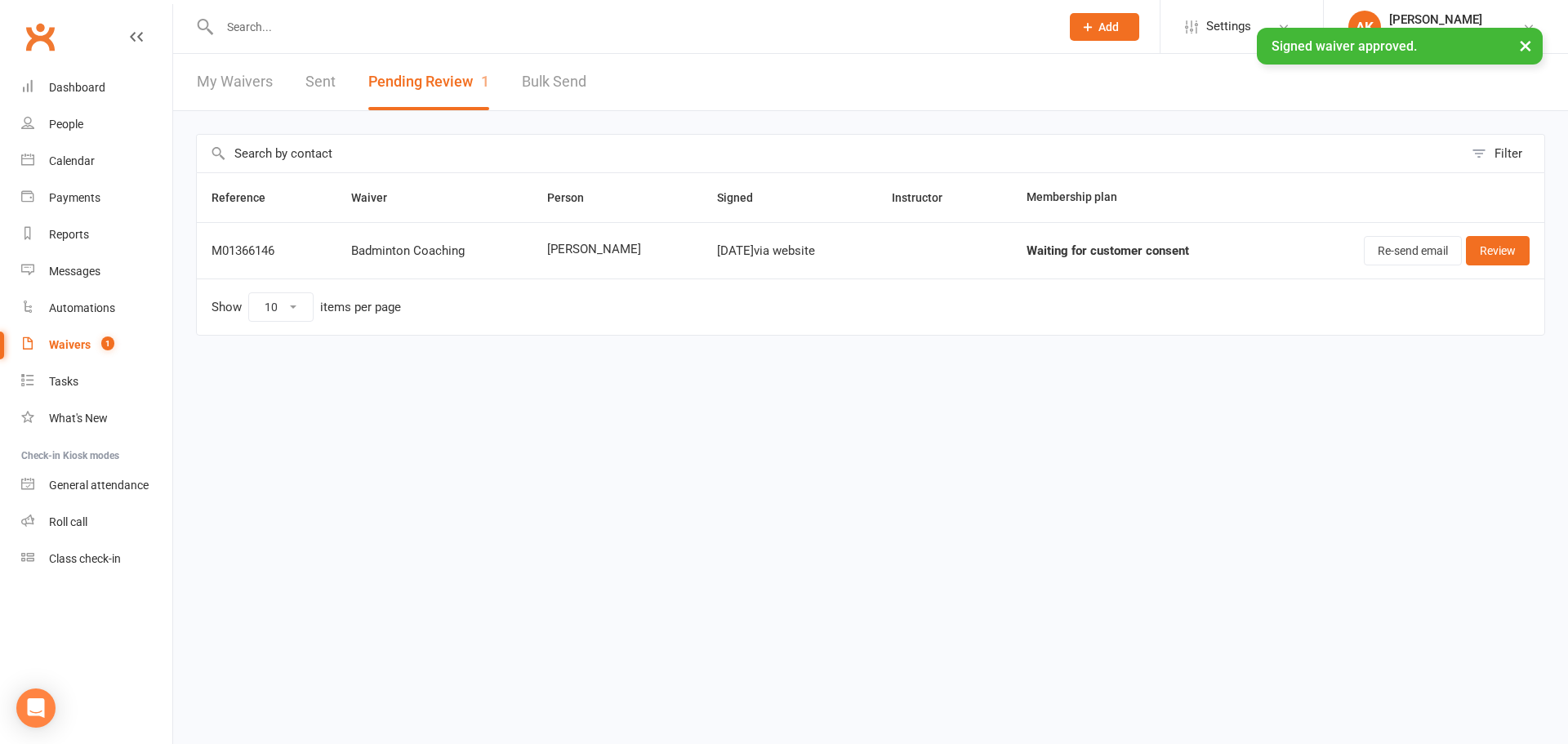
click at [240, 27] on div "× Signed waiver approved." at bounding box center [773, 27] width 1547 height 0
click at [233, 70] on ui-view "Prospect Member Non-attending contact Class / event Appointment Task Bulk messa…" at bounding box center [784, 192] width 1568 height 377
click at [233, 73] on link "My Waivers" at bounding box center [235, 82] width 76 height 57
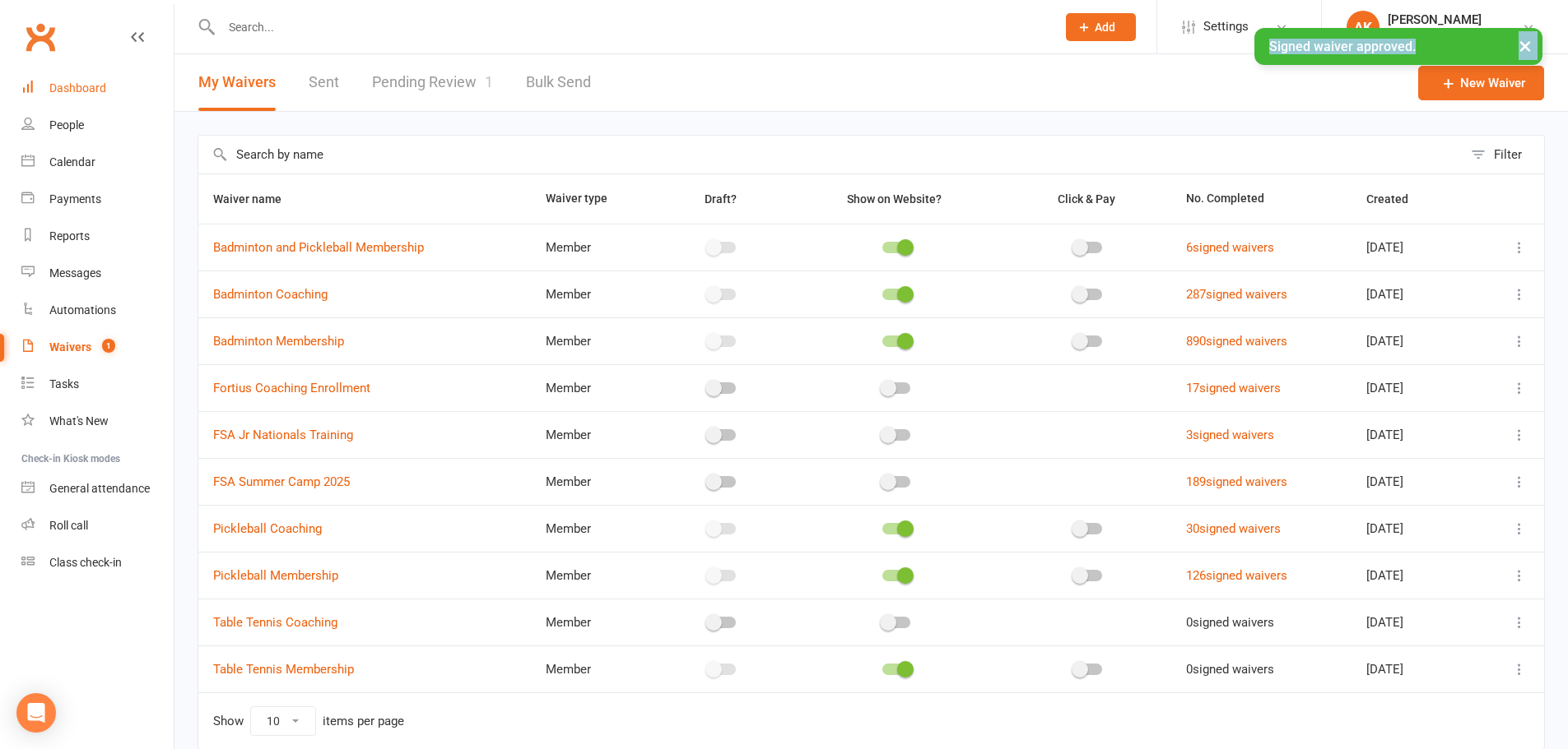
click at [69, 91] on div "Dashboard" at bounding box center [78, 87] width 57 height 13
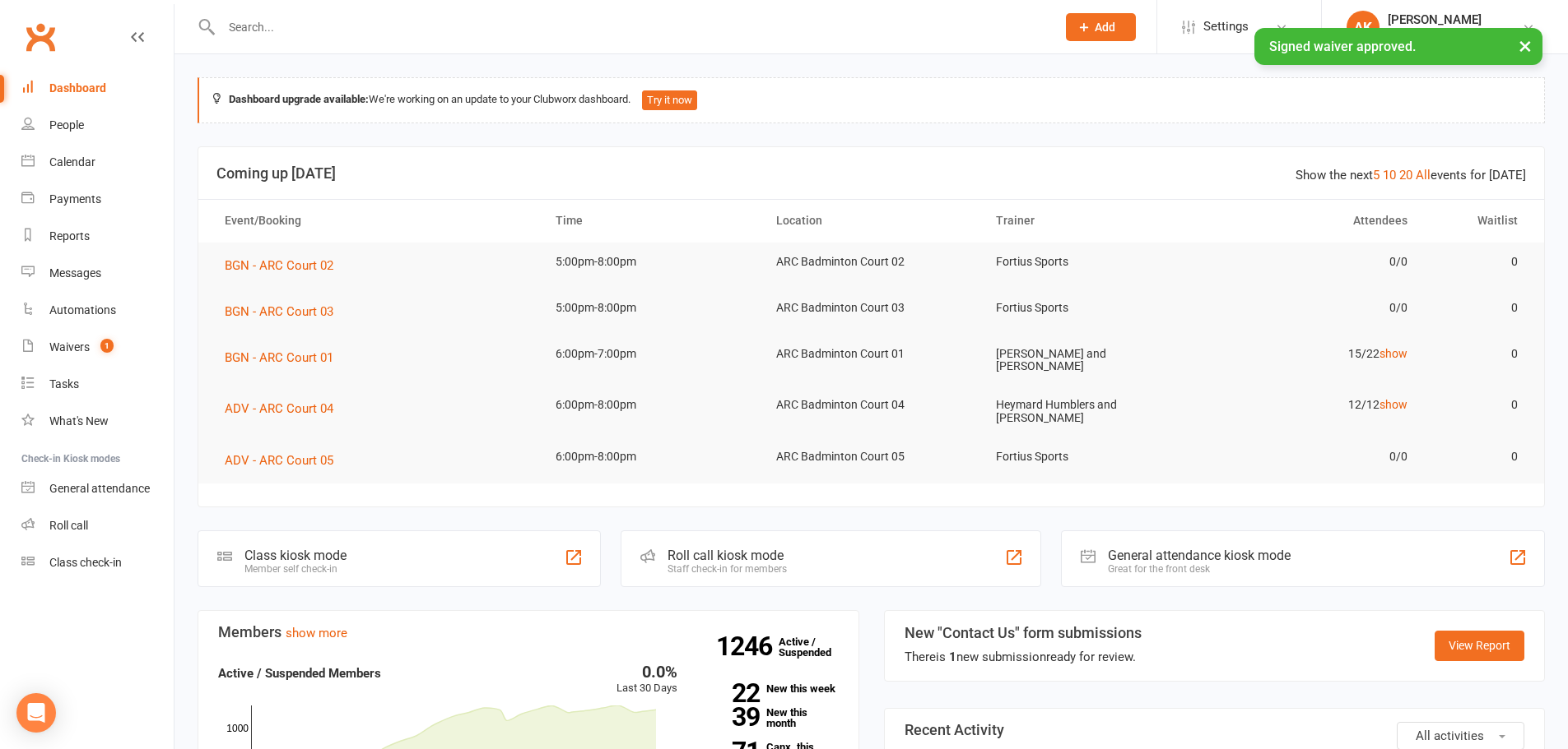
click at [149, 27] on div "× Signed waiver approved." at bounding box center [773, 27] width 1546 height 0
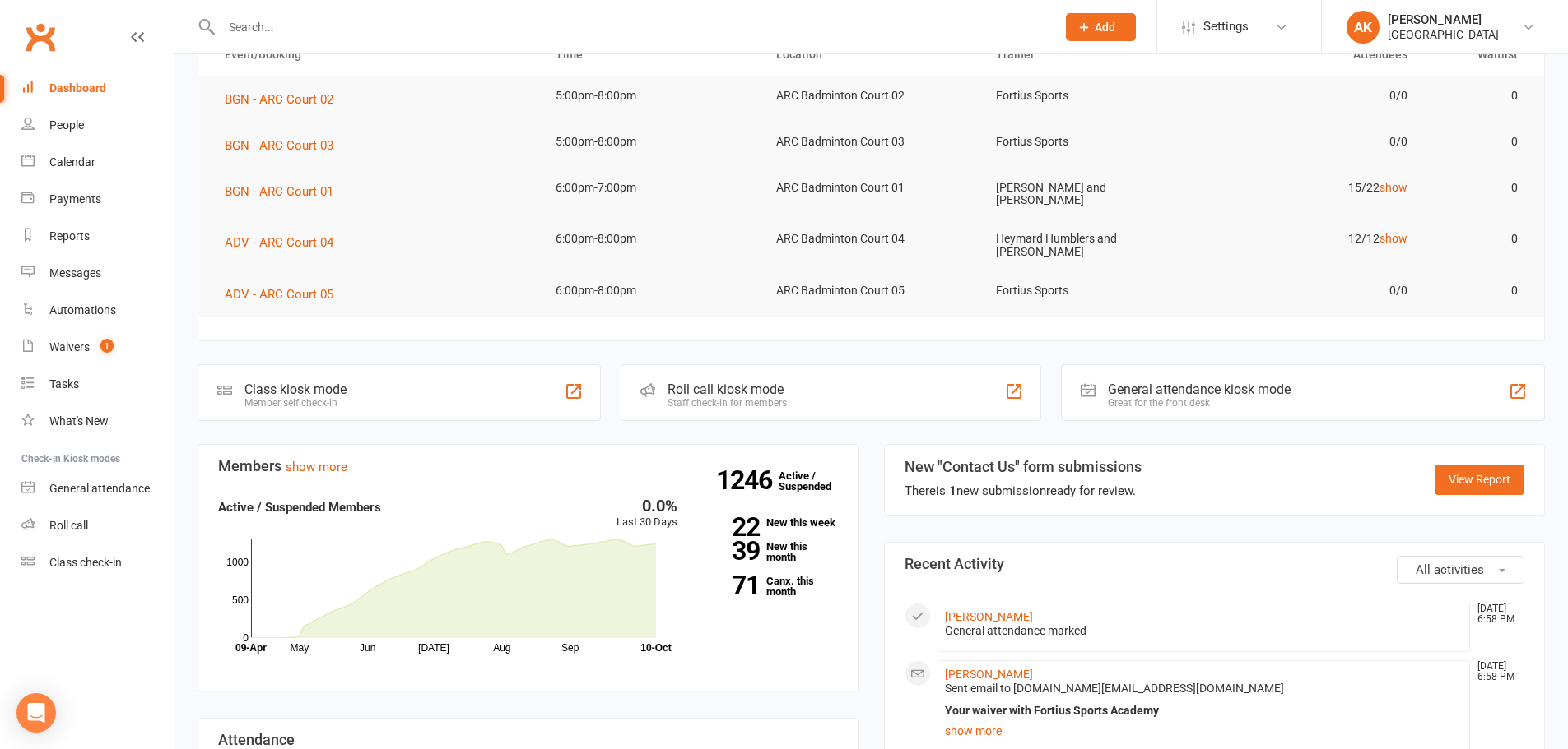
scroll to position [411, 0]
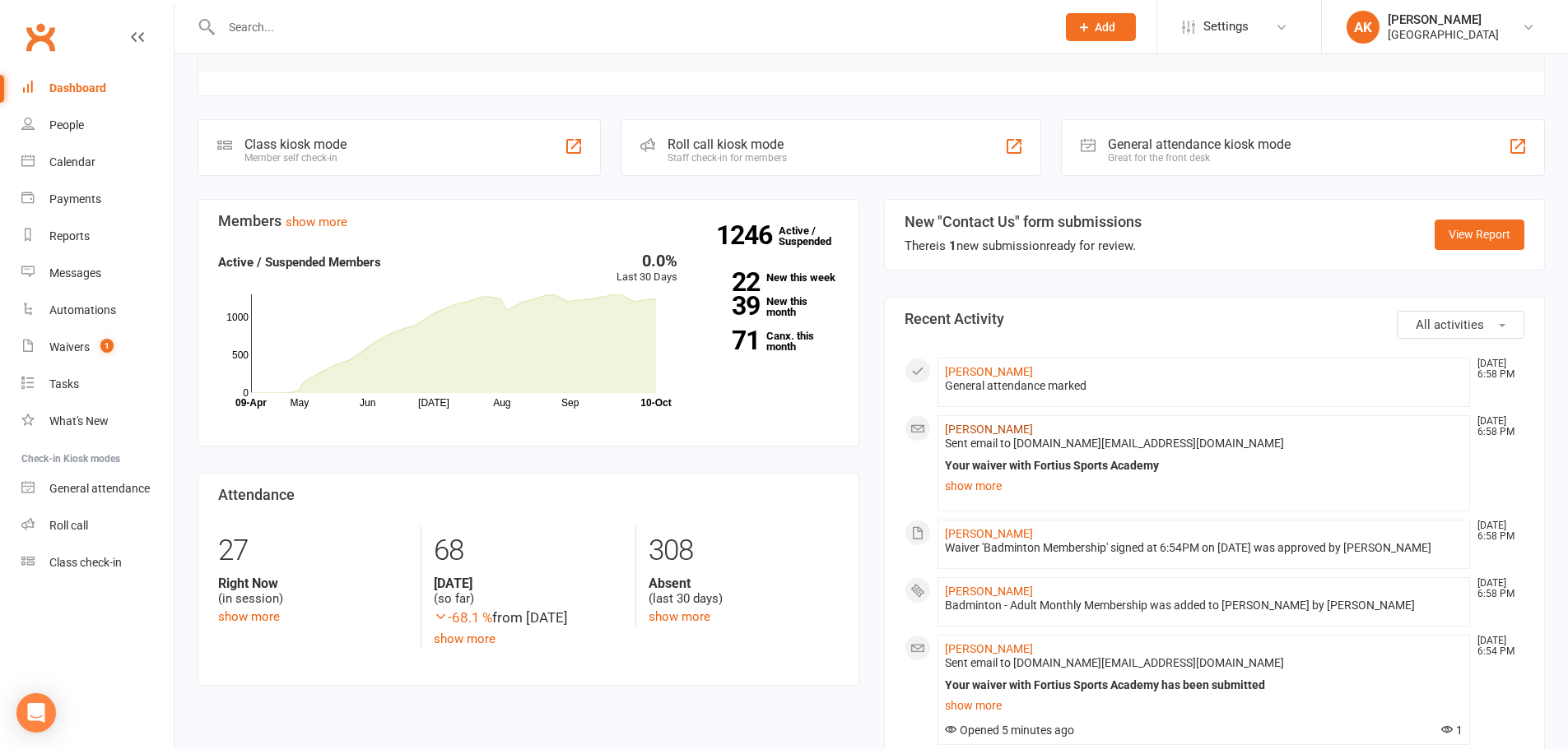
click at [975, 424] on link "Indira Choudhary" at bounding box center [989, 429] width 88 height 13
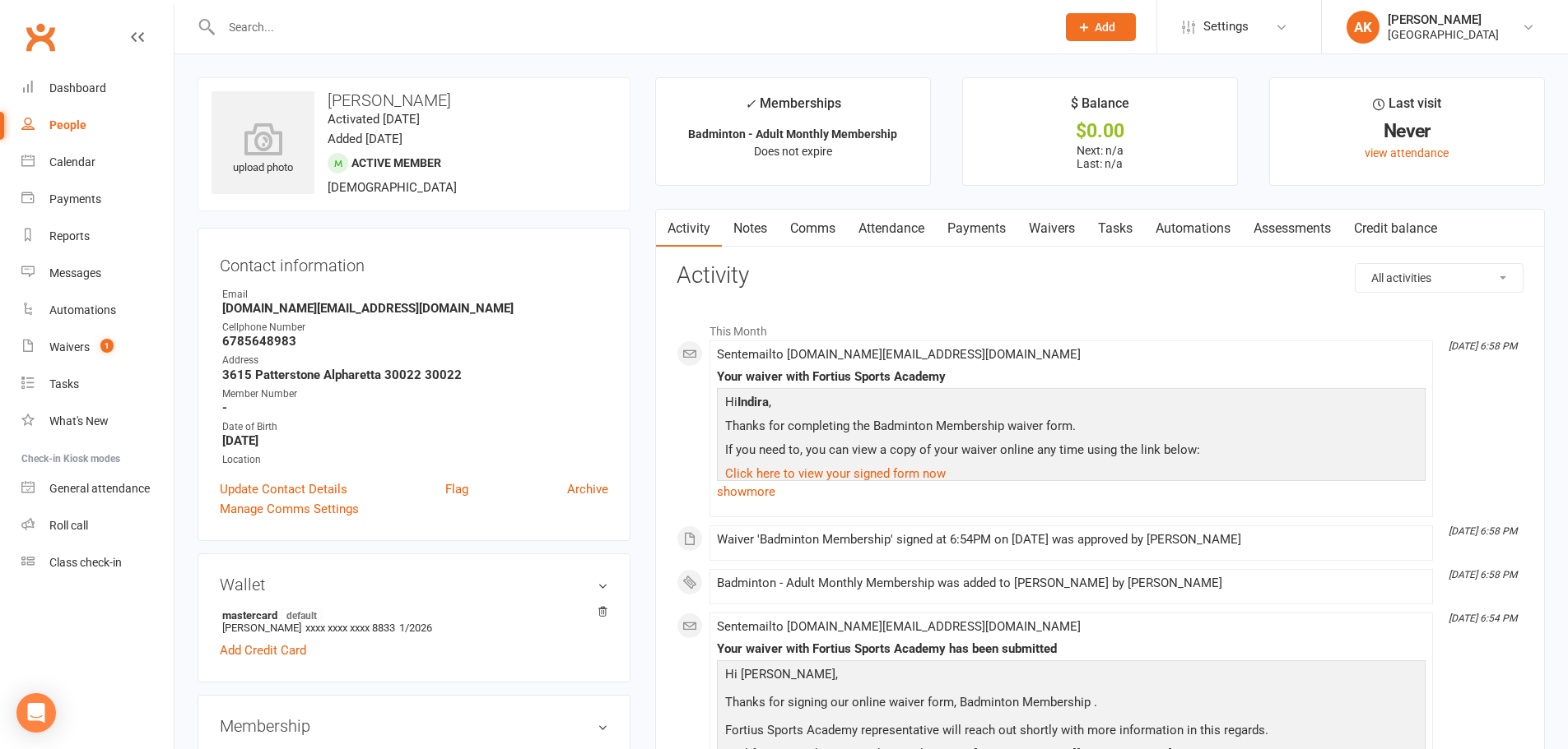
click at [921, 225] on link "Attendance" at bounding box center [891, 229] width 89 height 38
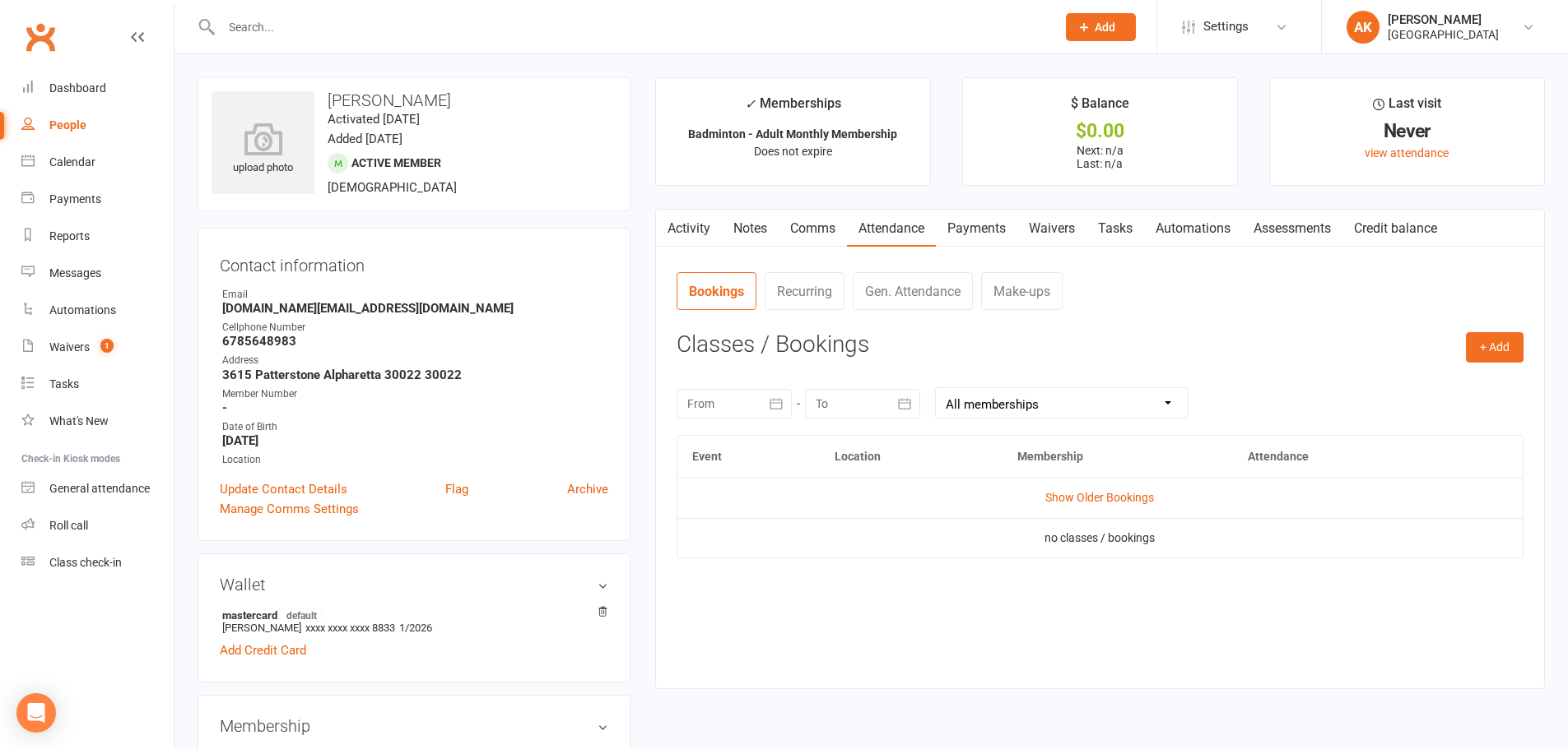
click at [980, 226] on link "Payments" at bounding box center [976, 229] width 81 height 38
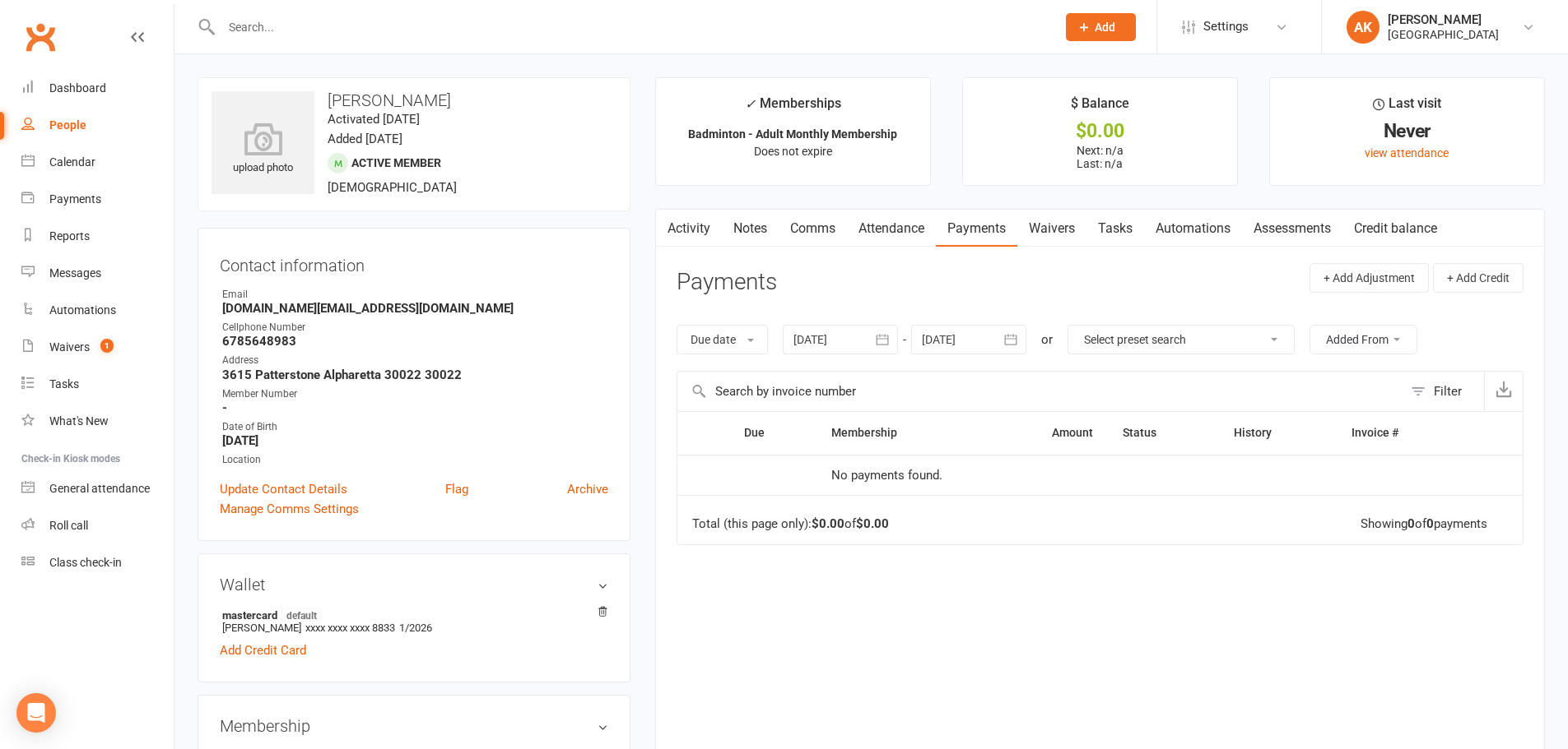
click at [1014, 344] on icon "button" at bounding box center [1010, 340] width 17 height 17
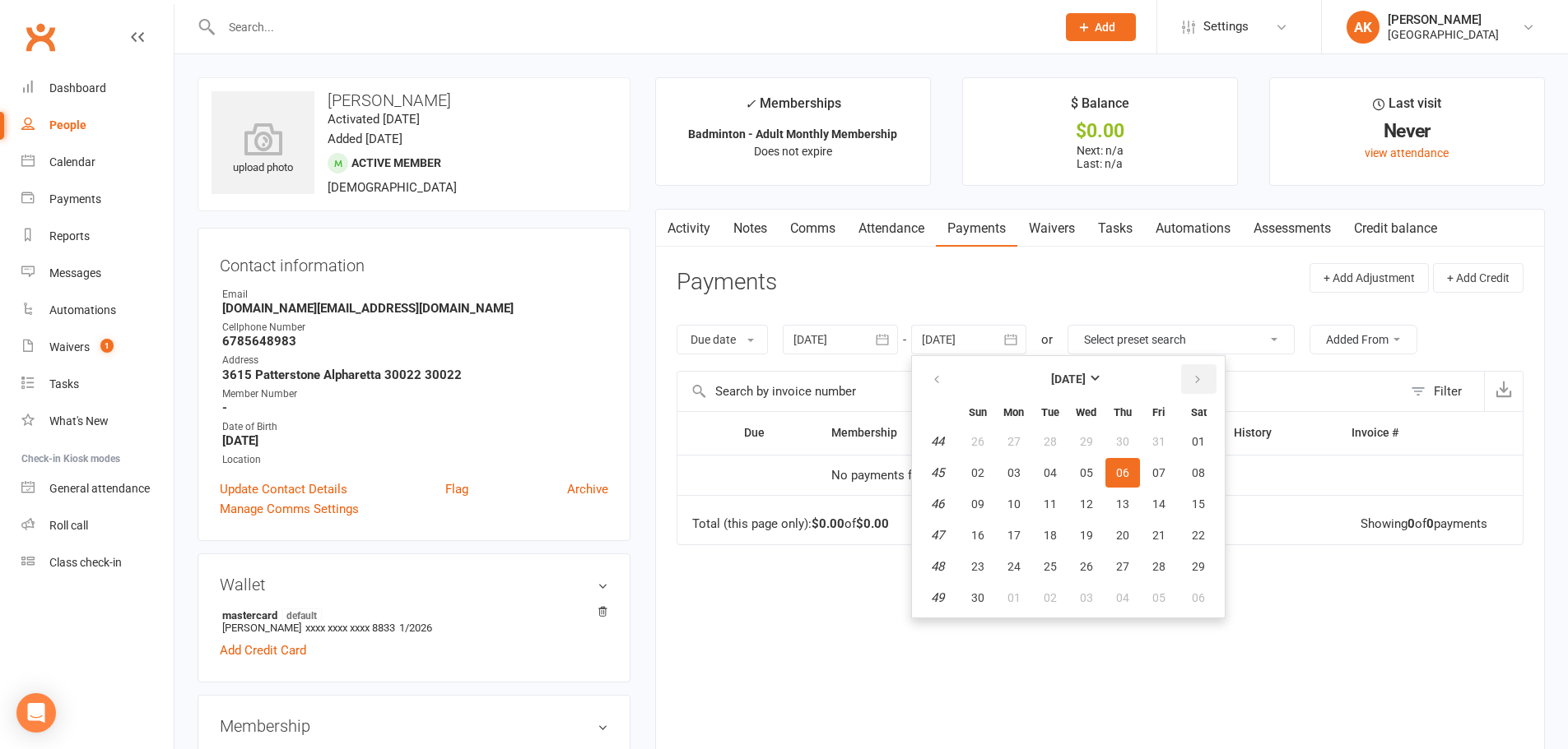
click at [1193, 375] on icon "button" at bounding box center [1198, 379] width 12 height 13
click at [1121, 441] on span "01" at bounding box center [1121, 441] width 13 height 13
type input "01 Jan 2026"
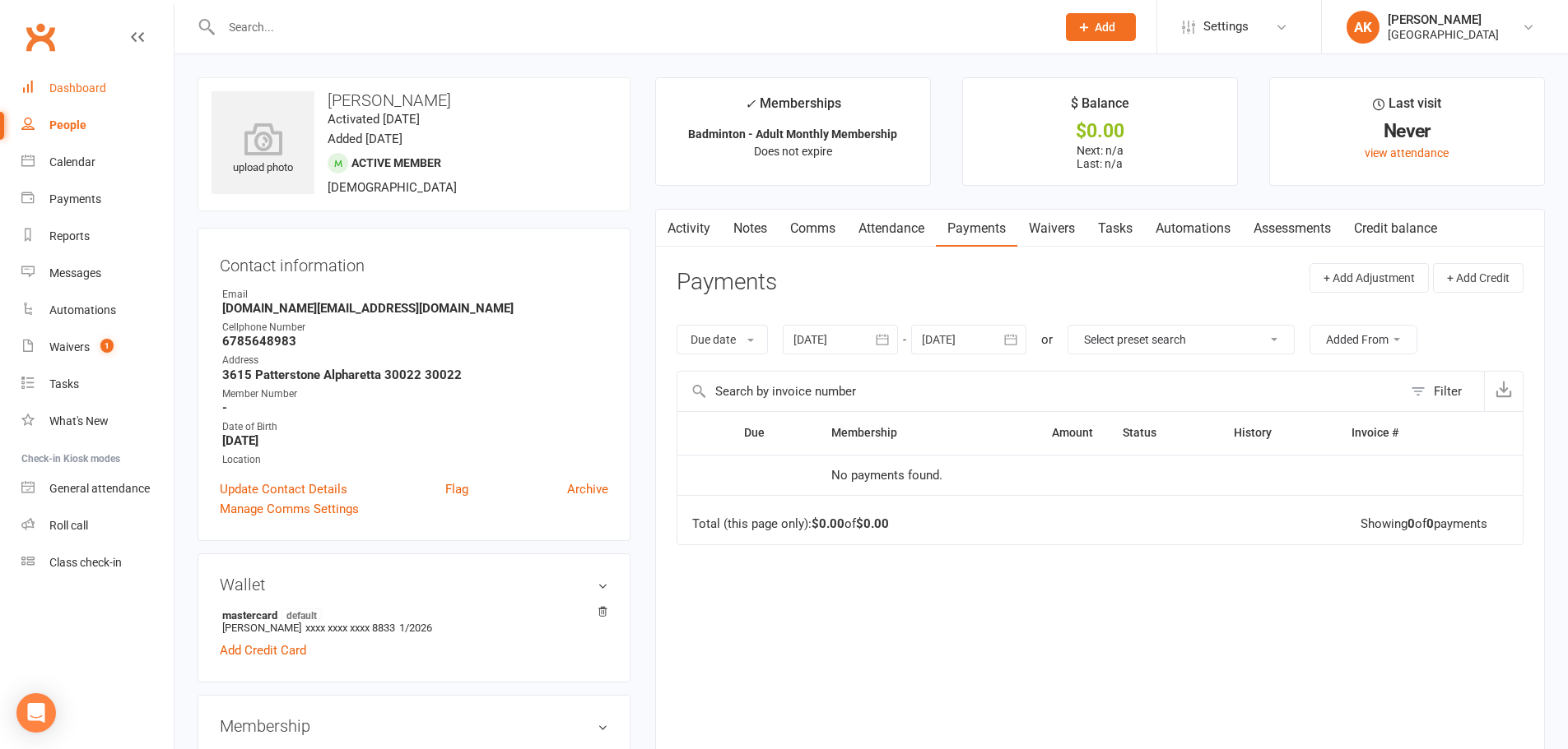
click at [98, 88] on div "Dashboard" at bounding box center [78, 87] width 57 height 13
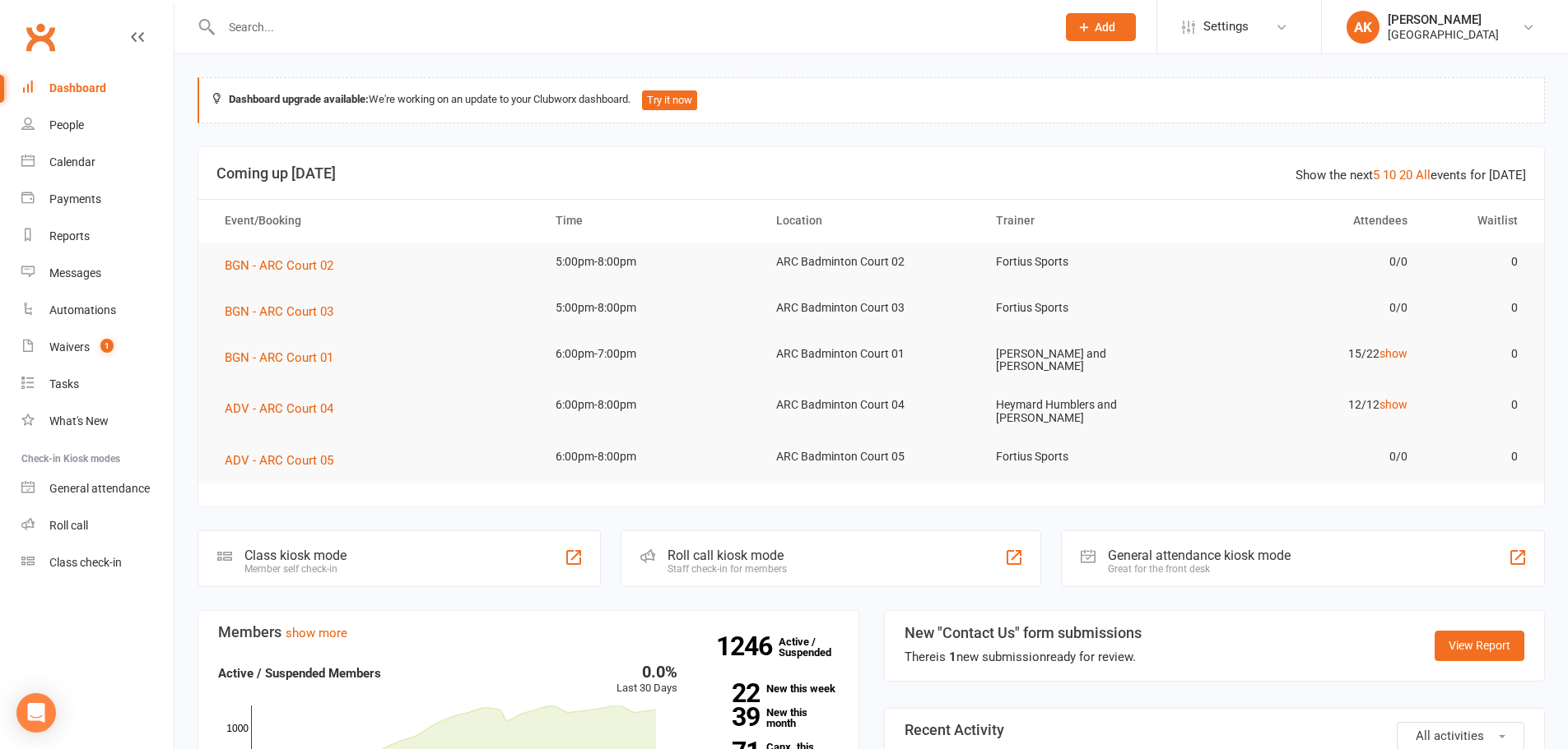
click at [114, 90] on link "Dashboard" at bounding box center [97, 88] width 152 height 37
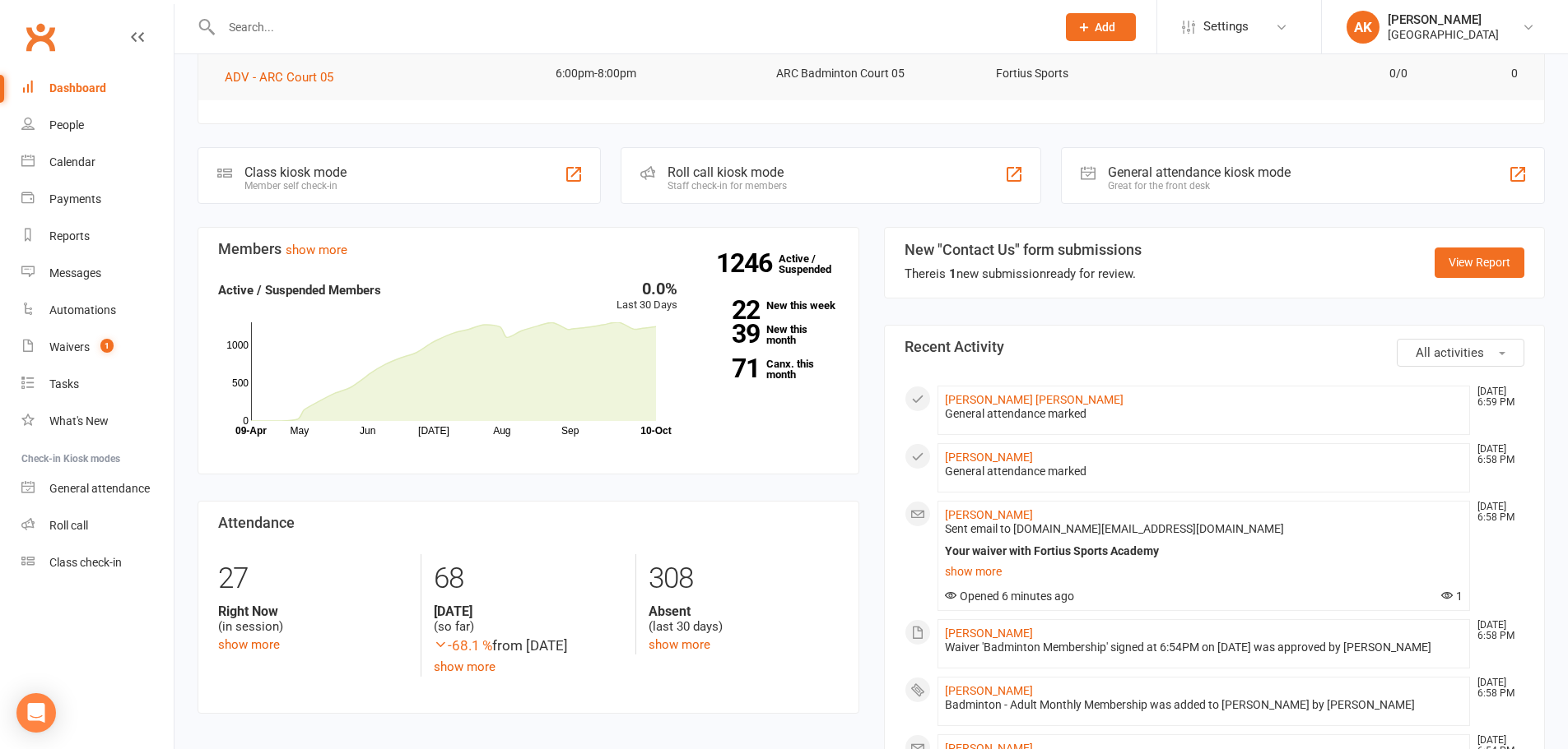
scroll to position [494, 0]
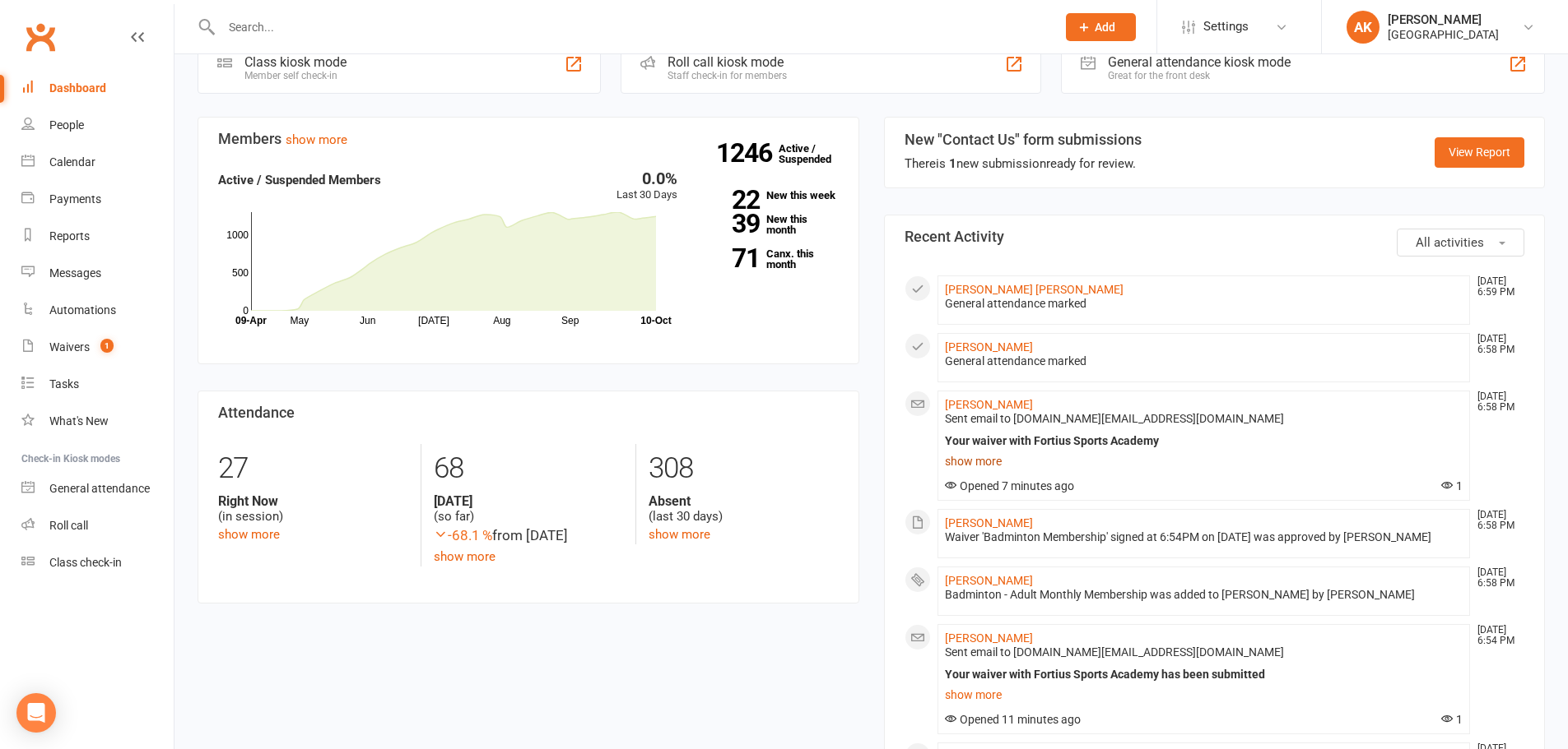
click at [975, 455] on link "show more" at bounding box center [1204, 460] width 518 height 23
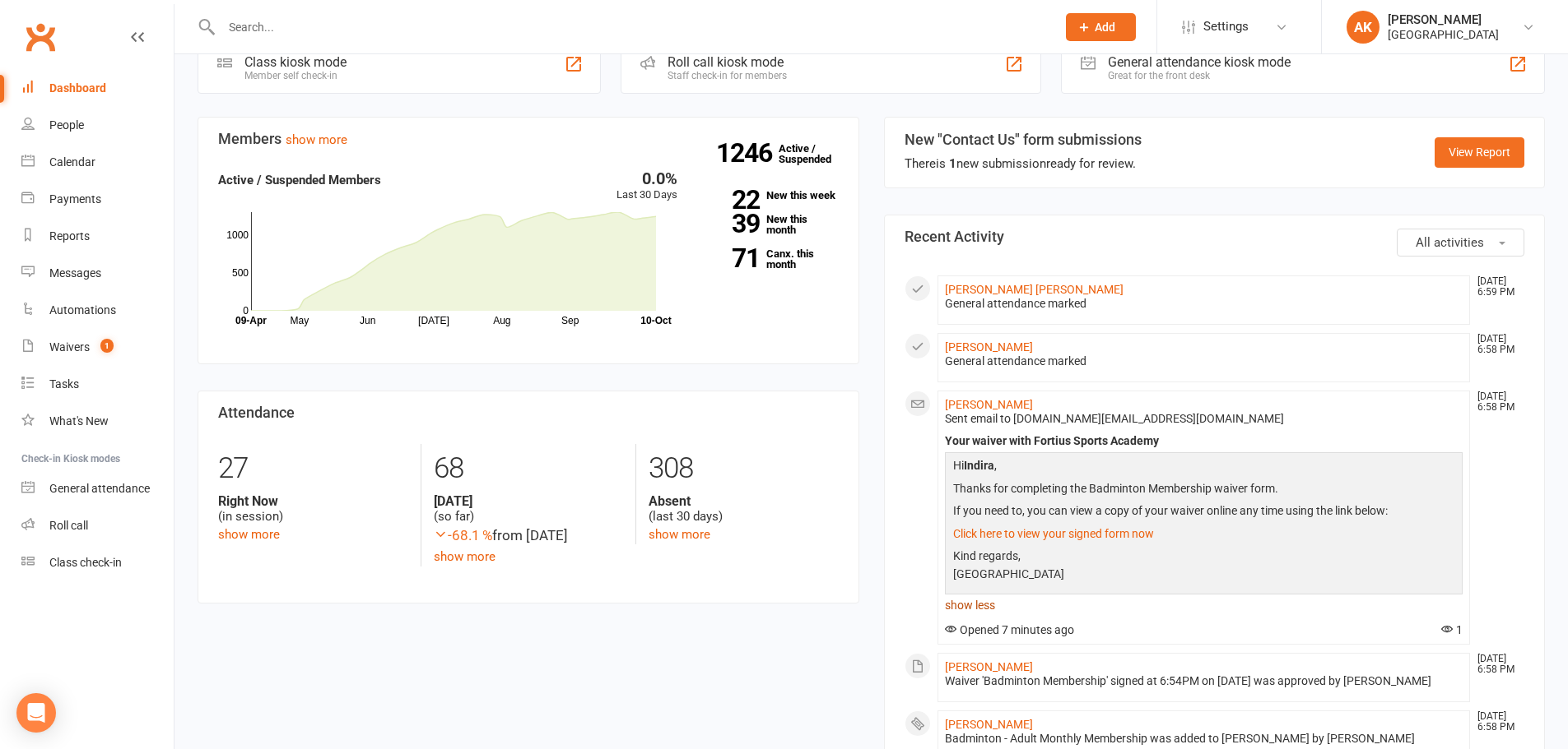
click at [976, 598] on link "show less" at bounding box center [1204, 605] width 518 height 23
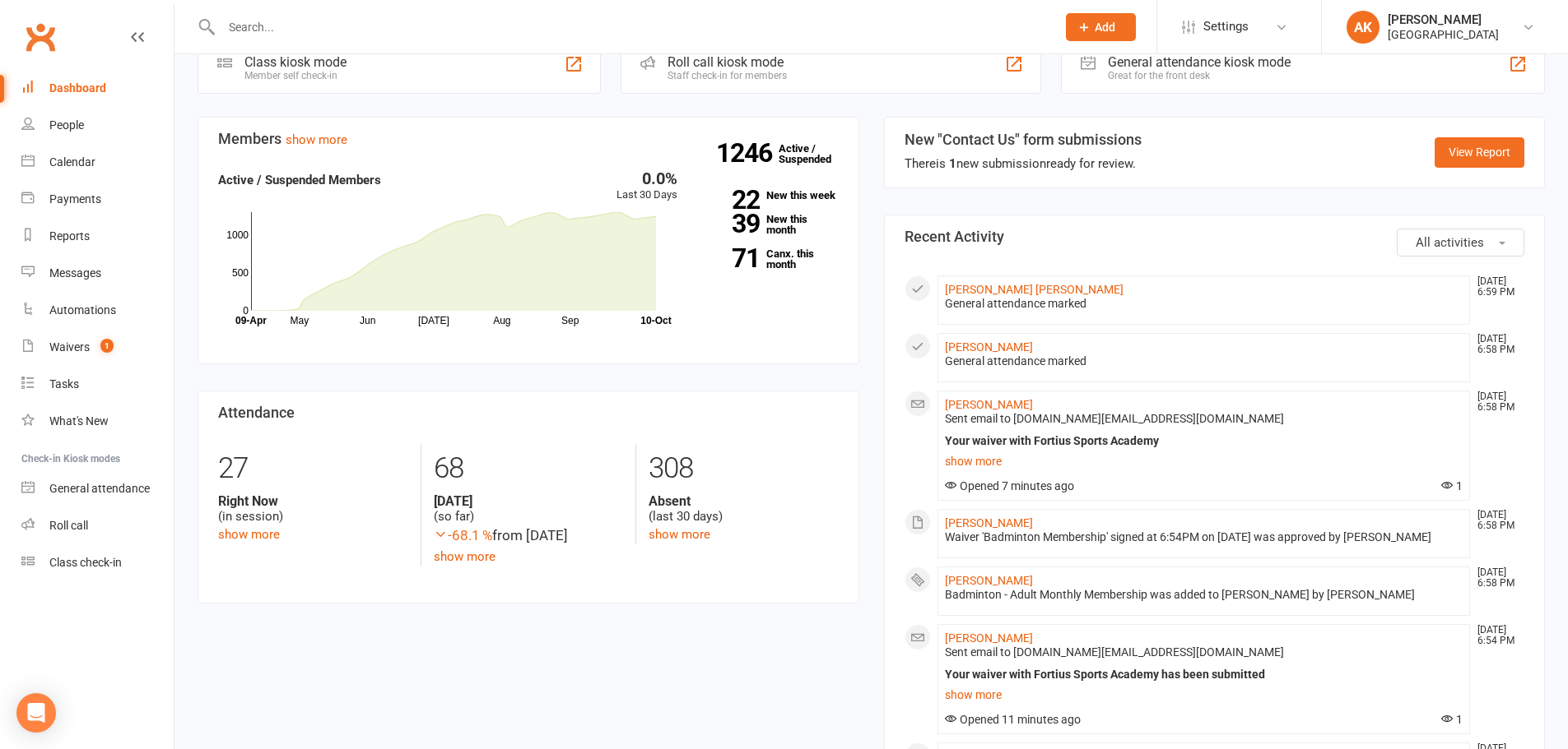
scroll to position [0, 0]
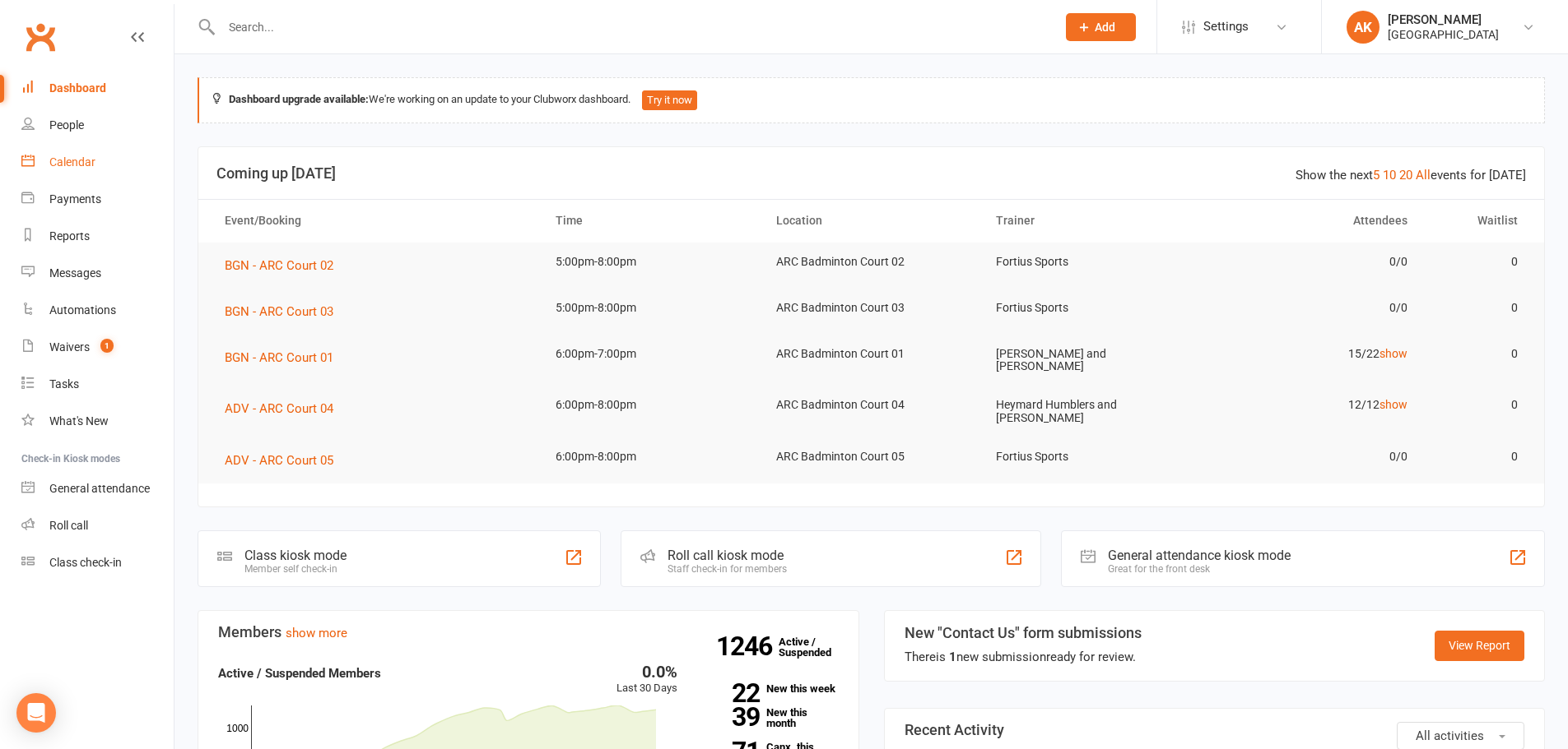
click at [81, 160] on div "Calendar" at bounding box center [72, 161] width 46 height 13
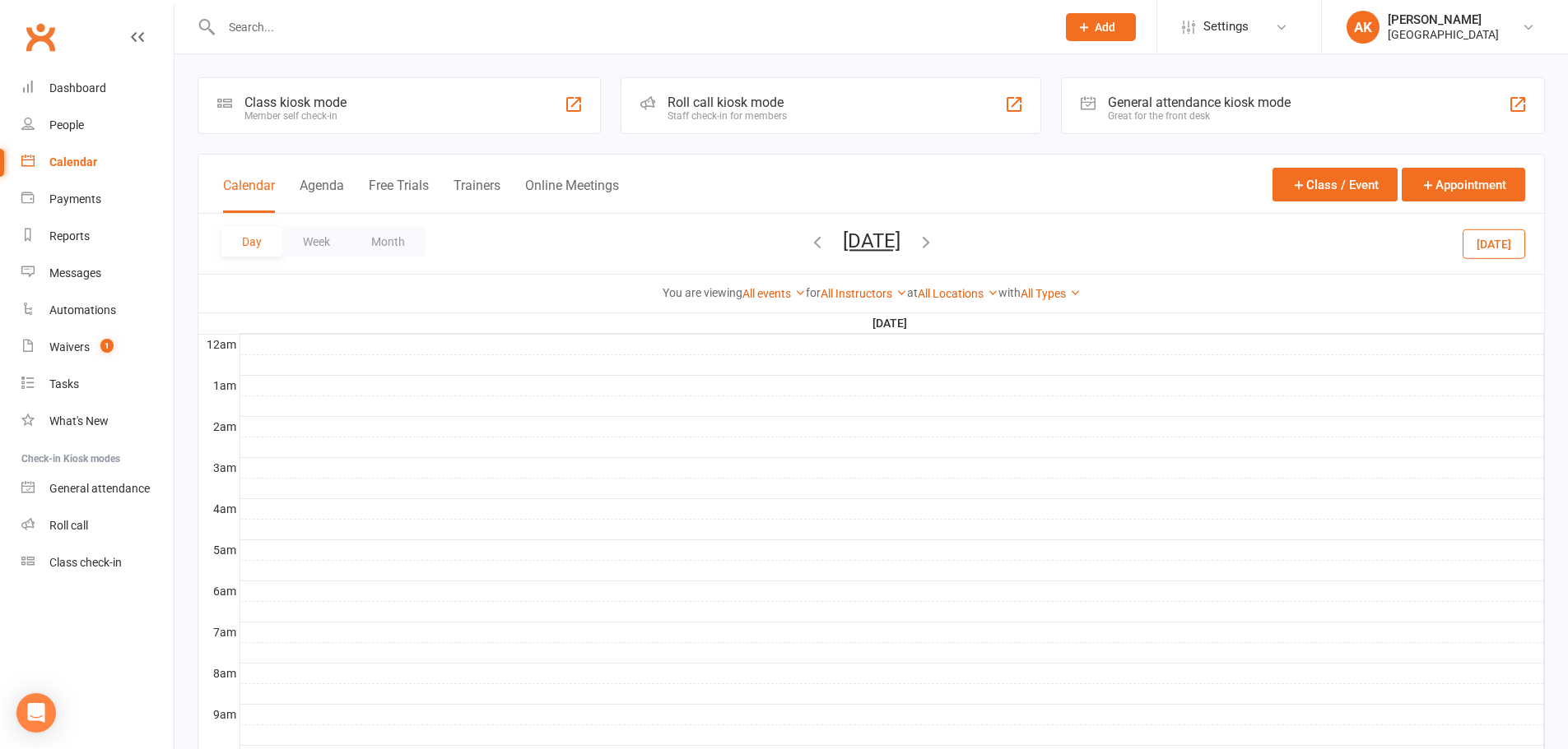
click at [808, 242] on icon "button" at bounding box center [817, 241] width 18 height 18
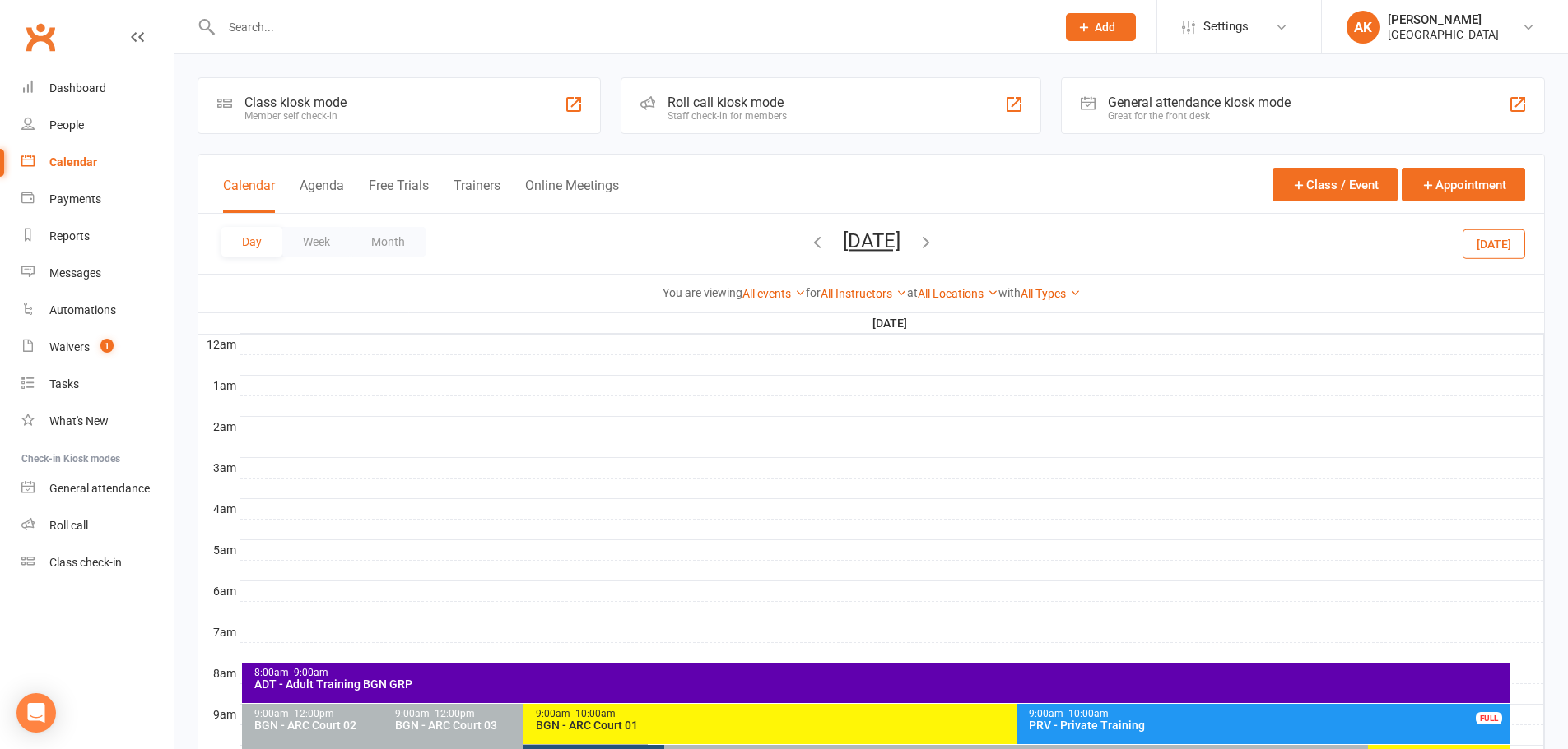
click at [808, 242] on icon "button" at bounding box center [817, 241] width 18 height 18
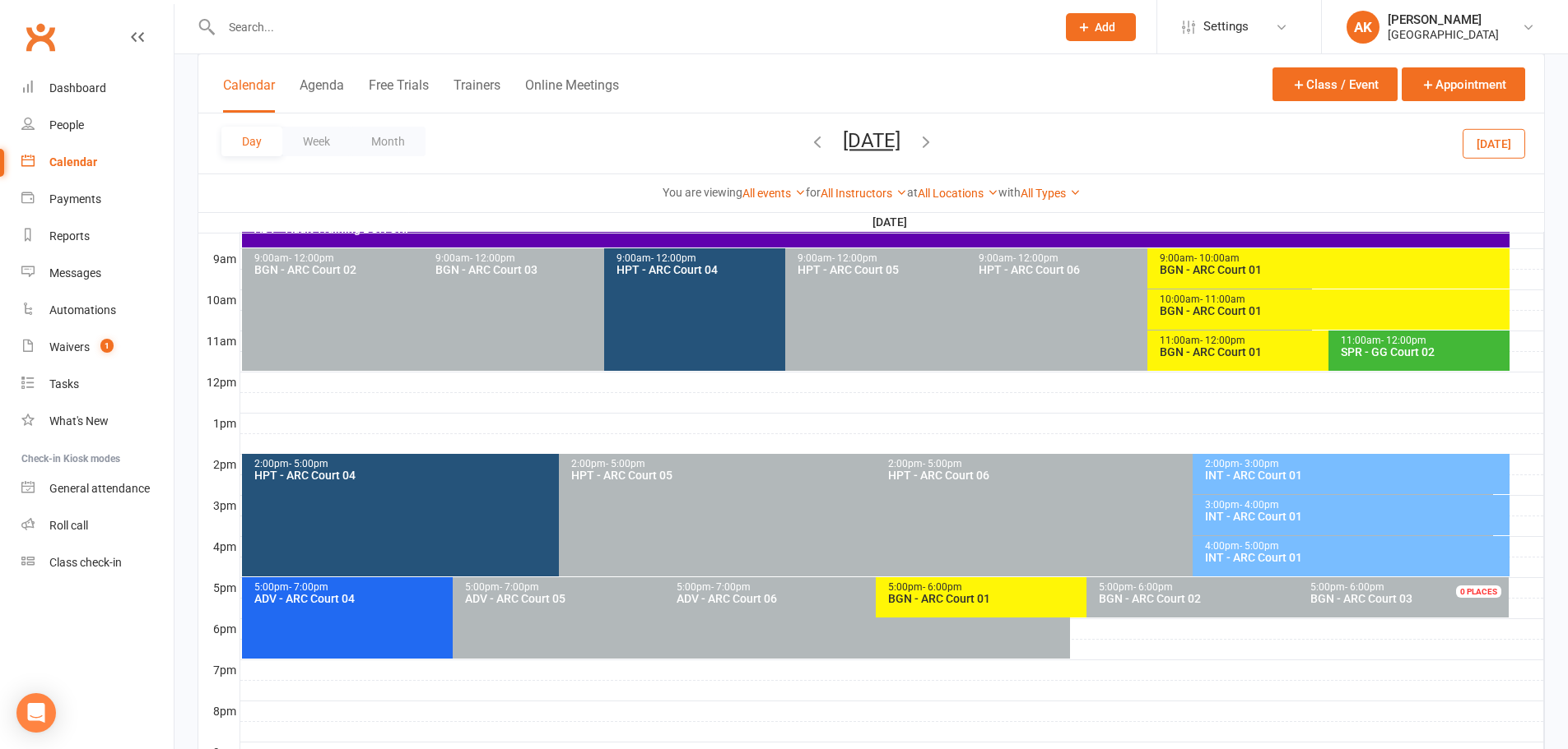
scroll to position [494, 0]
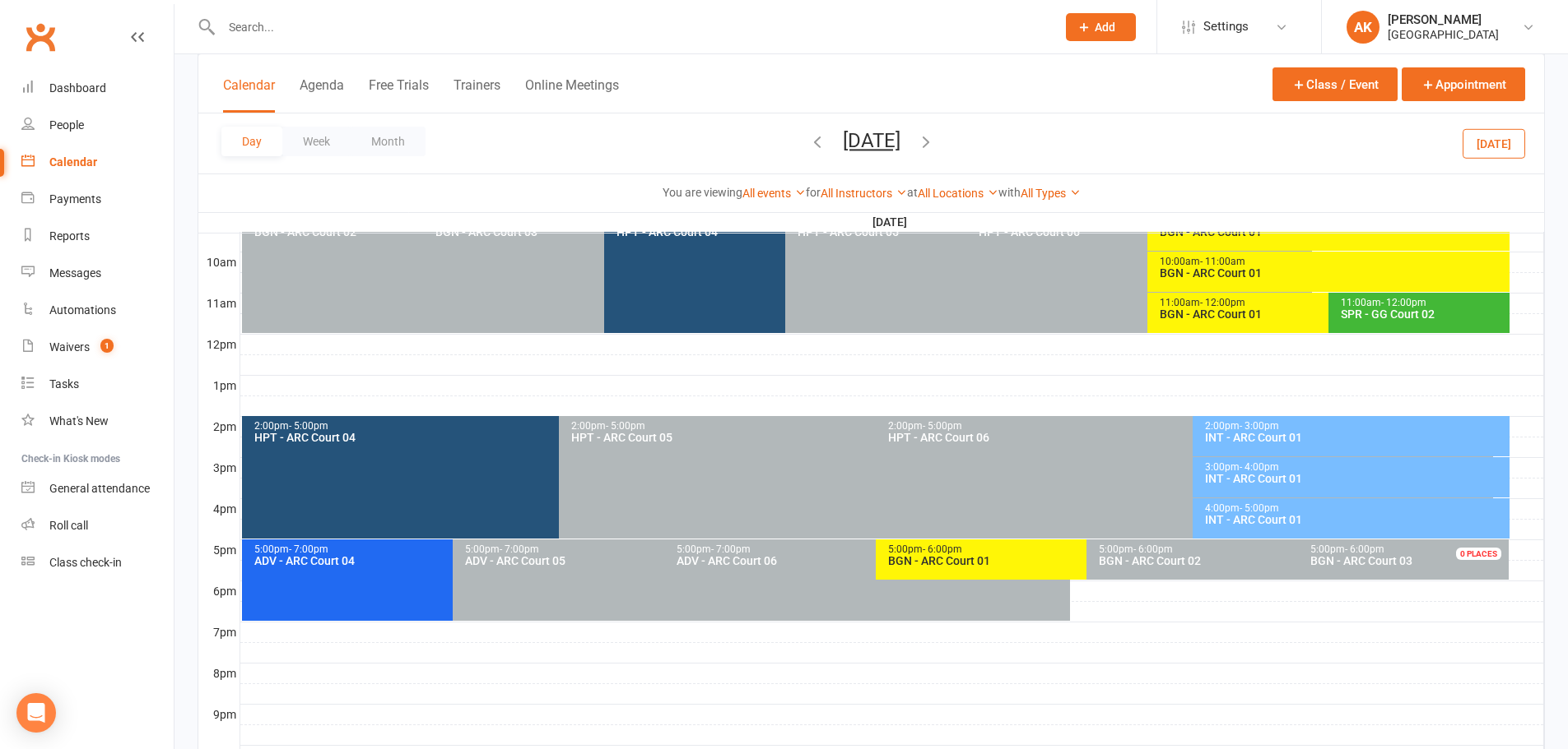
click at [1279, 484] on div "INT - ARC Court 01" at bounding box center [1355, 479] width 302 height 12
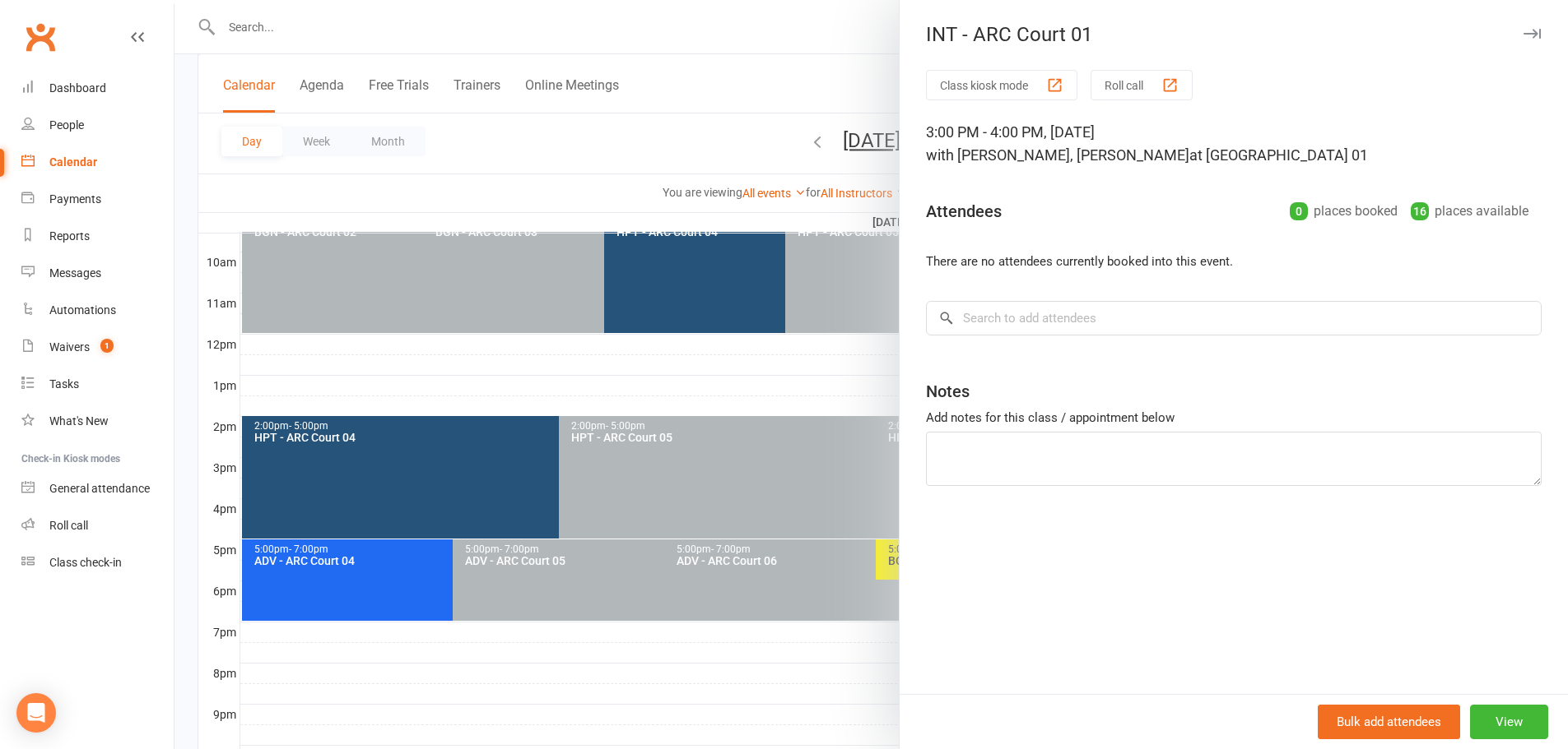
click at [838, 43] on div at bounding box center [871, 374] width 1393 height 749
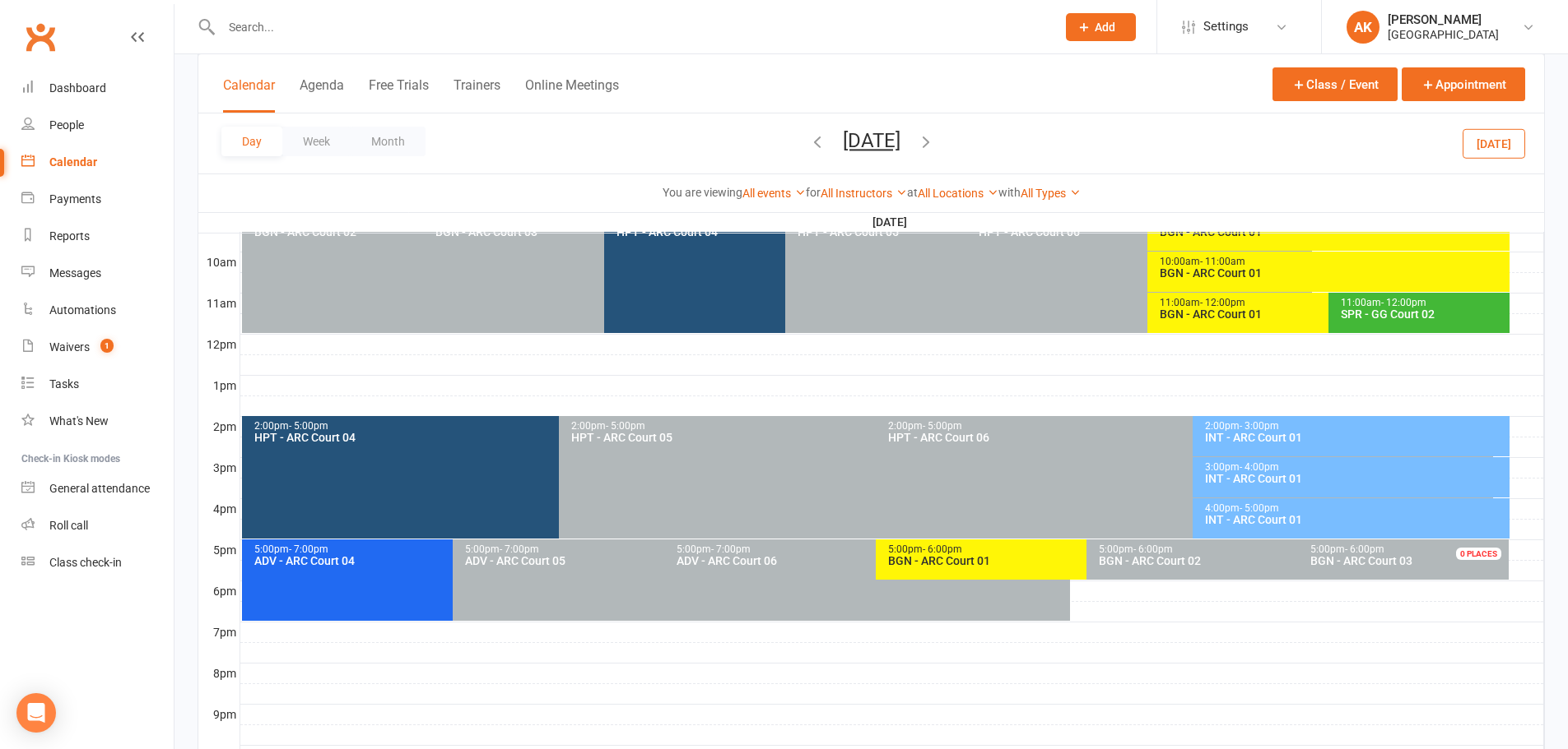
click at [1286, 515] on div "INT - ARC Court 01" at bounding box center [1355, 520] width 302 height 12
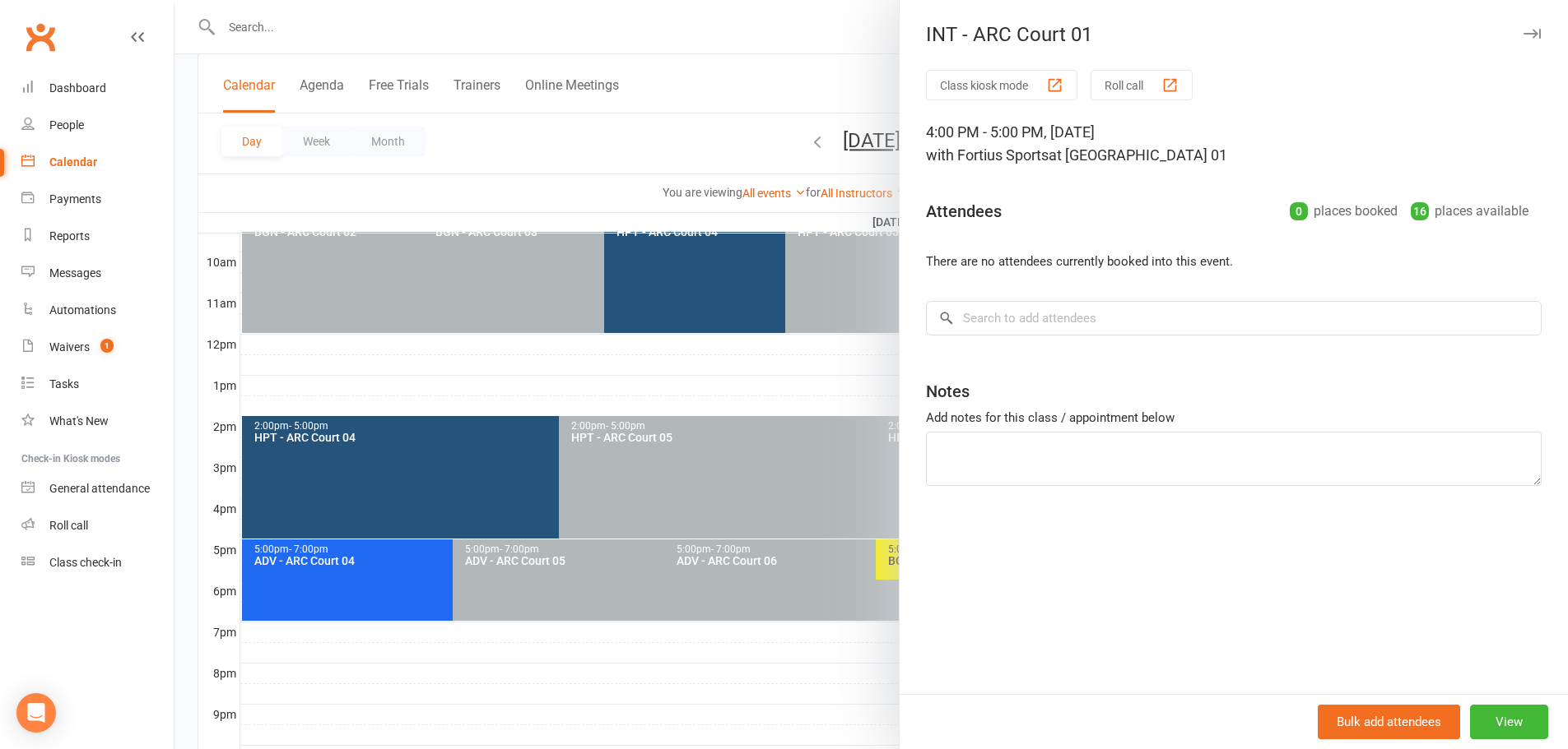
click at [778, 62] on div at bounding box center [871, 374] width 1393 height 749
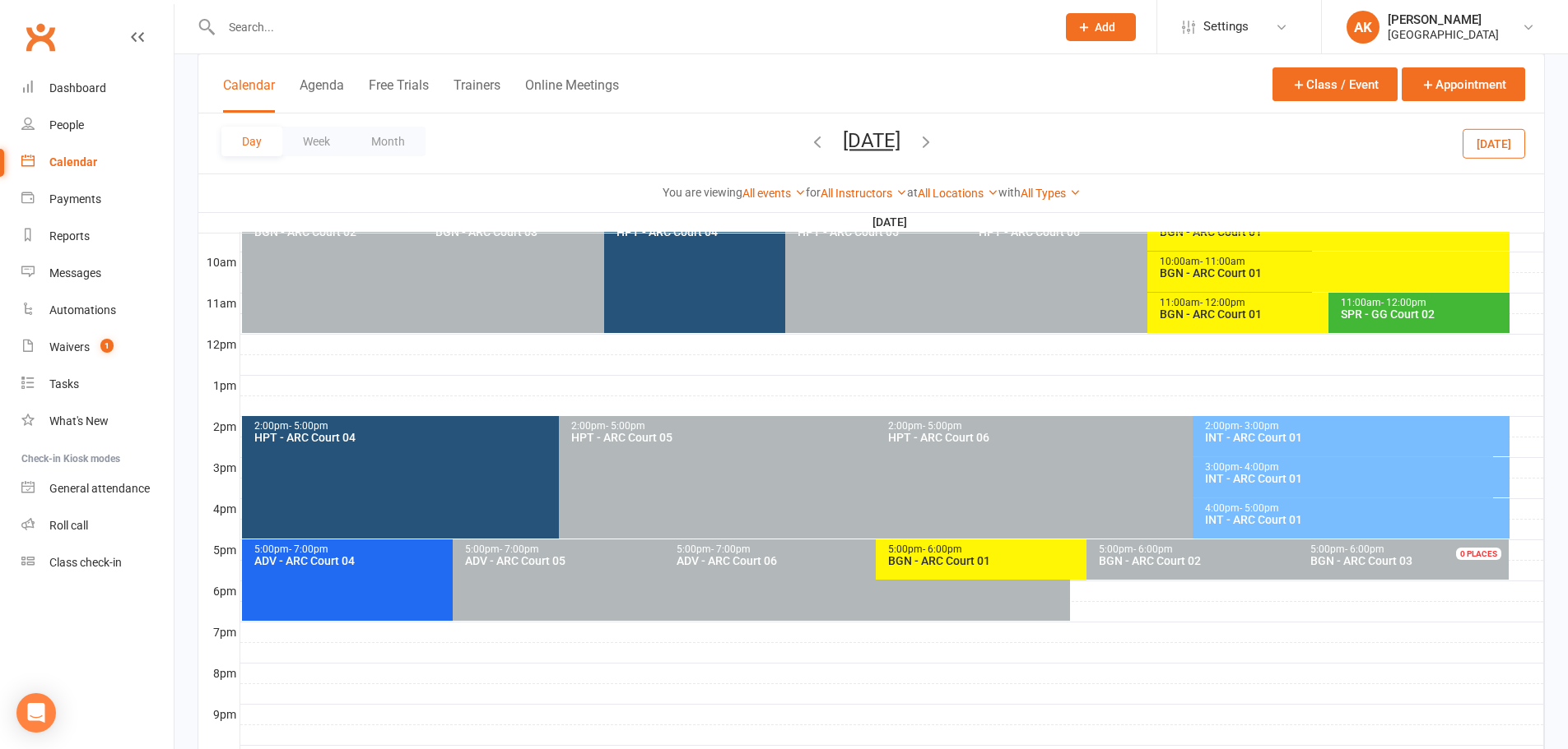
click at [1274, 479] on div "INT - ARC Court 01" at bounding box center [1355, 479] width 302 height 12
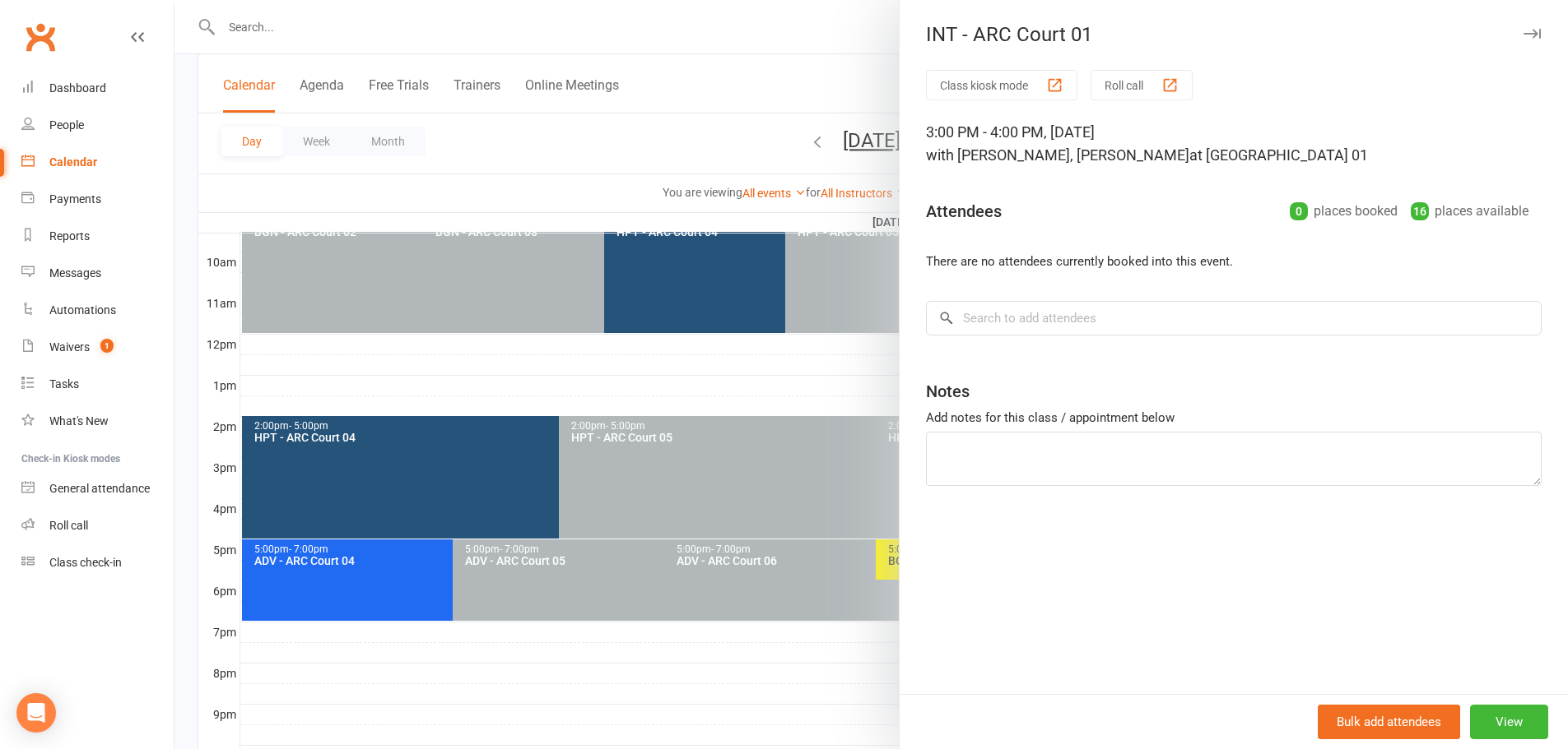
click at [817, 69] on div at bounding box center [871, 374] width 1393 height 749
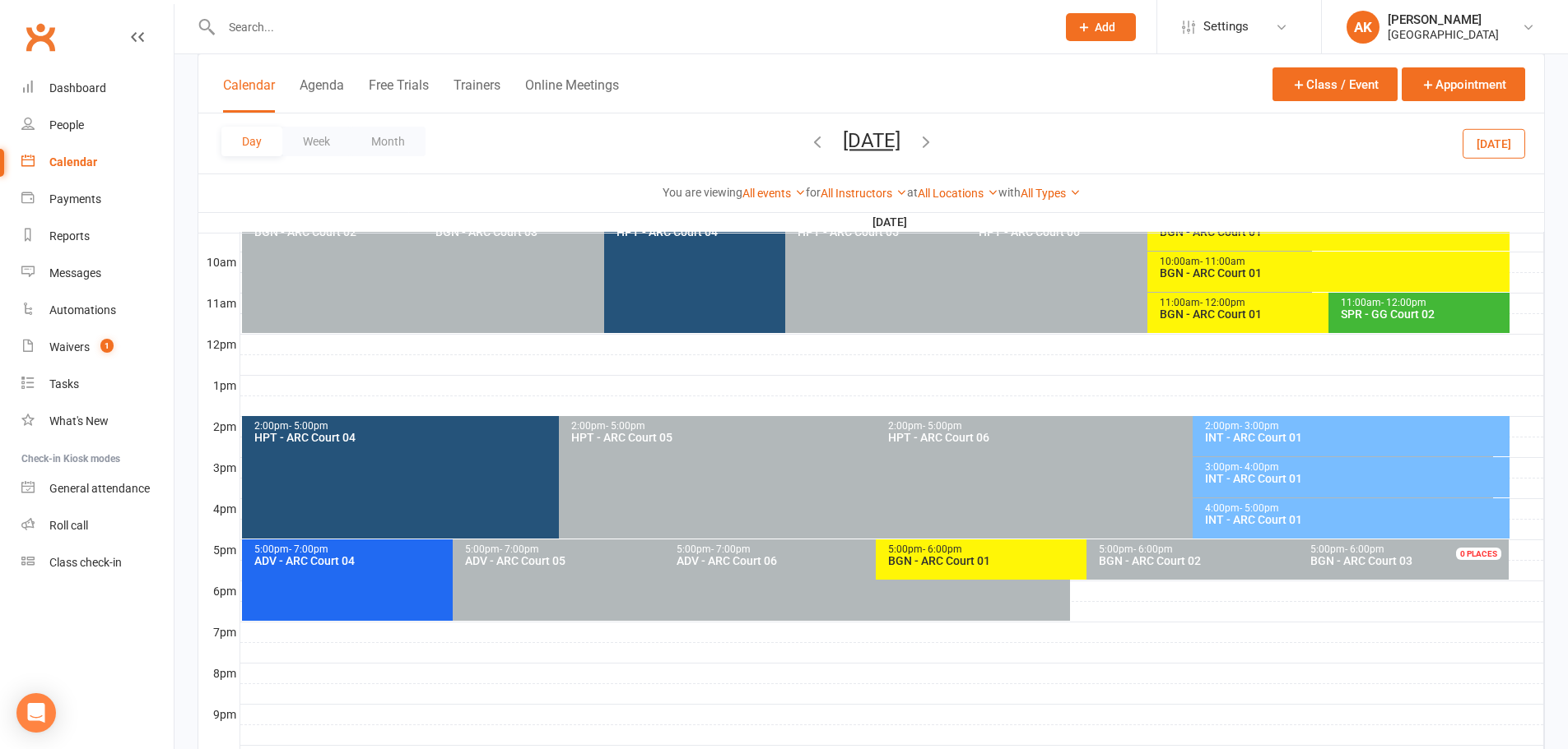
click at [935, 144] on icon "button" at bounding box center [926, 141] width 18 height 18
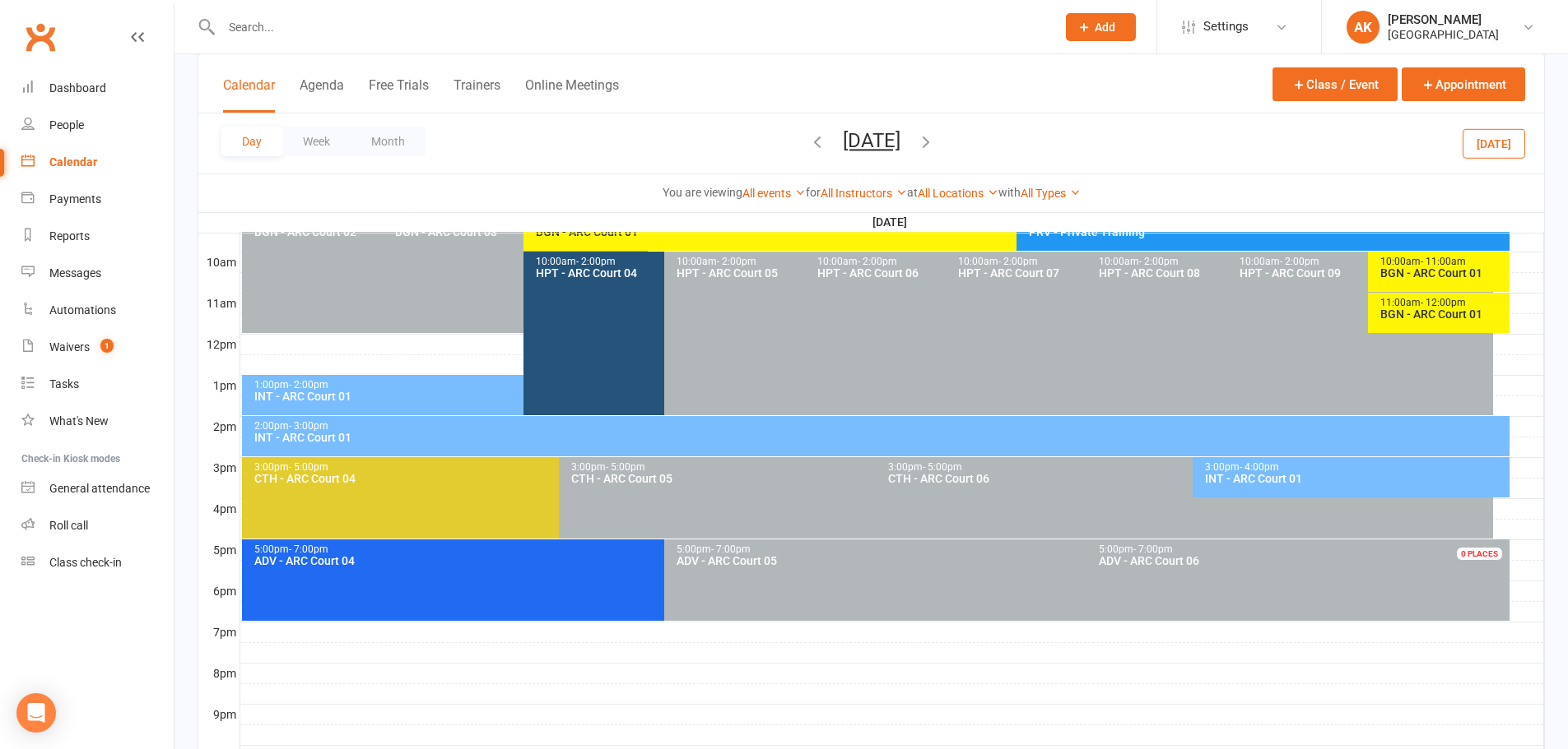
click at [465, 436] on div "INT - ARC Court 01" at bounding box center [880, 438] width 1253 height 12
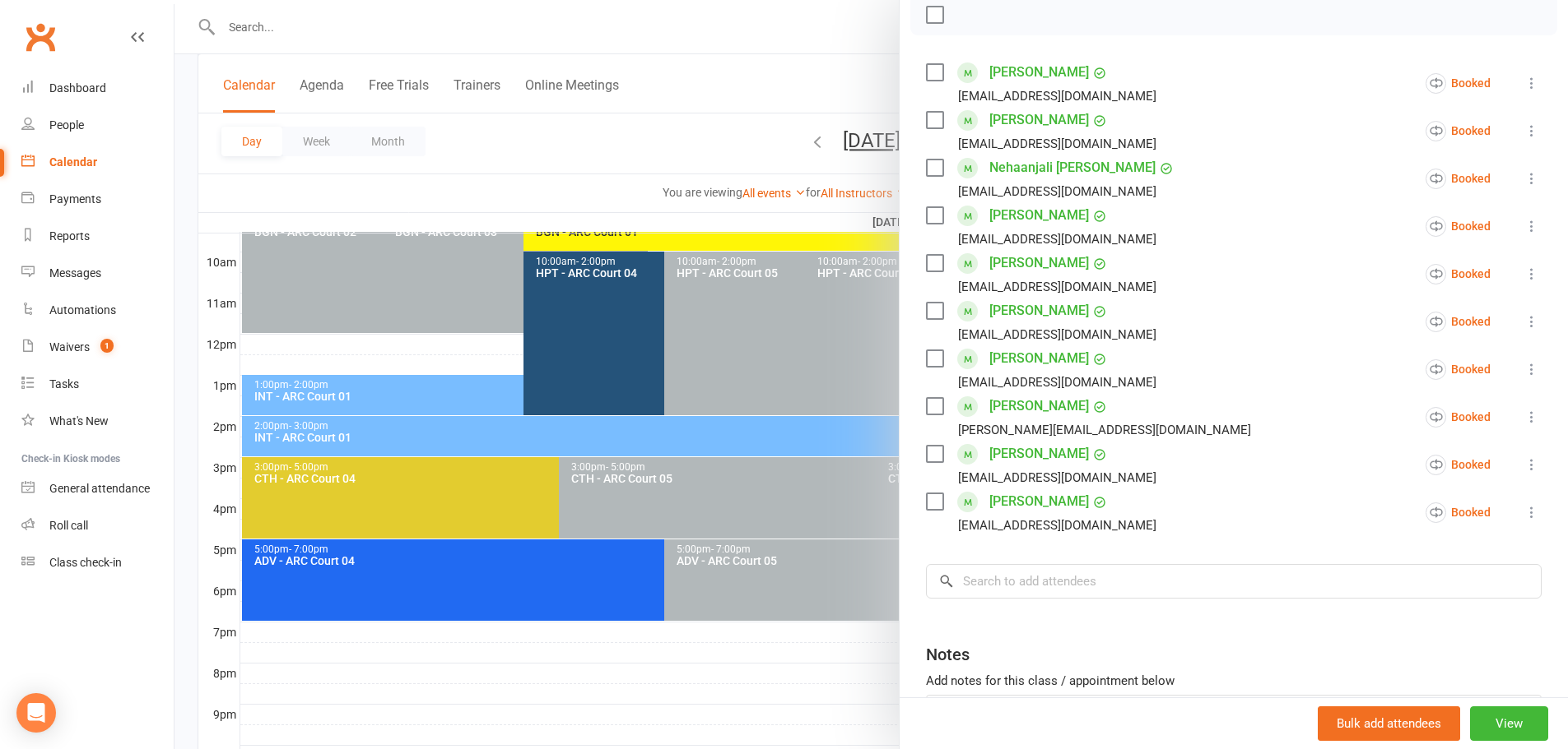
scroll to position [0, 0]
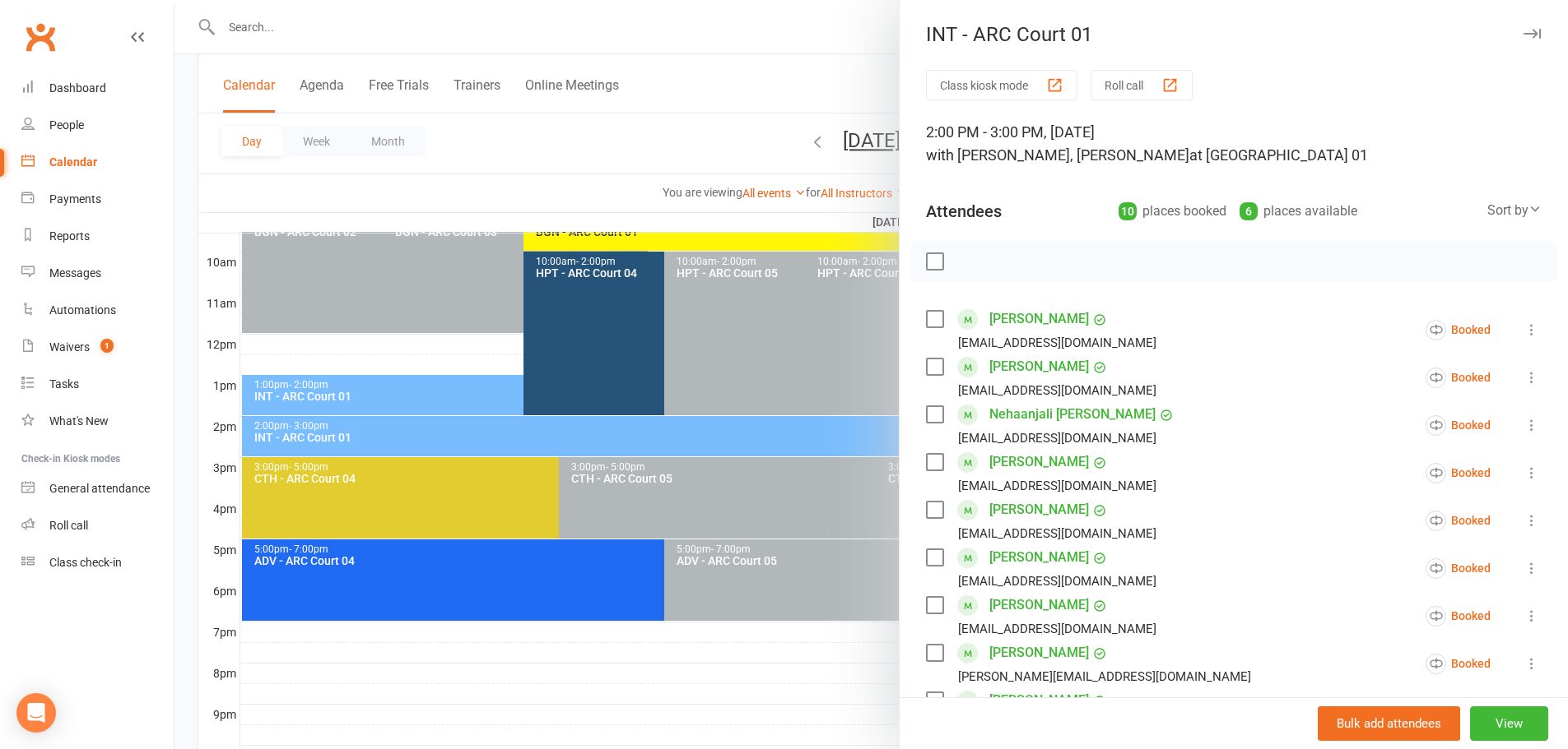
click at [813, 66] on div at bounding box center [871, 374] width 1393 height 749
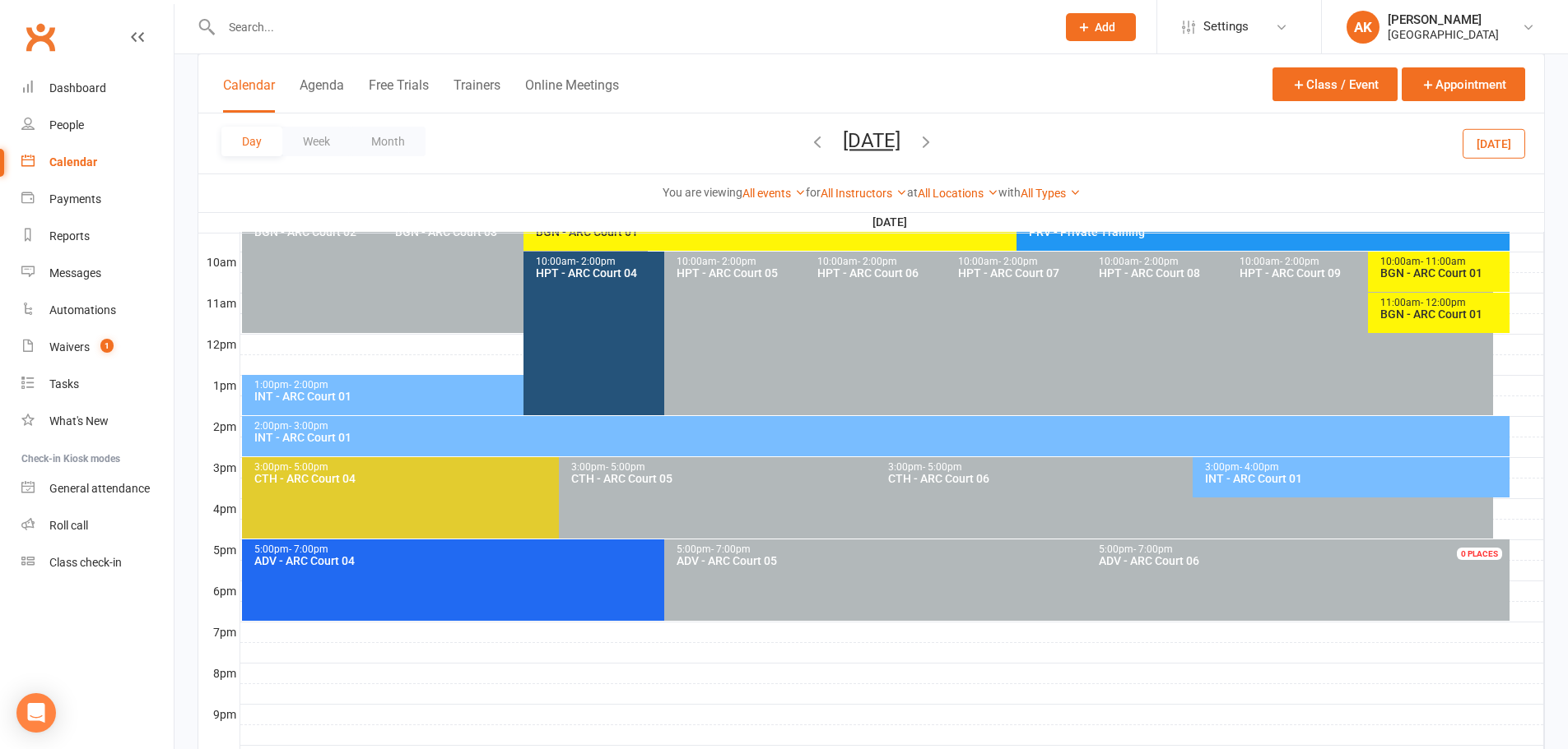
click at [1279, 483] on div "INT - ARC Court 01" at bounding box center [1355, 479] width 302 height 12
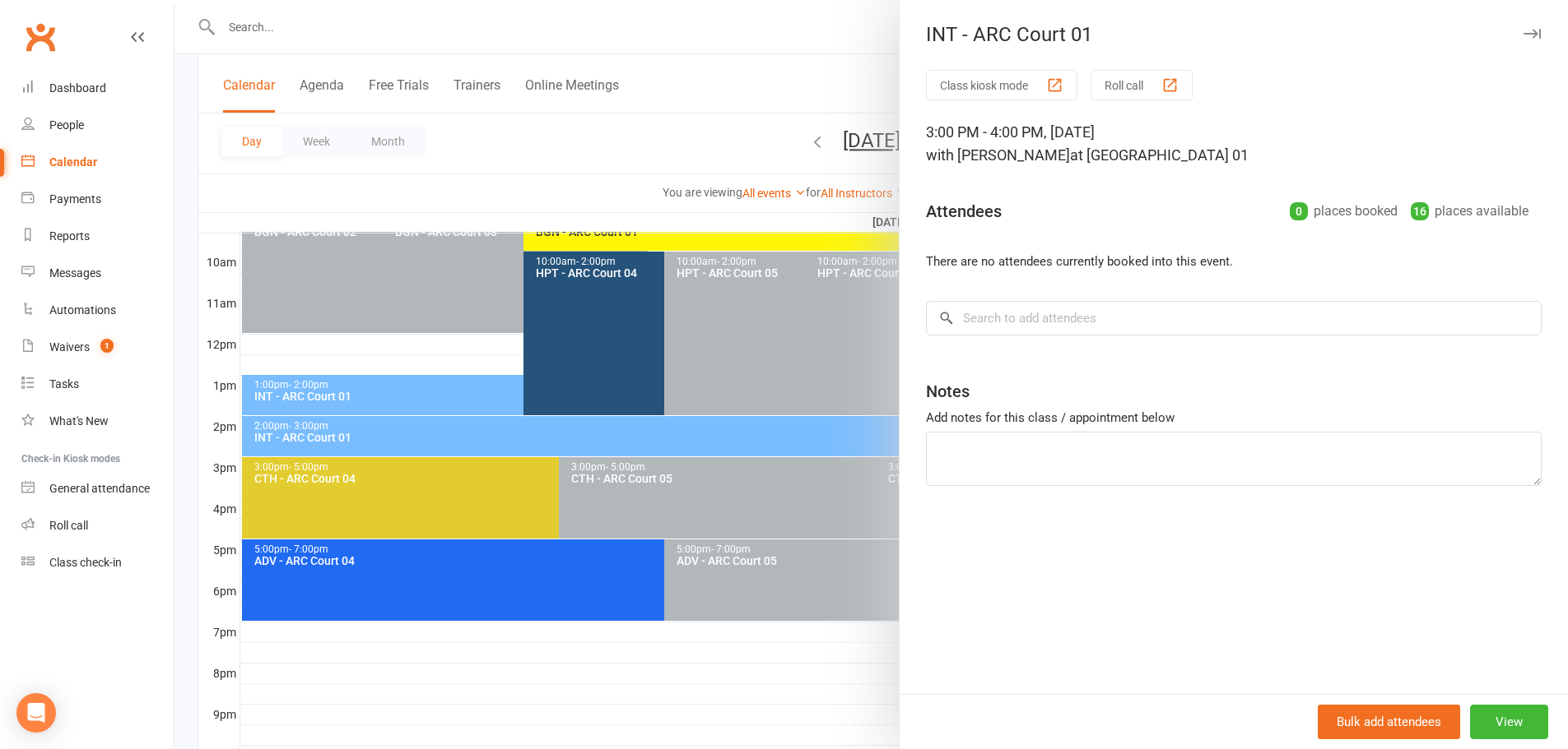
click at [819, 48] on div at bounding box center [871, 374] width 1393 height 749
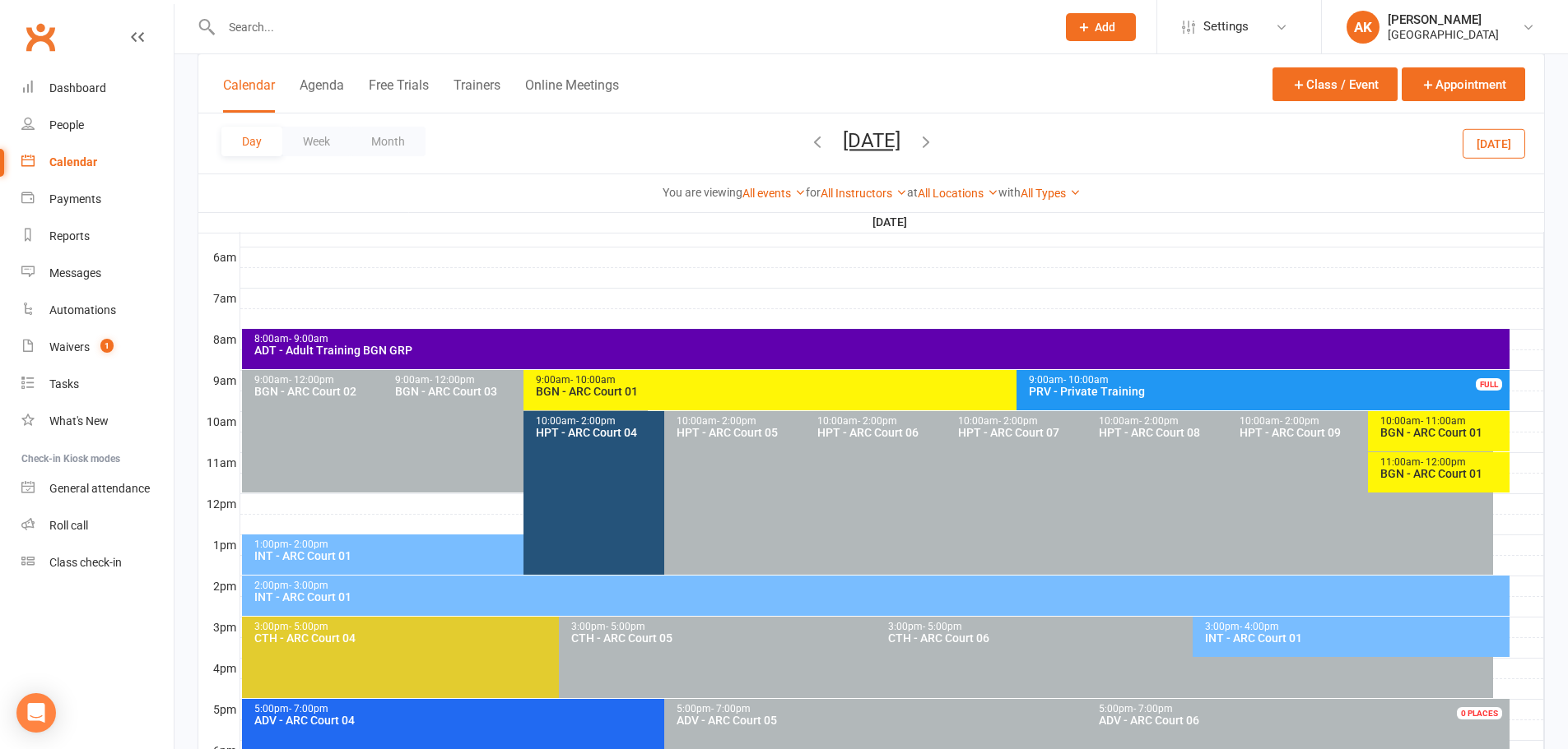
scroll to position [329, 0]
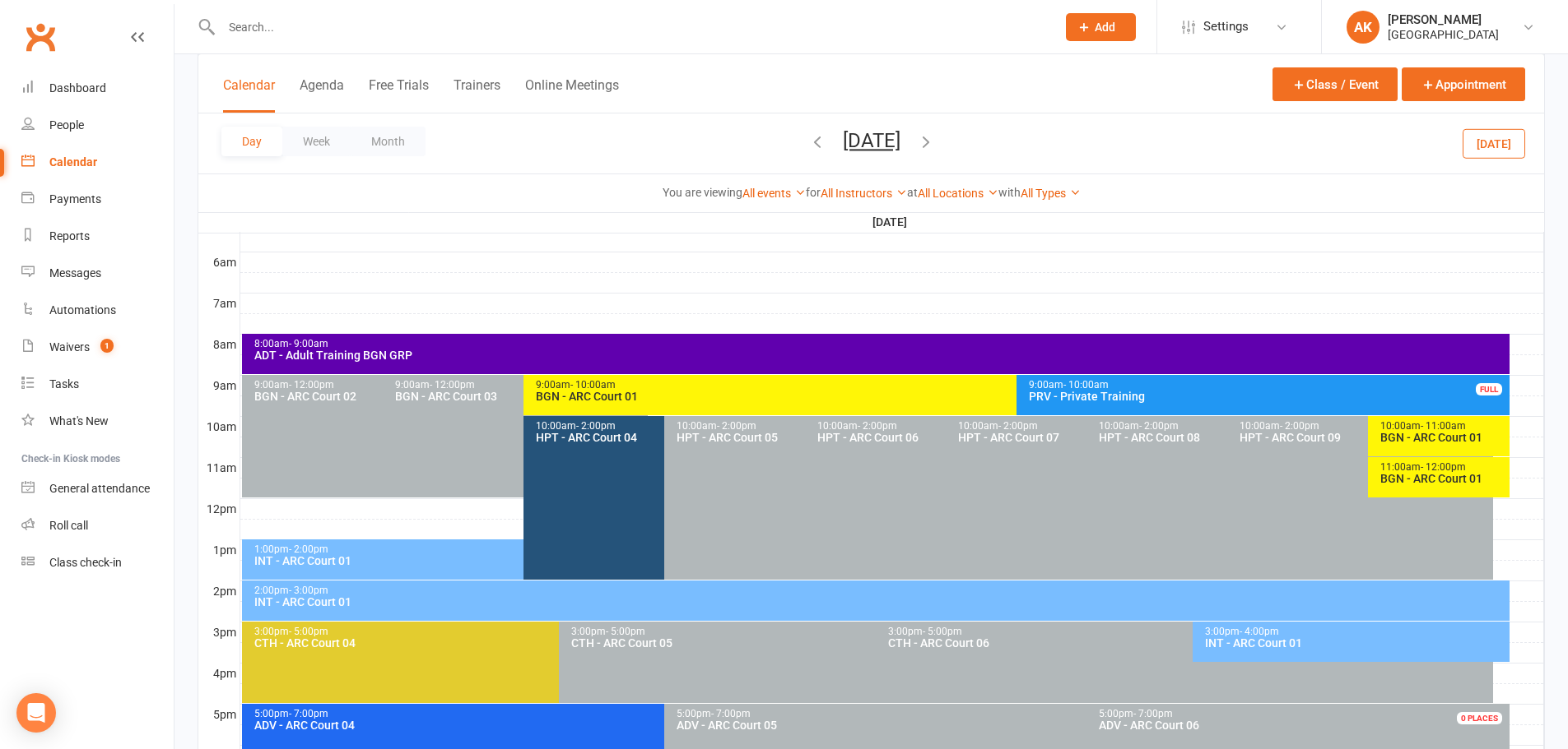
click at [935, 135] on icon "button" at bounding box center [926, 141] width 18 height 18
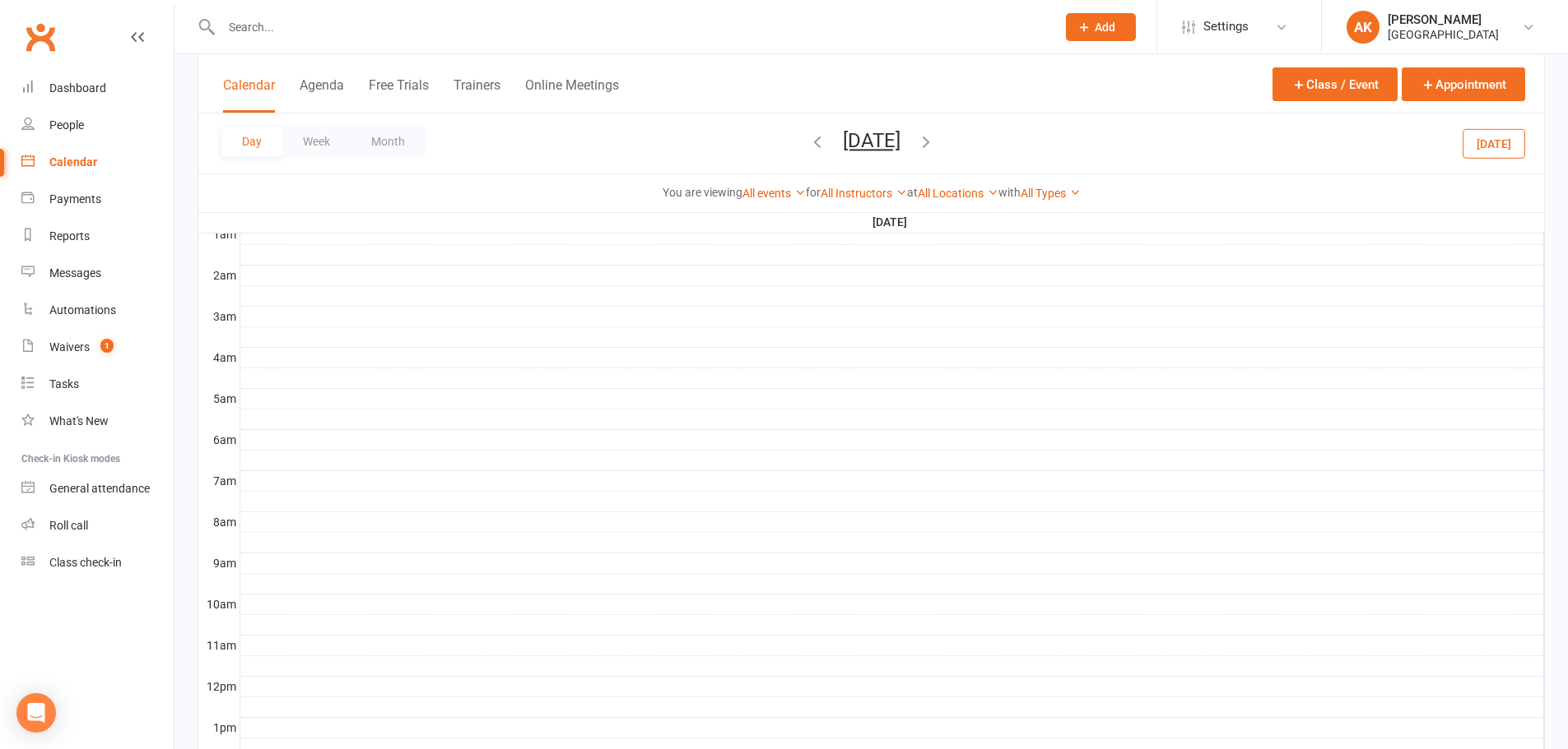
scroll to position [126, 0]
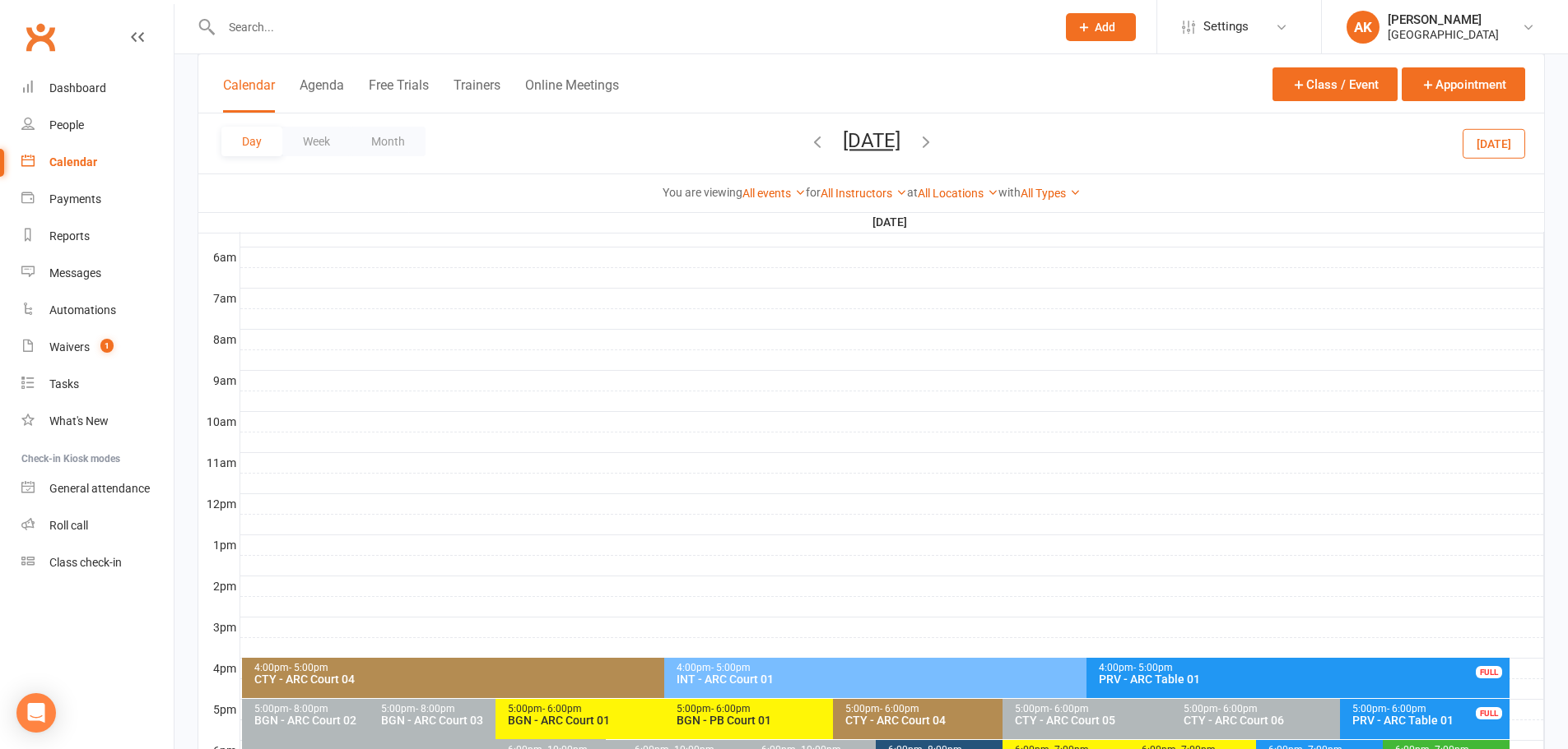
scroll to position [246, 0]
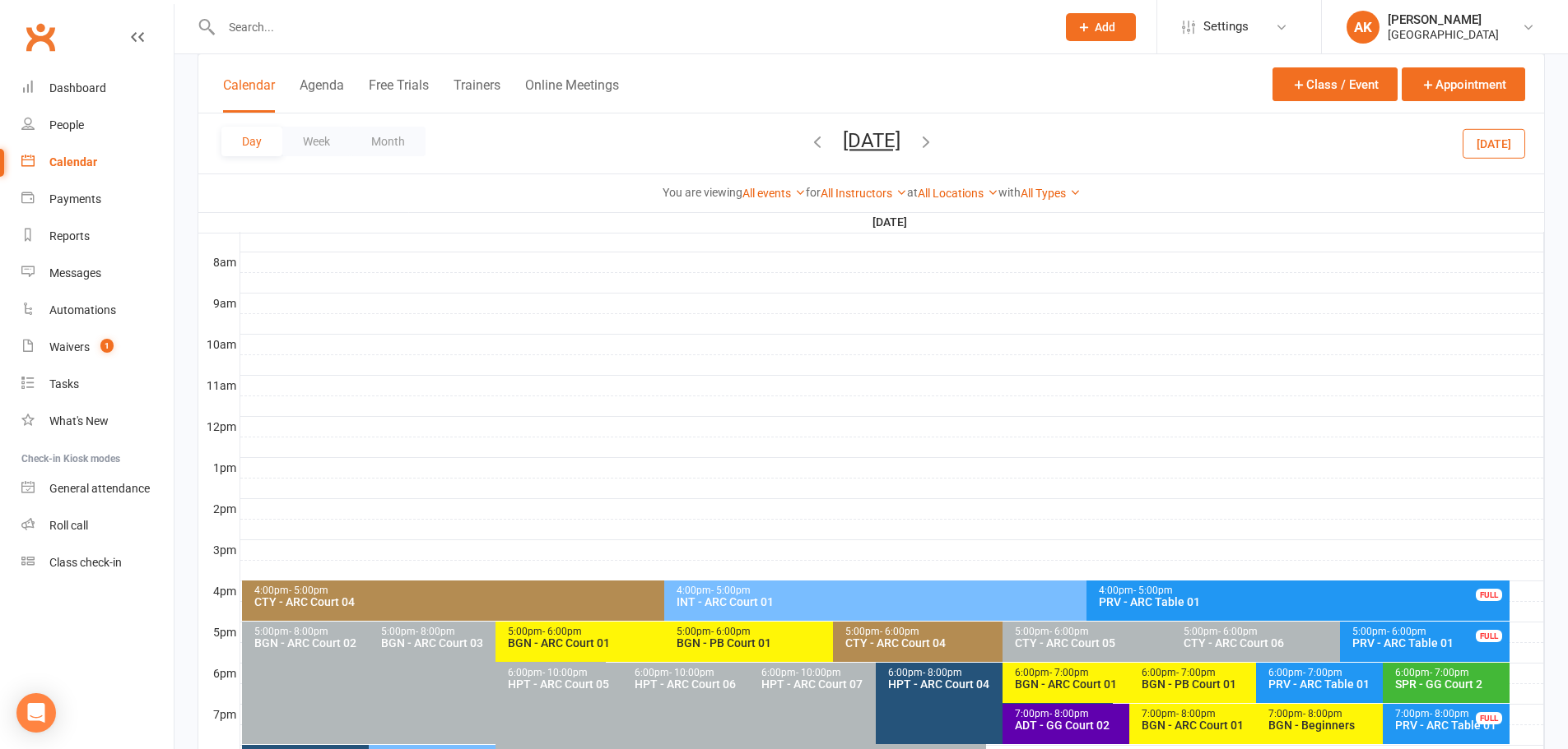
scroll to position [494, 0]
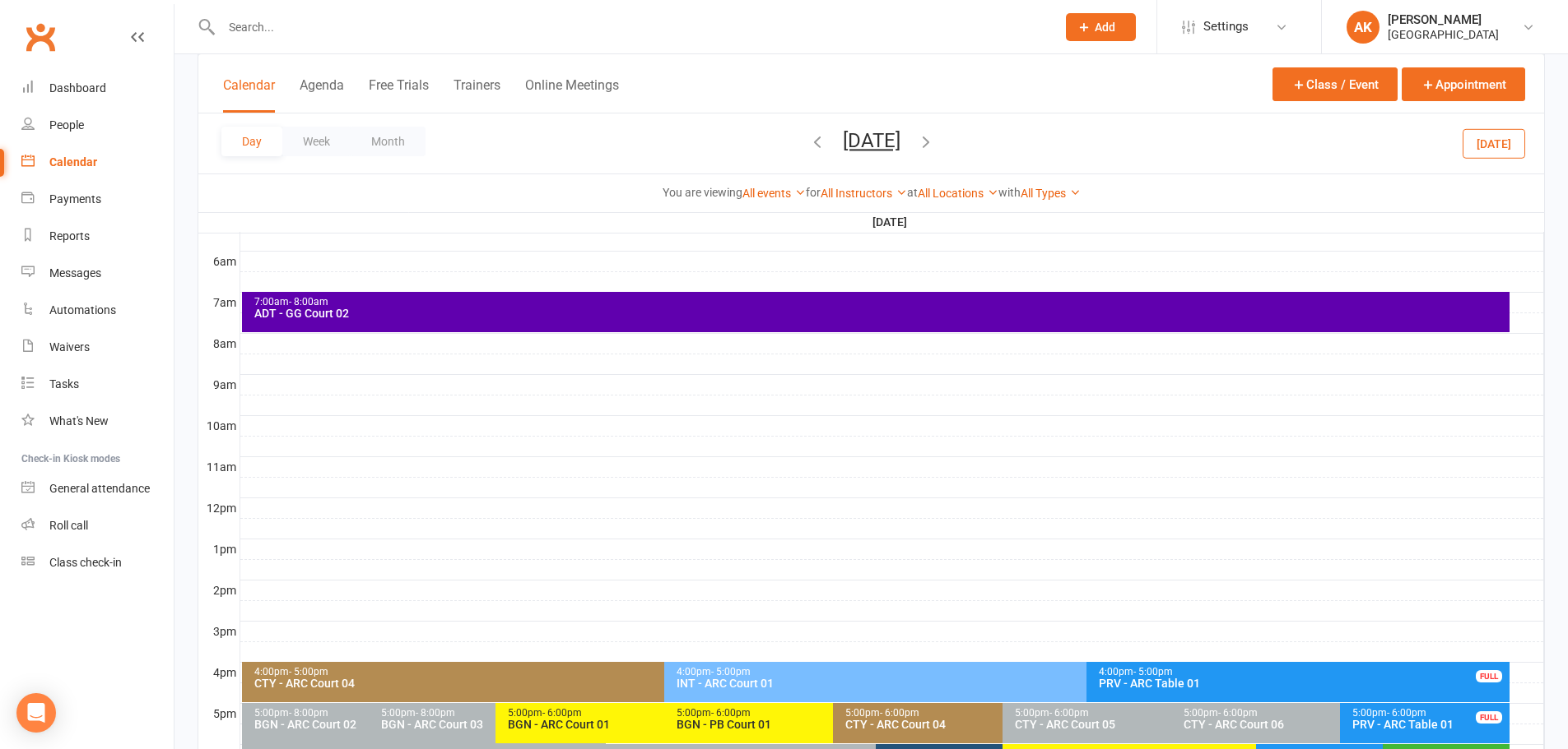
scroll to position [337, 0]
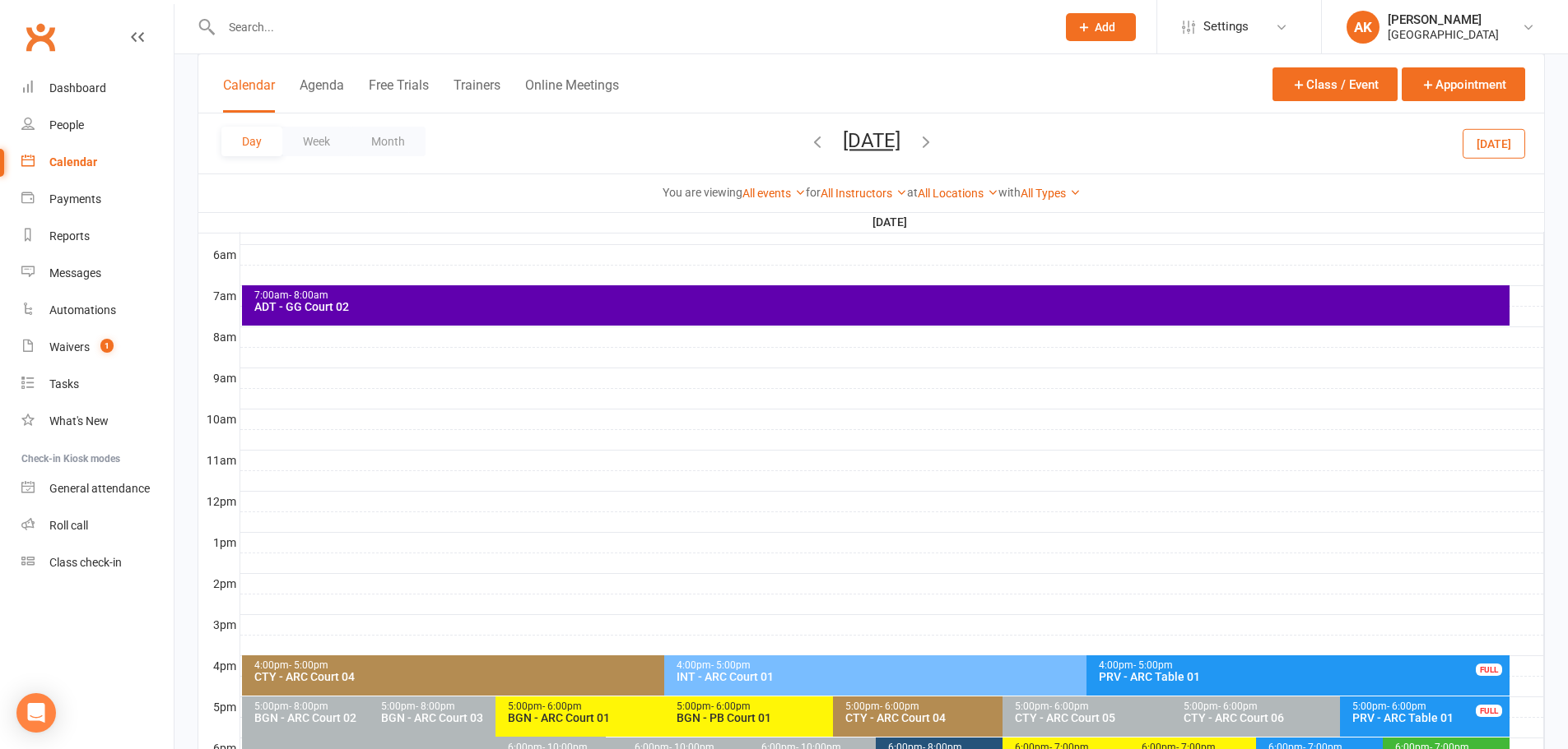
click at [935, 139] on icon "button" at bounding box center [926, 141] width 18 height 18
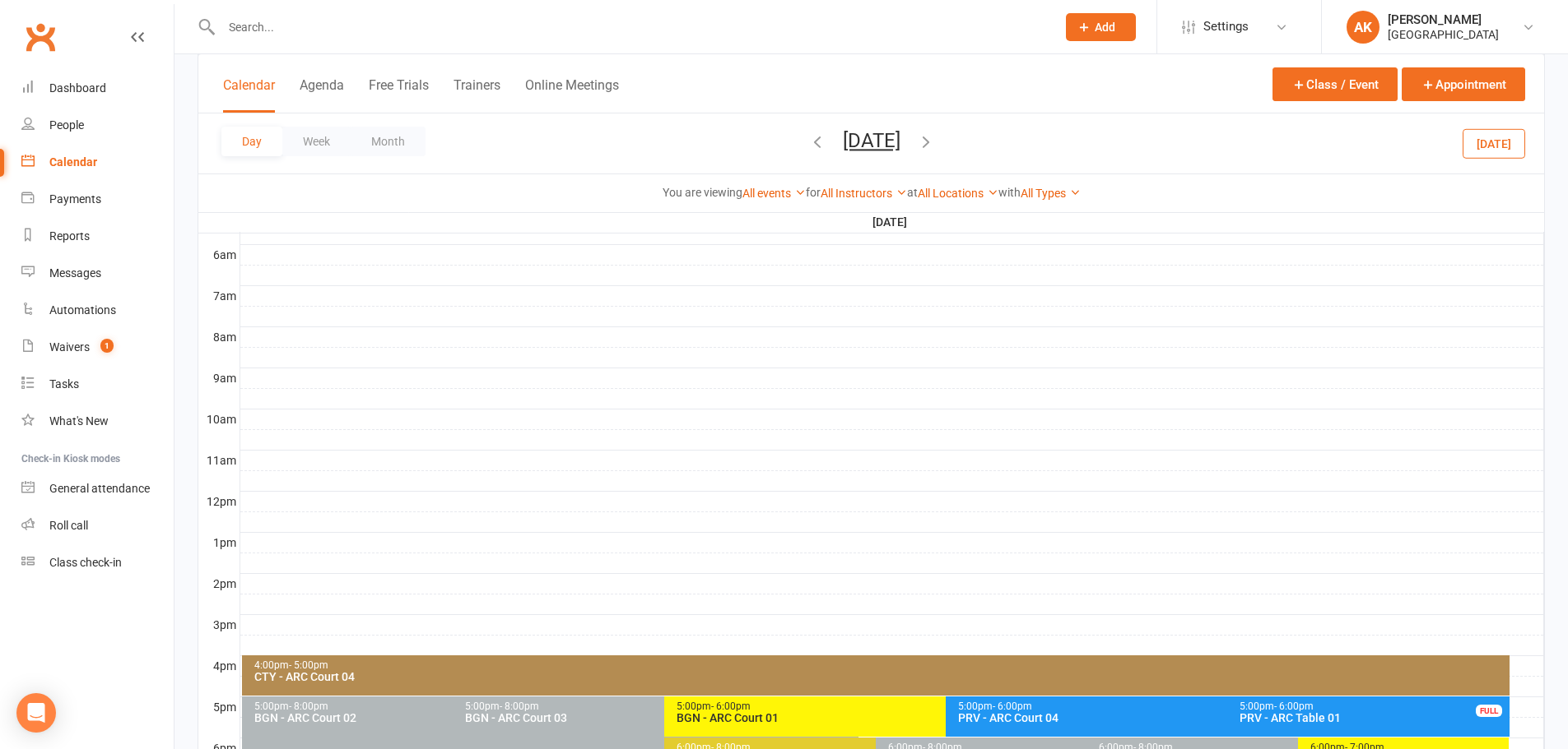
click at [935, 135] on icon "button" at bounding box center [926, 141] width 18 height 18
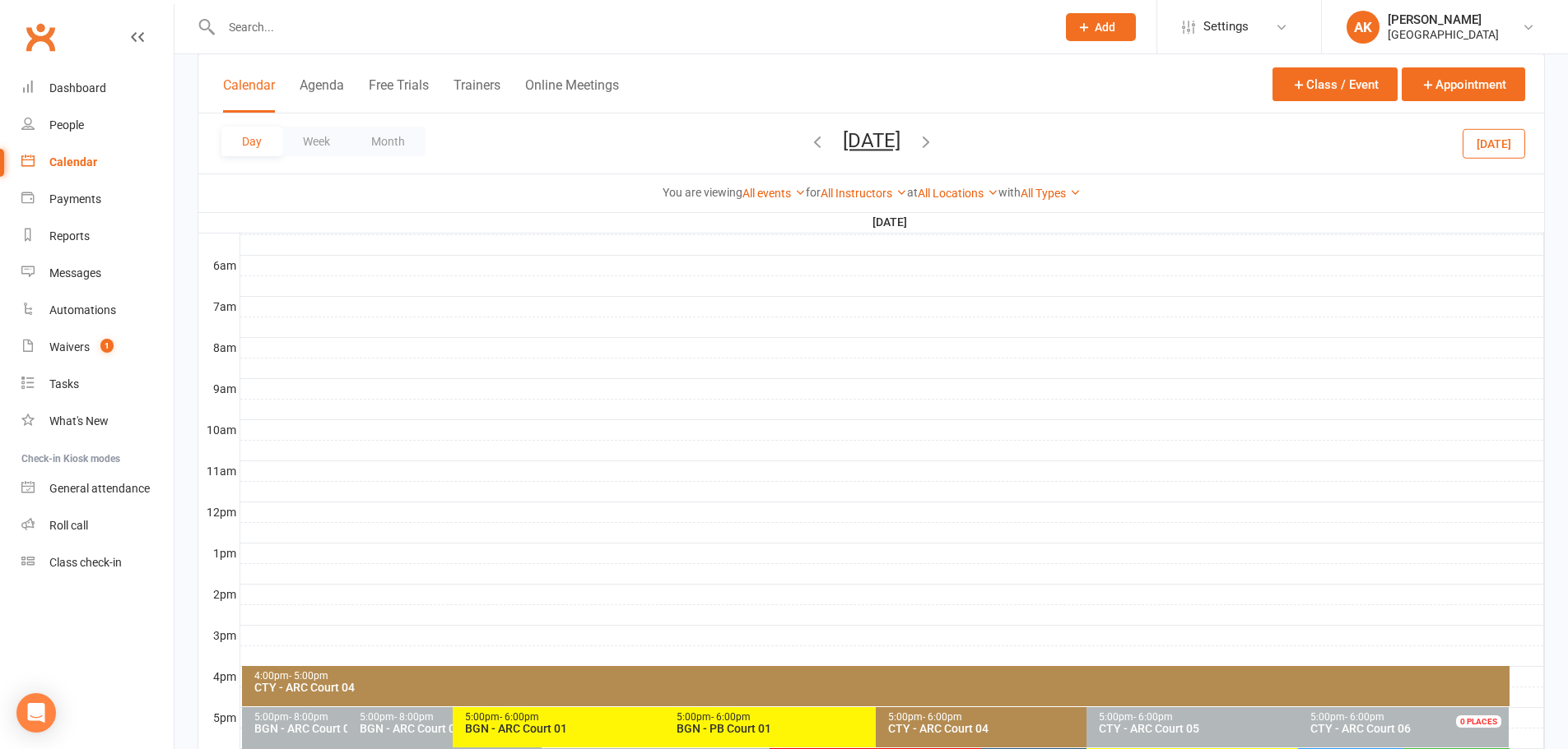
scroll to position [455, 0]
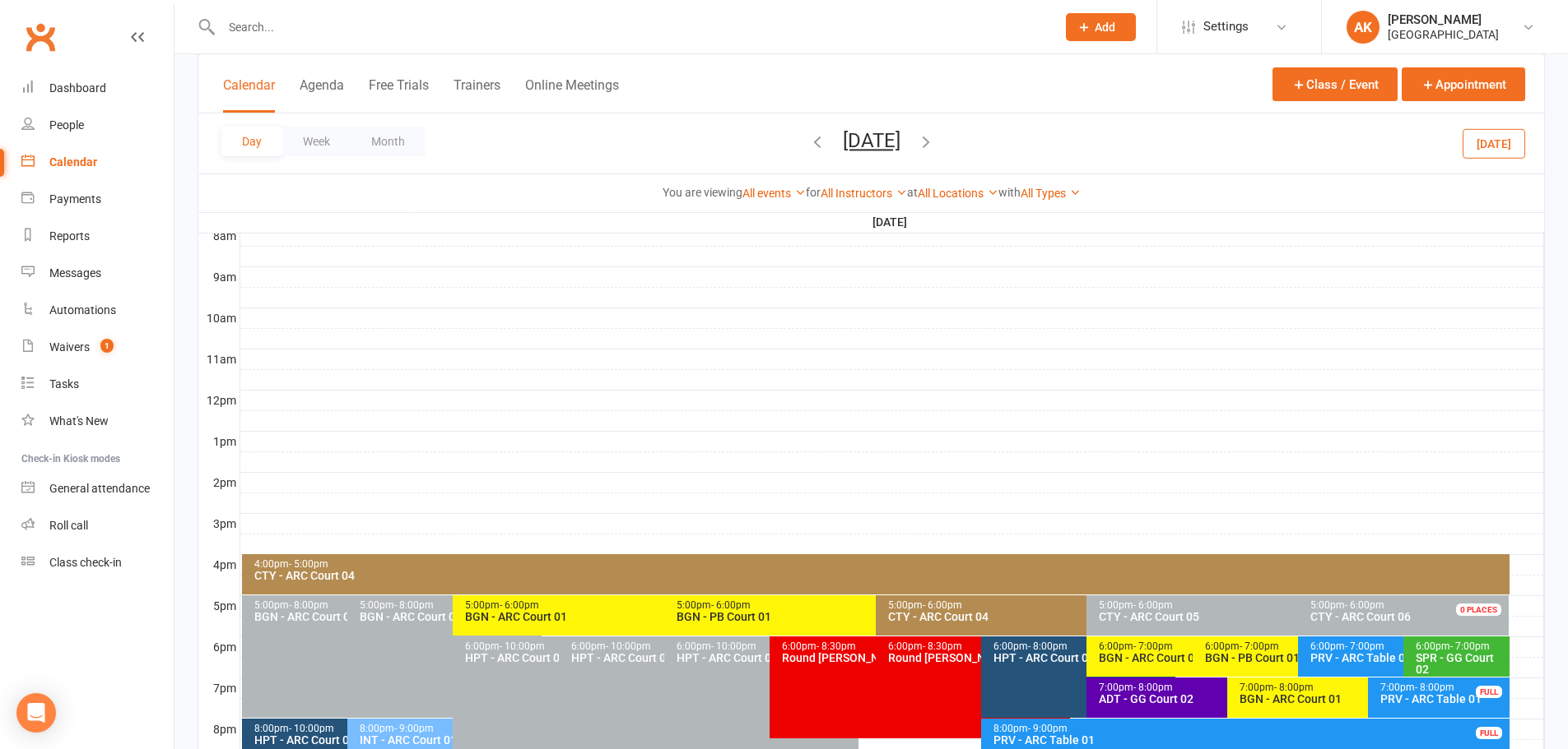
scroll to position [411, 0]
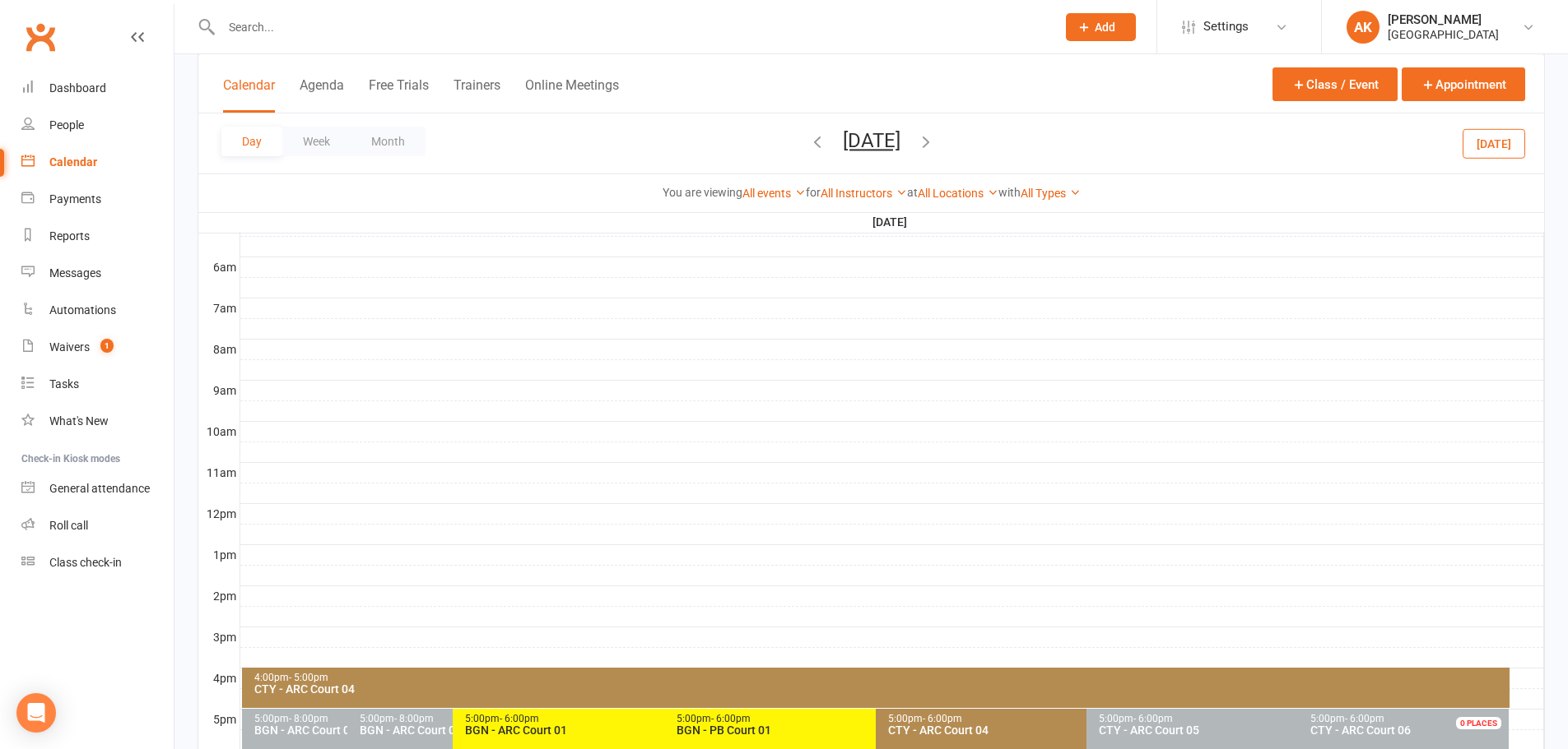
scroll to position [246, 0]
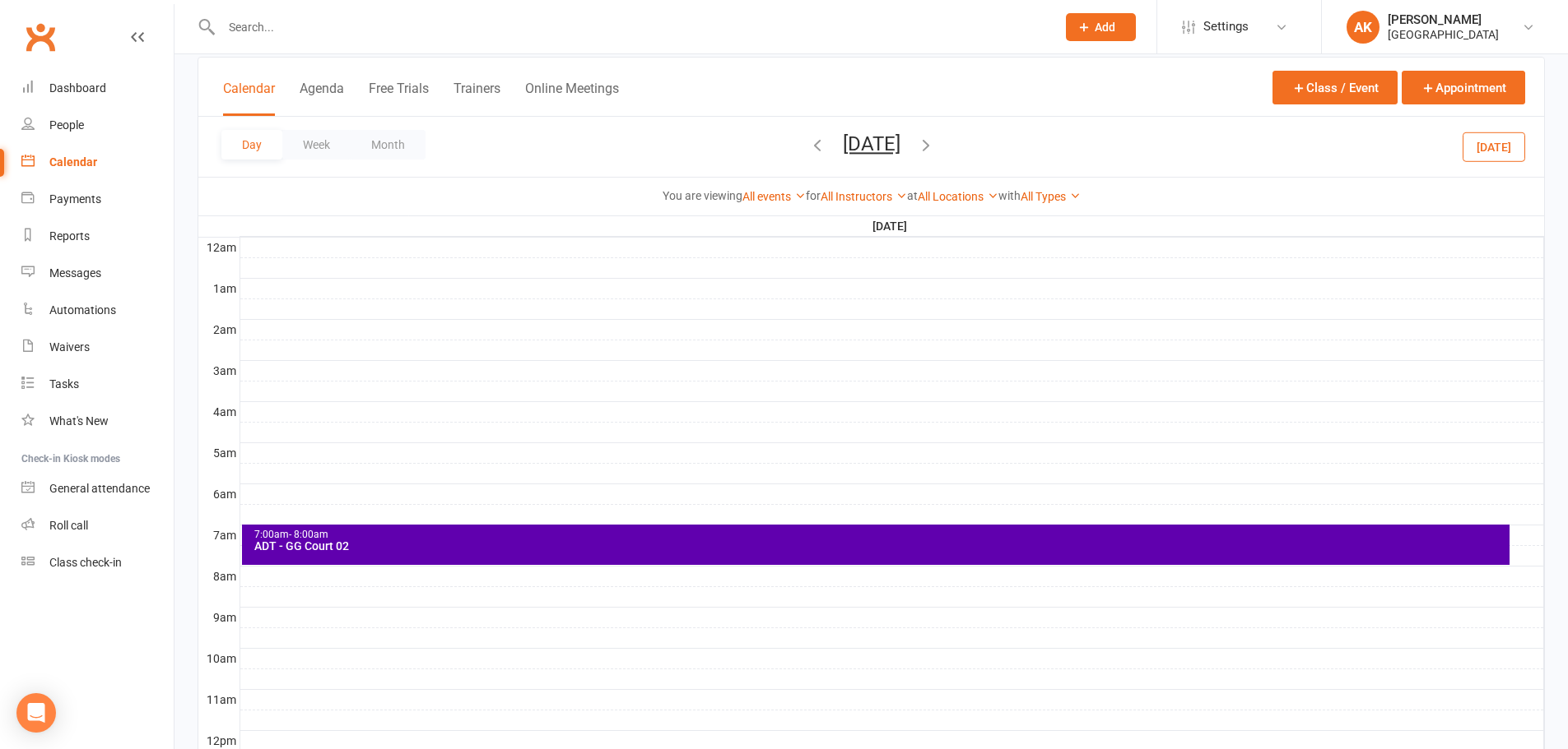
scroll to position [246, 0]
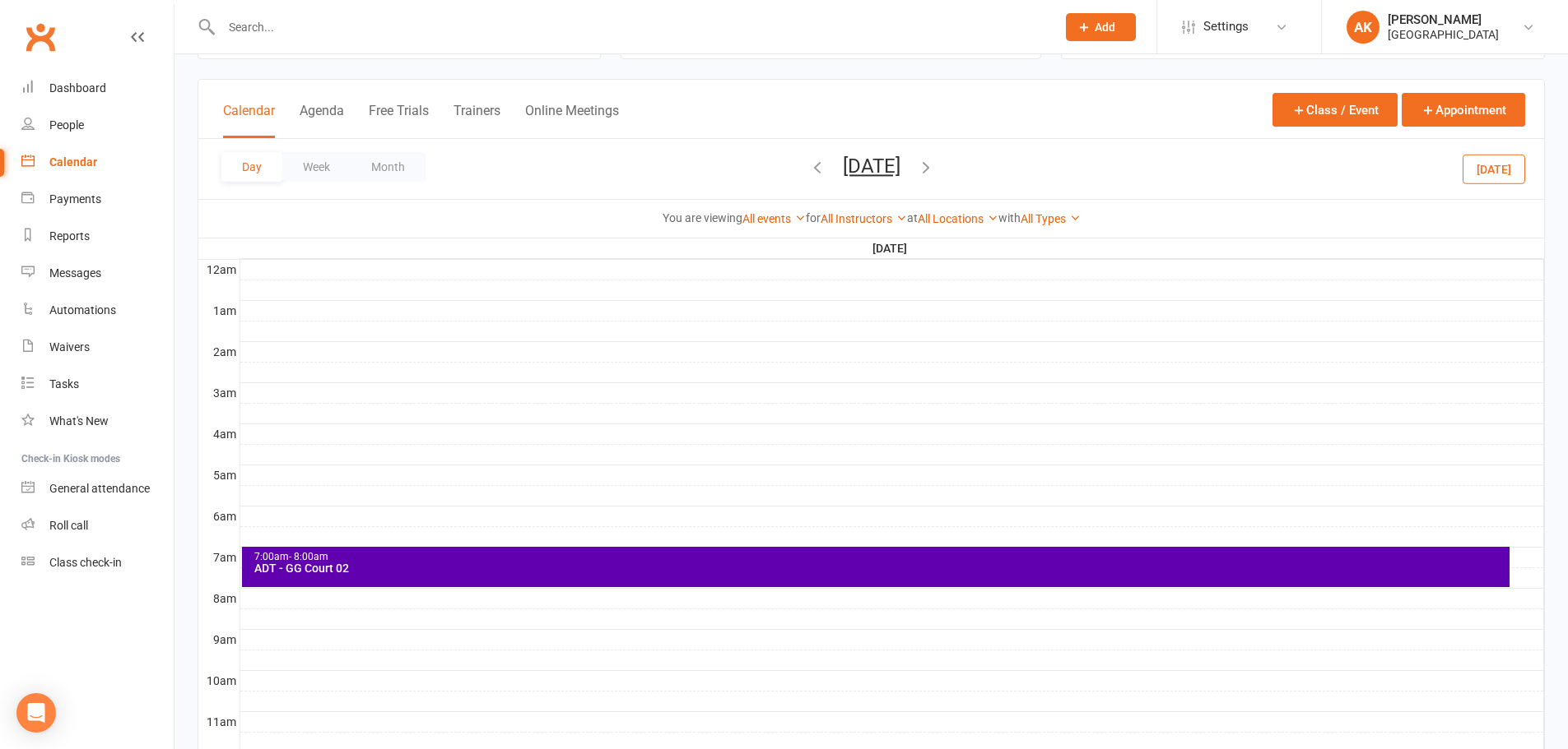
scroll to position [246, 0]
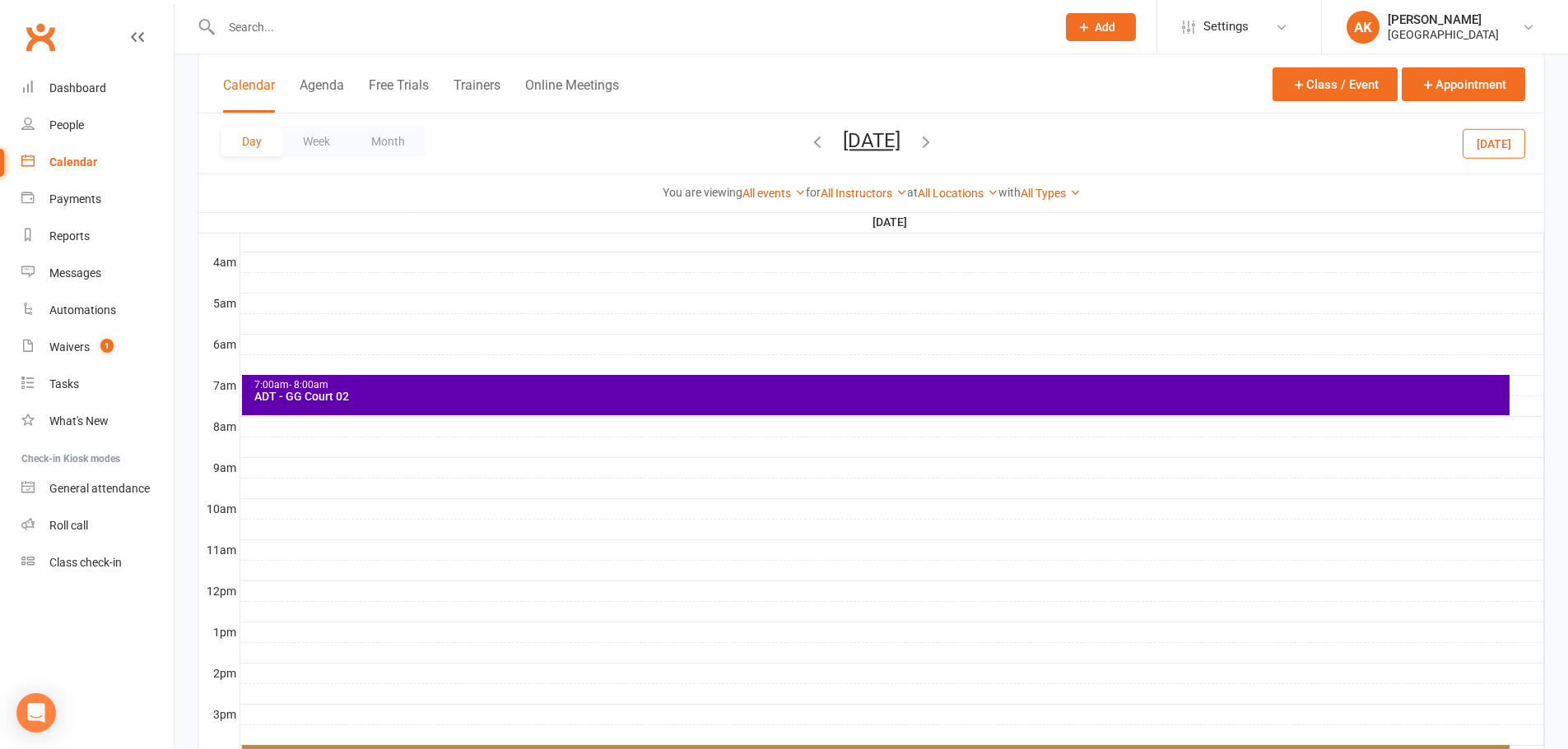
click at [935, 141] on icon "button" at bounding box center [926, 141] width 18 height 18
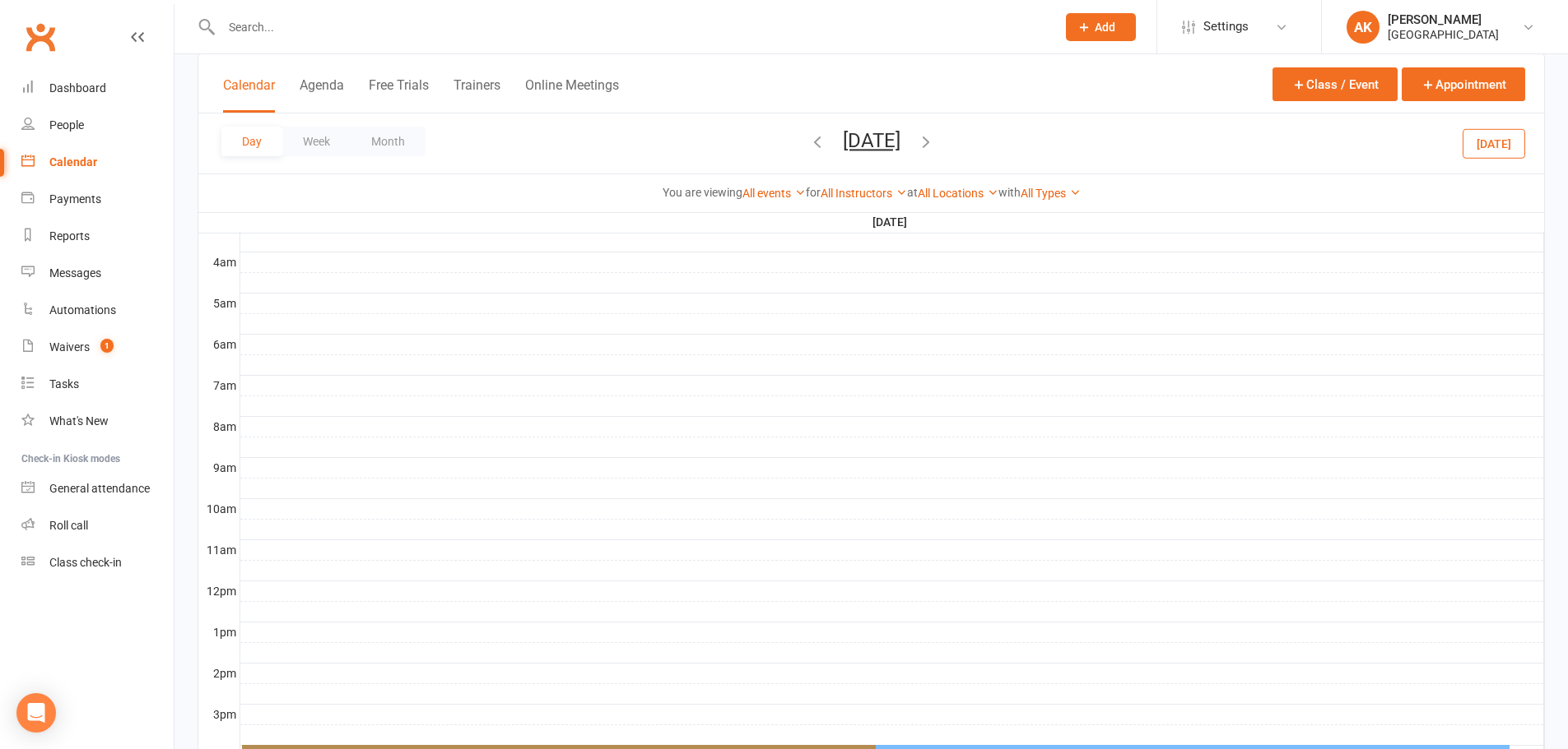
click at [935, 143] on icon "button" at bounding box center [926, 141] width 18 height 18
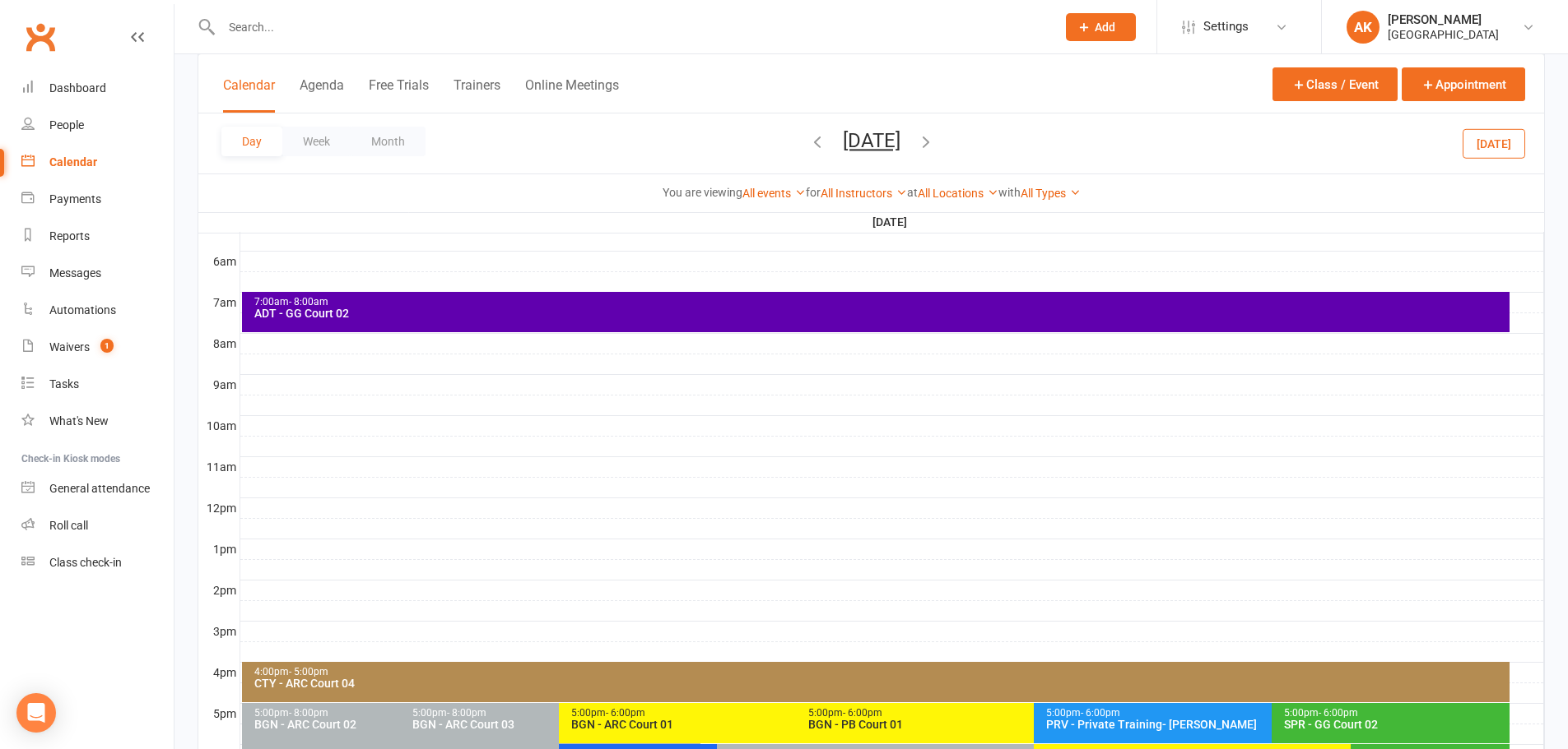
scroll to position [329, 0]
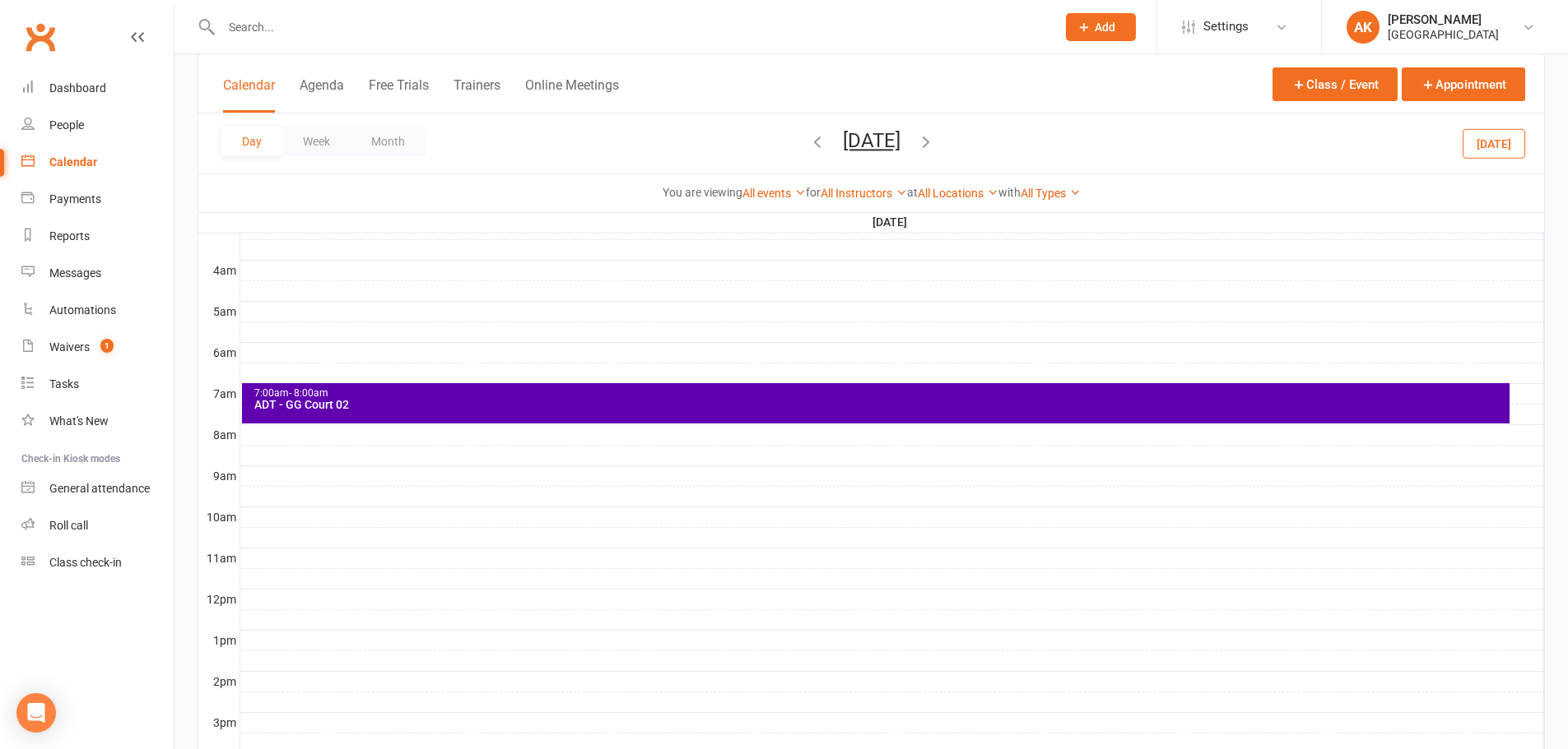
scroll to position [246, 0]
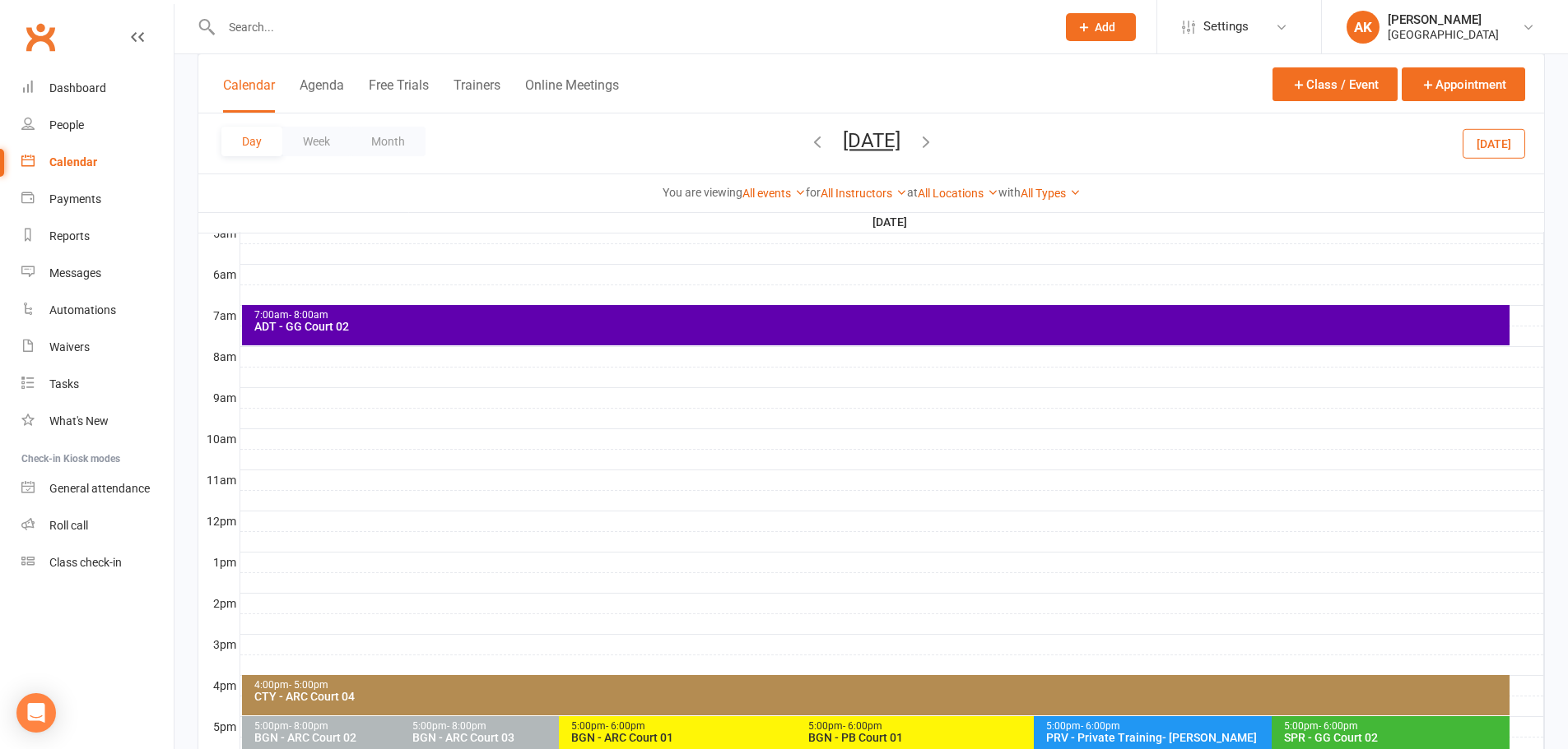
scroll to position [329, 0]
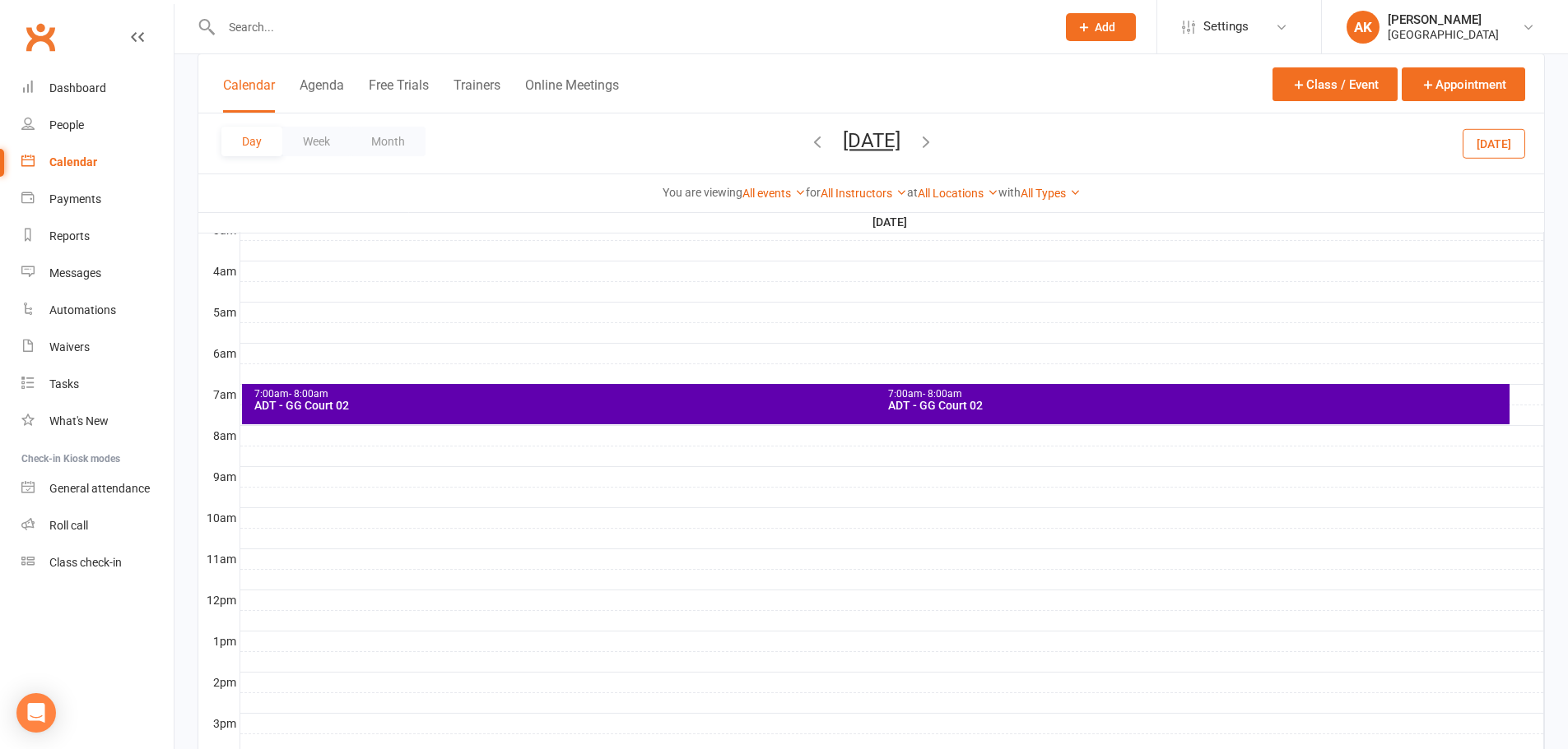
scroll to position [246, 0]
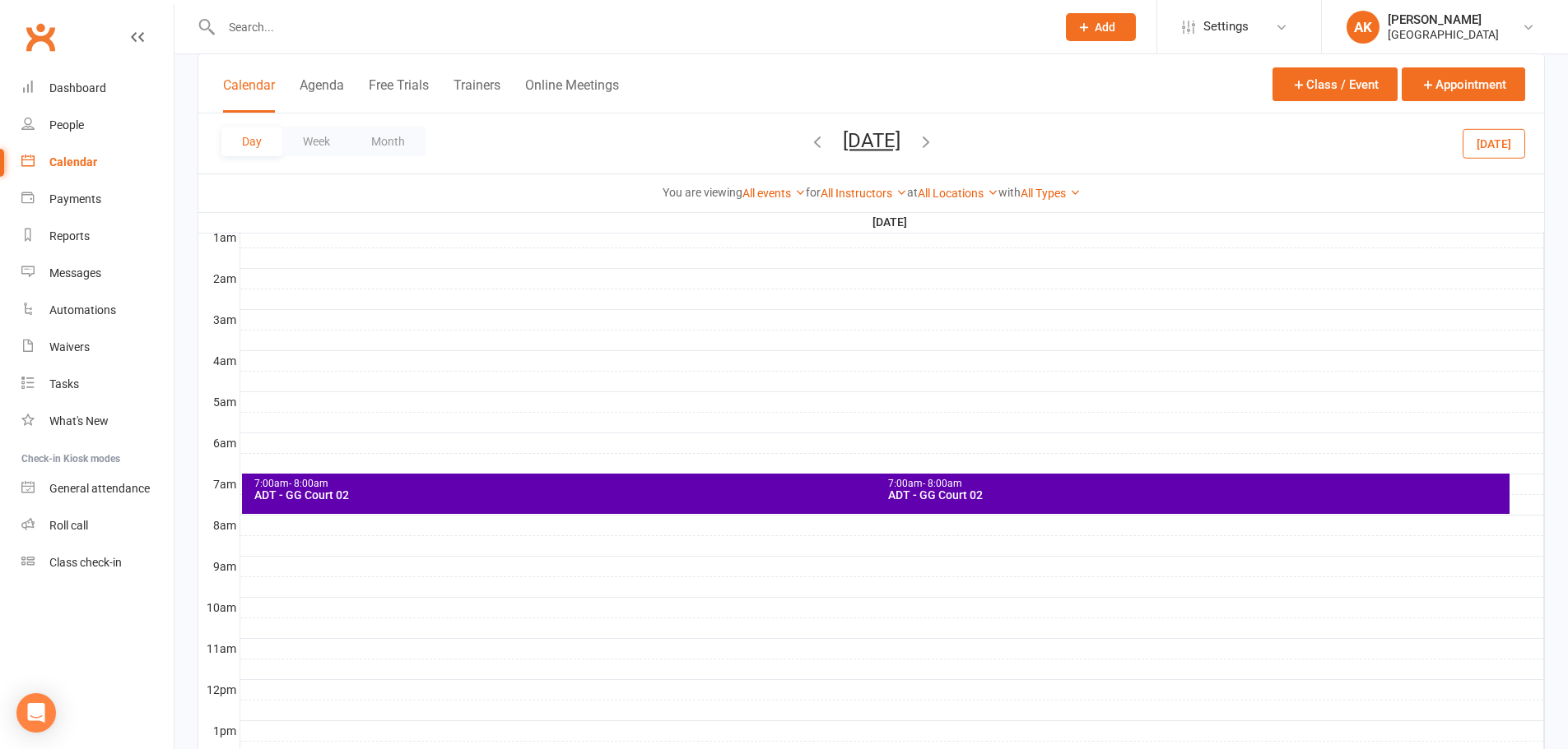
scroll to position [165, 0]
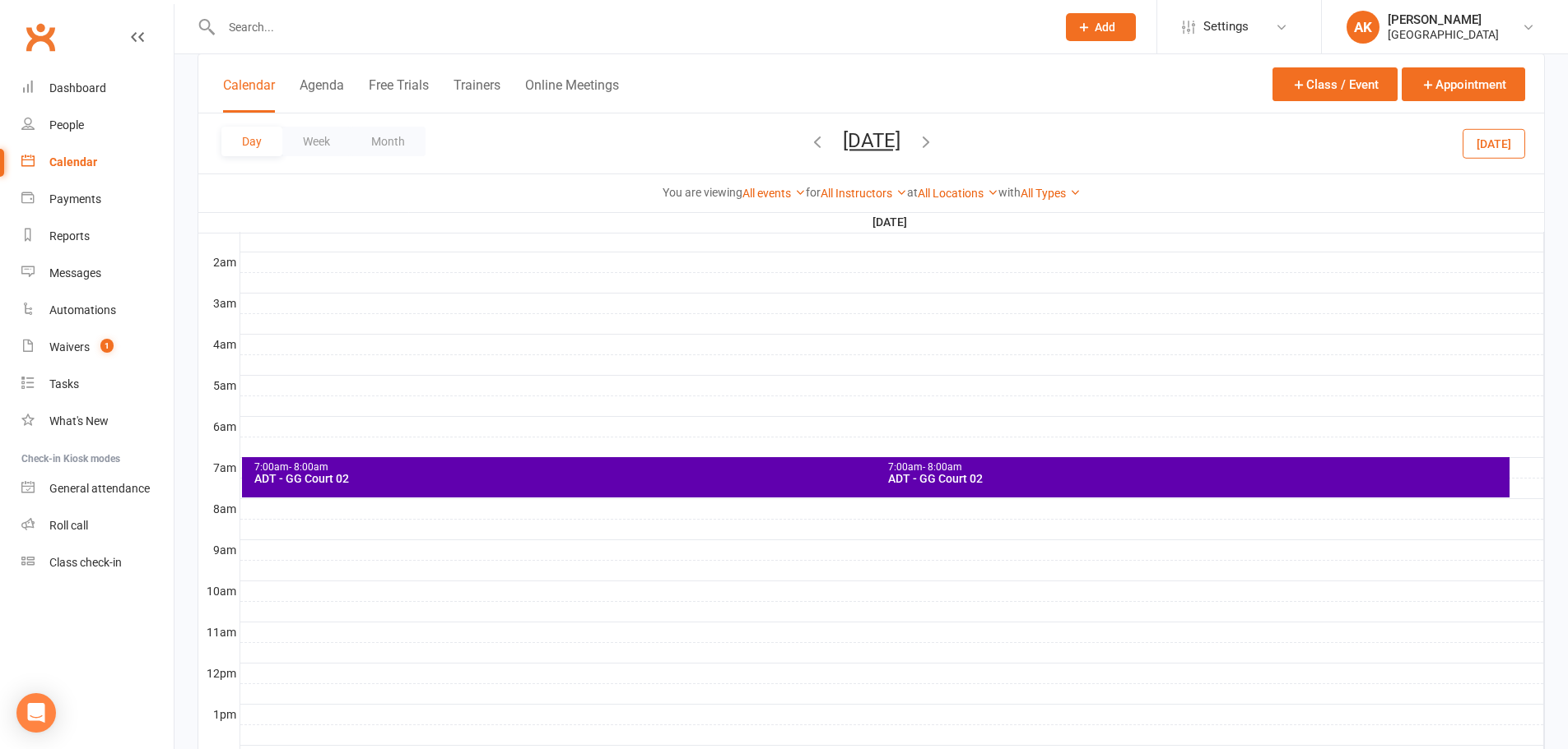
click at [900, 130] on button "[DATE]" at bounding box center [871, 140] width 58 height 23
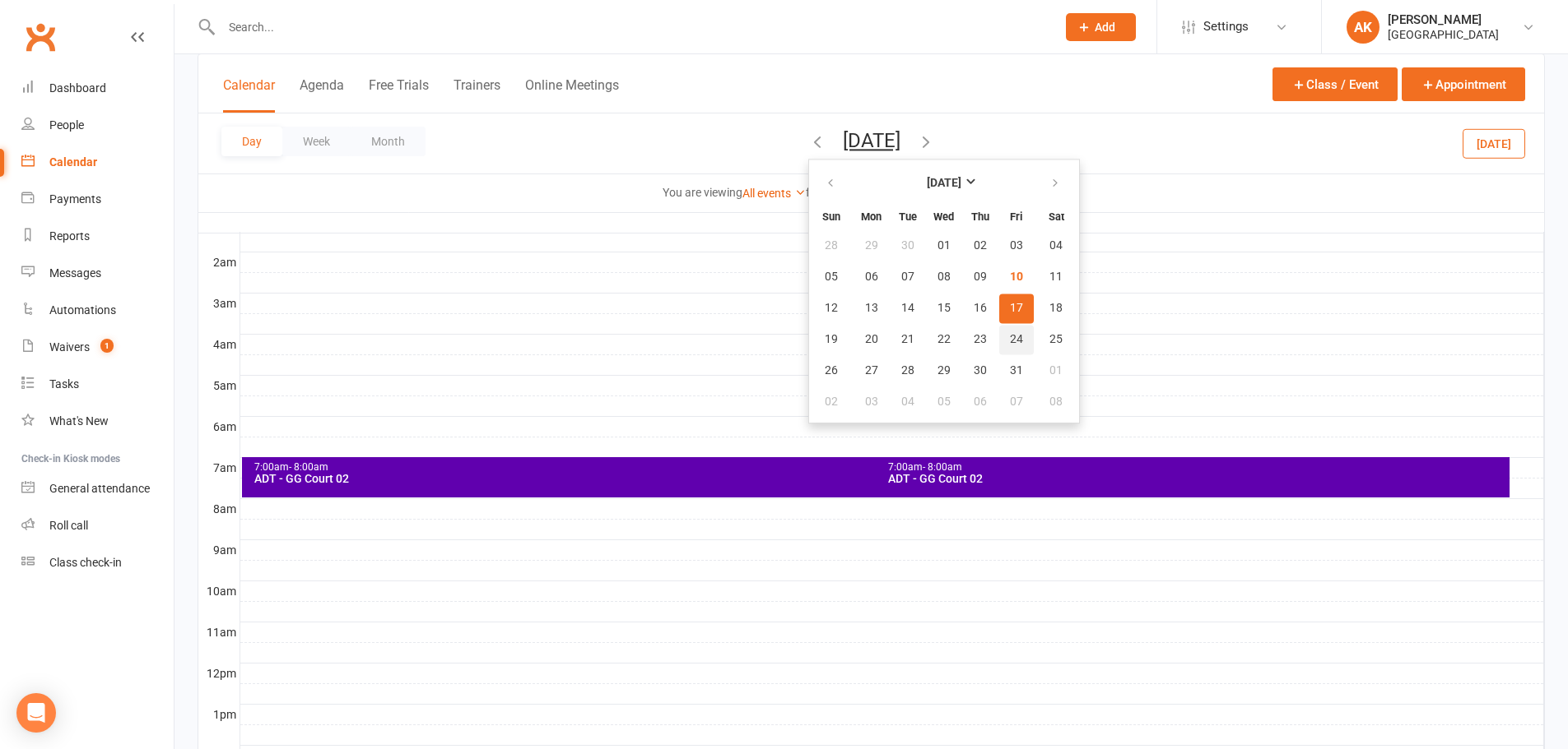
click at [1009, 333] on span "24" at bounding box center [1015, 339] width 13 height 13
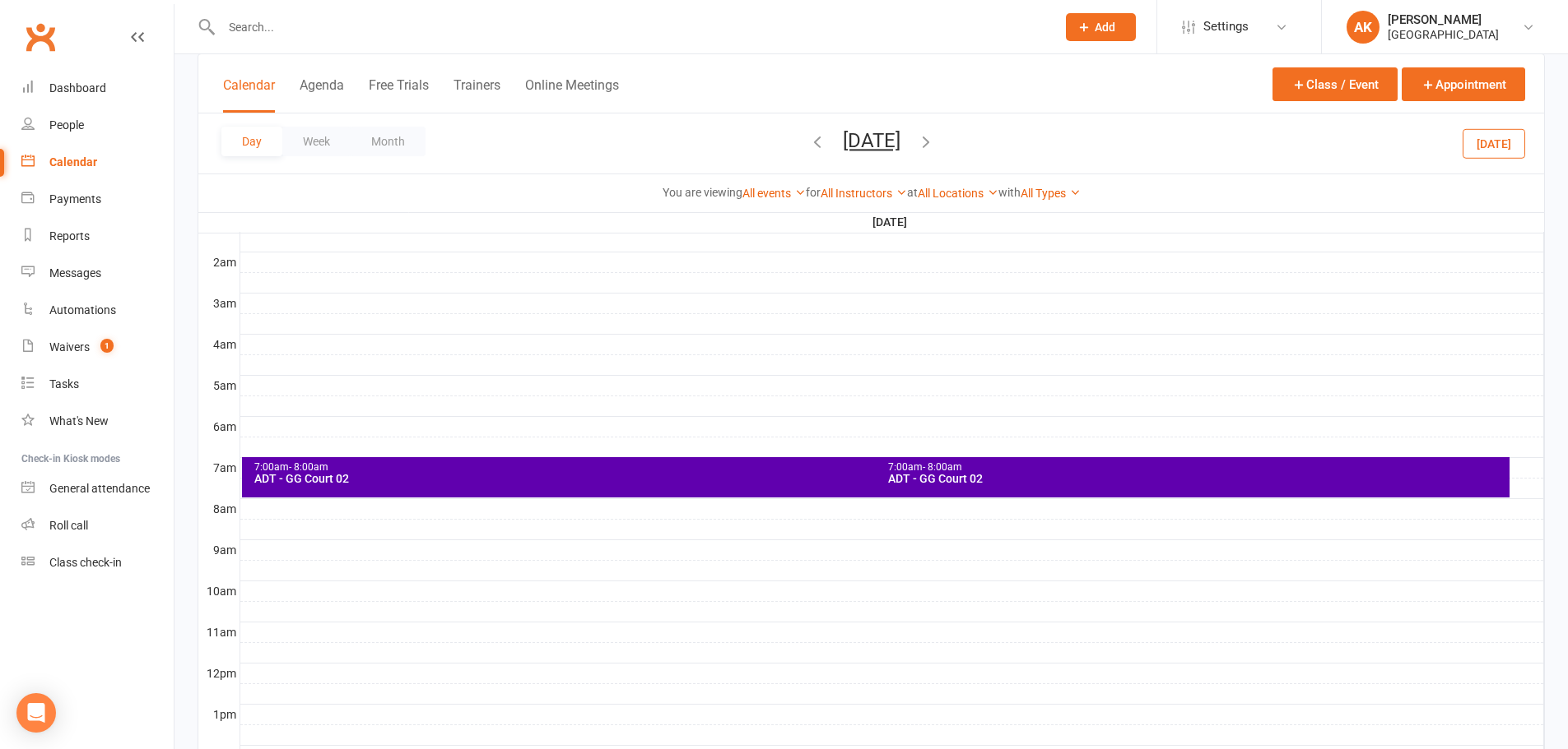
click at [881, 144] on button "Friday, Oct 24, 2025" at bounding box center [871, 140] width 58 height 23
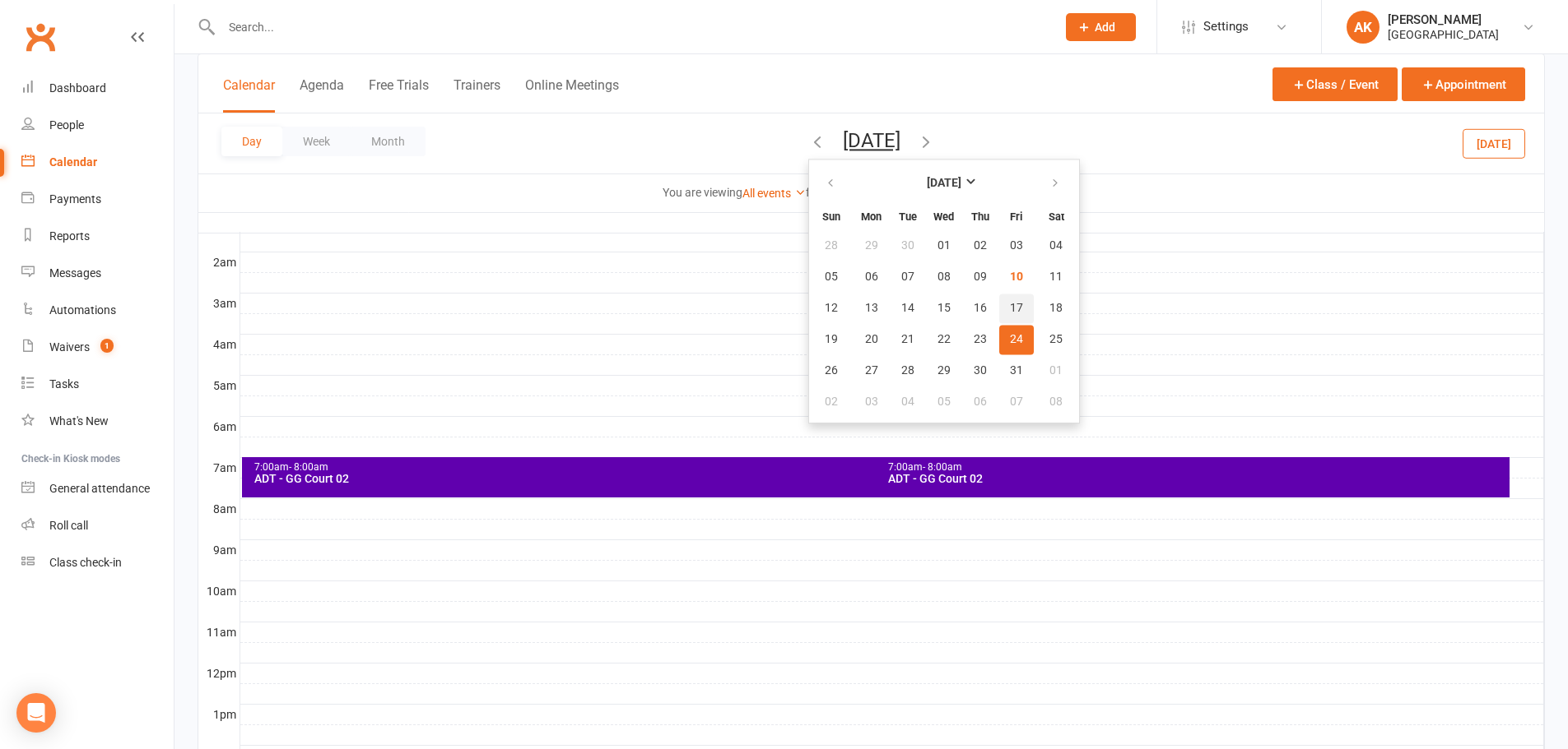
click at [999, 310] on button "17" at bounding box center [1015, 308] width 34 height 29
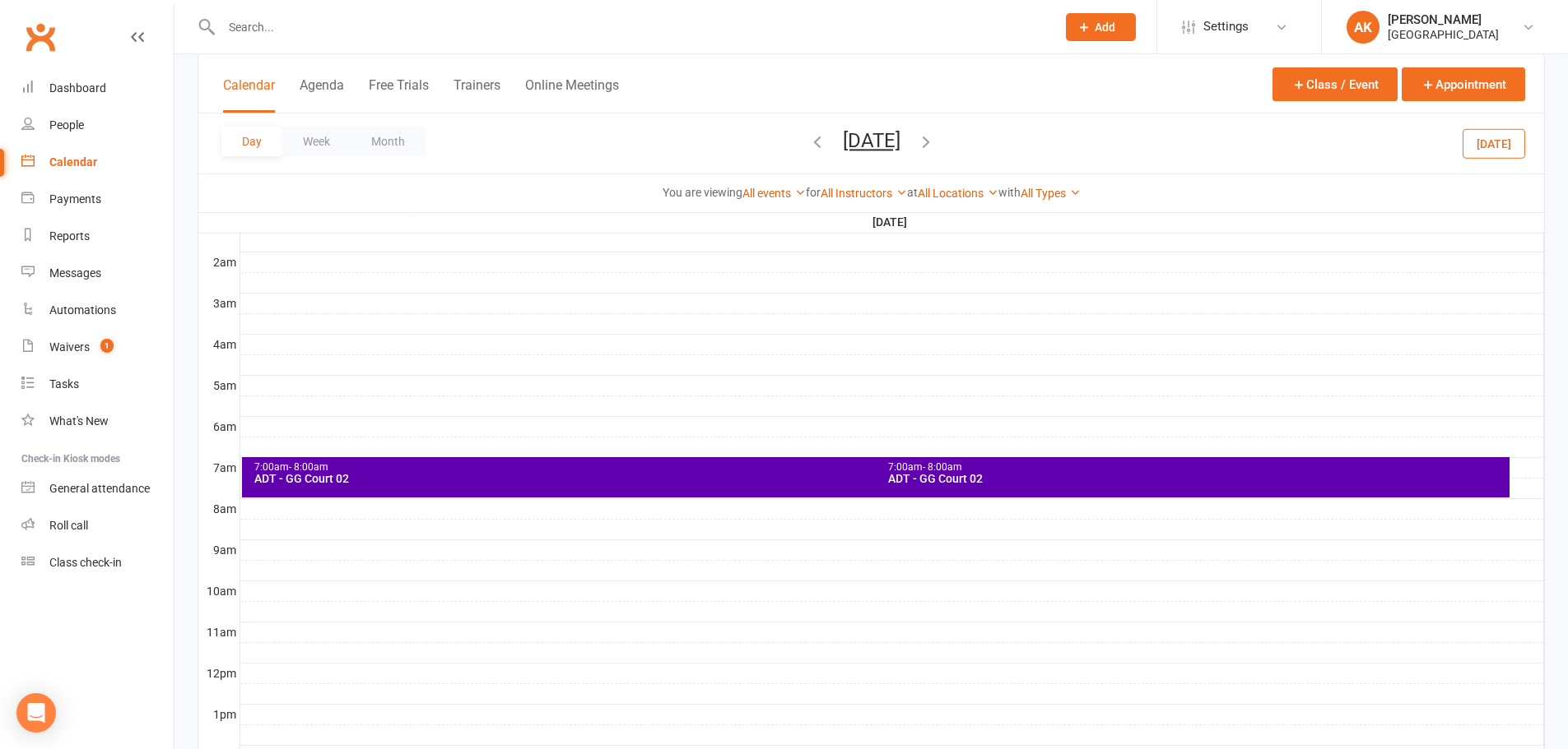
click at [896, 126] on div "Day Week Month Friday, Oct 17, 2025 October 2025 Sun Mon Tue Wed Thu Fri Sat 28…" at bounding box center [871, 143] width 1345 height 60
click at [889, 134] on button "[DATE]" at bounding box center [871, 140] width 58 height 23
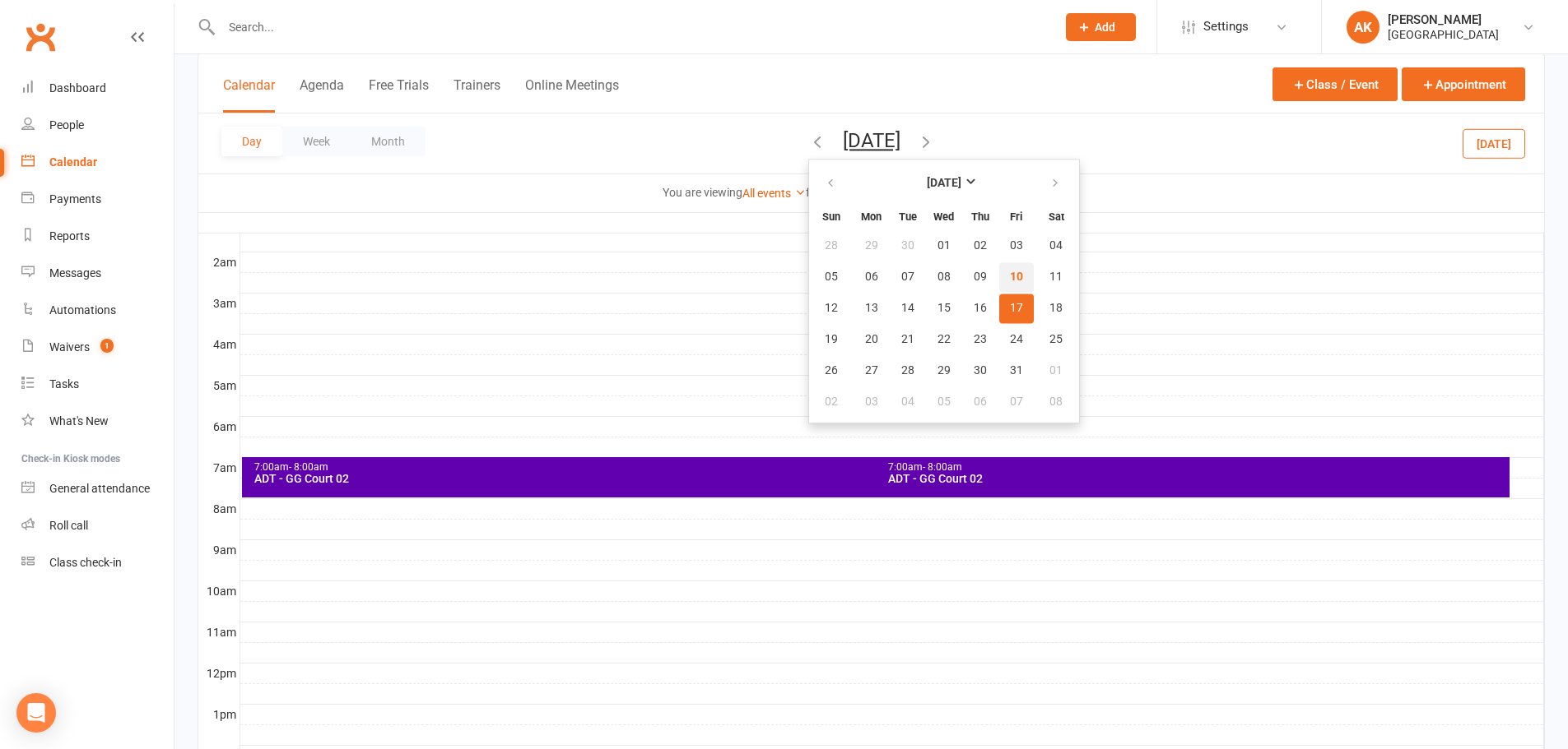
click at [999, 276] on button "10" at bounding box center [1015, 277] width 34 height 29
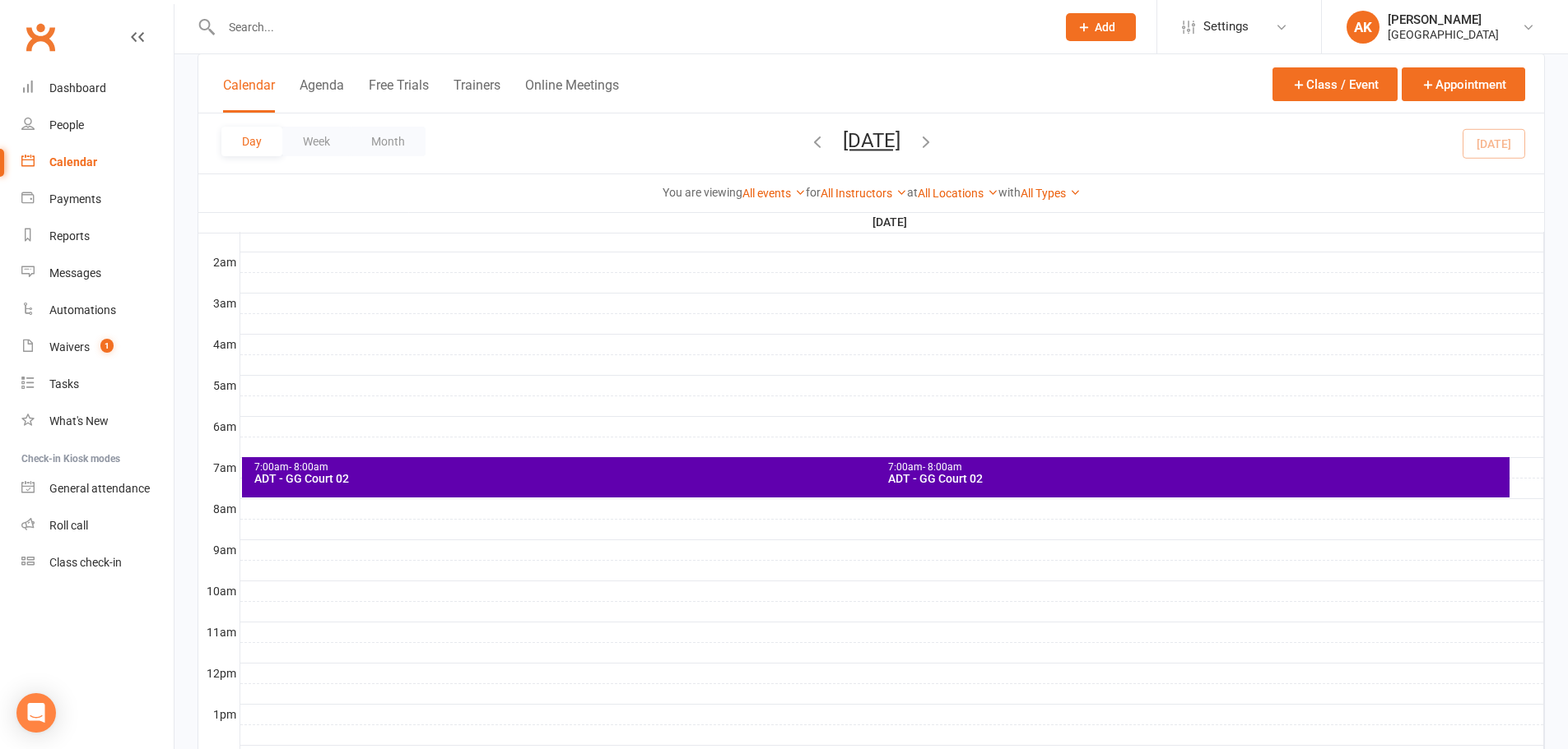
click at [894, 141] on button "Friday, Oct 10, 2025" at bounding box center [871, 140] width 58 height 23
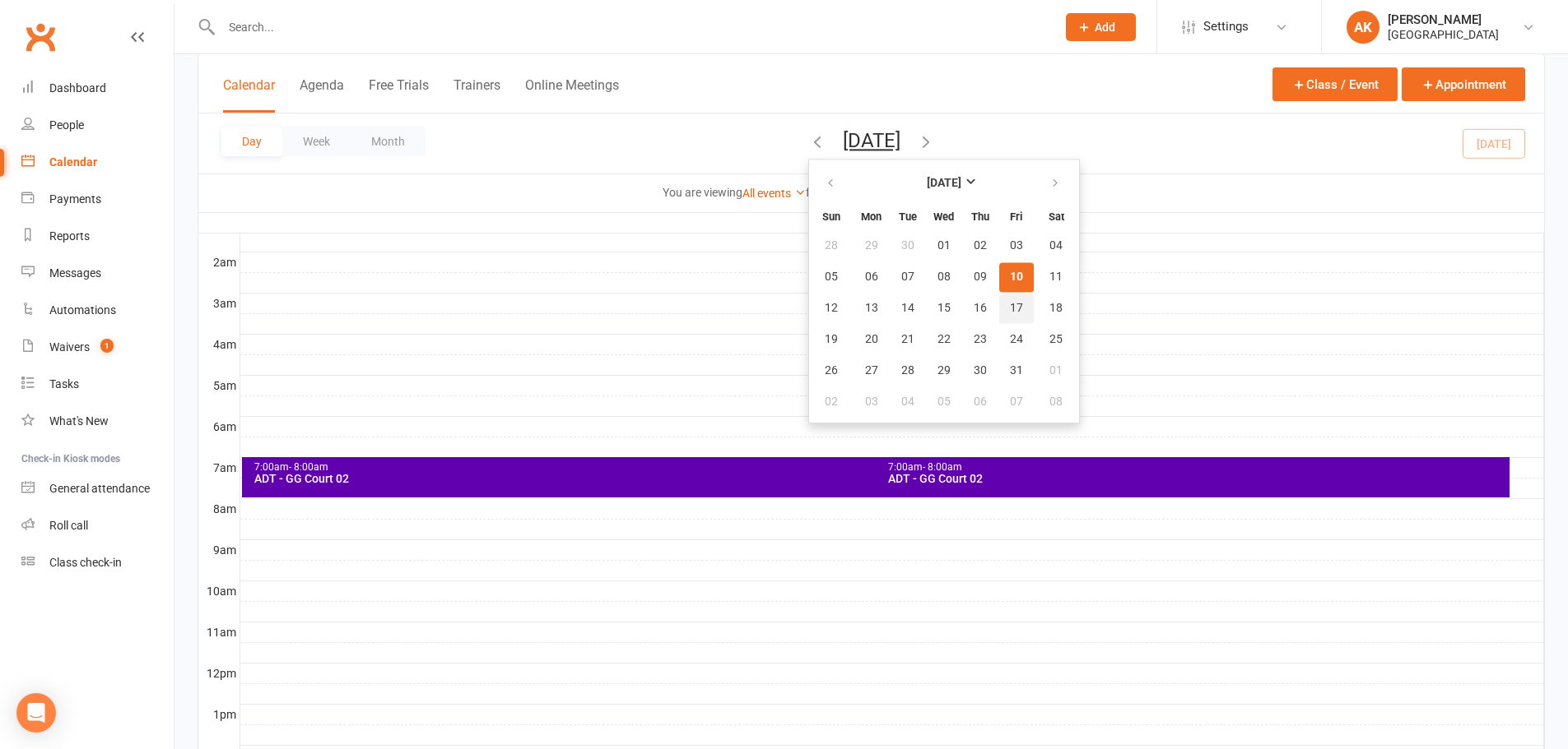
click at [1009, 305] on span "17" at bounding box center [1015, 308] width 13 height 13
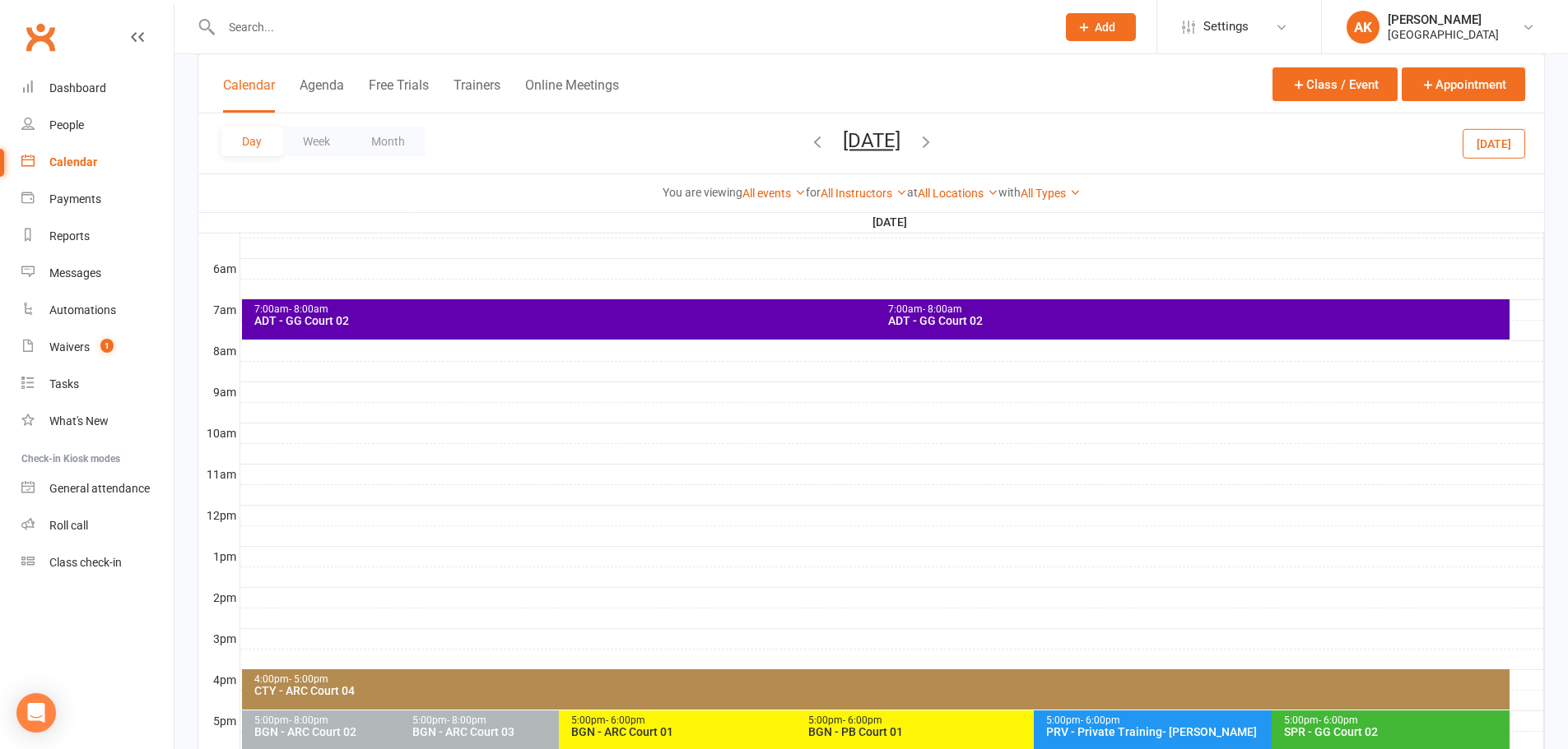
scroll to position [329, 0]
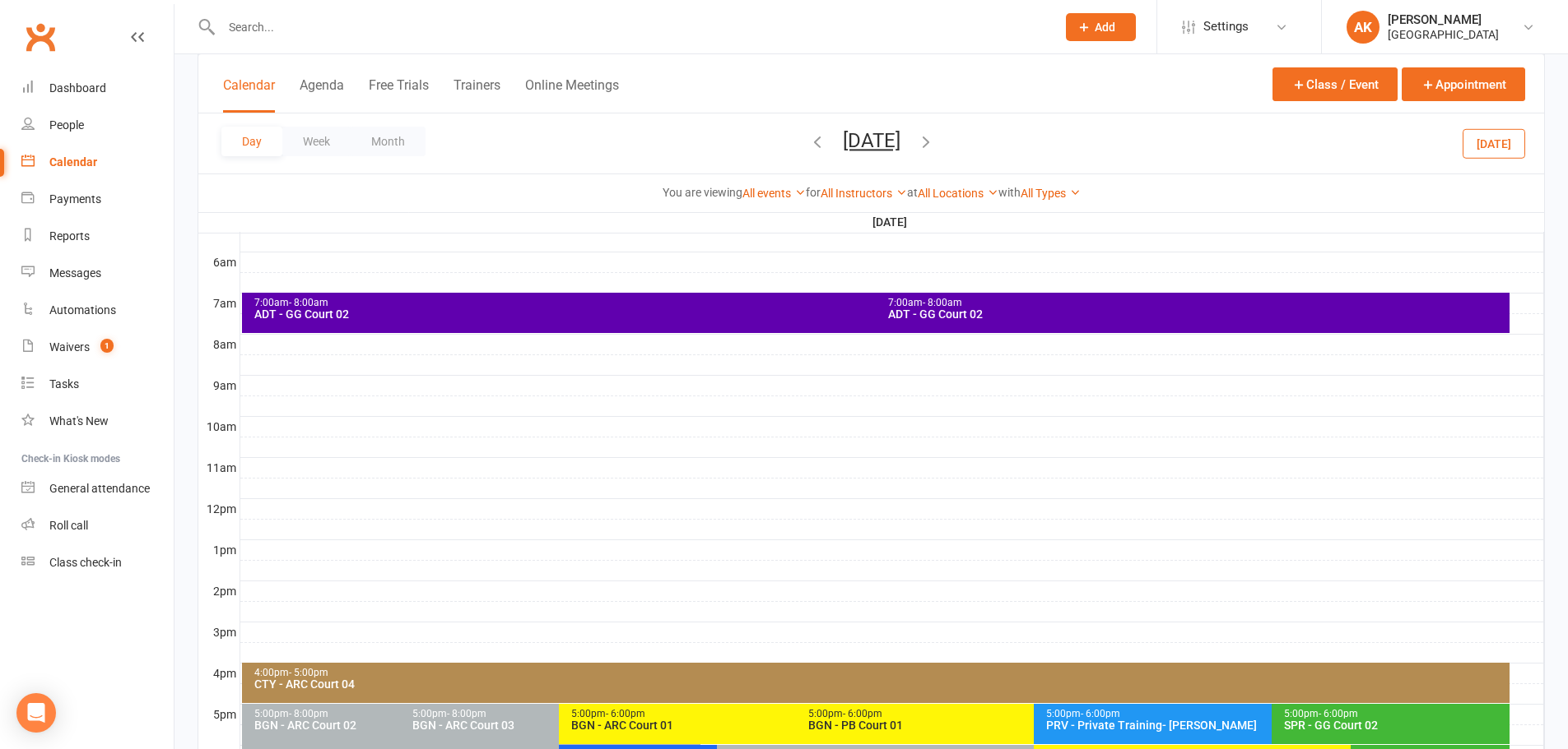
click at [371, 313] on div "ADT - GG Court 02" at bounding box center [871, 314] width 1236 height 12
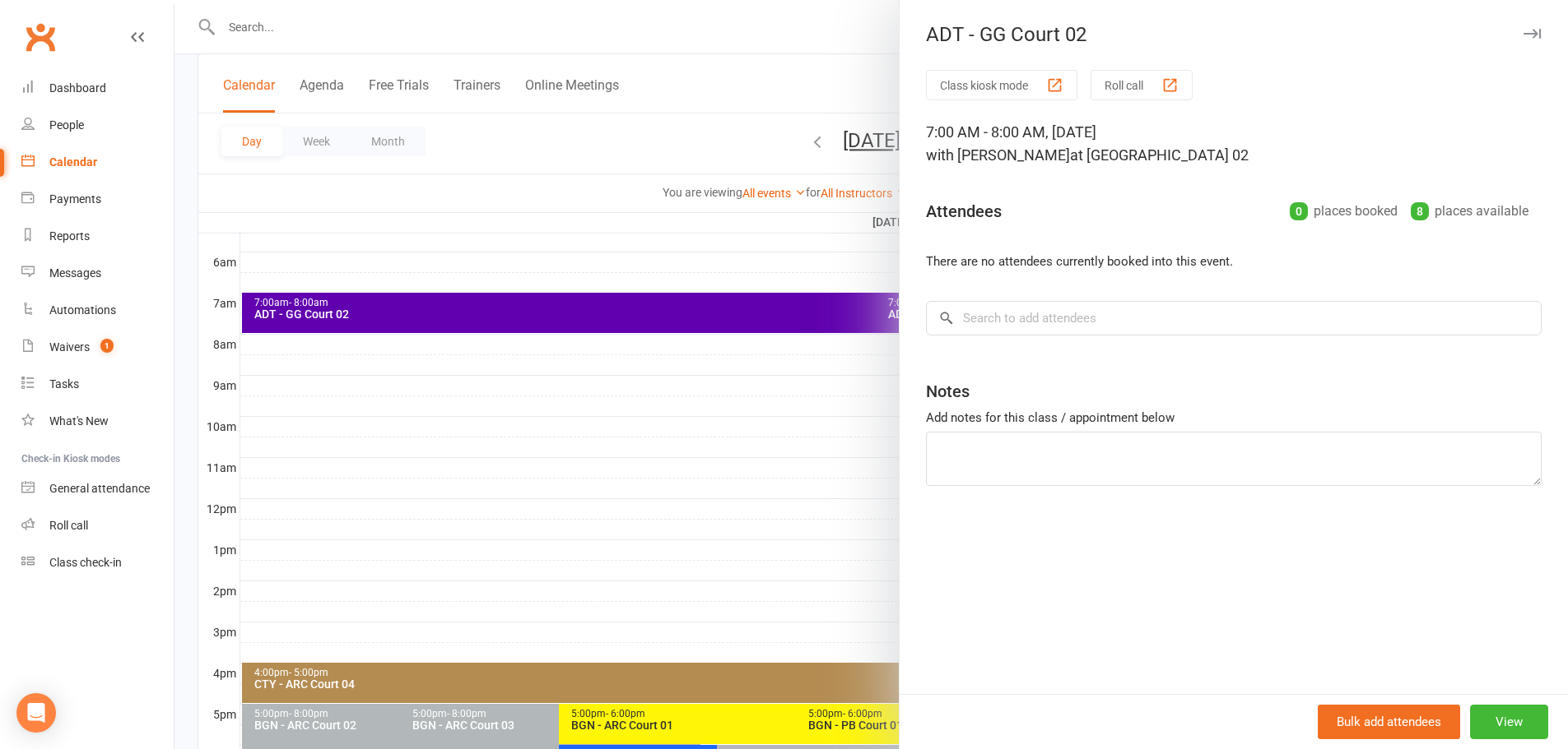
click at [821, 65] on div at bounding box center [871, 374] width 1393 height 749
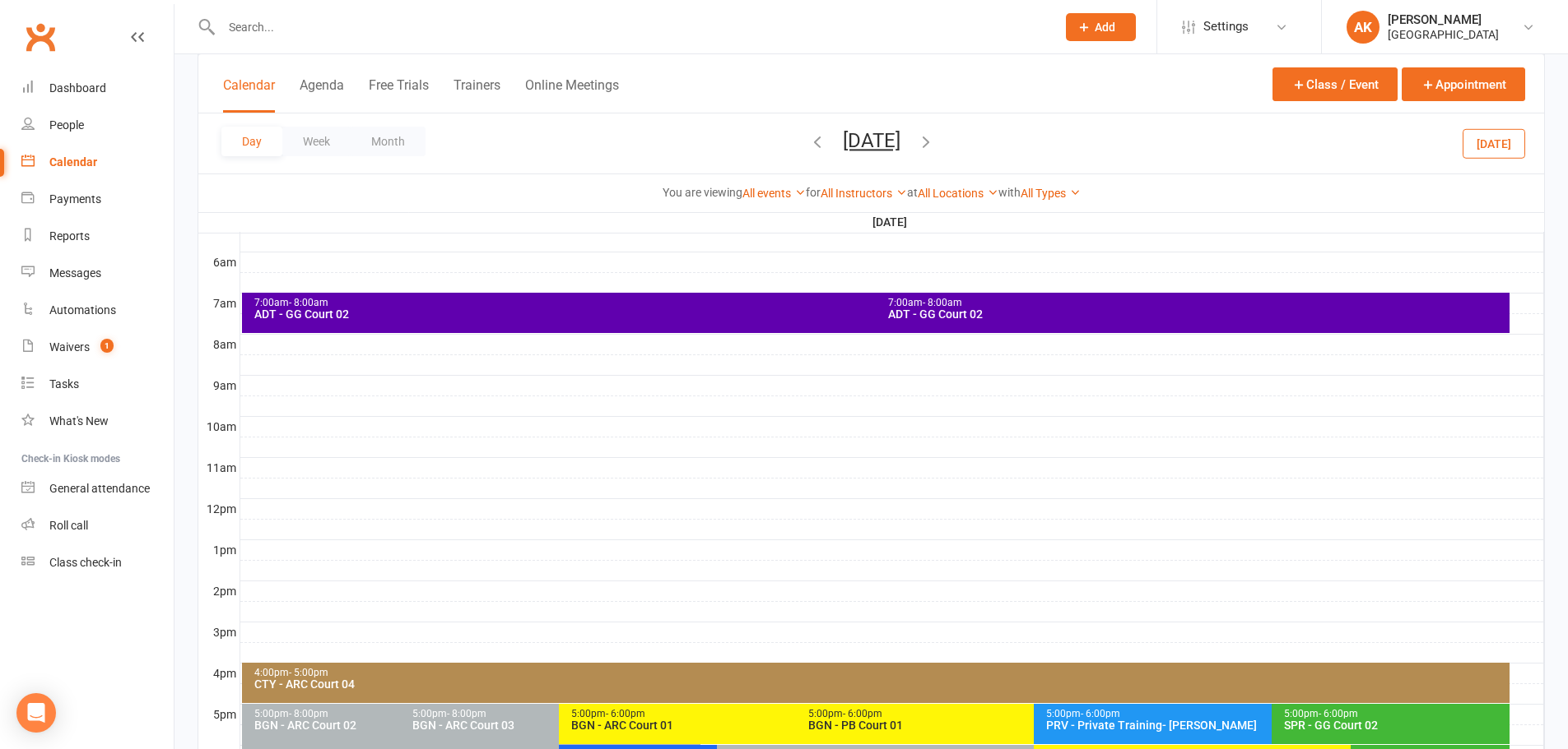
click at [1071, 320] on div "7:00am - 8:00am ADT - GG Court 02" at bounding box center [1192, 312] width 633 height 40
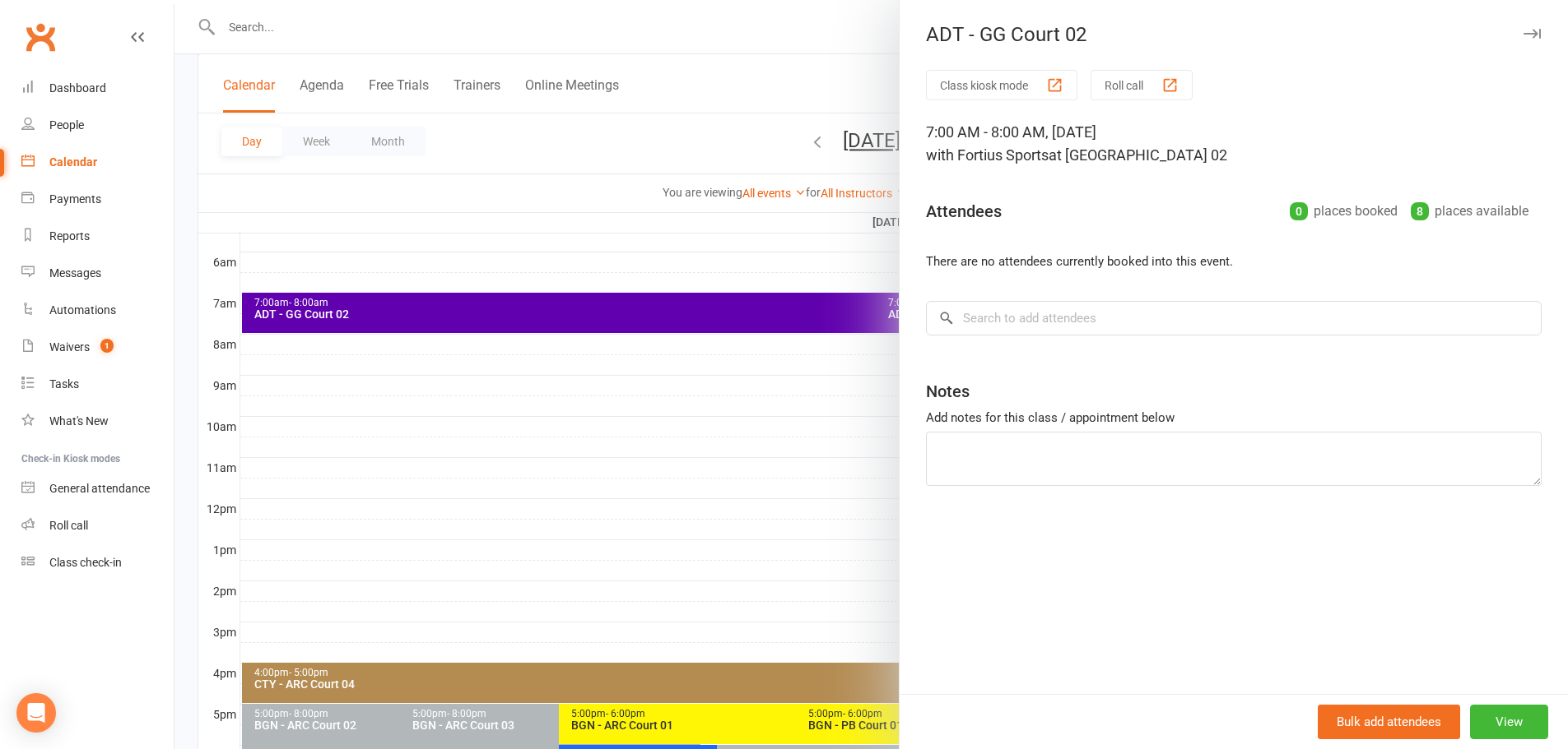
click at [825, 40] on div at bounding box center [871, 374] width 1393 height 749
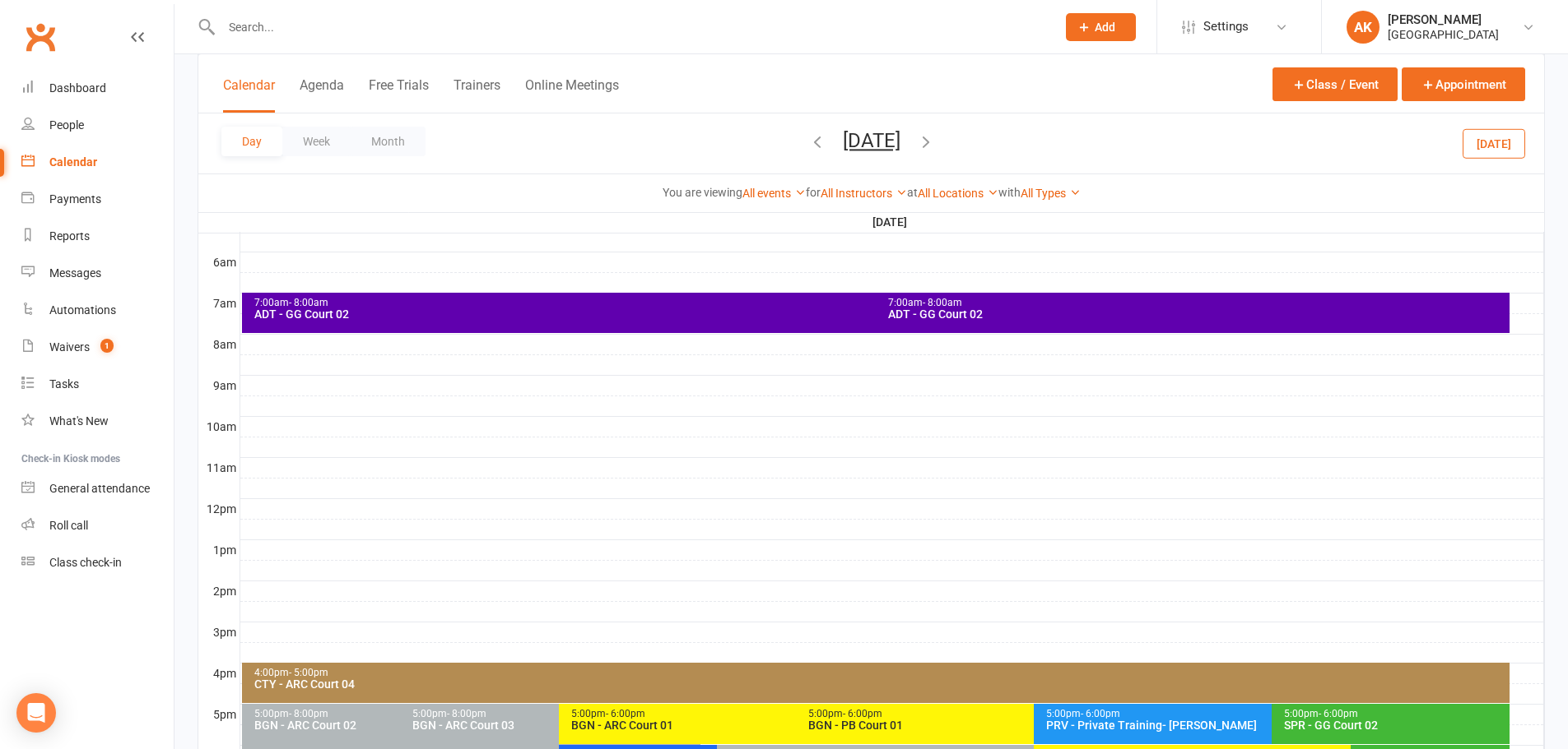
click at [839, 316] on div "ADT - GG Court 02" at bounding box center [871, 314] width 1236 height 12
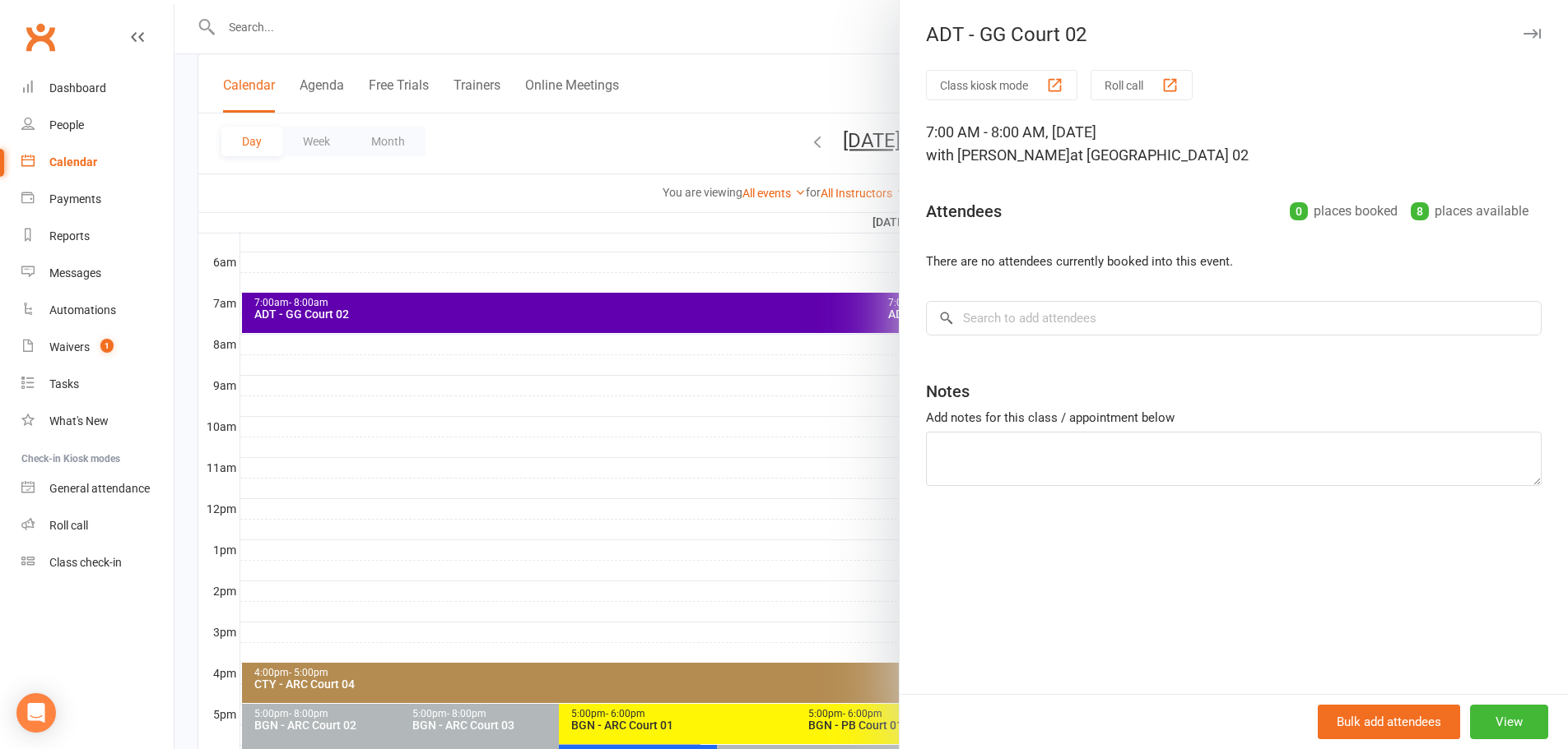
click at [821, 67] on div at bounding box center [871, 374] width 1393 height 749
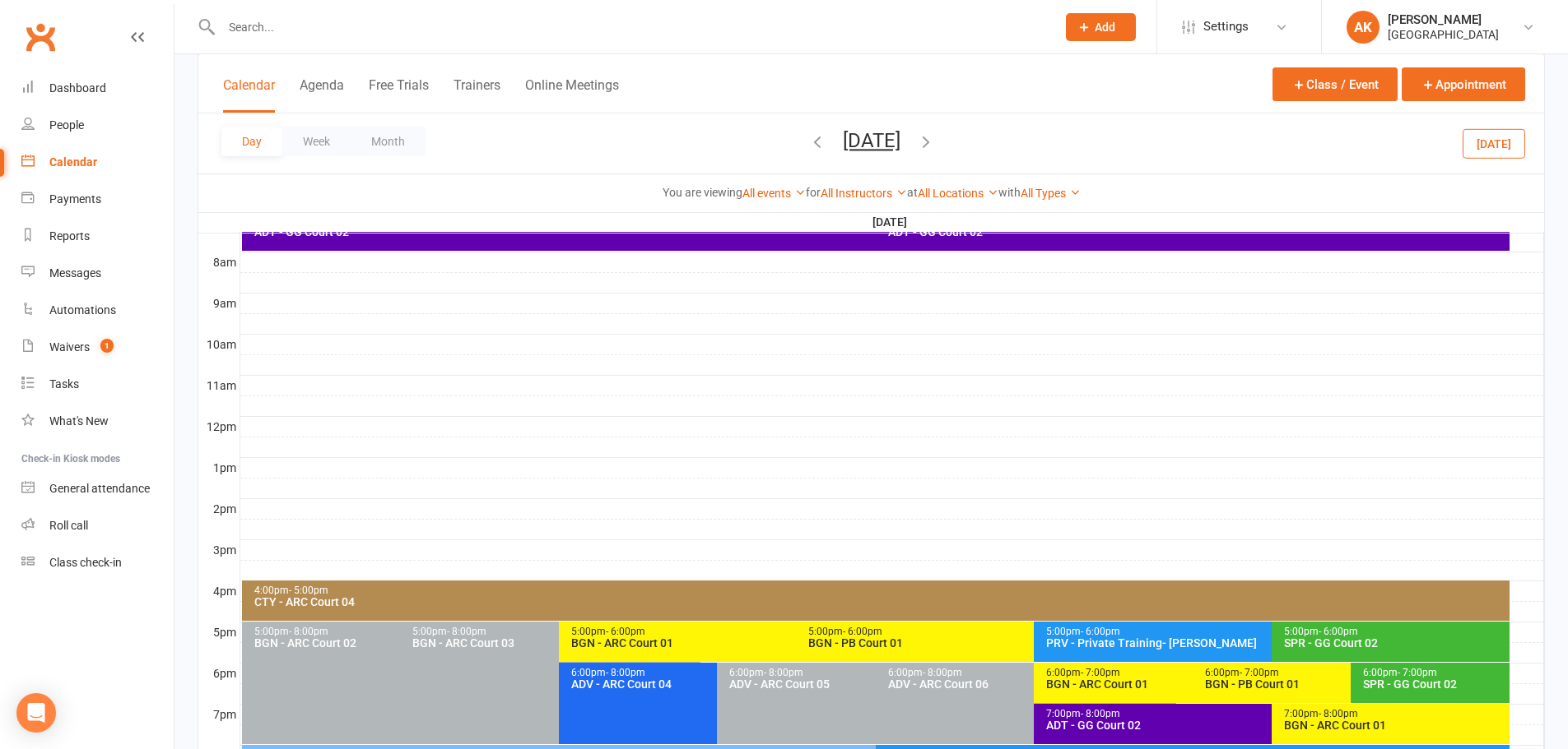
scroll to position [329, 0]
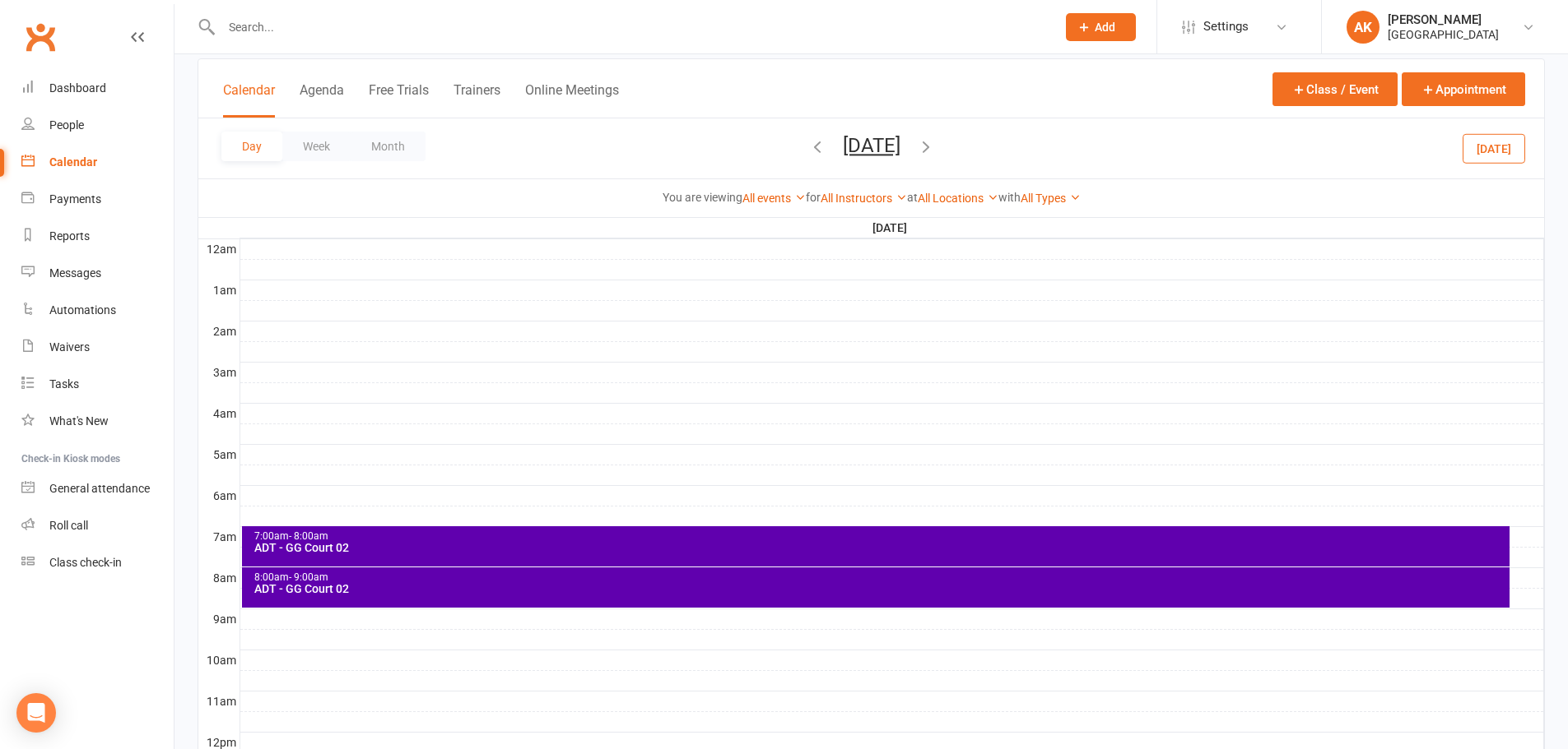
scroll to position [246, 0]
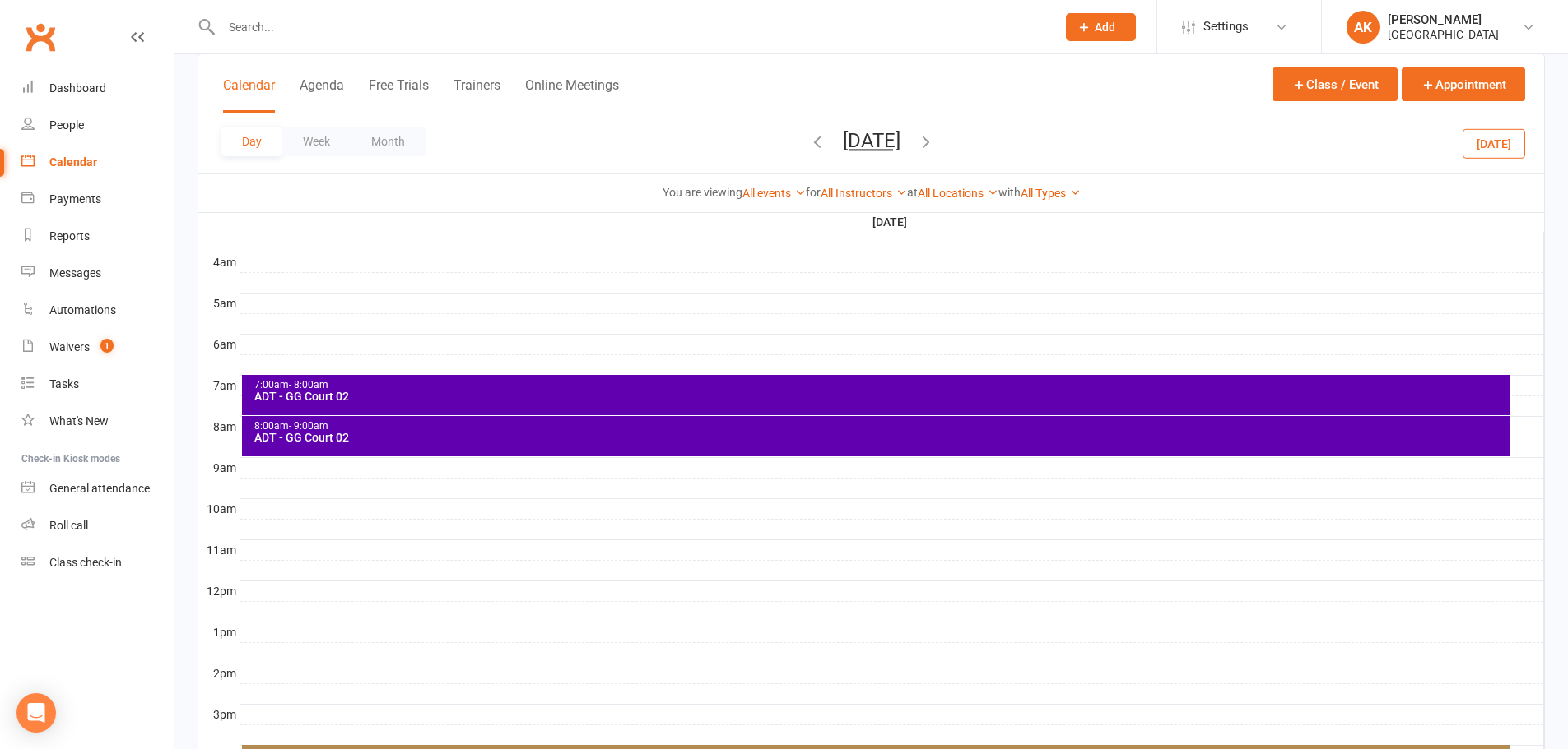
click at [808, 139] on icon "button" at bounding box center [817, 141] width 18 height 18
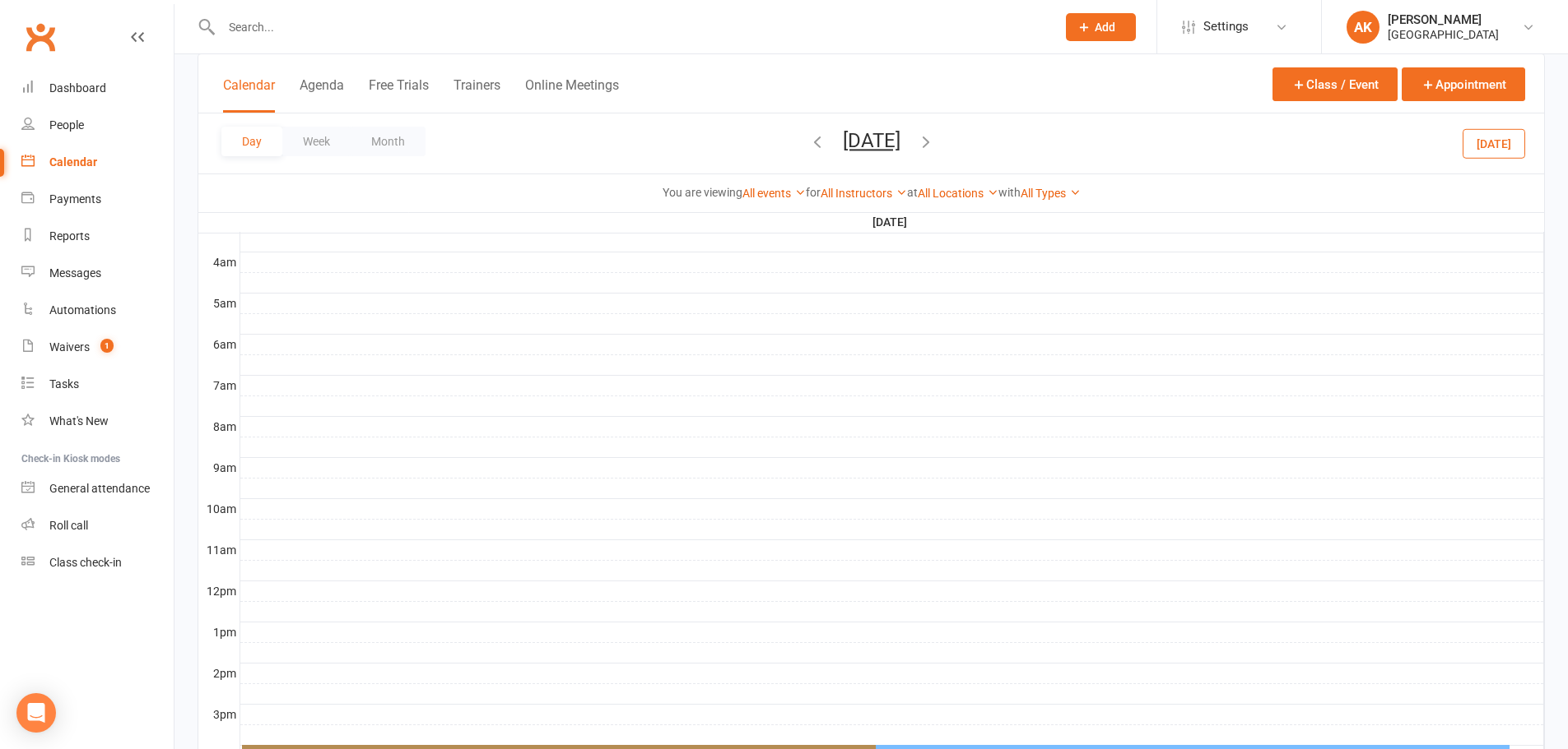
click at [808, 139] on icon "button" at bounding box center [817, 141] width 18 height 18
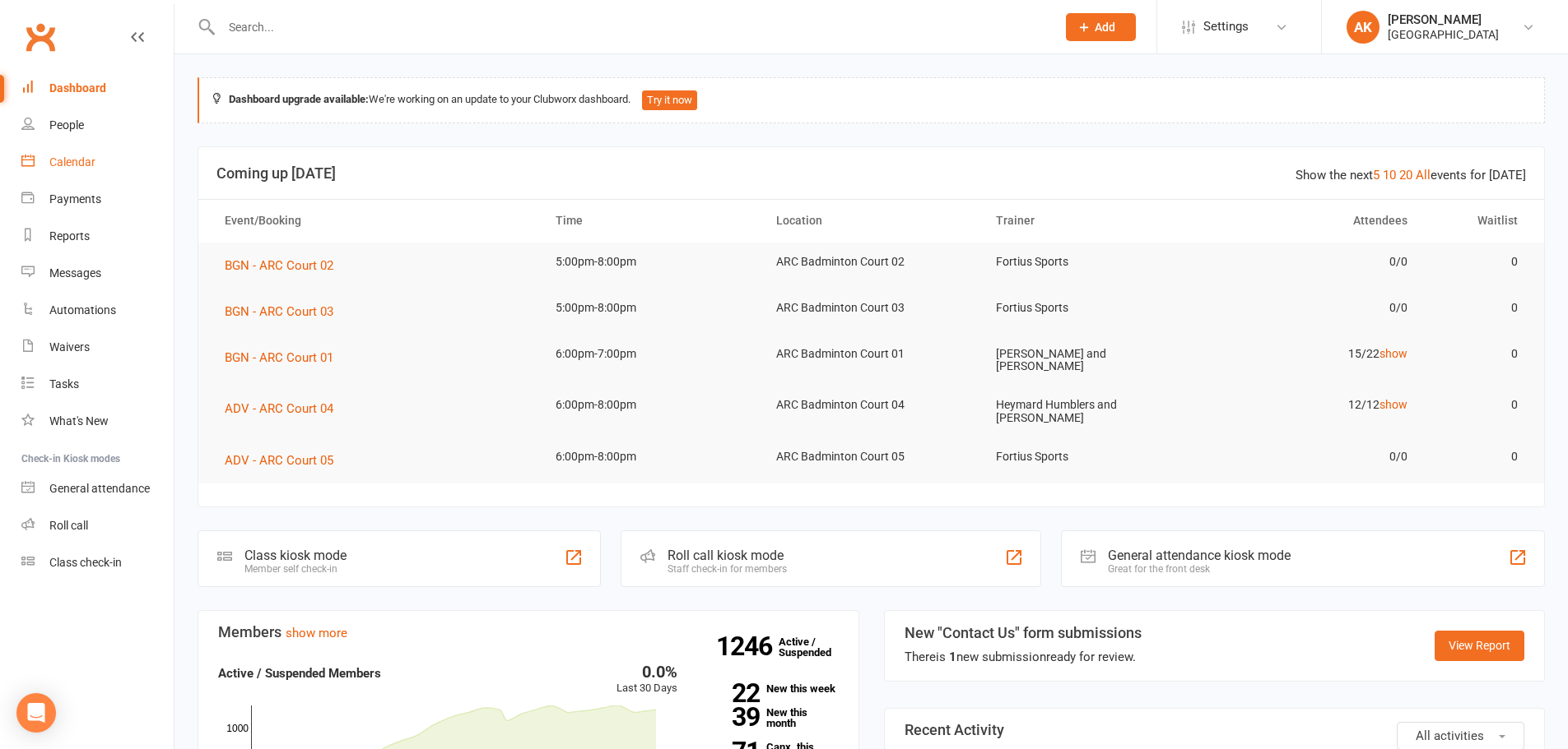
click at [67, 162] on div "Calendar" at bounding box center [72, 161] width 46 height 13
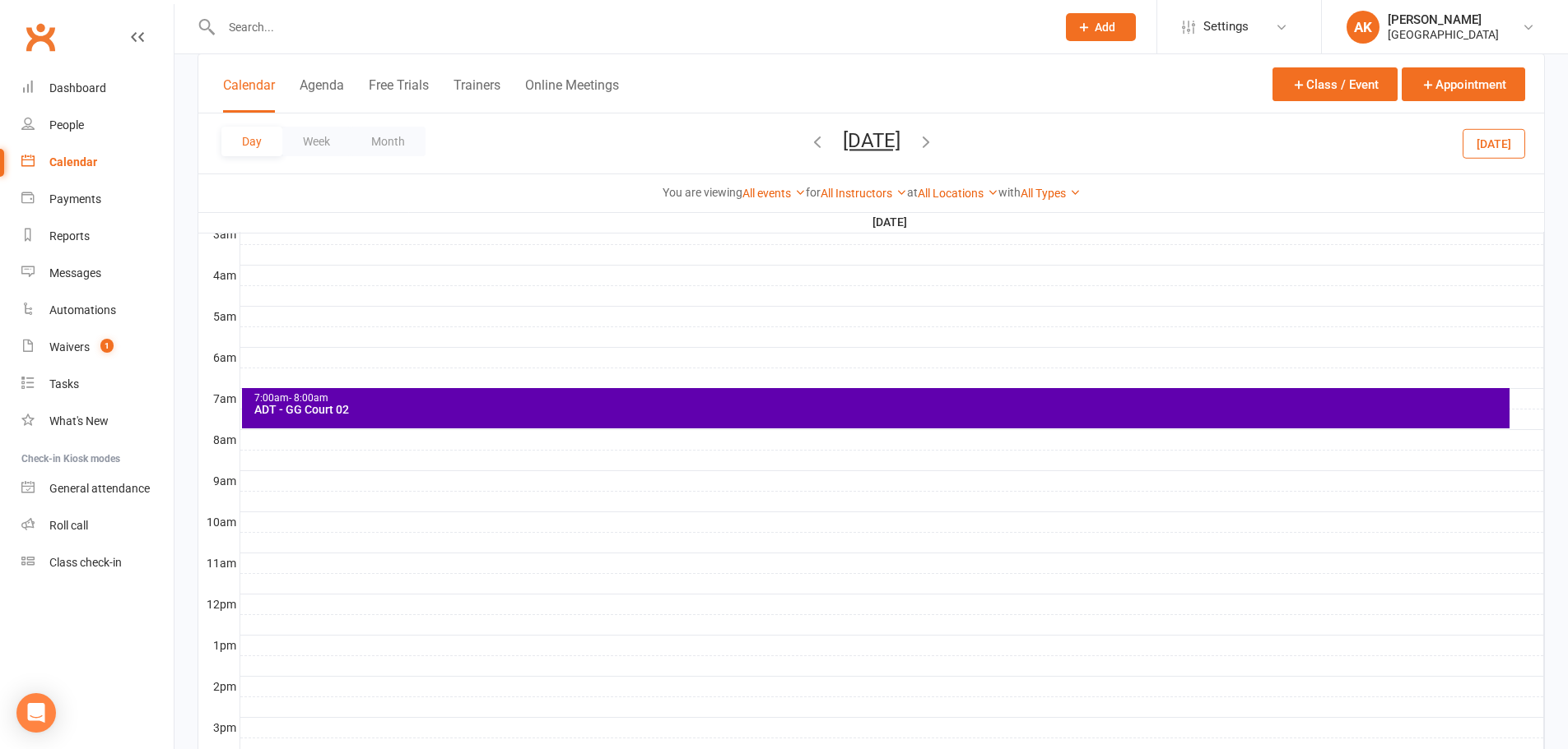
scroll to position [246, 0]
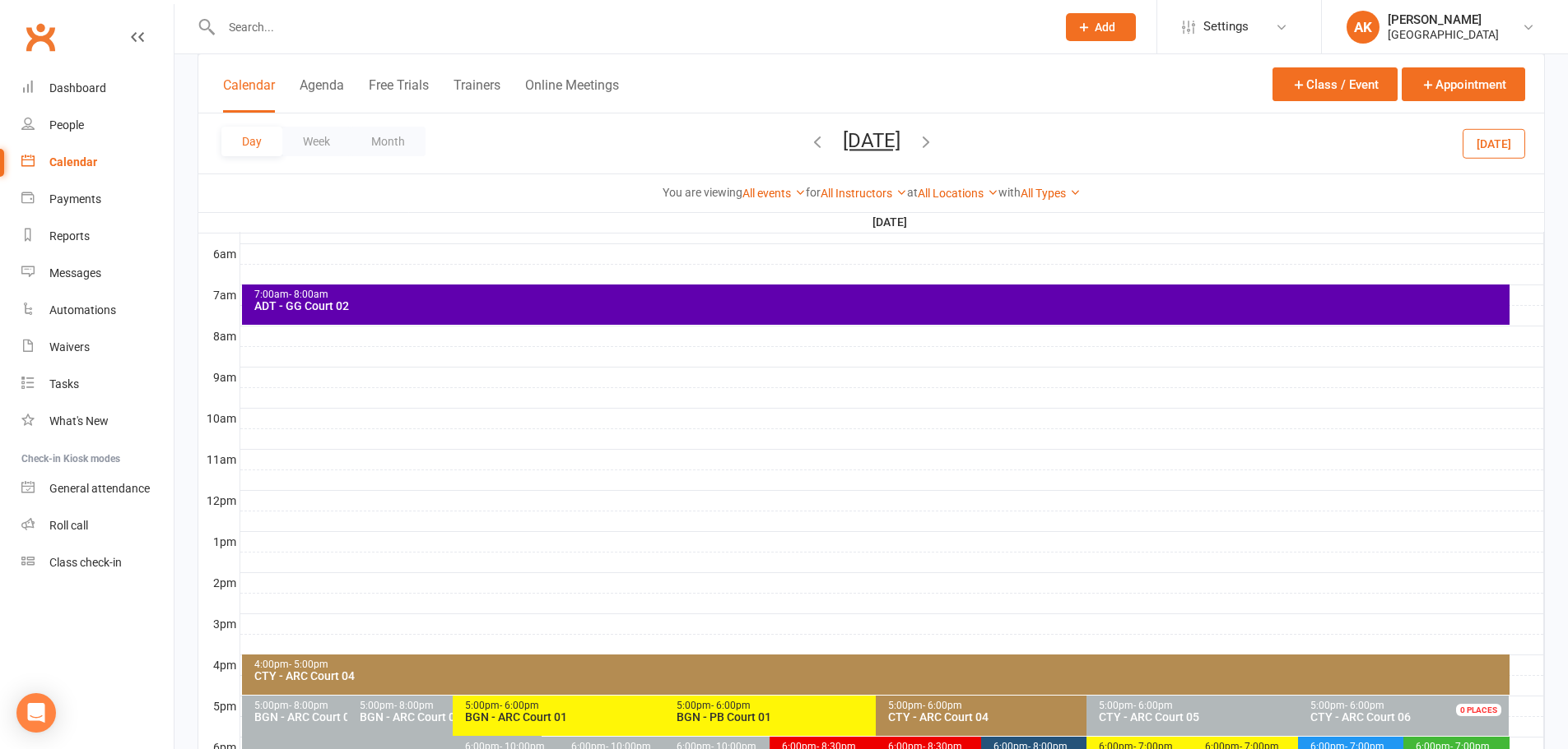
scroll to position [494, 0]
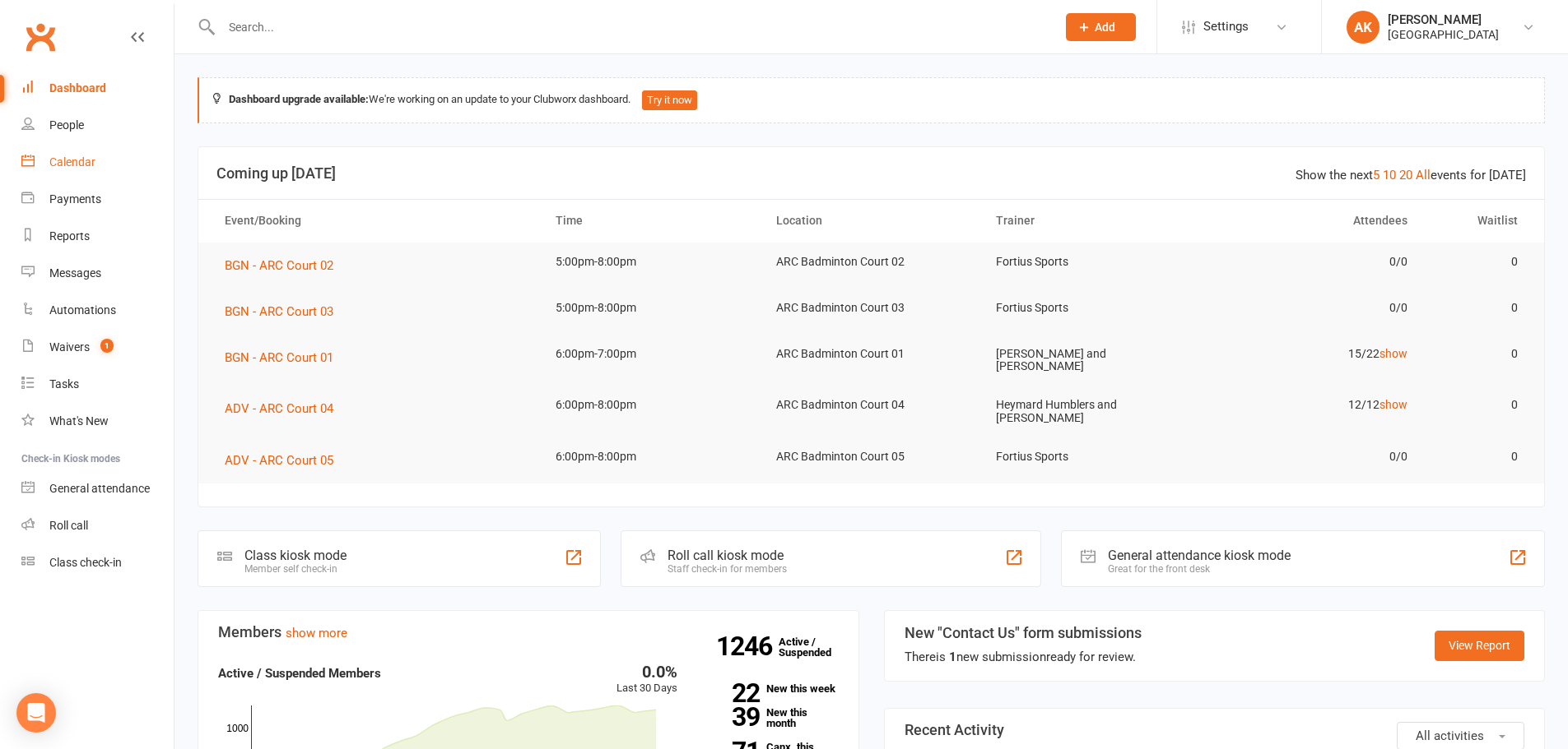
click at [84, 170] on link "Calendar" at bounding box center [97, 163] width 152 height 37
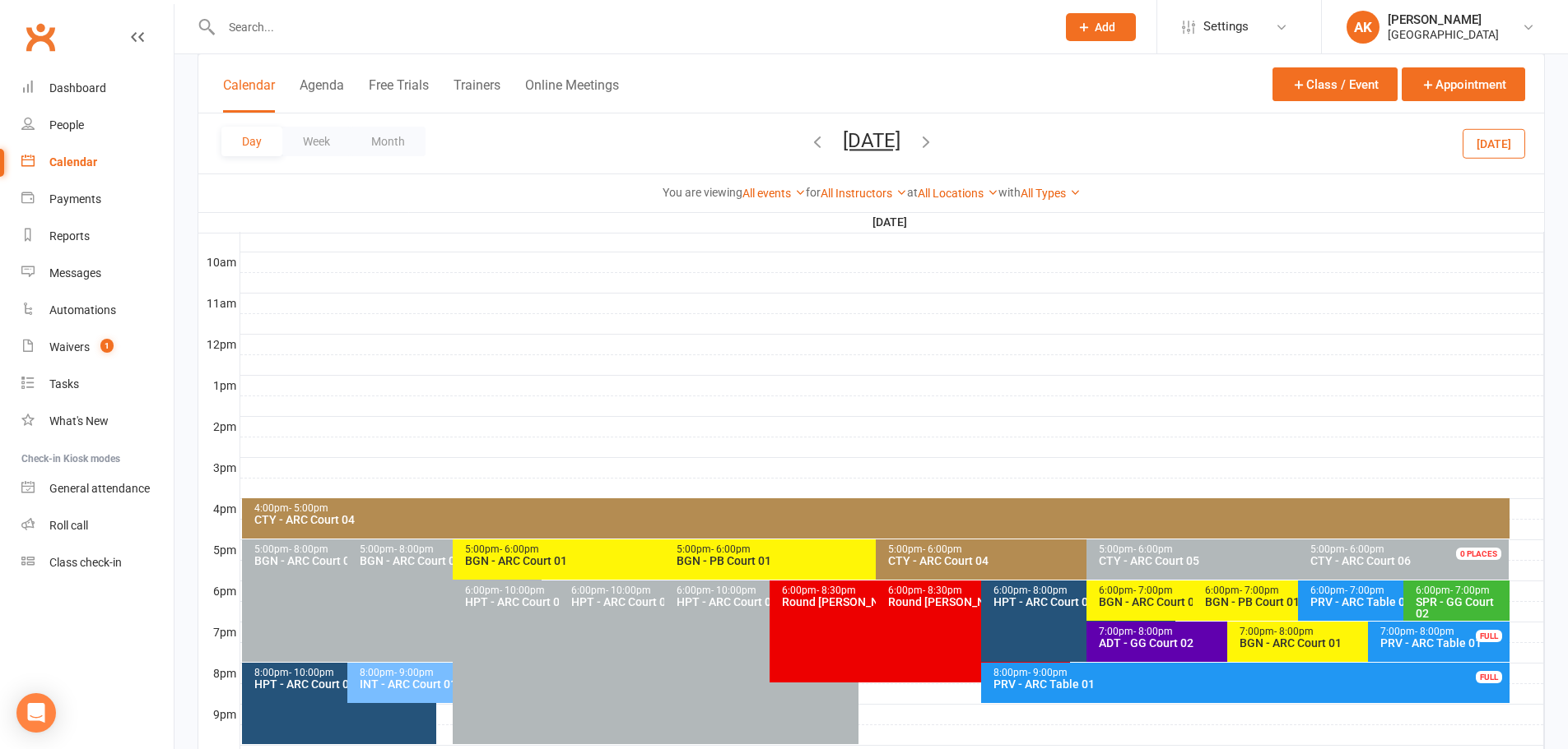
scroll to position [619, 0]
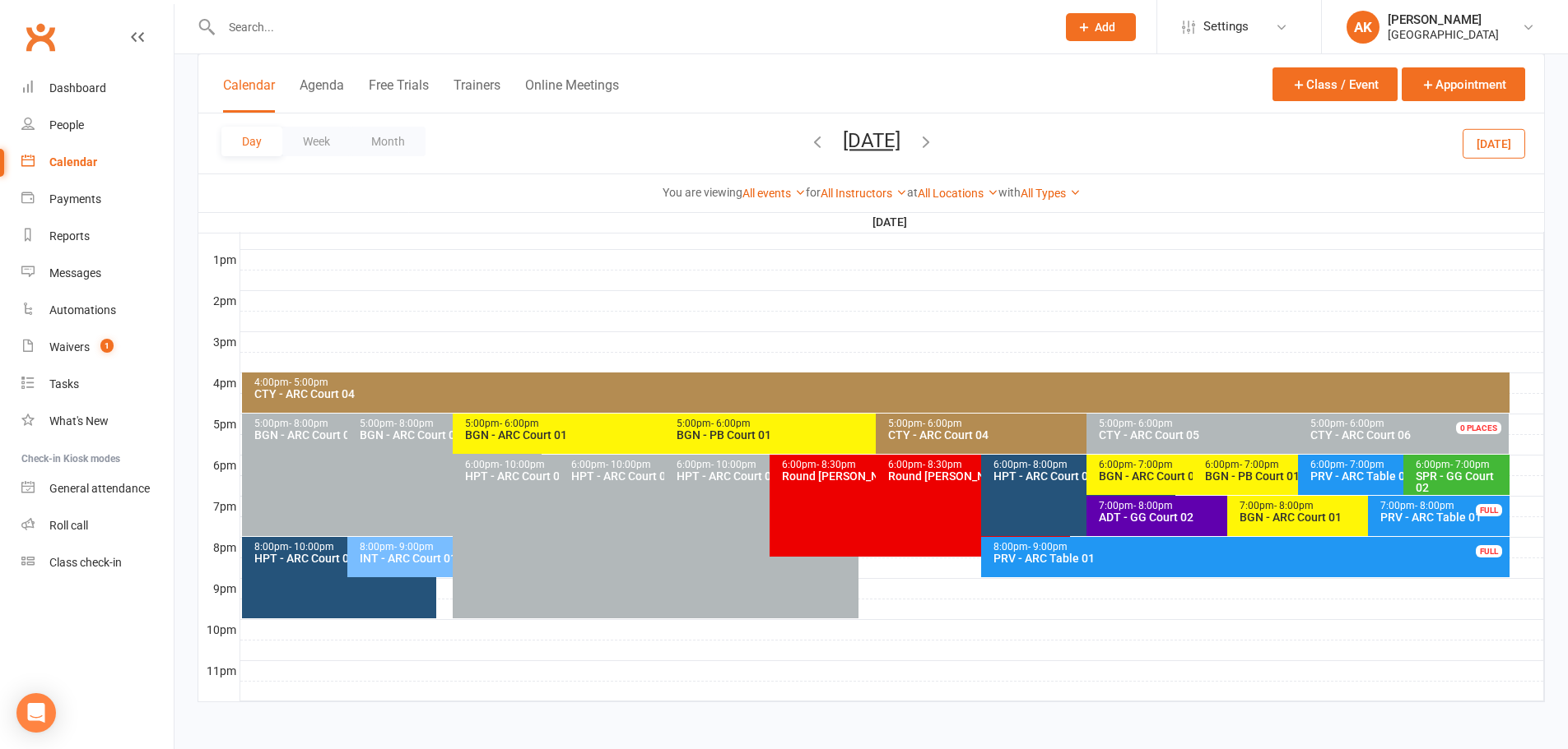
click at [808, 143] on icon "button" at bounding box center [817, 141] width 18 height 18
